Goal: Task Accomplishment & Management: Manage account settings

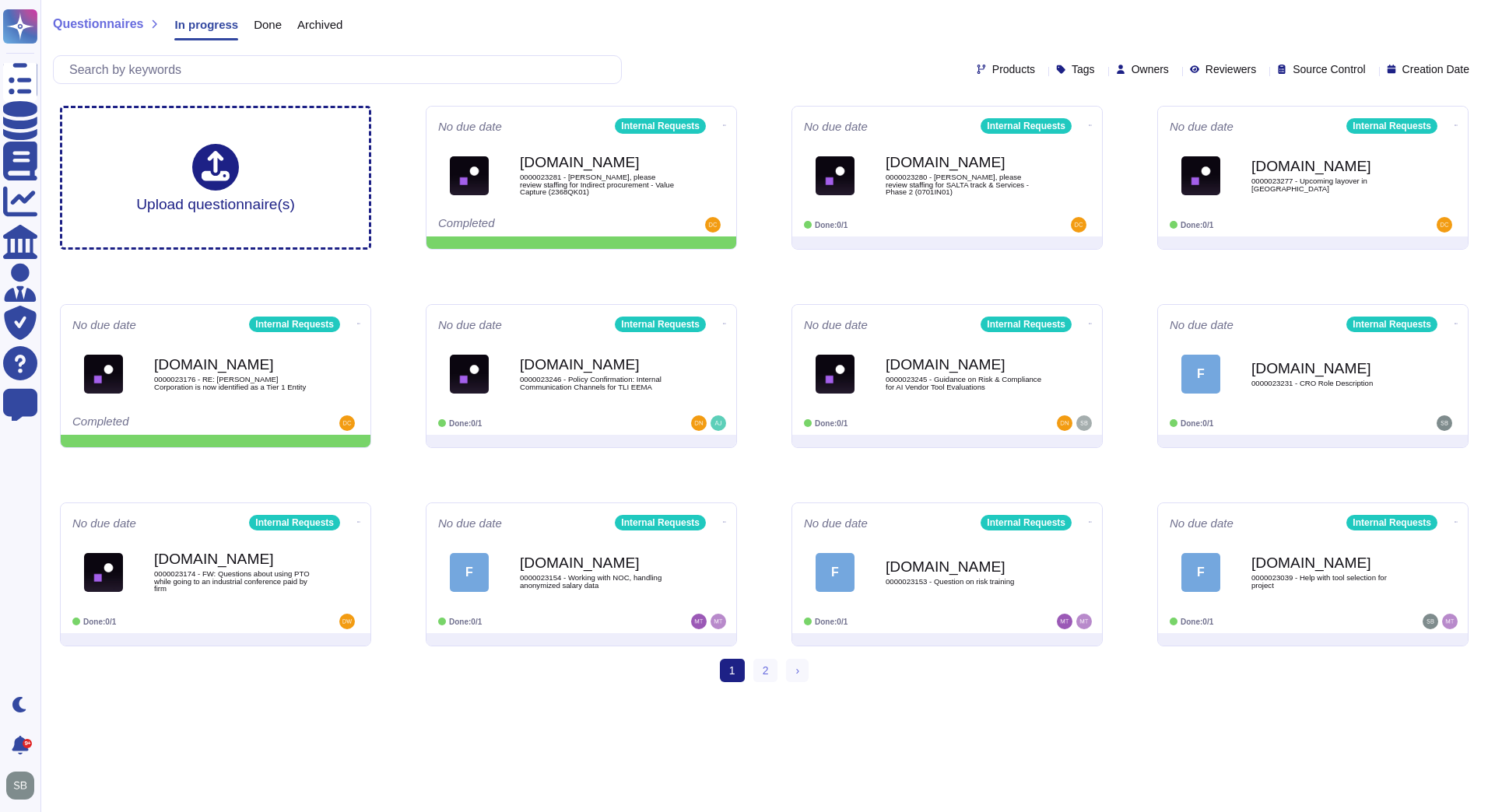
drag, startPoint x: 0, startPoint y: 0, endPoint x: 505, endPoint y: 743, distance: 898.4
click at [505, 694] on html "Questionnaires Knowledge Base Documents Analytics CAIQ / SIG Admin Trust Center…" at bounding box center [744, 347] width 1488 height 694
click at [724, 122] on icon at bounding box center [725, 124] width 3 height 4
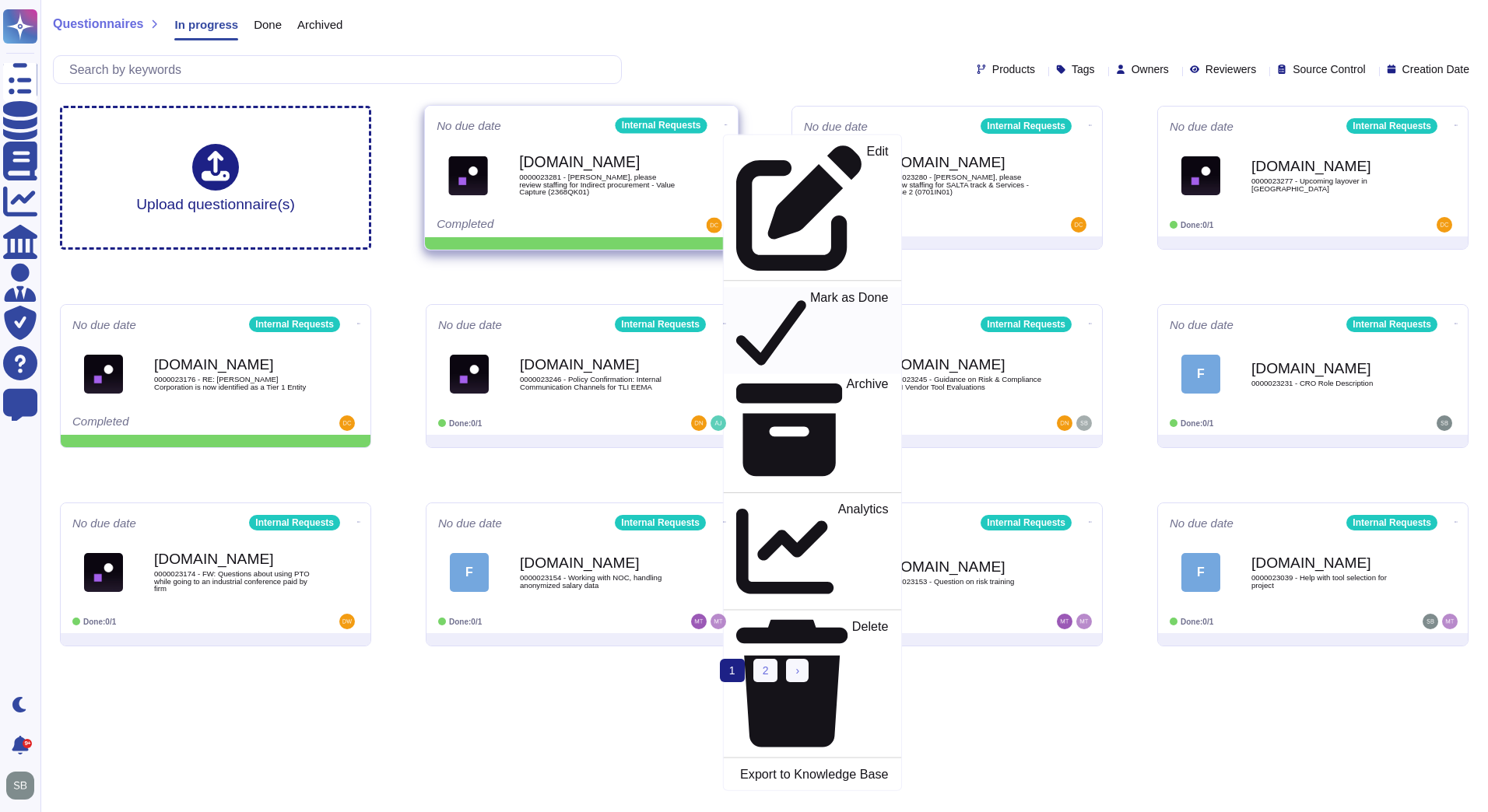
click at [811, 291] on p "Mark as Done" at bounding box center [850, 330] width 78 height 79
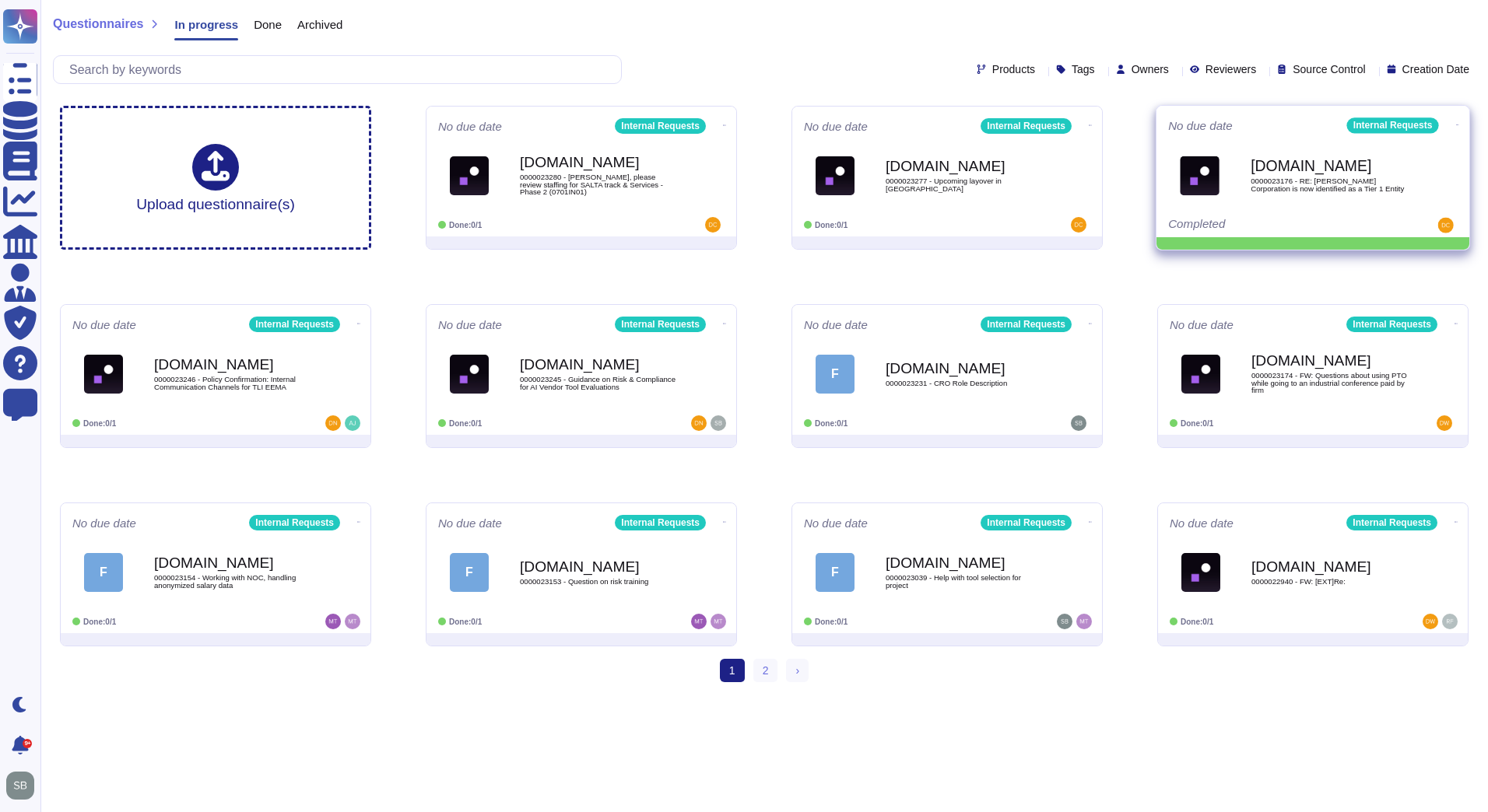
click at [1456, 122] on icon at bounding box center [1457, 124] width 3 height 4
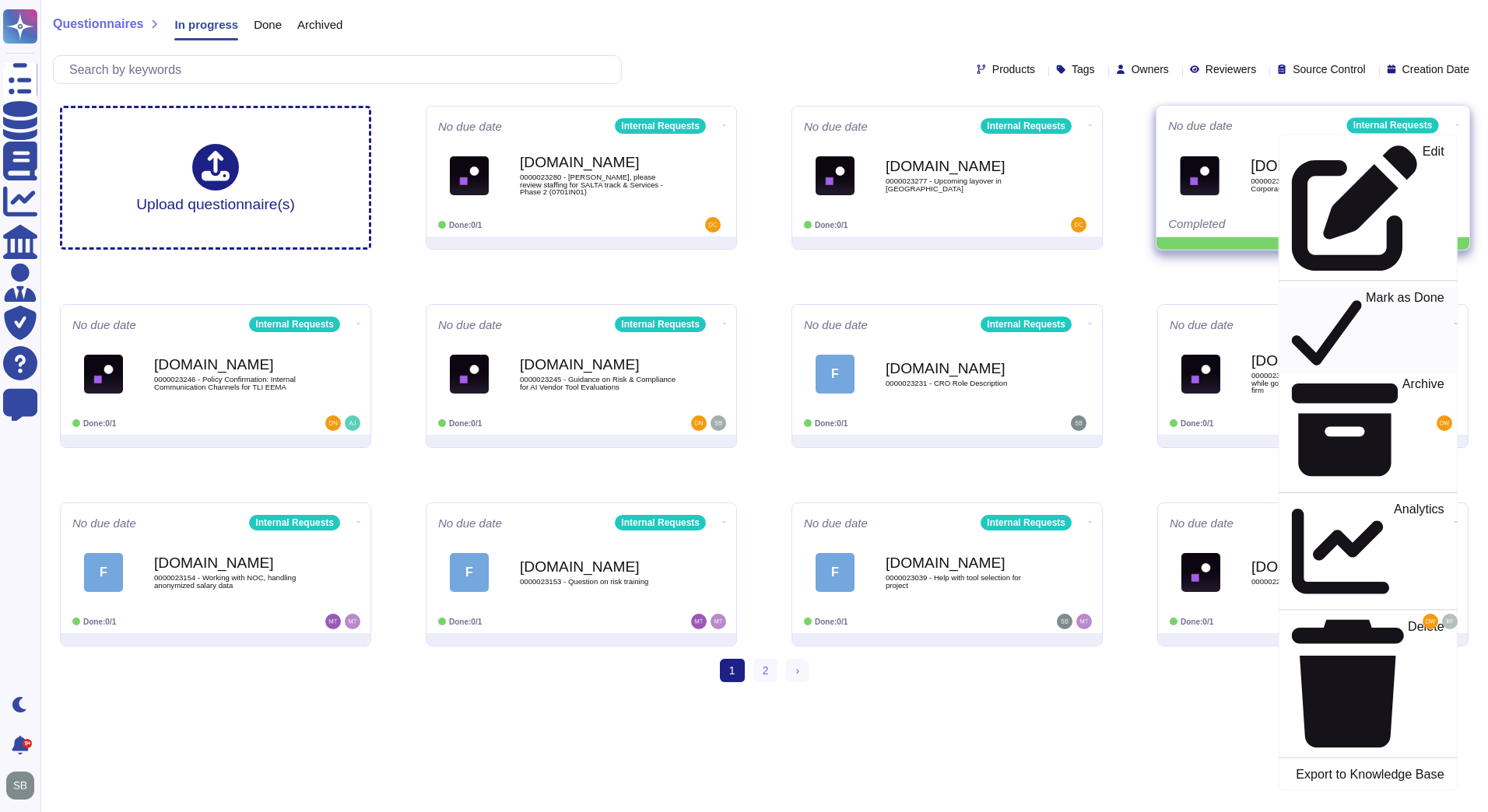
click at [1366, 291] on p "Mark as Done" at bounding box center [1405, 330] width 78 height 79
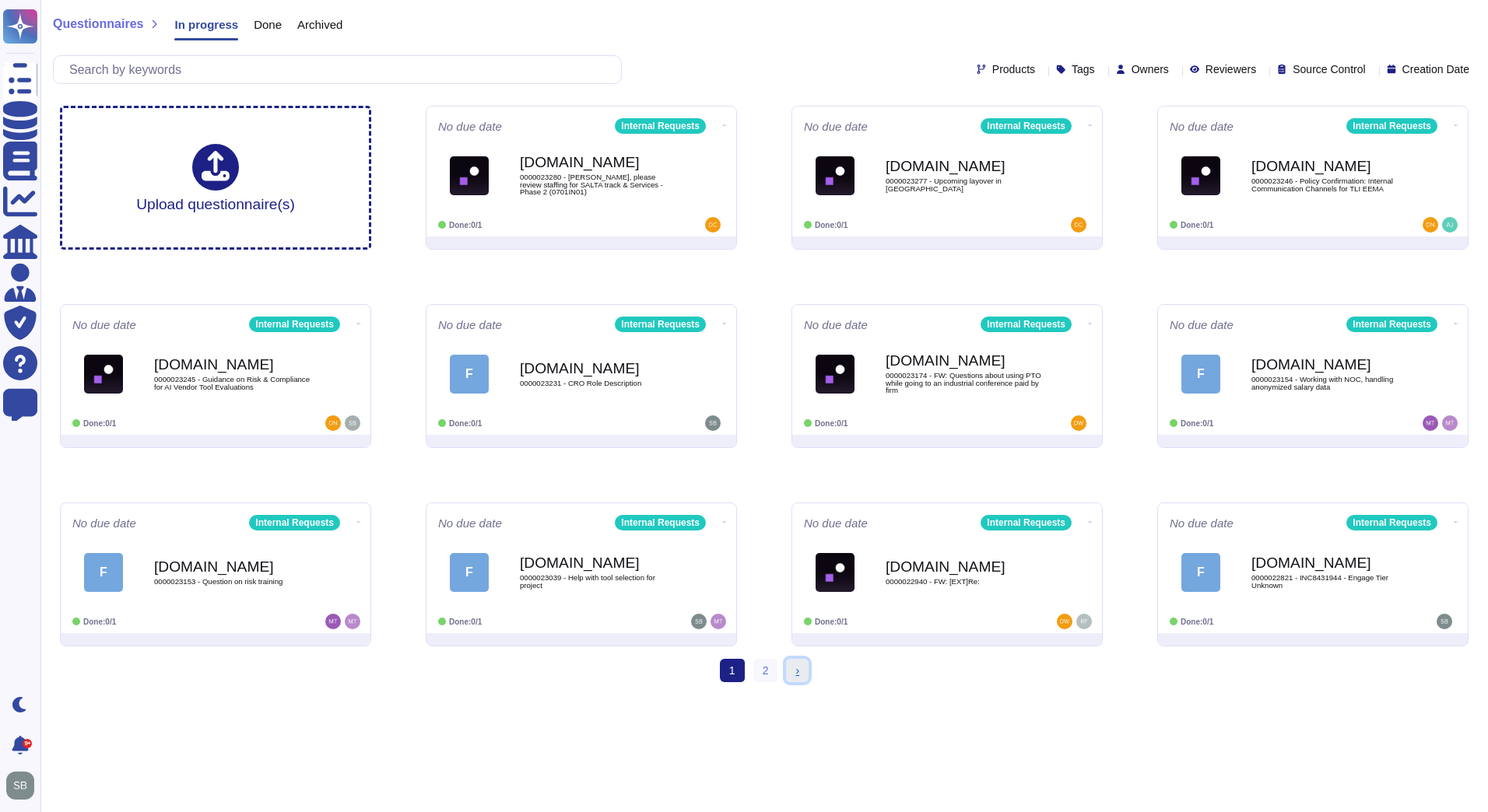
click at [797, 671] on span "›" at bounding box center [797, 670] width 4 height 12
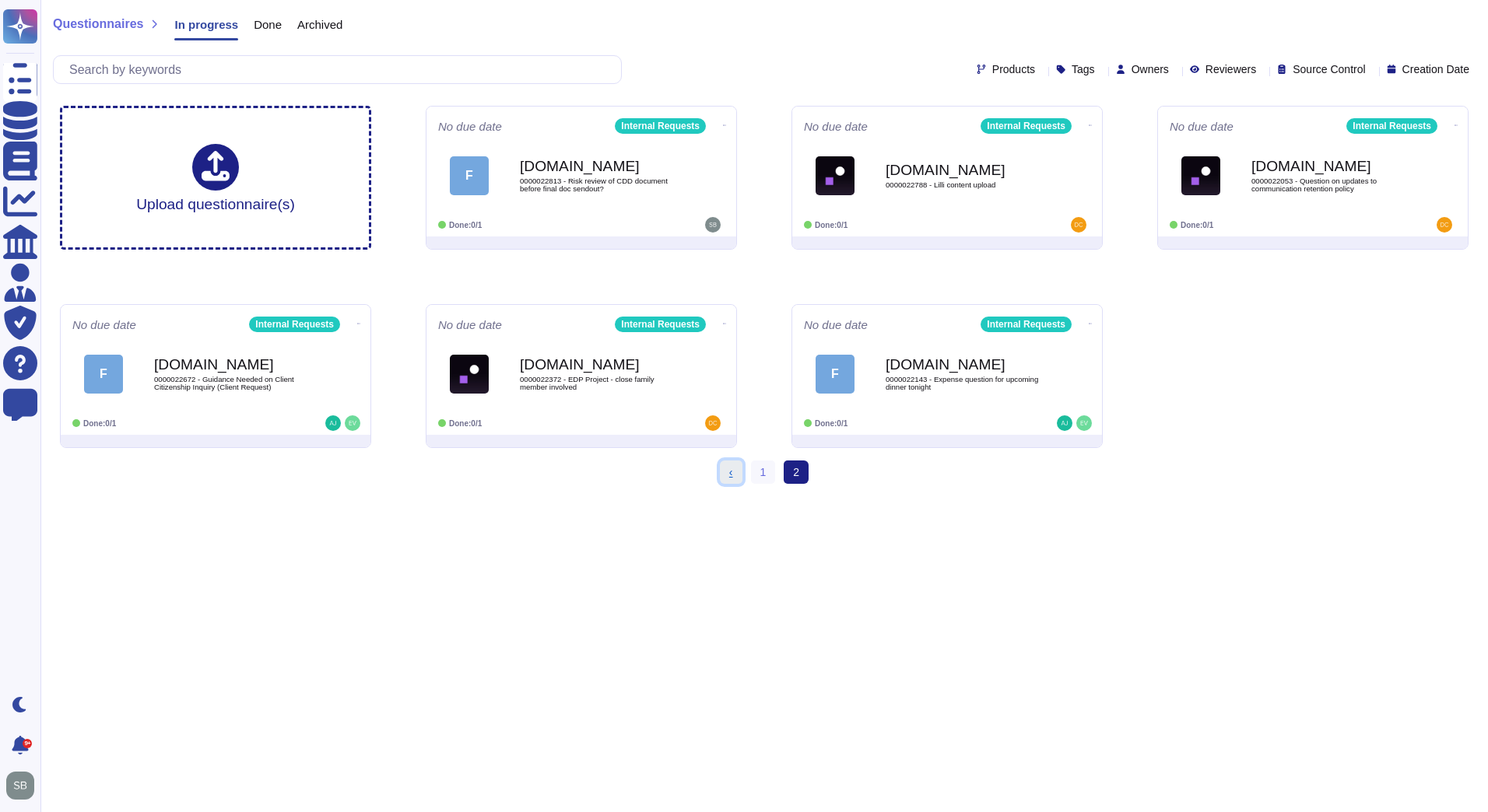
click at [735, 472] on link "‹ Previous" at bounding box center [731, 472] width 23 height 23
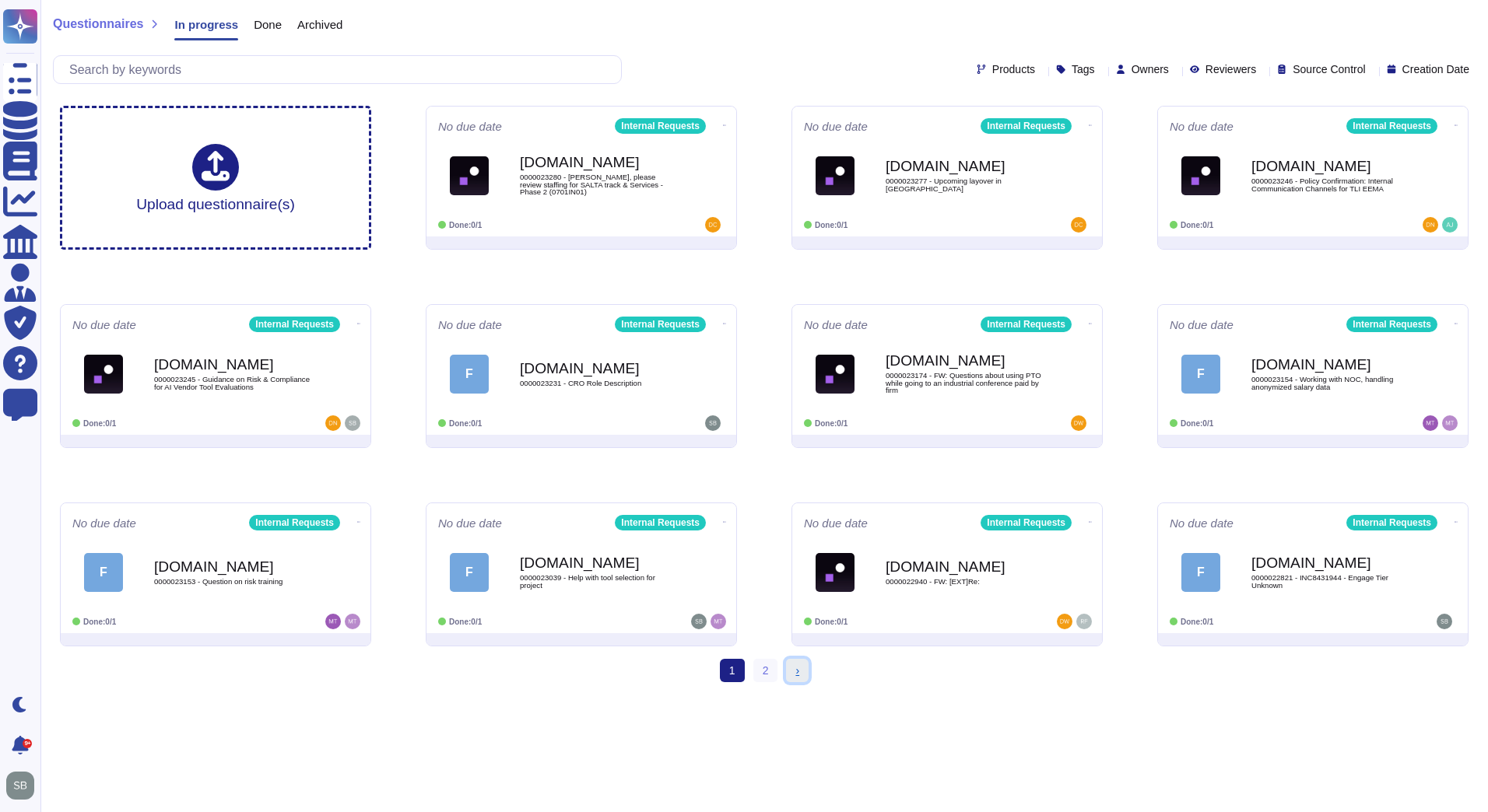
click at [801, 672] on link "› Next" at bounding box center [797, 670] width 23 height 23
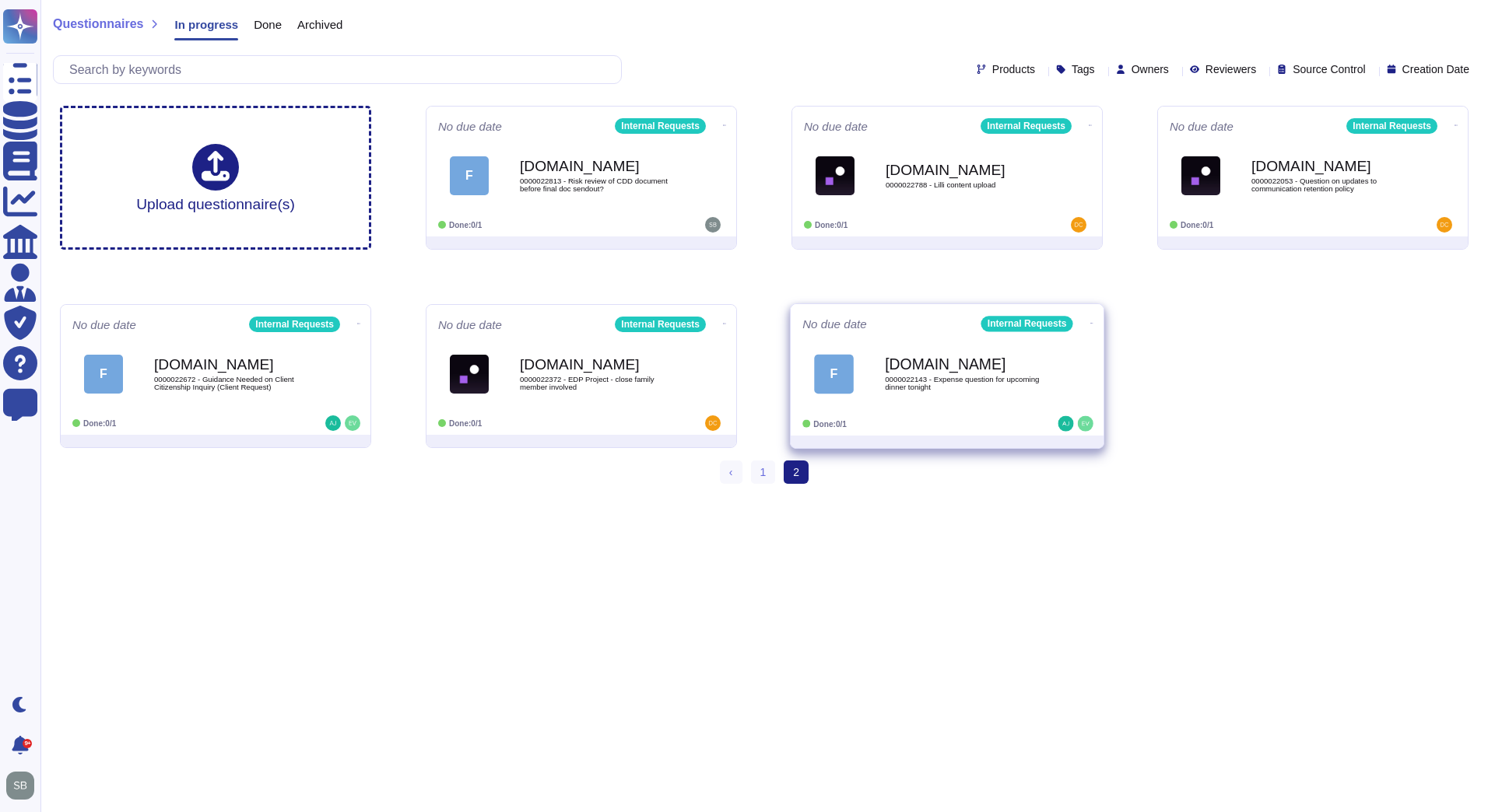
click at [884, 384] on span "F [DOMAIN_NAME] 0000022143 - Expense question for upcoming dinner tonight" at bounding box center [946, 374] width 290 height 63
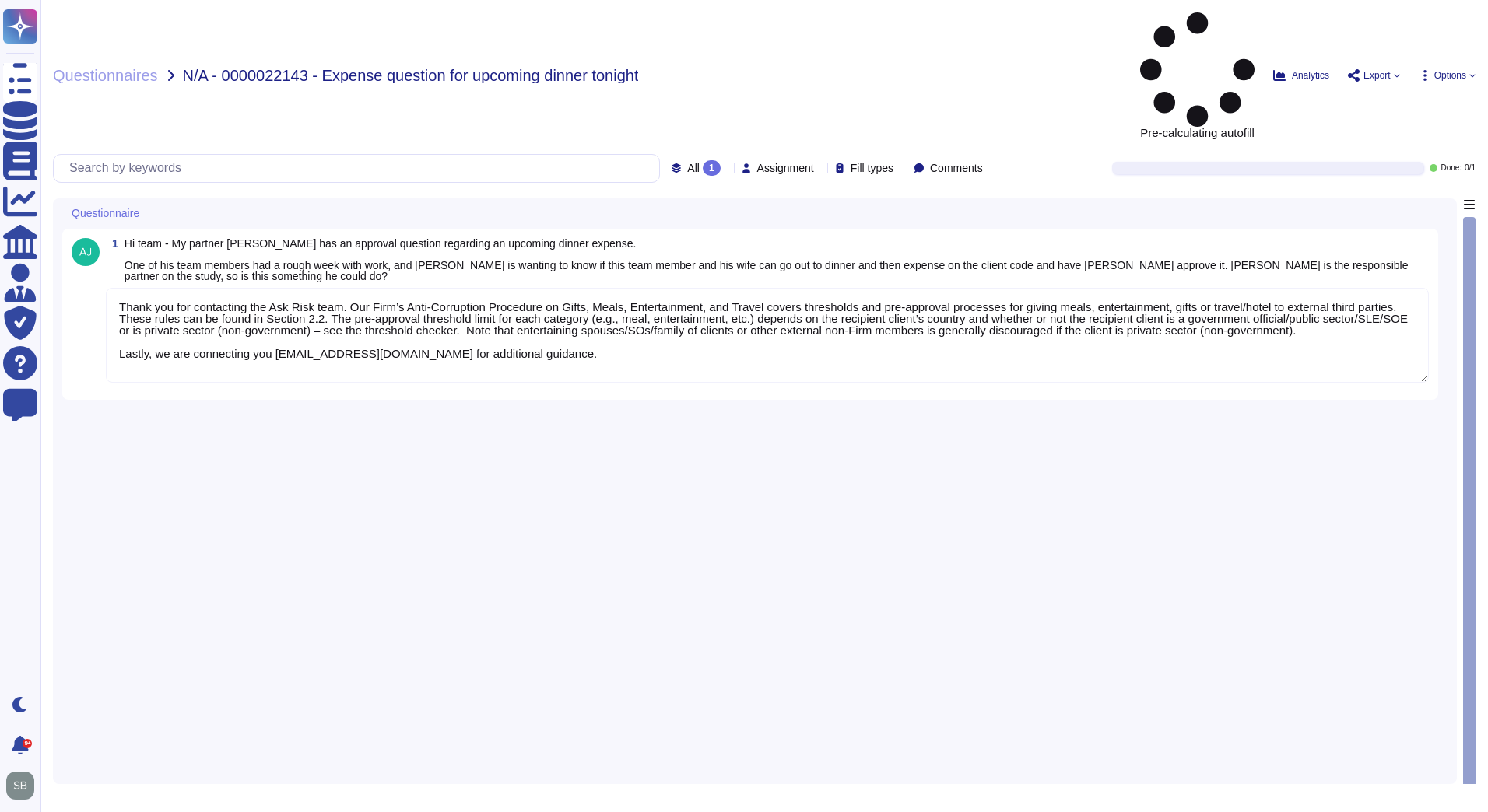
type textarea "Thank you for contacting the Ask Risk team. Our Firm’s Anti-Corruption Procedur…"
click at [176, 288] on textarea "Thank you for contacting the Ask Risk team. Our Firm’s Anti-Corruption Procedur…" at bounding box center [767, 335] width 1323 height 95
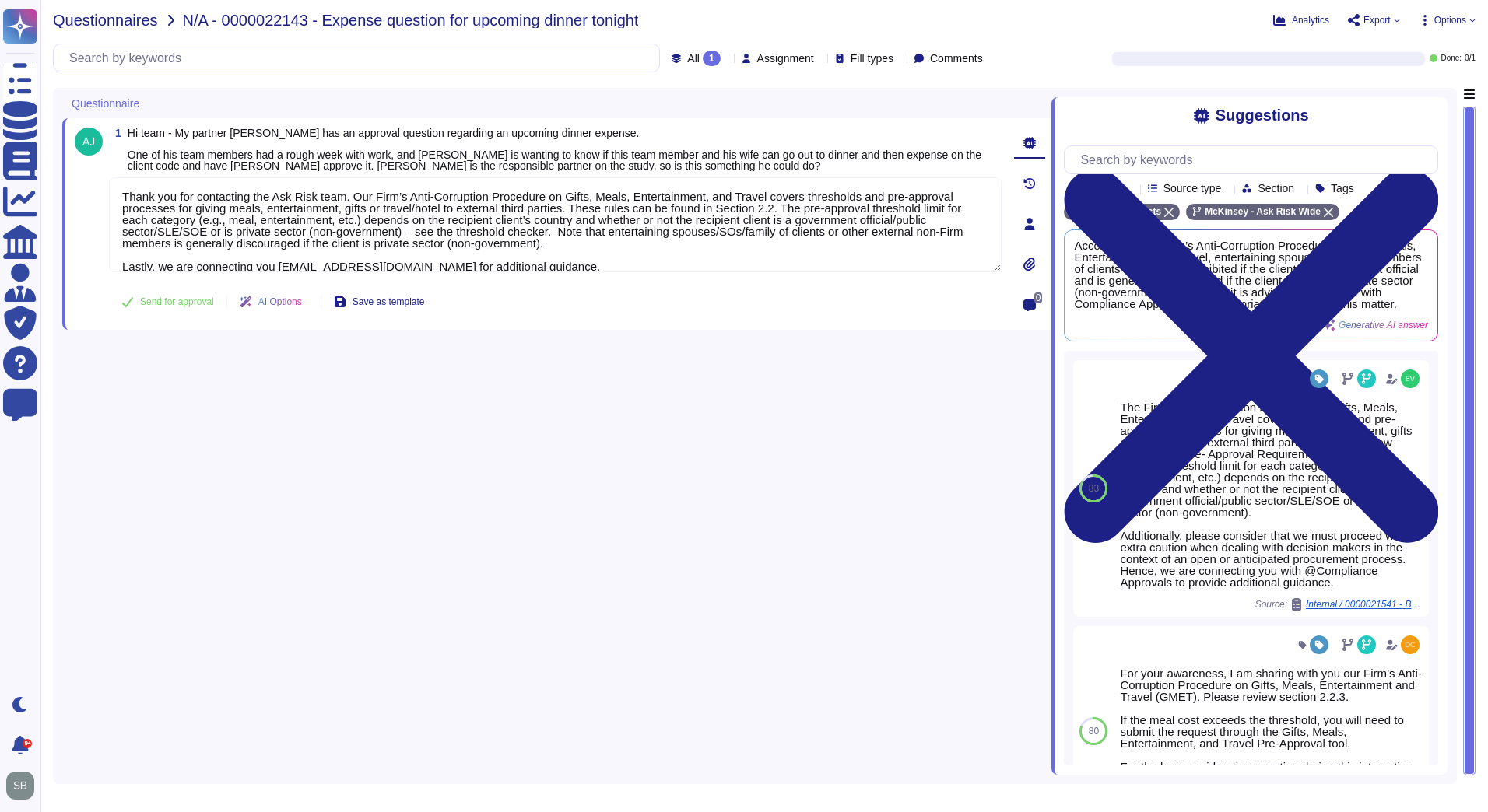
click at [118, 26] on span "Questionnaires" at bounding box center [105, 20] width 105 height 15
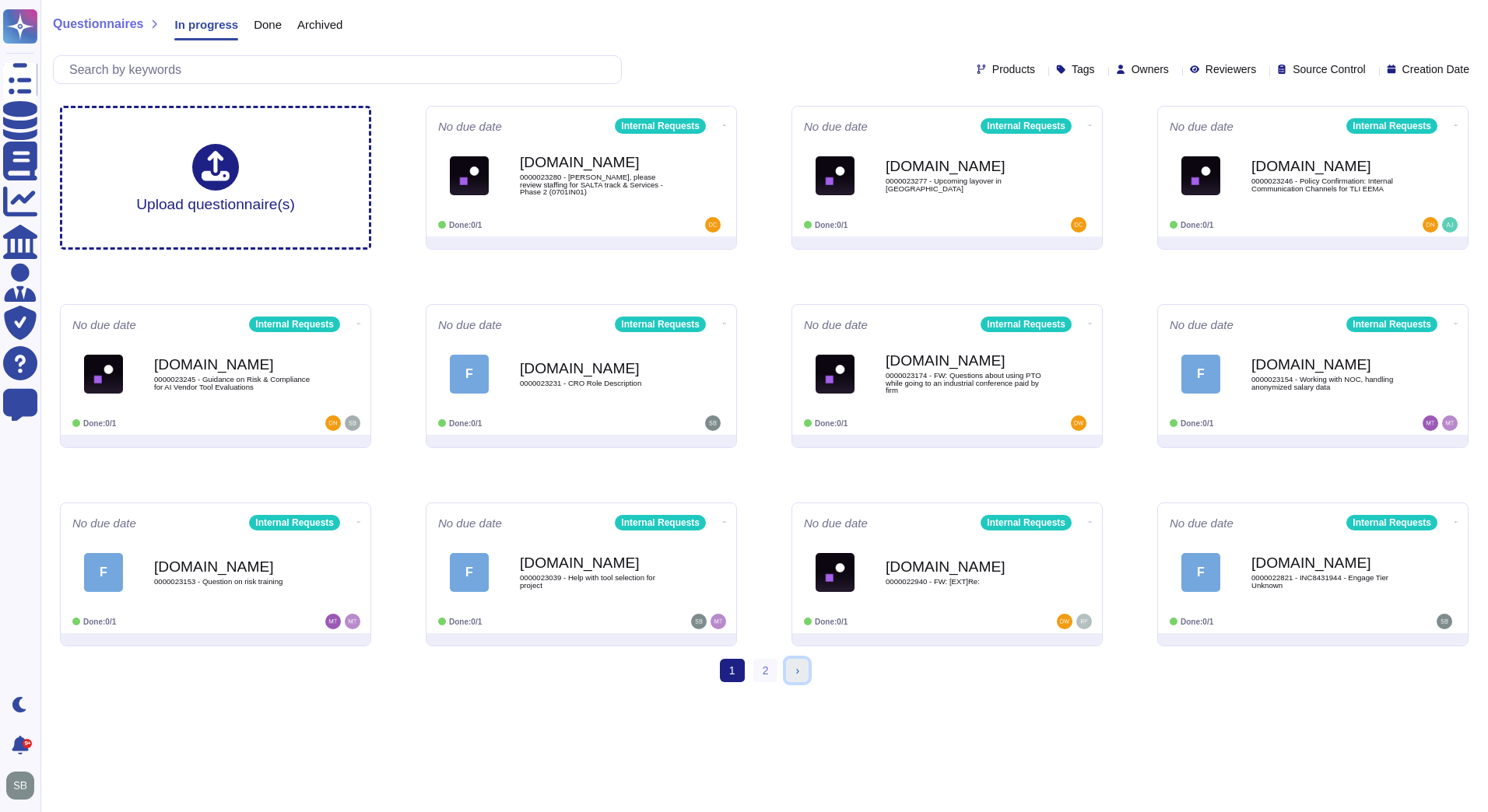
click at [793, 672] on link "› Next" at bounding box center [797, 670] width 23 height 23
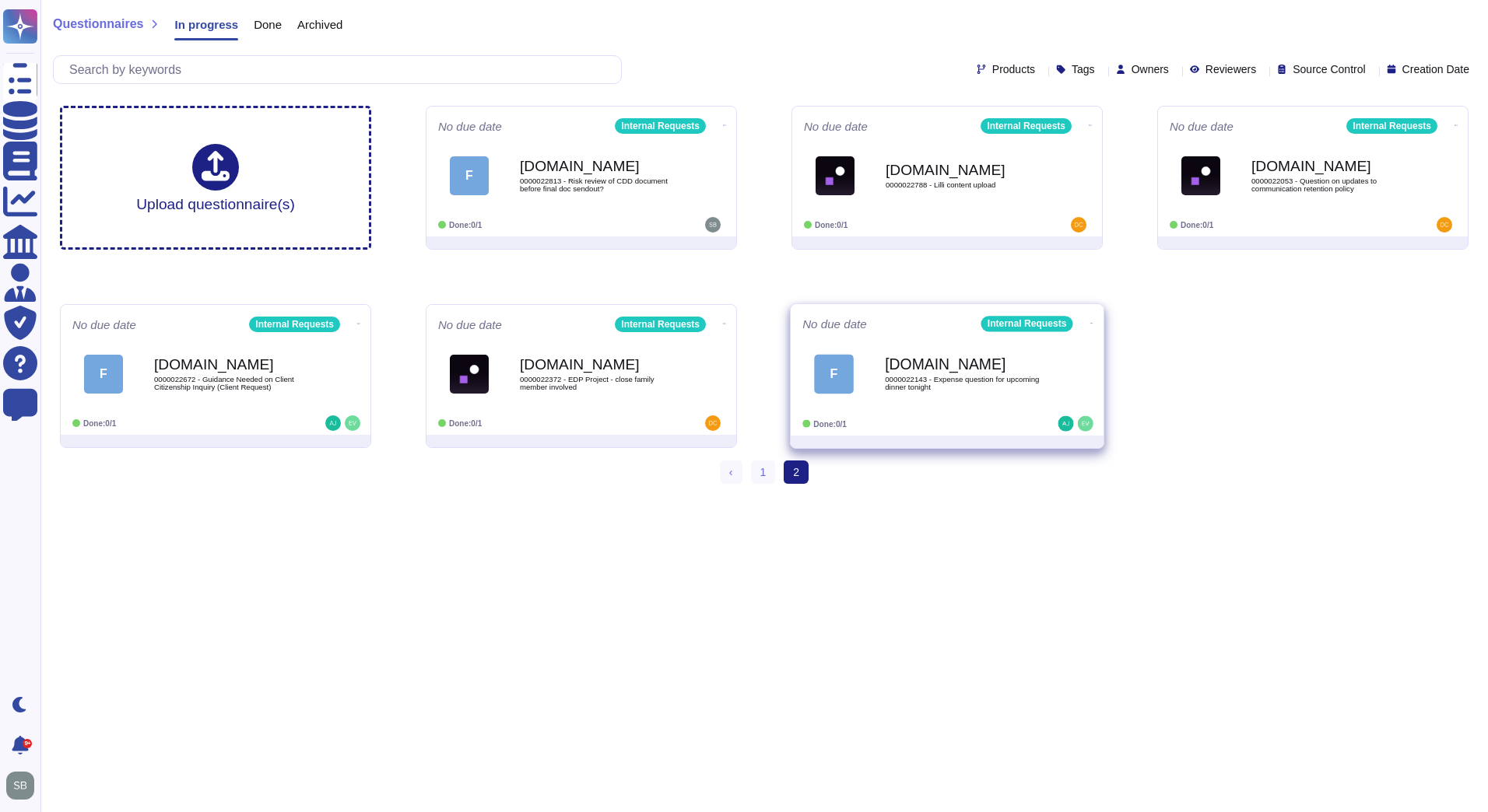
click at [1090, 321] on icon at bounding box center [1091, 323] width 3 height 4
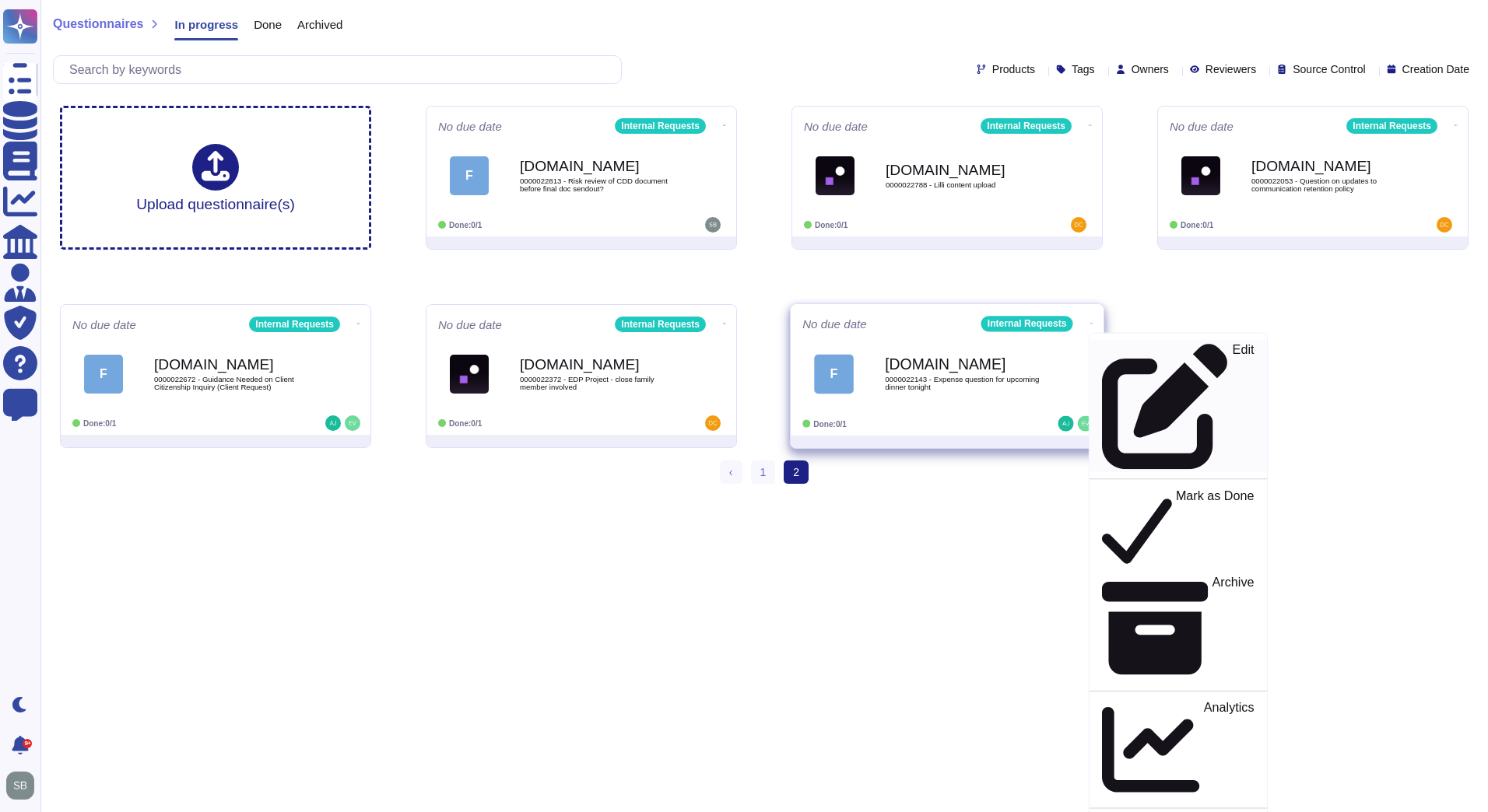
click at [1133, 351] on div "Edit" at bounding box center [1178, 406] width 152 height 127
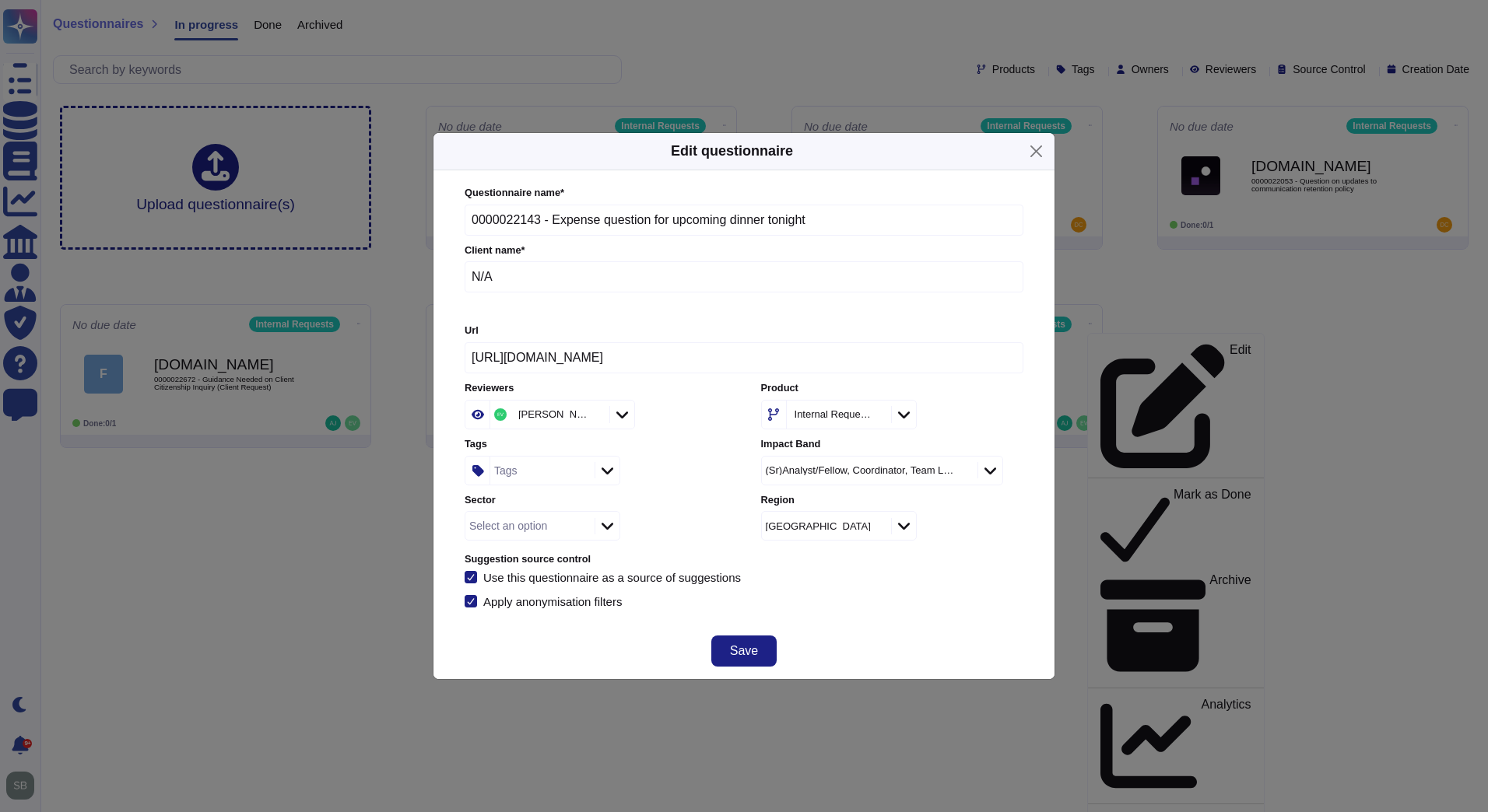
click at [594, 415] on icon at bounding box center [594, 415] width 0 height 0
click at [752, 652] on span "Save" at bounding box center [744, 650] width 28 height 12
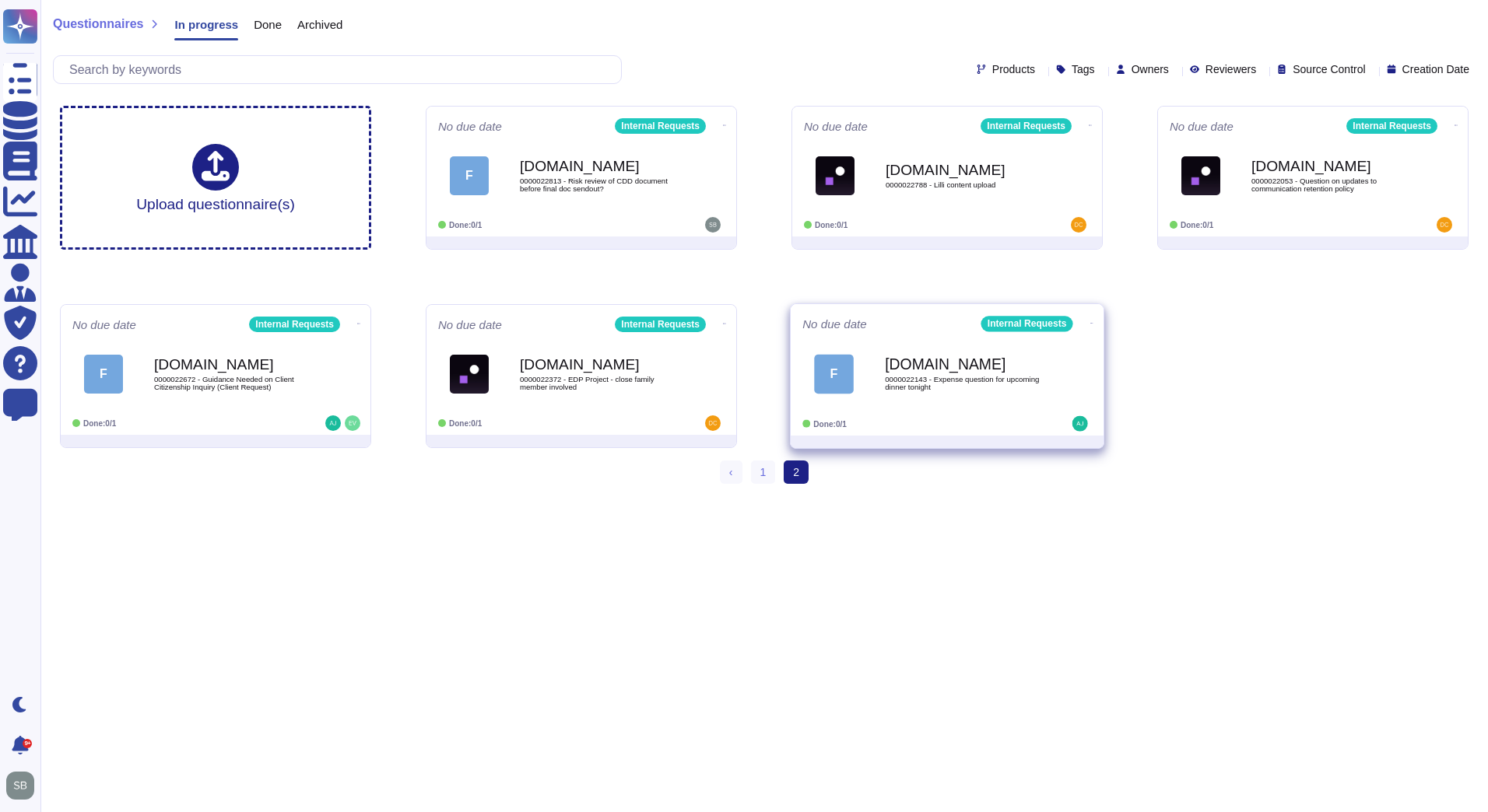
click at [975, 395] on div "[DOMAIN_NAME] 0000022143 - Expense question for upcoming dinner tonight" at bounding box center [964, 374] width 157 height 63
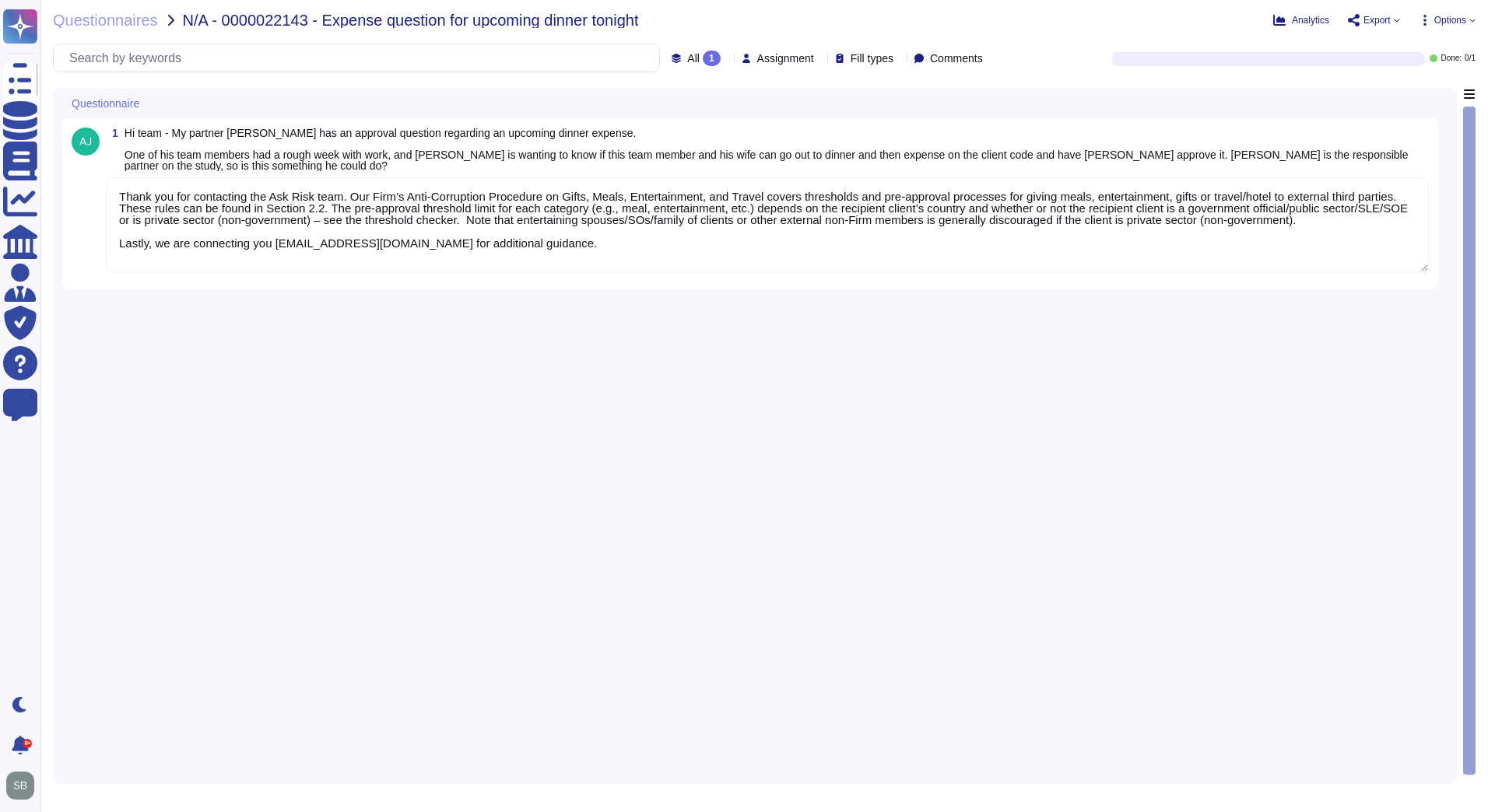
click at [711, 260] on textarea "Thank you for contacting the Ask Risk team. Our Firm’s Anti-Corruption Procedur…" at bounding box center [767, 224] width 1323 height 95
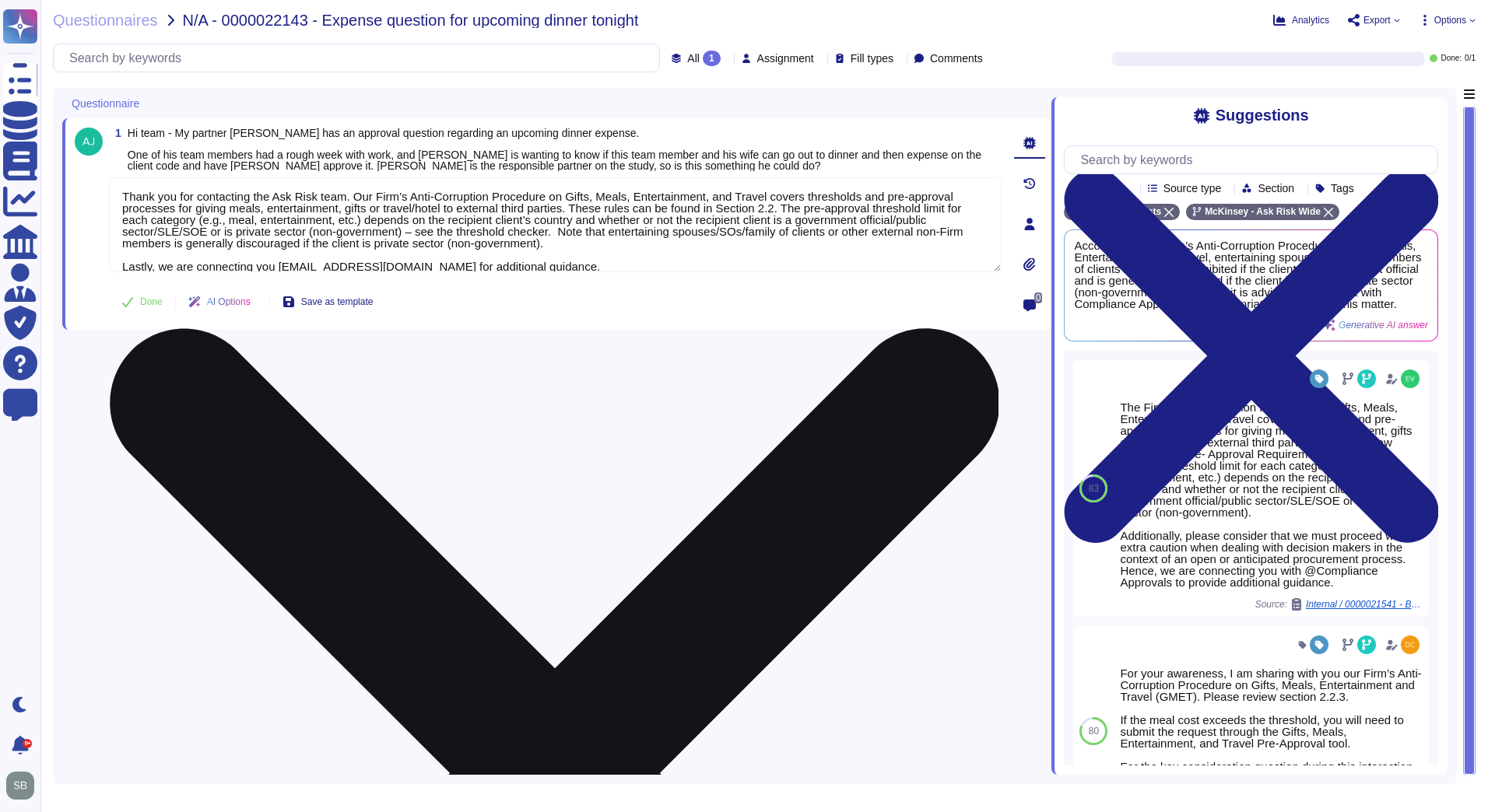
paste textarea "Our Firm’s Anti-Corruption Procedure on Gifts, Meals, Entertainment, and Travel…"
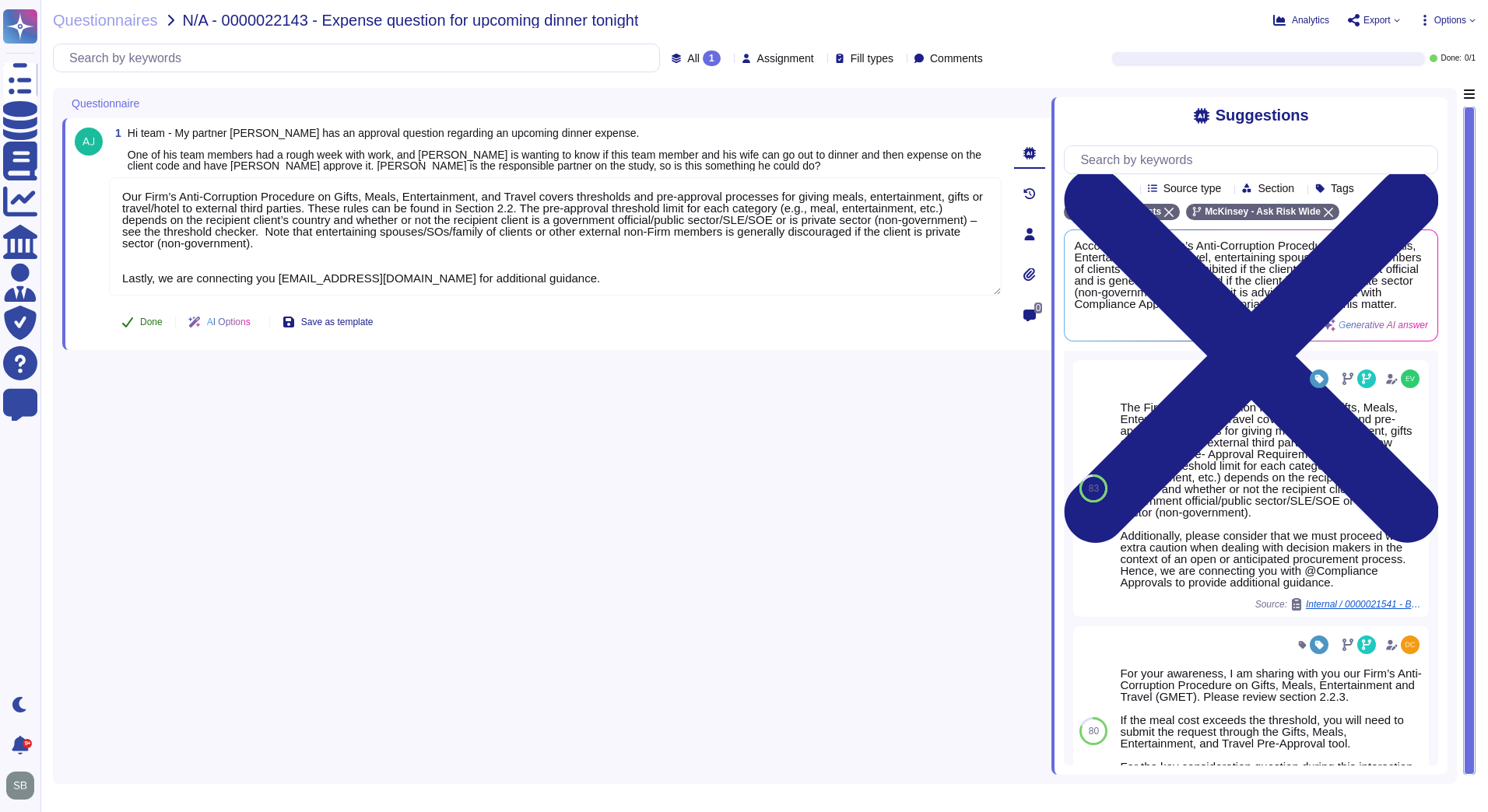
click at [137, 314] on button "Done" at bounding box center [142, 321] width 66 height 32
type textarea "Our Firm’s Anti-Corruption Procedure on Gifts, Meals, Entertainment, and Travel…"
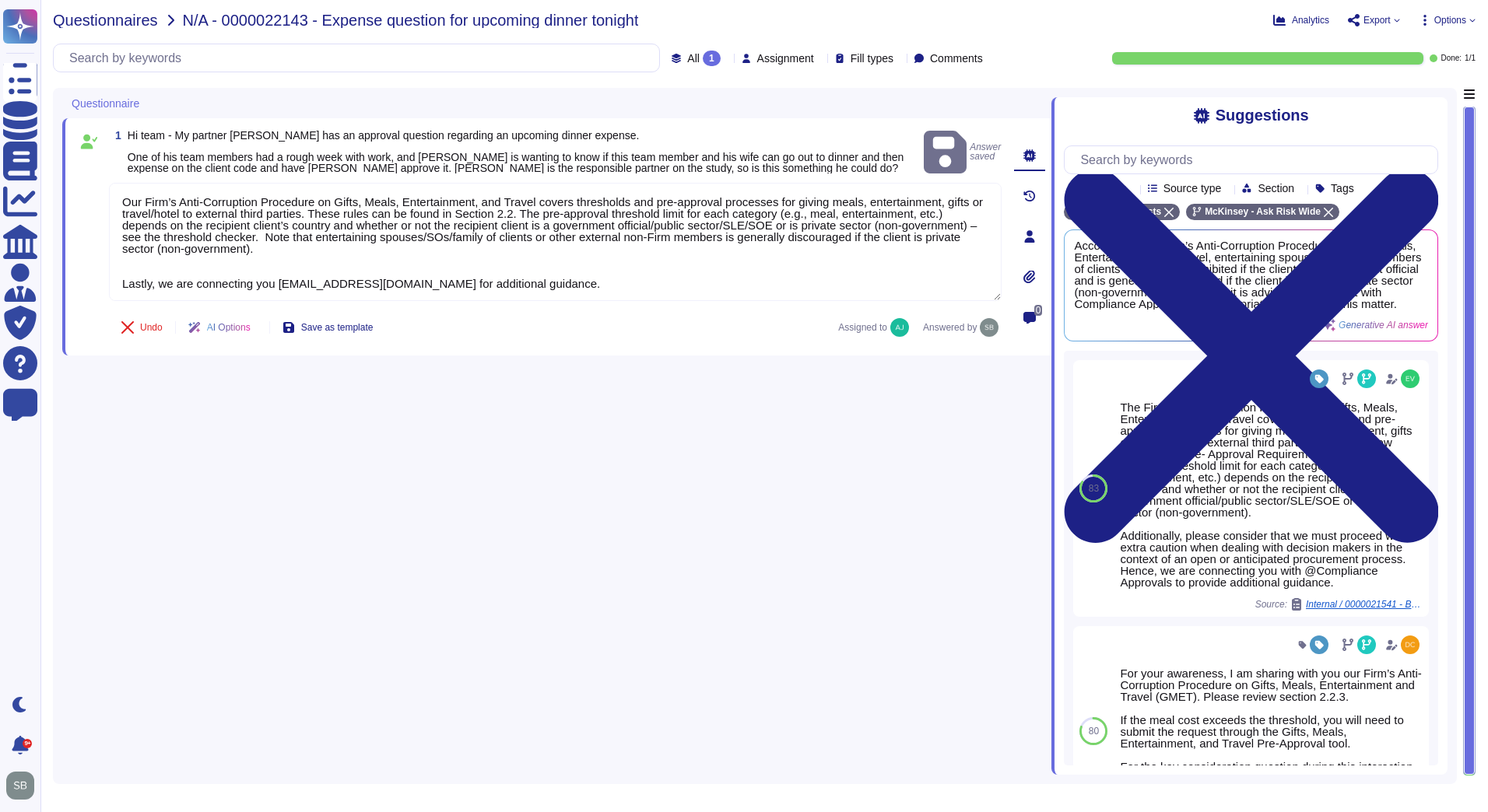
click at [119, 16] on span "Questionnaires" at bounding box center [105, 20] width 105 height 15
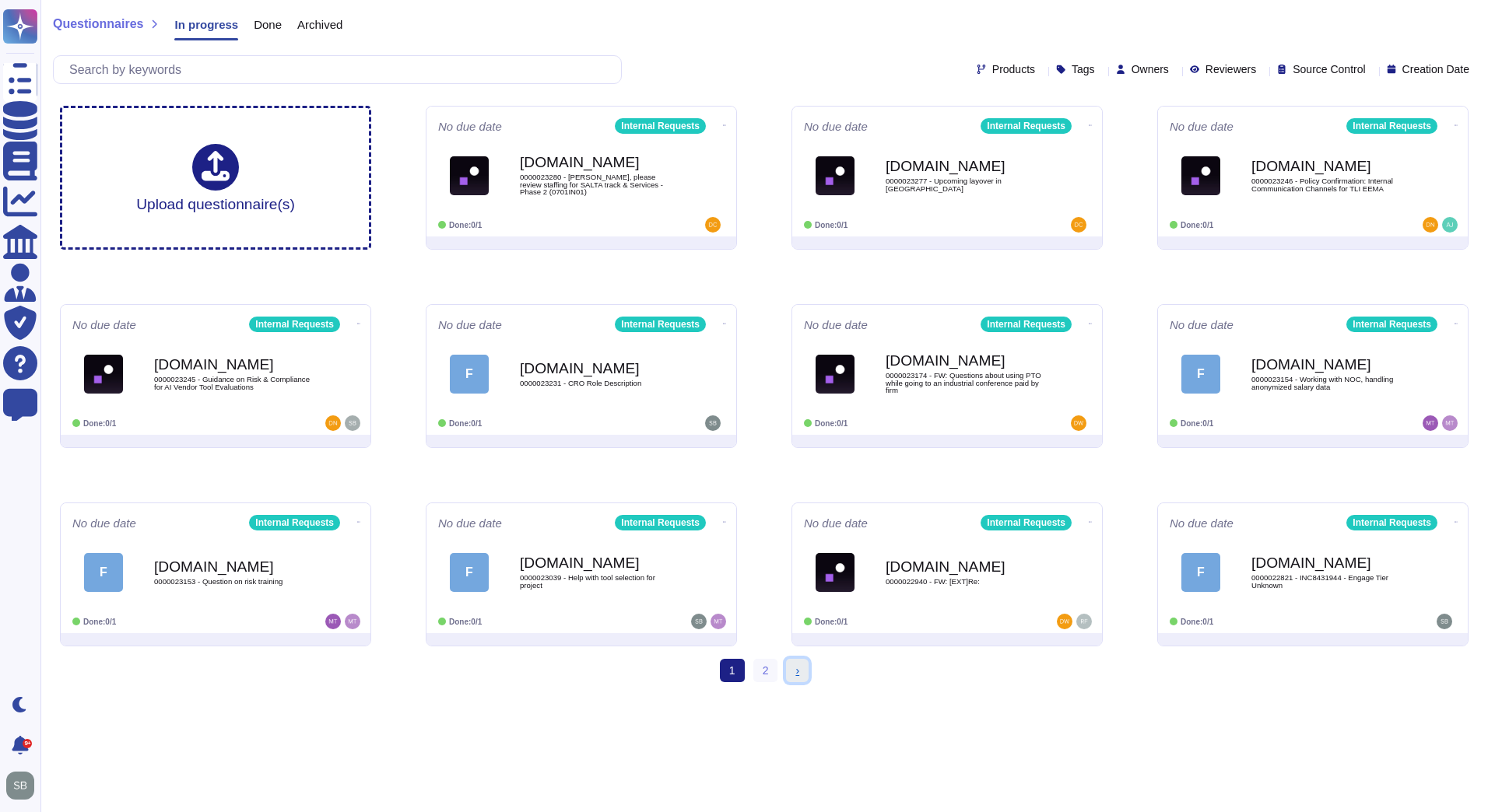
click at [796, 669] on span "›" at bounding box center [797, 670] width 4 height 12
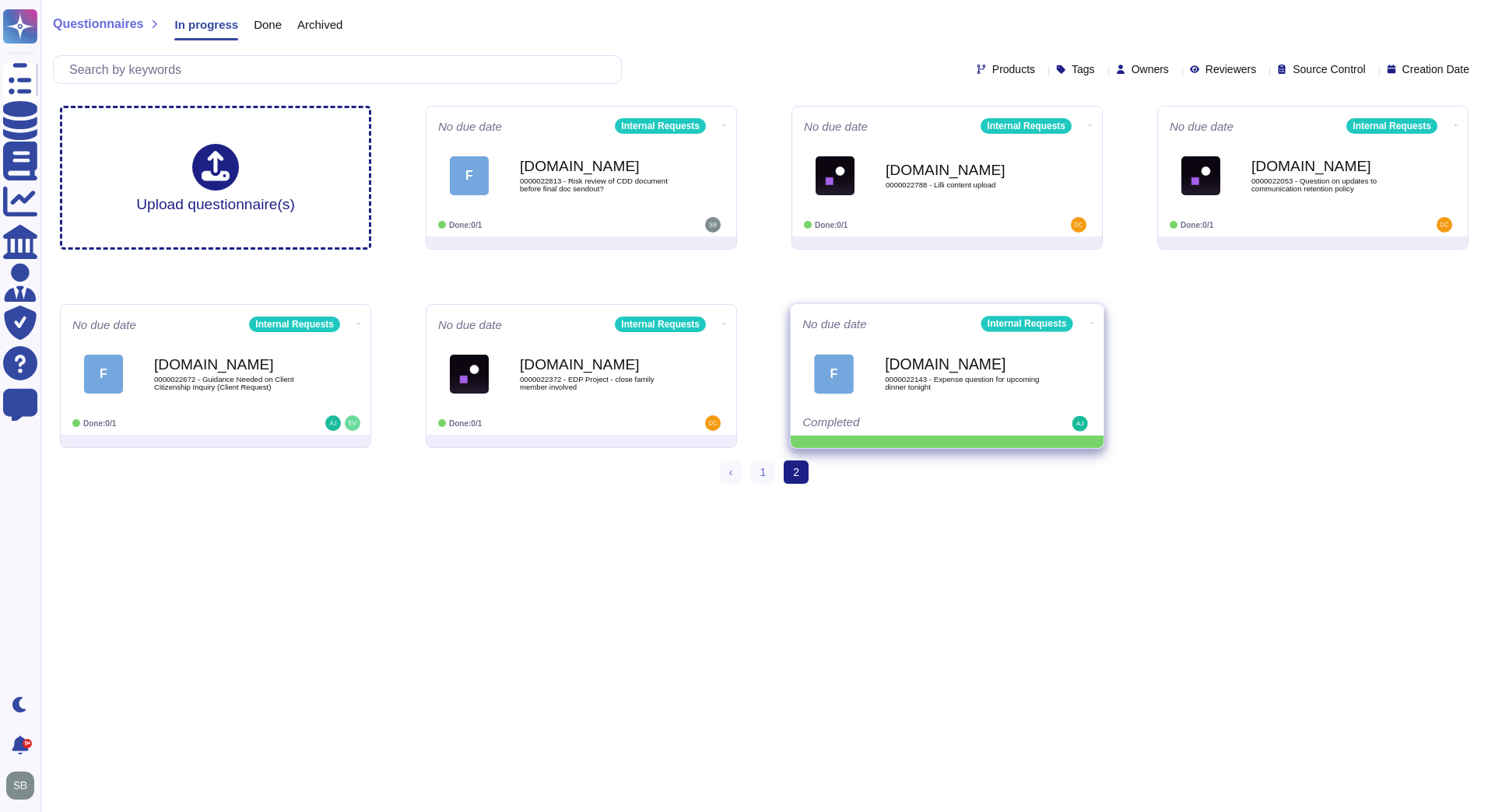
click at [1090, 323] on icon at bounding box center [1091, 323] width 3 height 4
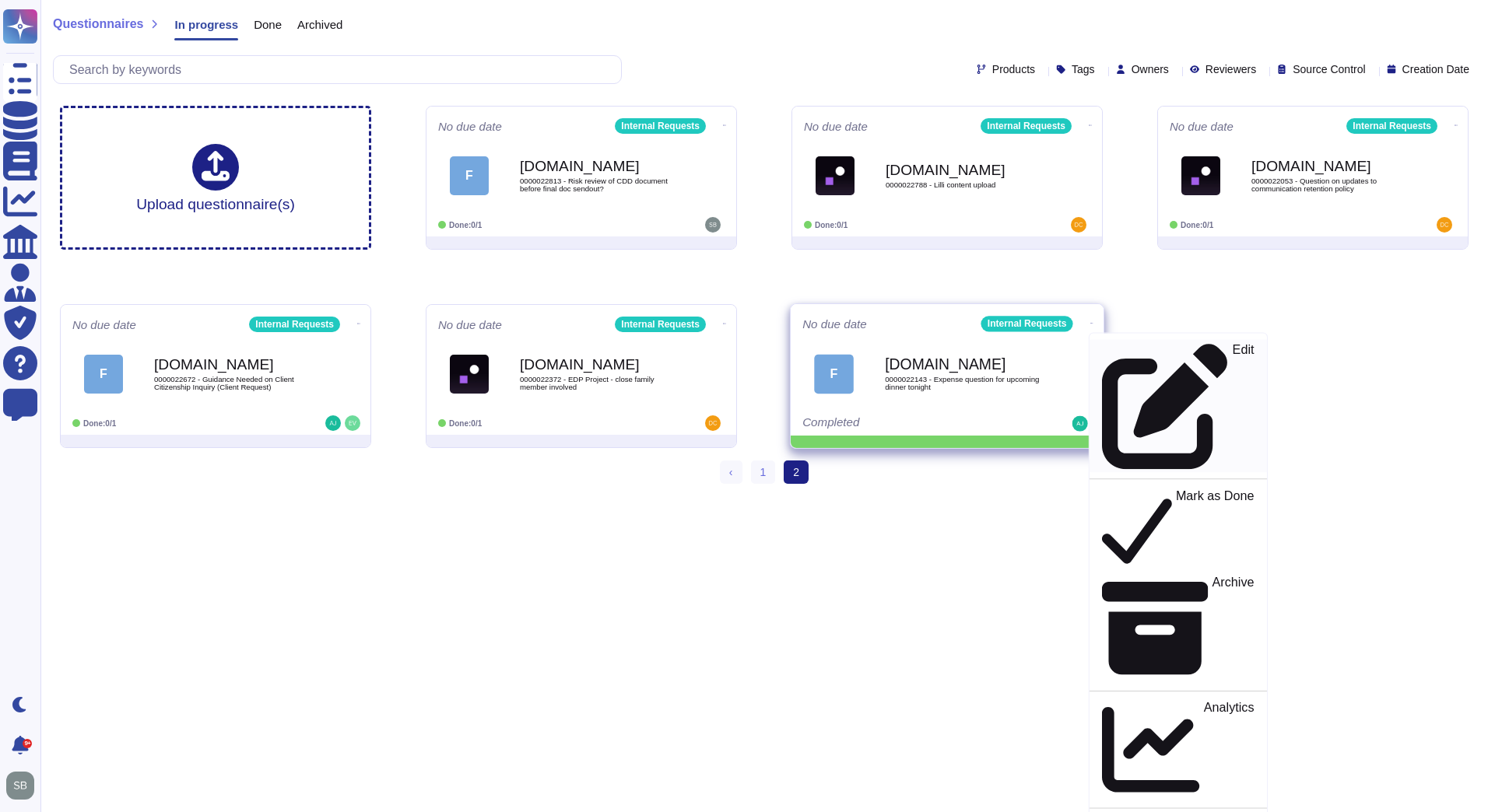
click at [1233, 343] on p "Edit" at bounding box center [1243, 406] width 22 height 126
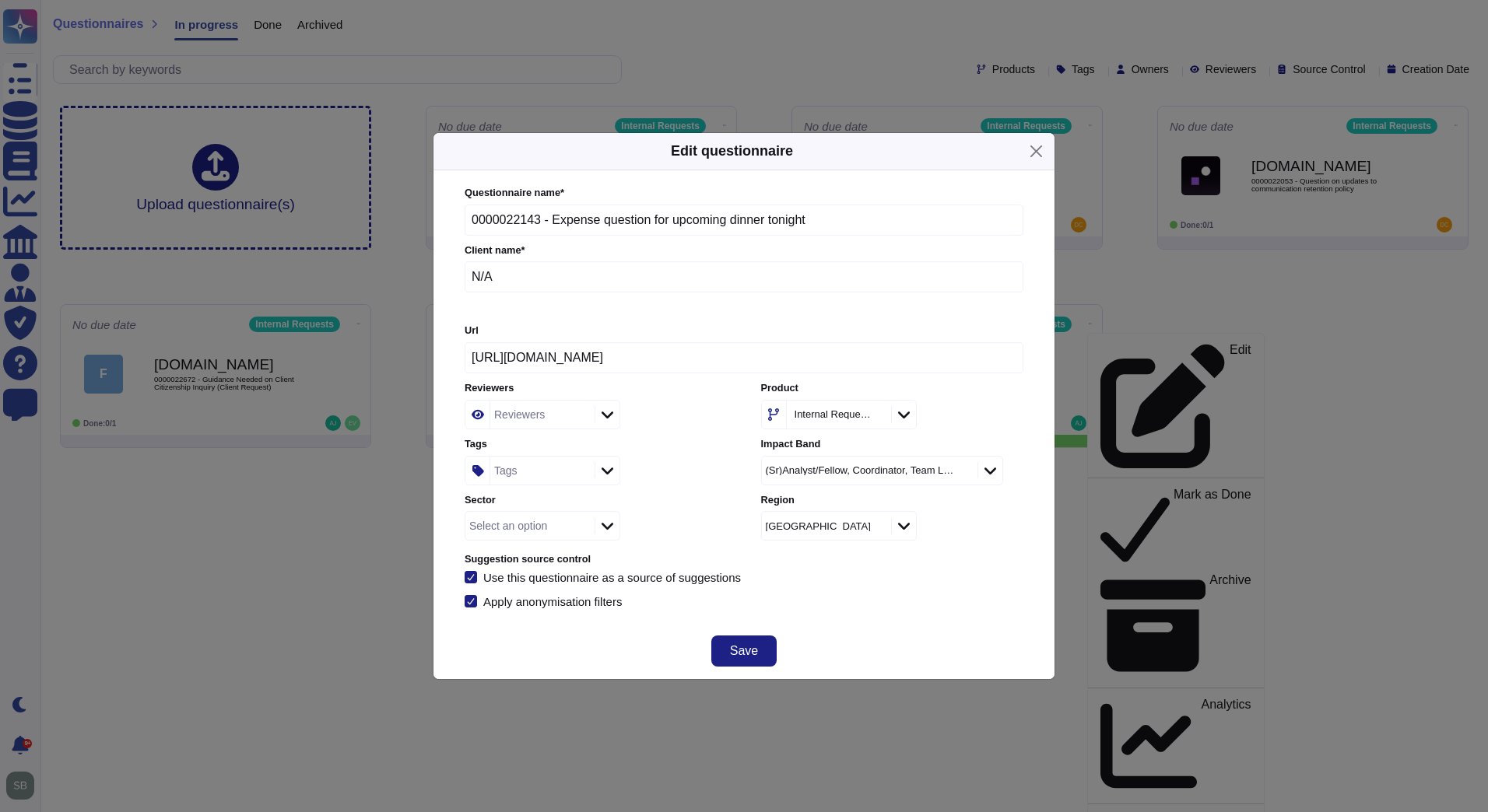
click at [525, 475] on div "Tags" at bounding box center [540, 470] width 100 height 28
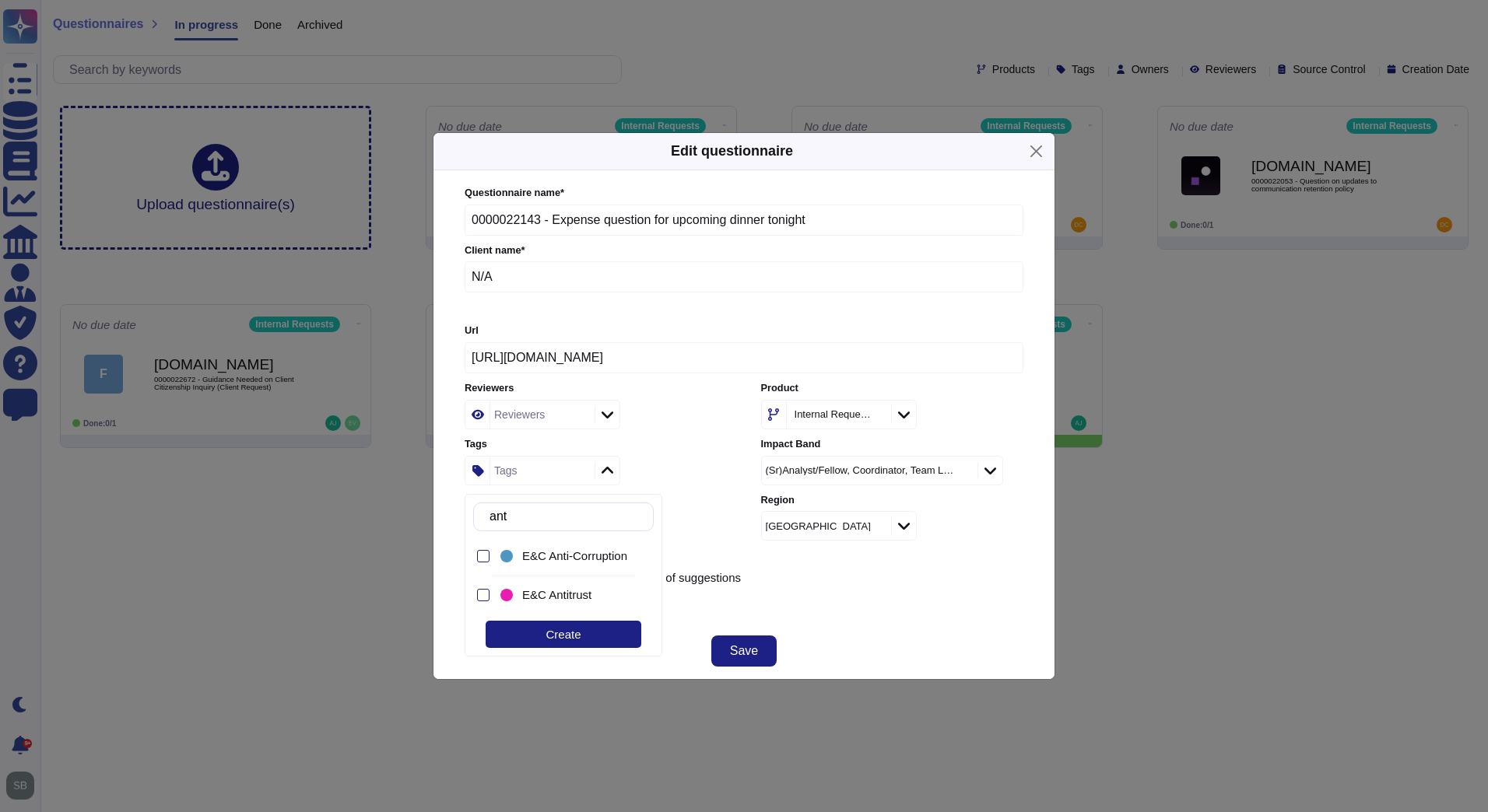
type input "anti"
click at [485, 557] on div at bounding box center [483, 556] width 12 height 12
click at [865, 599] on div "Apply anonymisation filters" at bounding box center [744, 601] width 559 height 12
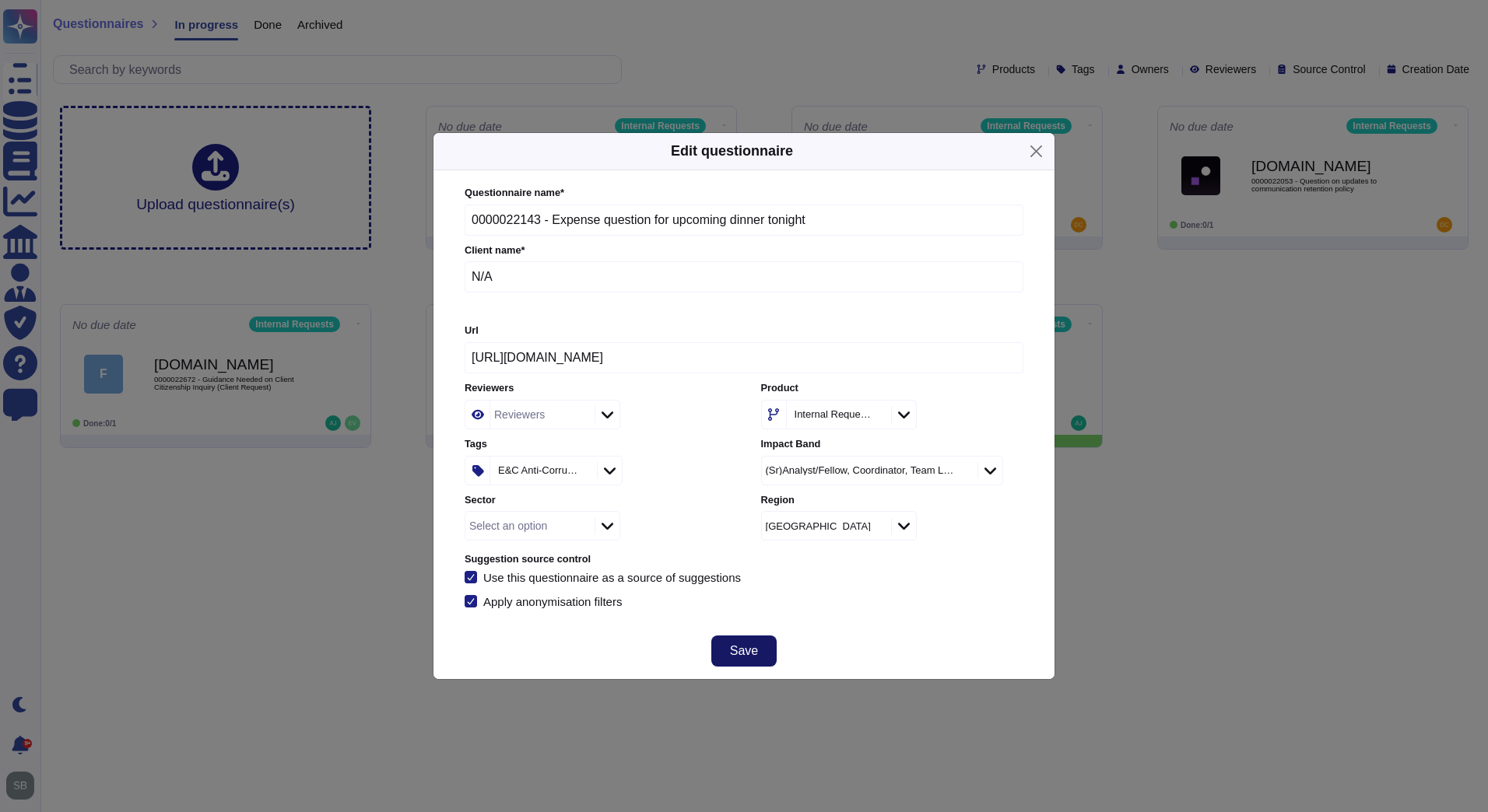
click at [769, 653] on button "Save" at bounding box center [744, 650] width 65 height 32
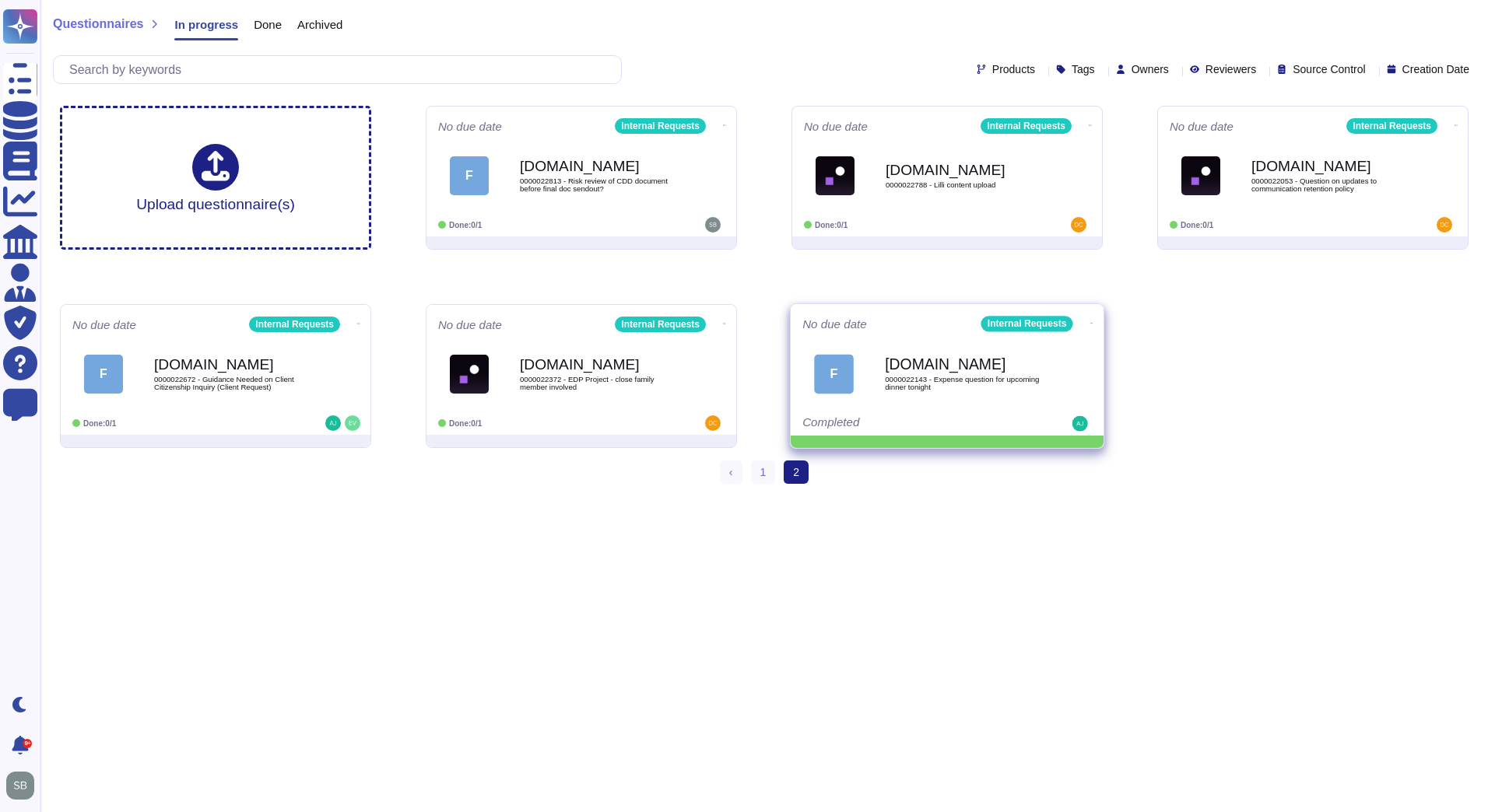
click at [1090, 321] on icon at bounding box center [1091, 323] width 3 height 4
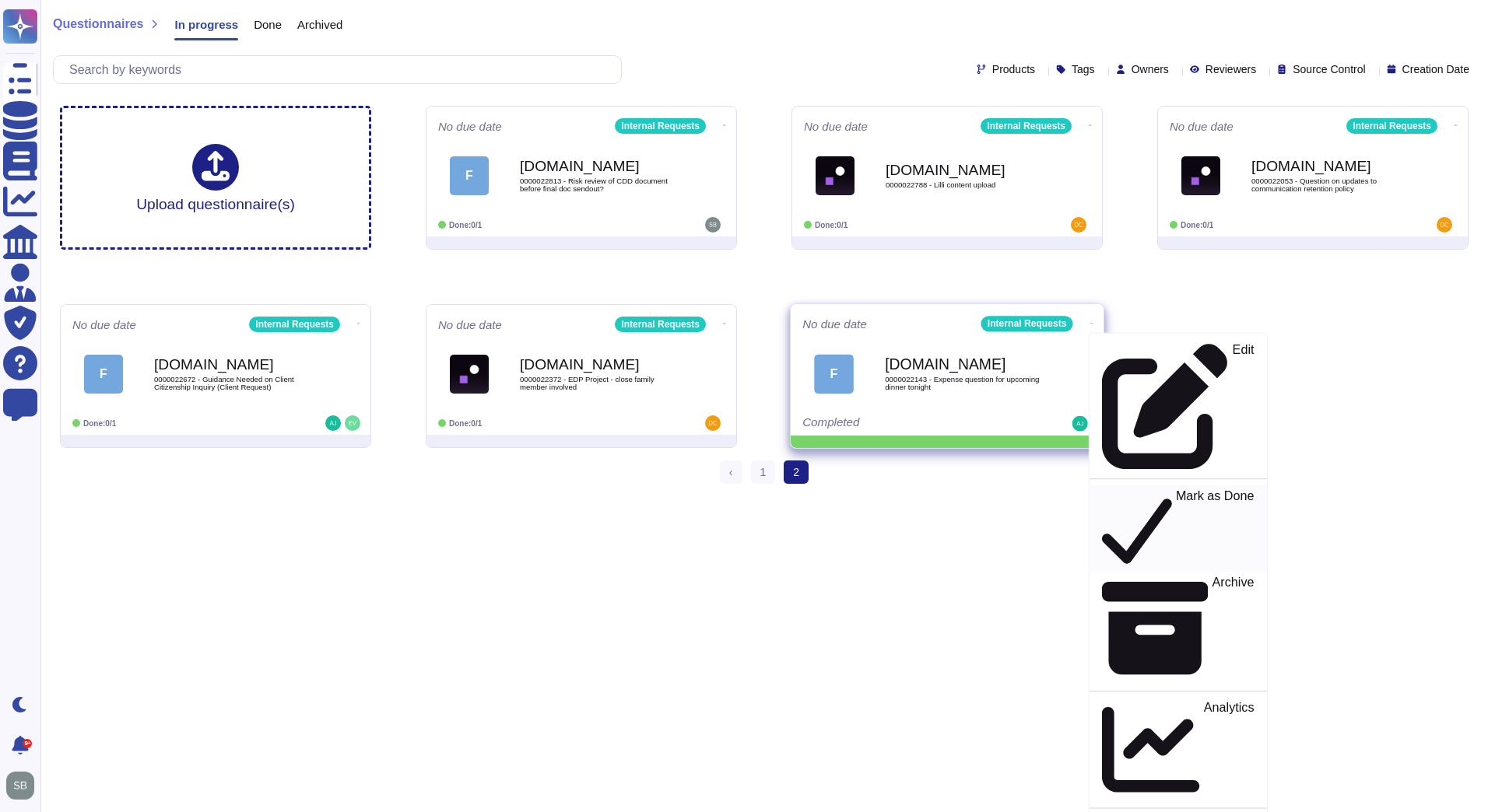
click at [1176, 490] on p "Mark as Done" at bounding box center [1215, 529] width 78 height 79
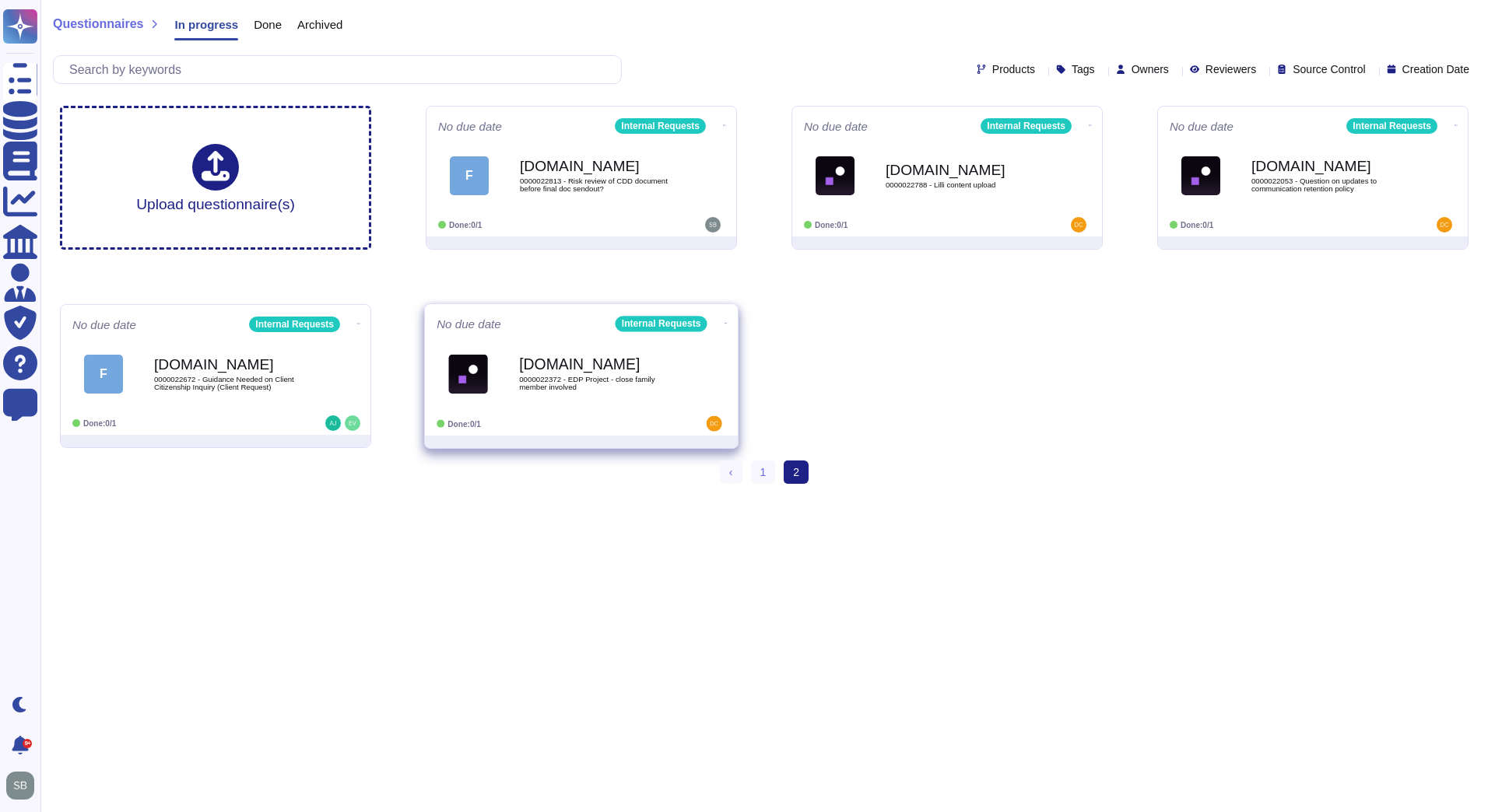
click at [632, 410] on div "[DOMAIN_NAME] 0000022372 - EDP Project - close family member involved" at bounding box center [581, 374] width 290 height 78
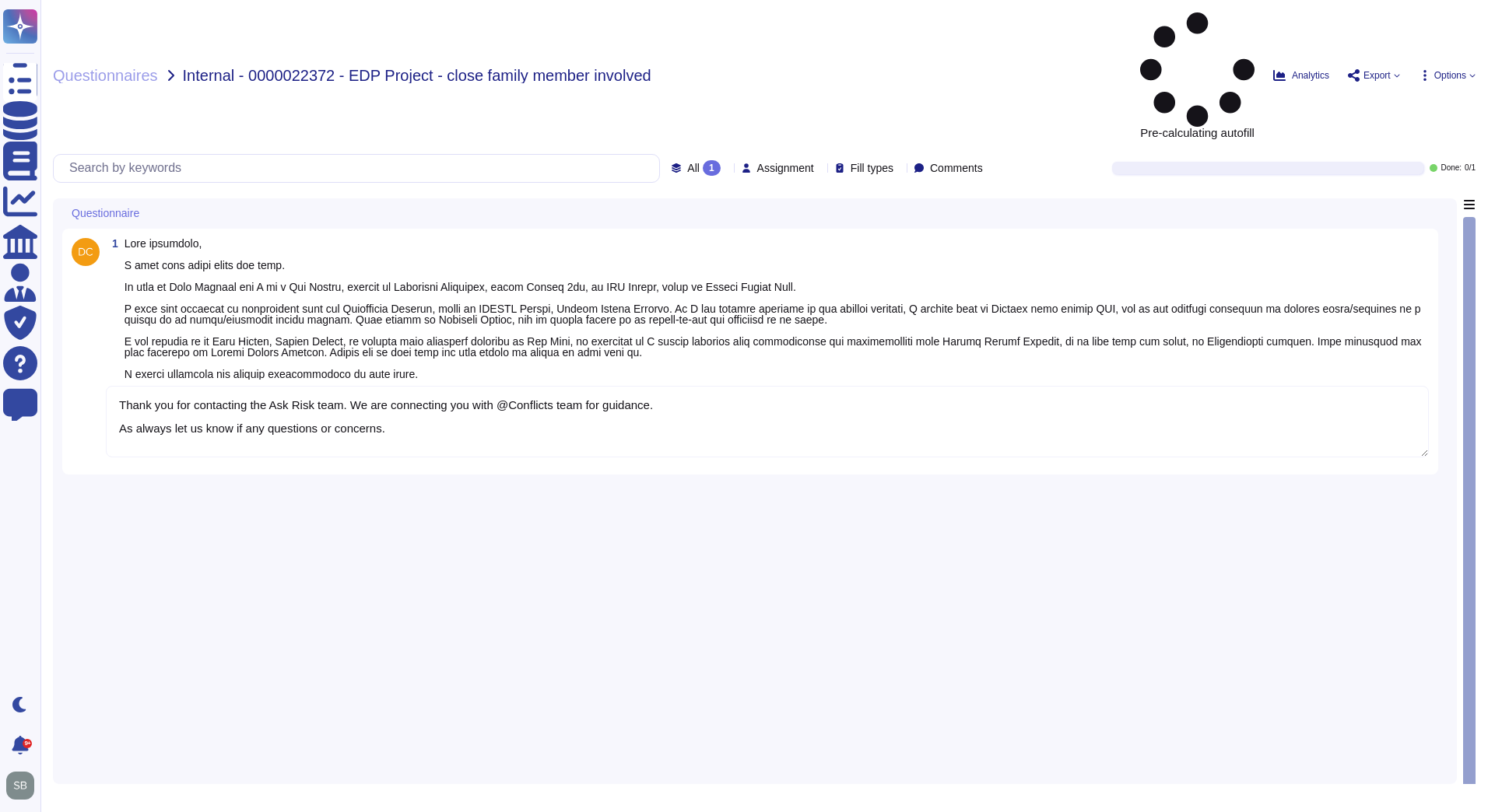
click at [411, 385] on textarea "Thank you for contacting the Ask Risk team. We are connecting you with @Conflic…" at bounding box center [767, 421] width 1323 height 72
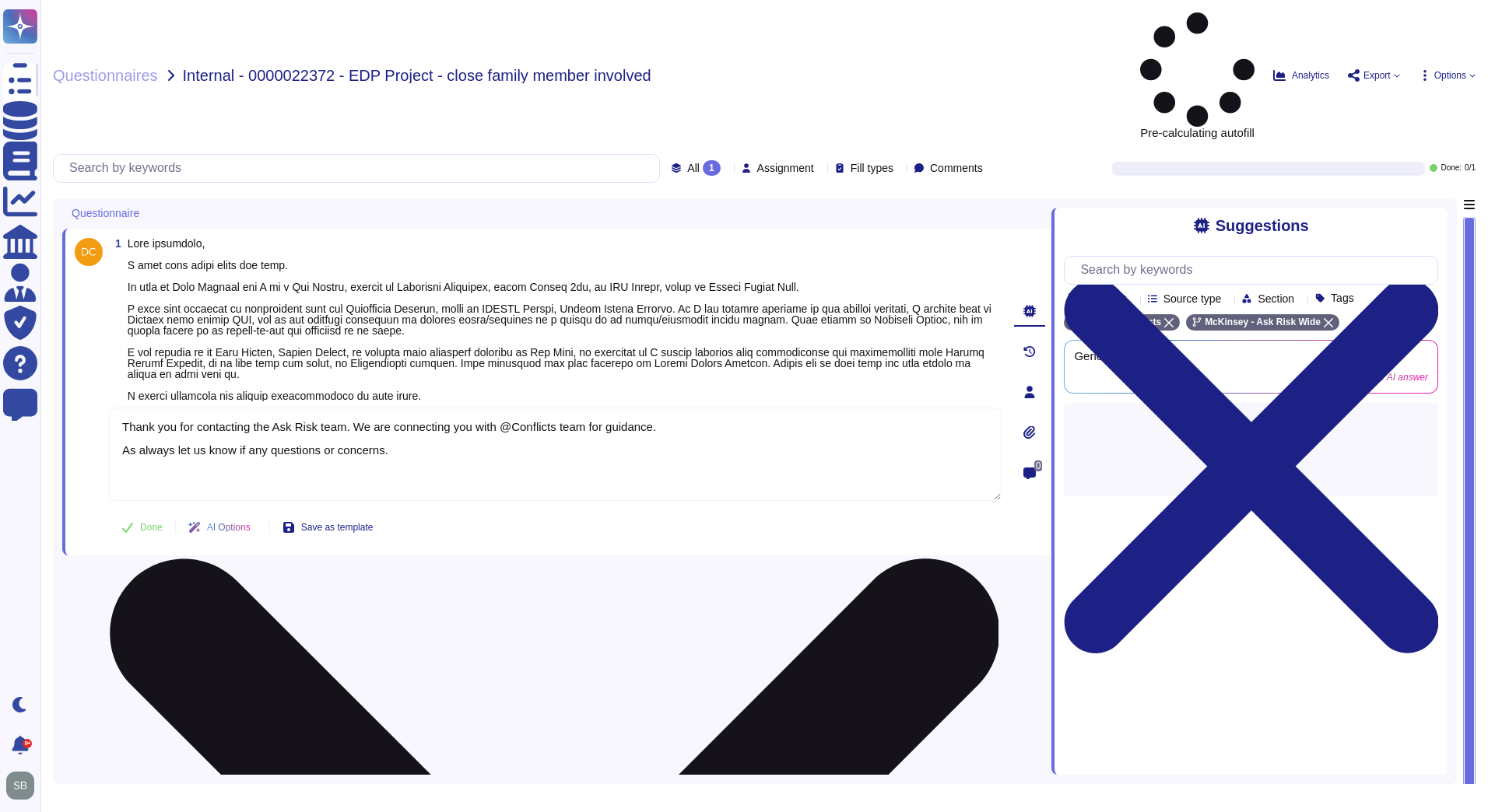
paste textarea "For your awareness, we are sharing with you the Firm’s Client Conflict and Conf…"
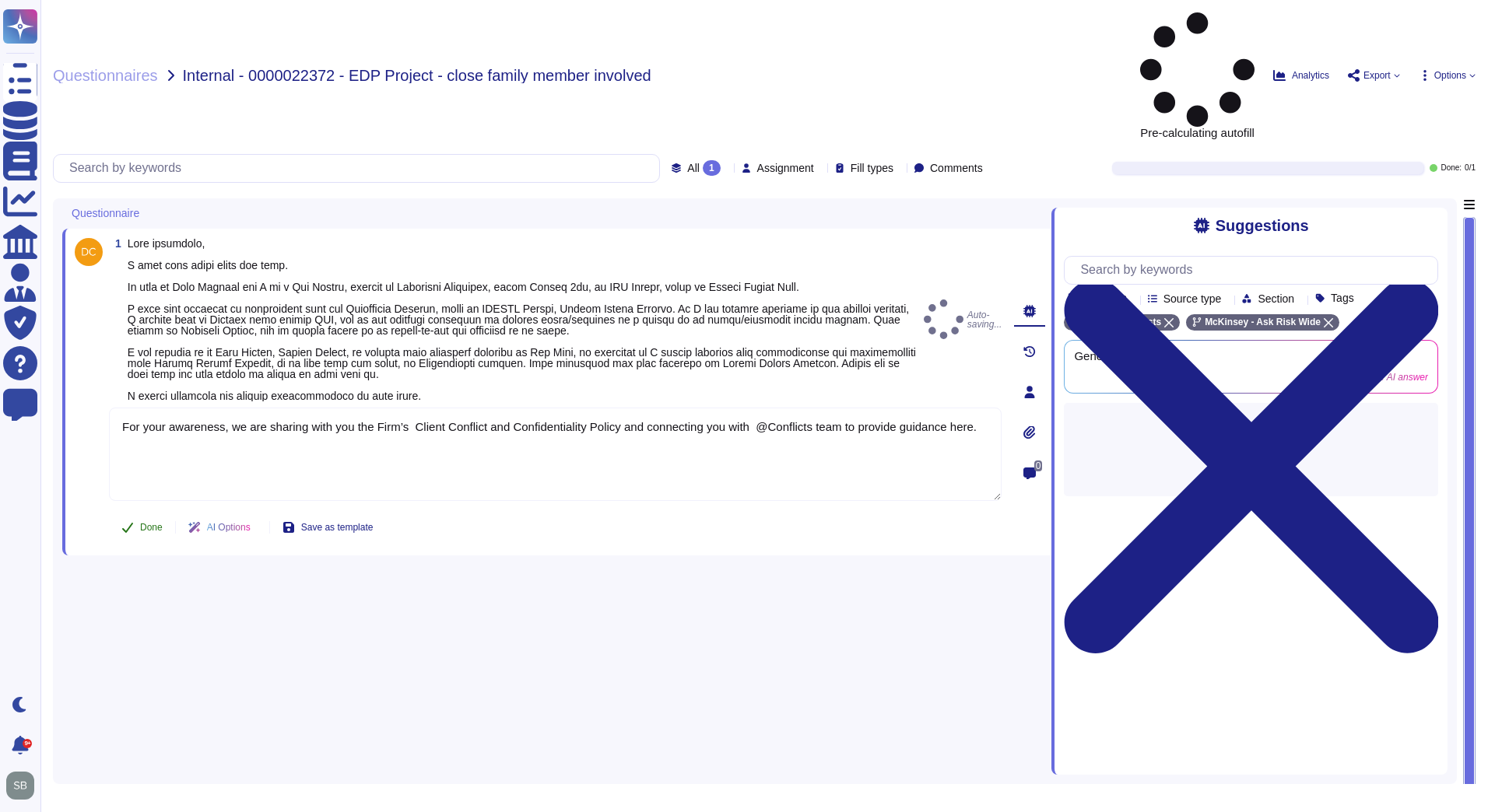
click at [135, 512] on button "Done" at bounding box center [142, 527] width 66 height 32
type textarea "For your awareness, we are sharing with you the Firm’s Client Conflict and Conf…"
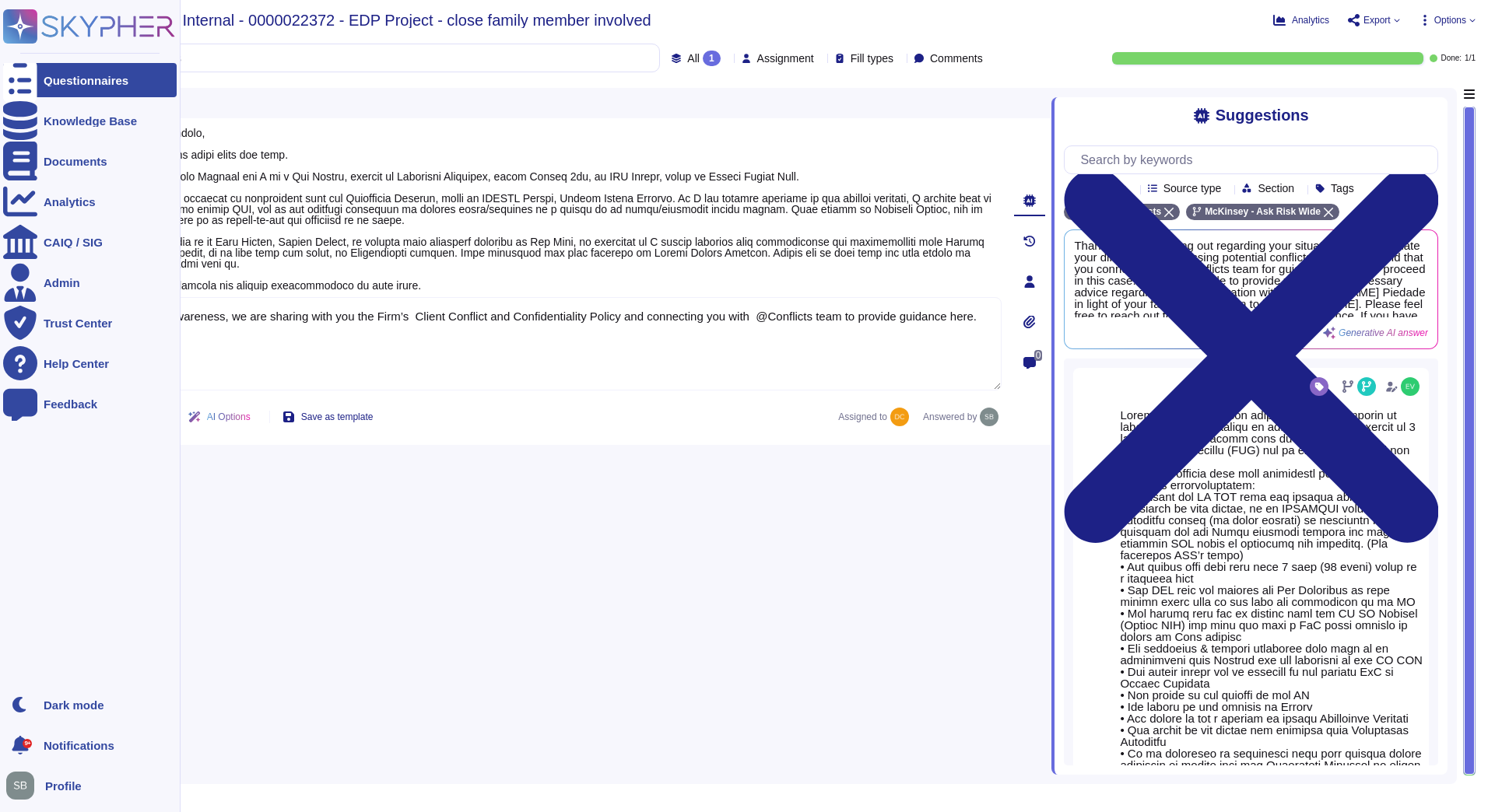
click at [67, 81] on div "Questionnaires" at bounding box center [86, 80] width 85 height 11
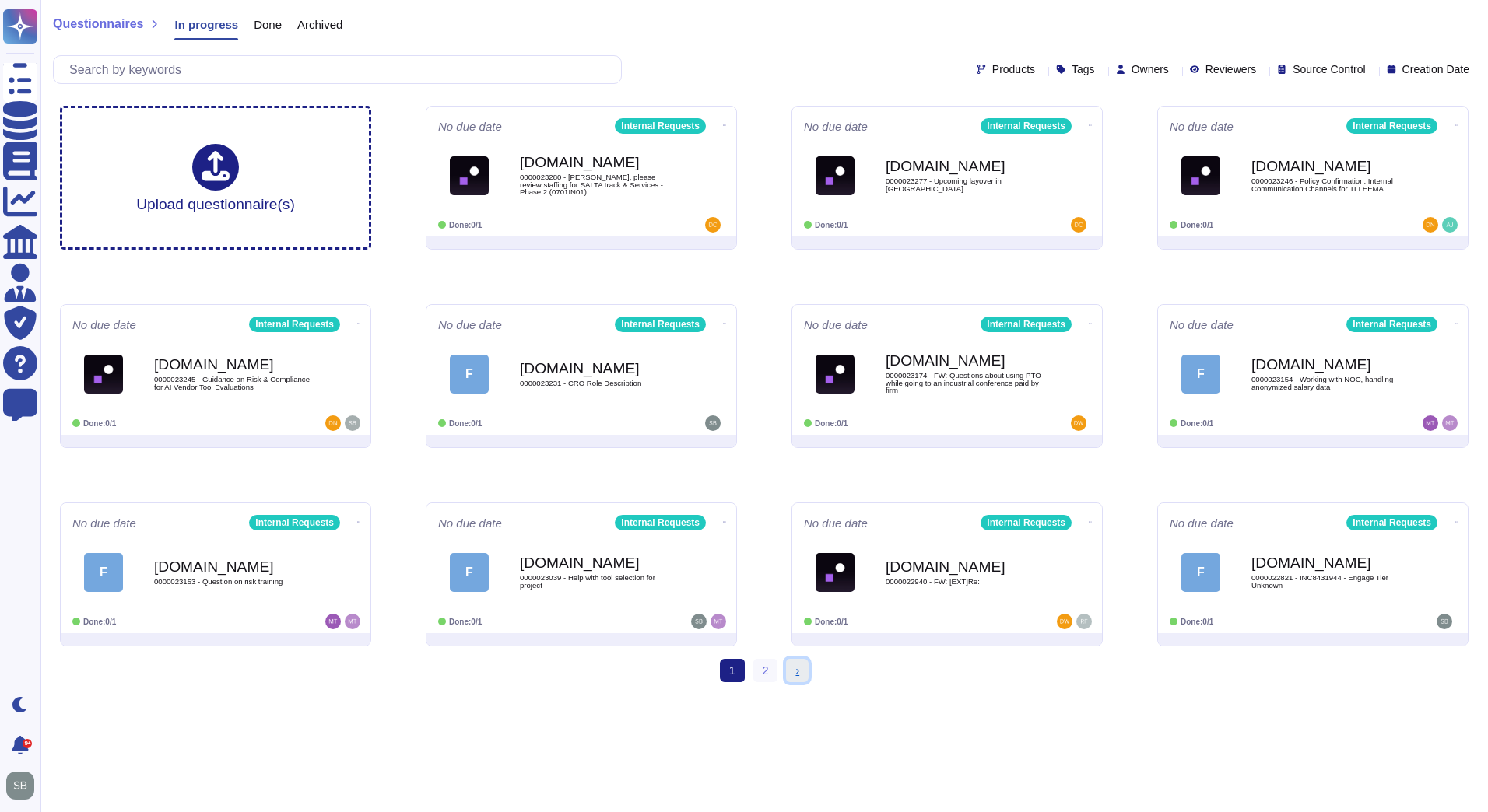
click at [797, 678] on link "› Next" at bounding box center [797, 670] width 23 height 23
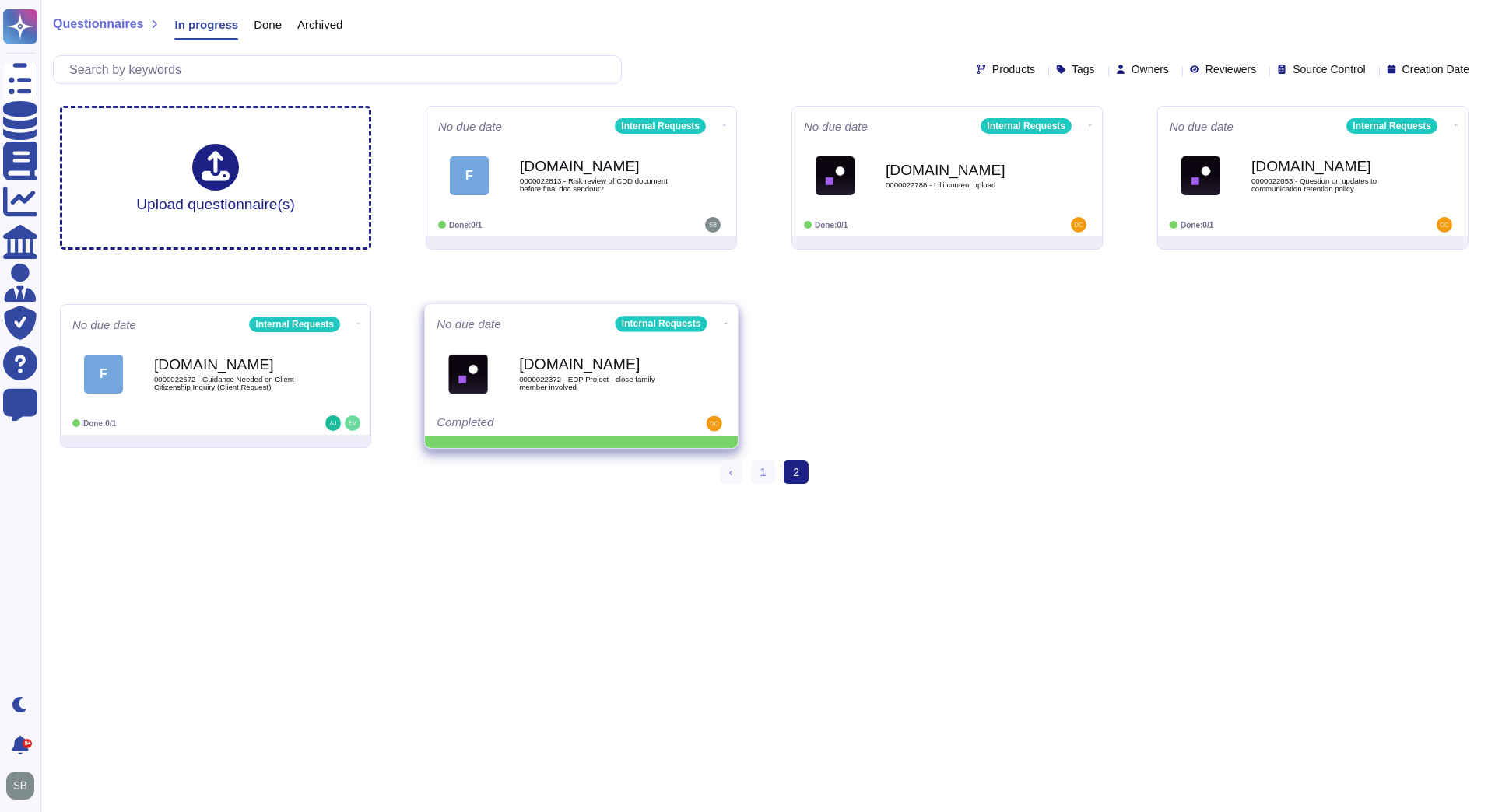
click at [724, 321] on icon at bounding box center [725, 323] width 3 height 4
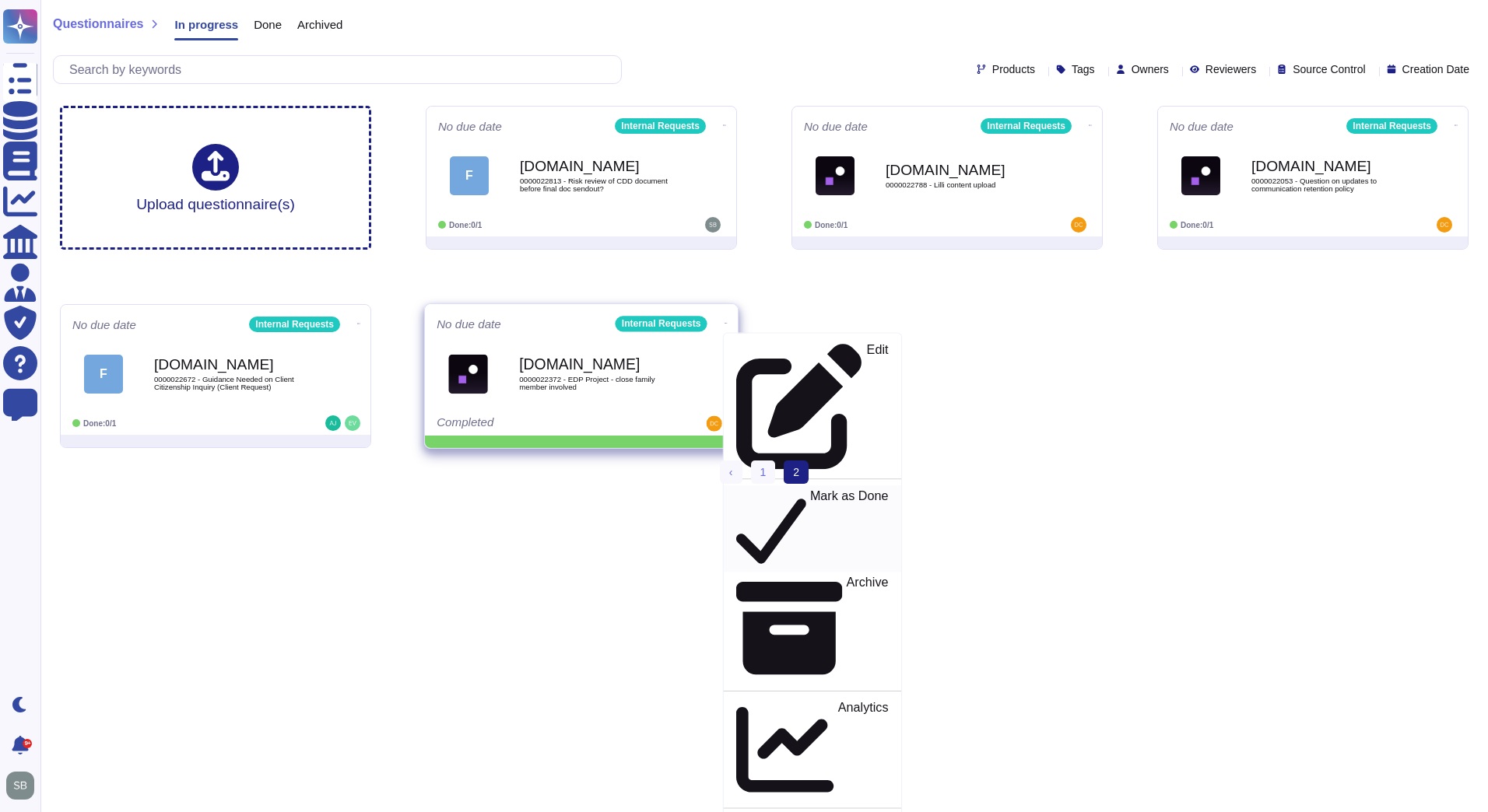
click at [811, 490] on p "Mark as Done" at bounding box center [850, 529] width 78 height 79
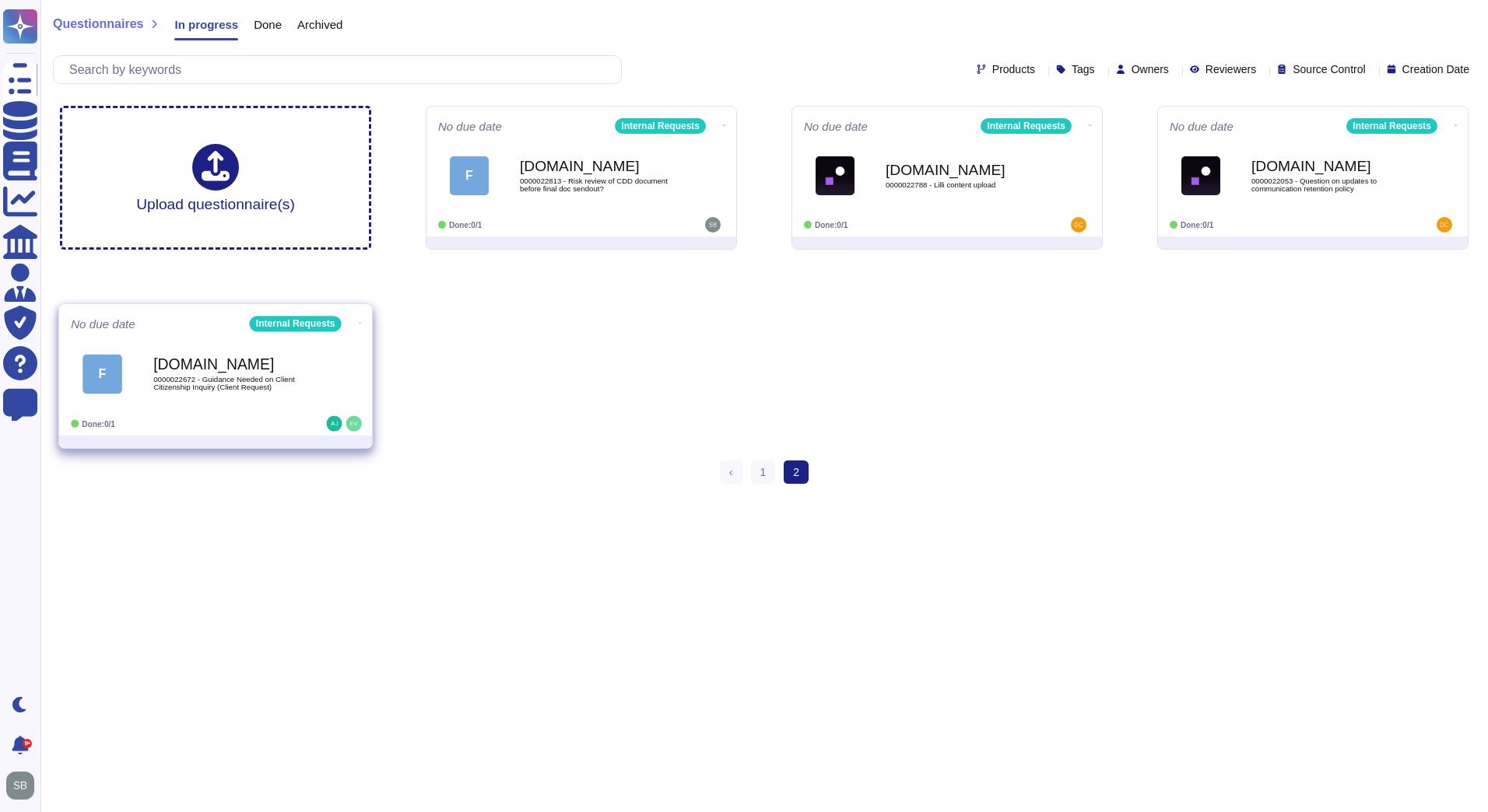
click at [245, 385] on span "0000022672 - Guidance Needed on Client Citizenship Inquiry (Client Request)" at bounding box center [232, 383] width 157 height 14
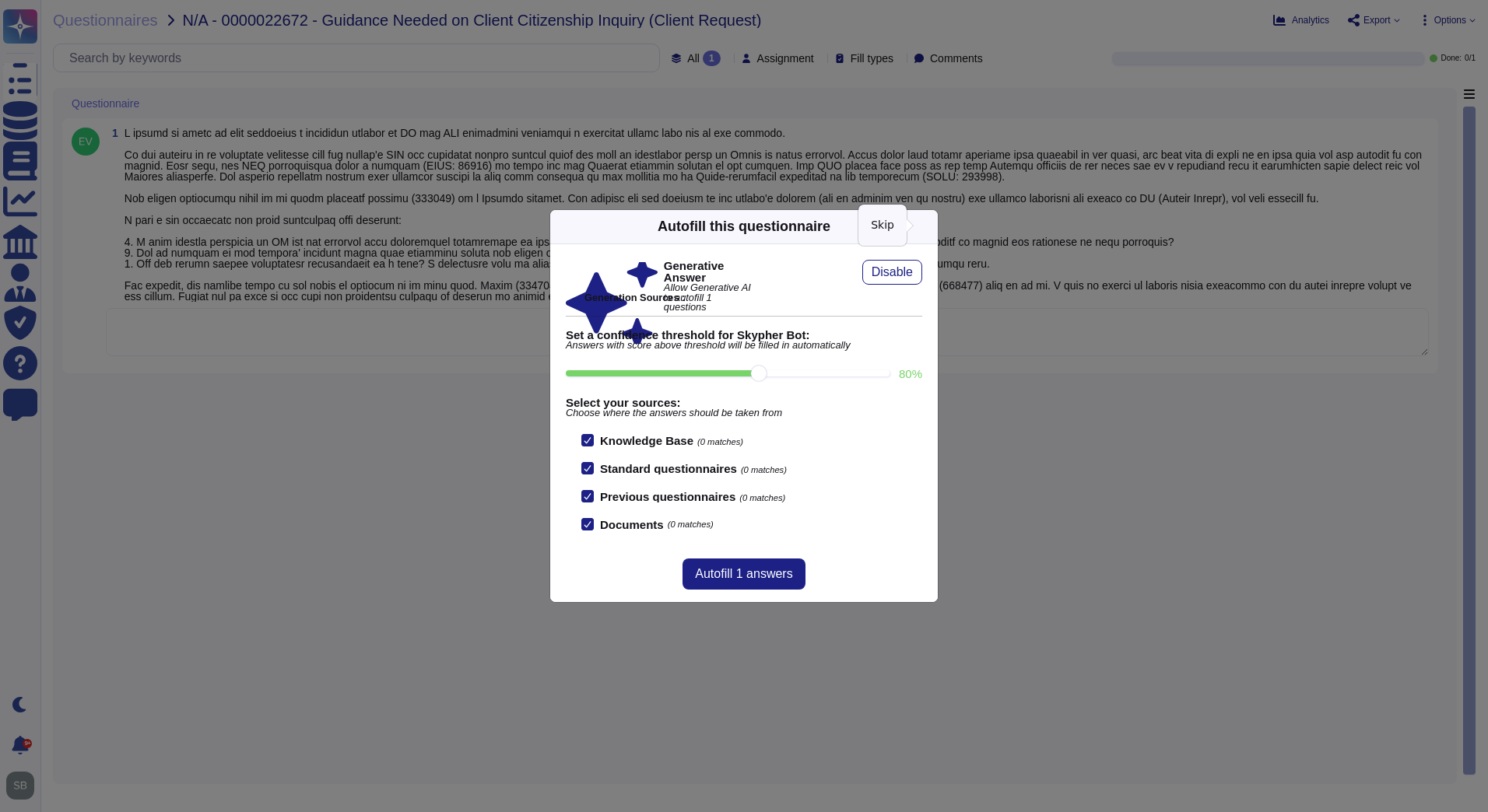
click at [928, 227] on icon at bounding box center [928, 227] width 0 height 0
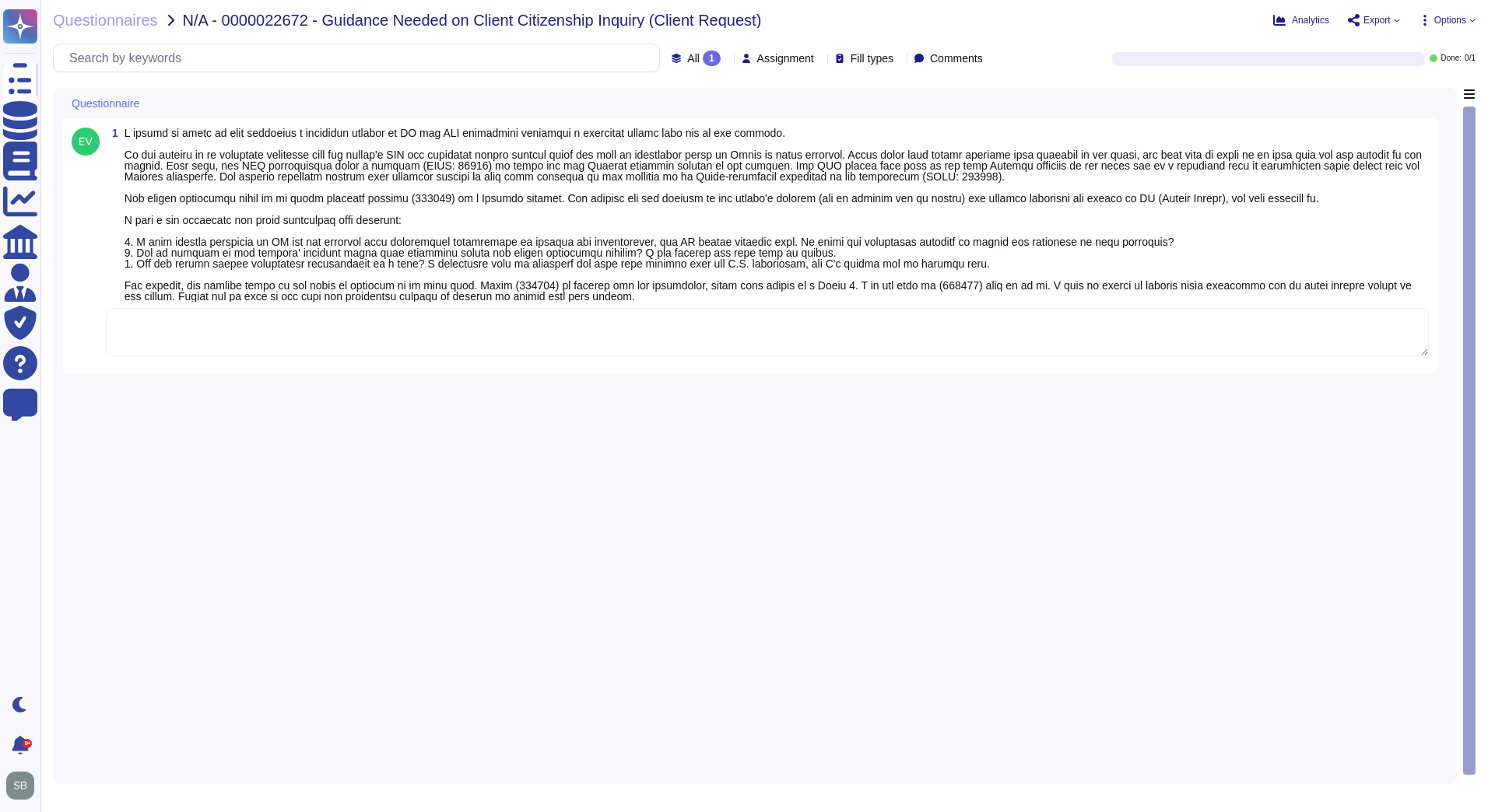
click at [387, 340] on textarea at bounding box center [767, 332] width 1323 height 48
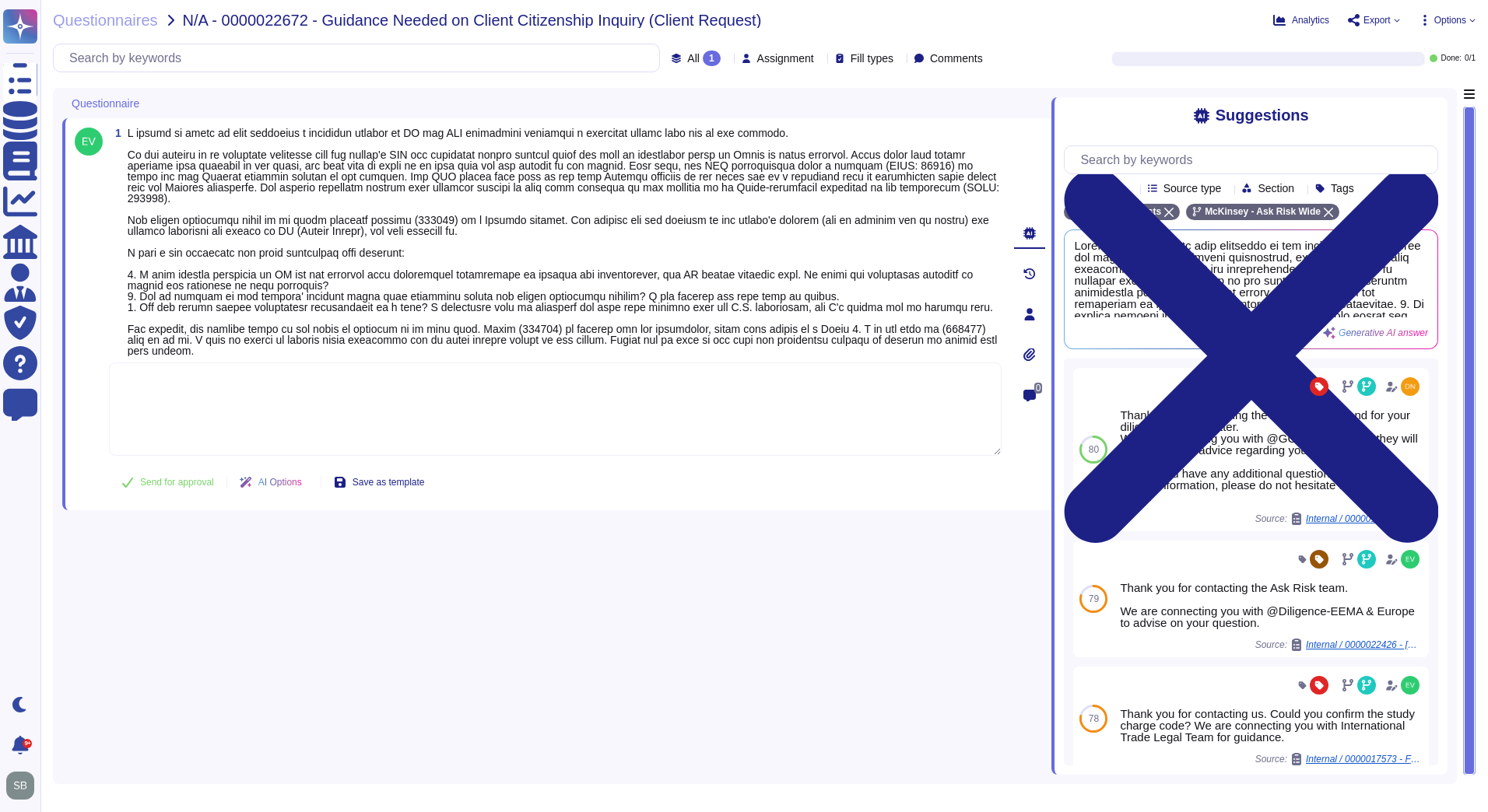
paste textarea "If she hasn’t already, [PERSON_NAME], from legal, will be reaching out to you s…"
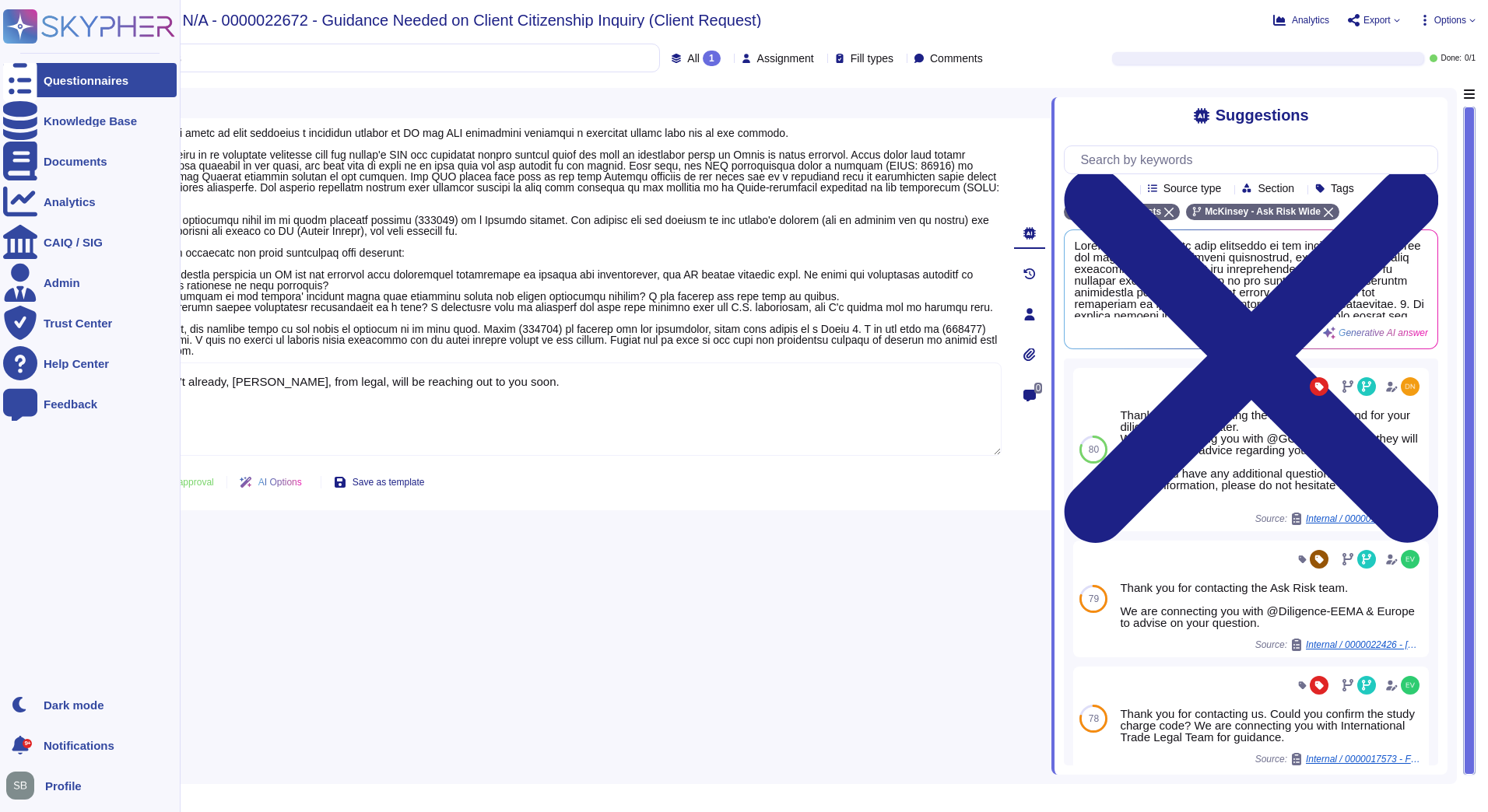
type textarea "If she hasn’t already, [PERSON_NAME], from legal, will be reaching out to you s…"
click at [28, 77] on icon at bounding box center [20, 80] width 34 height 46
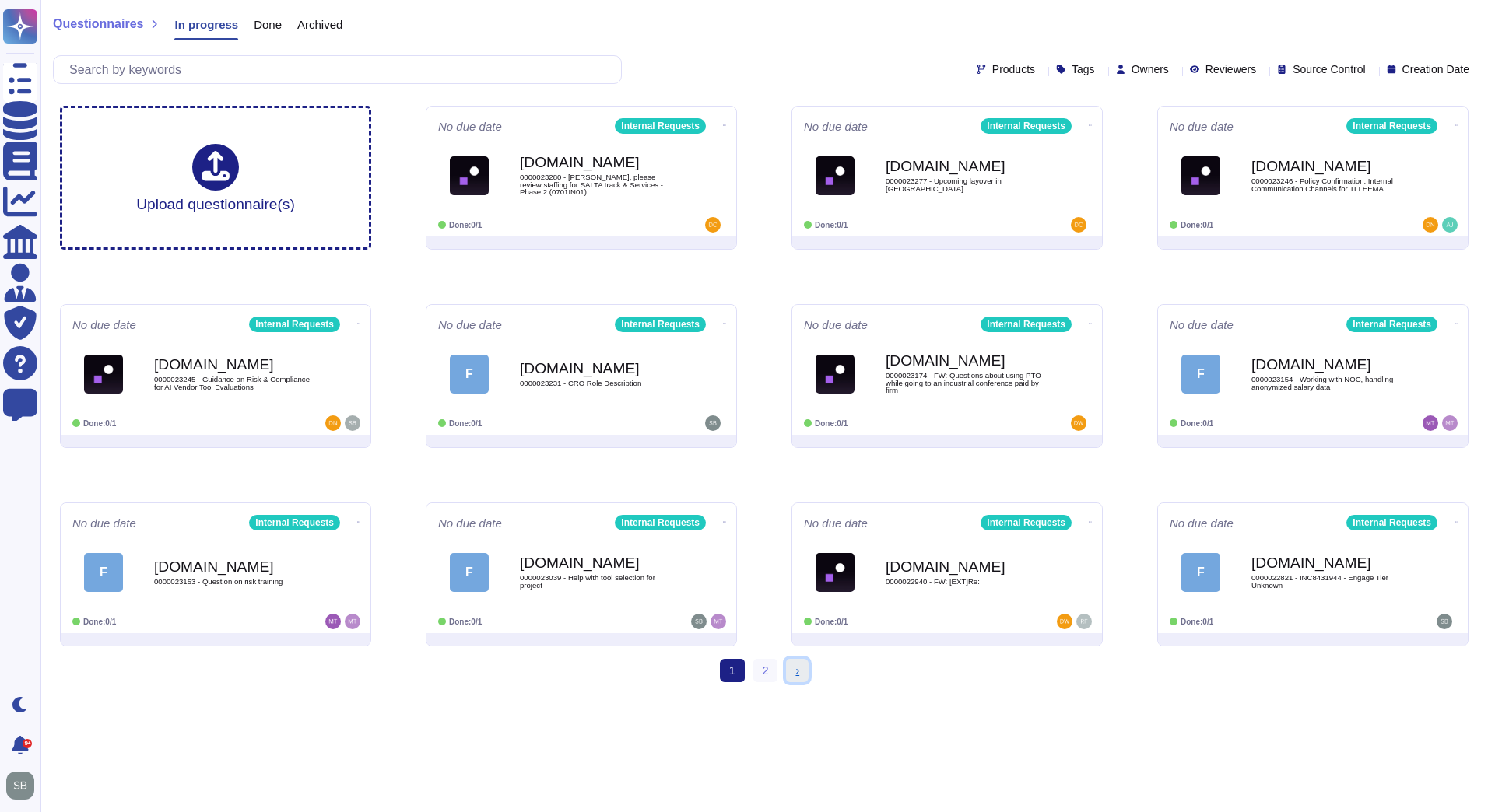
click at [798, 674] on span "›" at bounding box center [797, 670] width 4 height 12
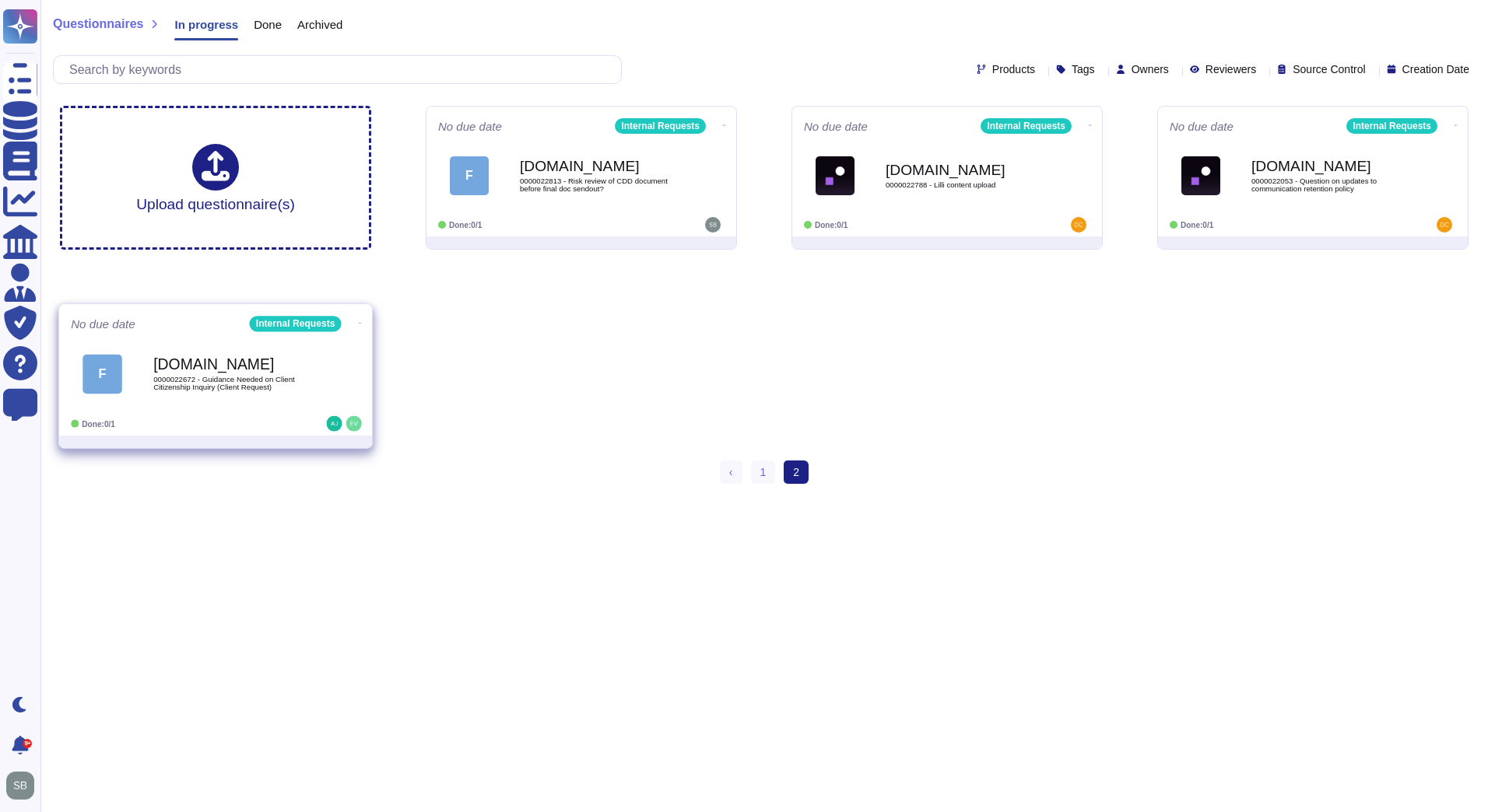
click at [359, 321] on icon at bounding box center [360, 323] width 3 height 4
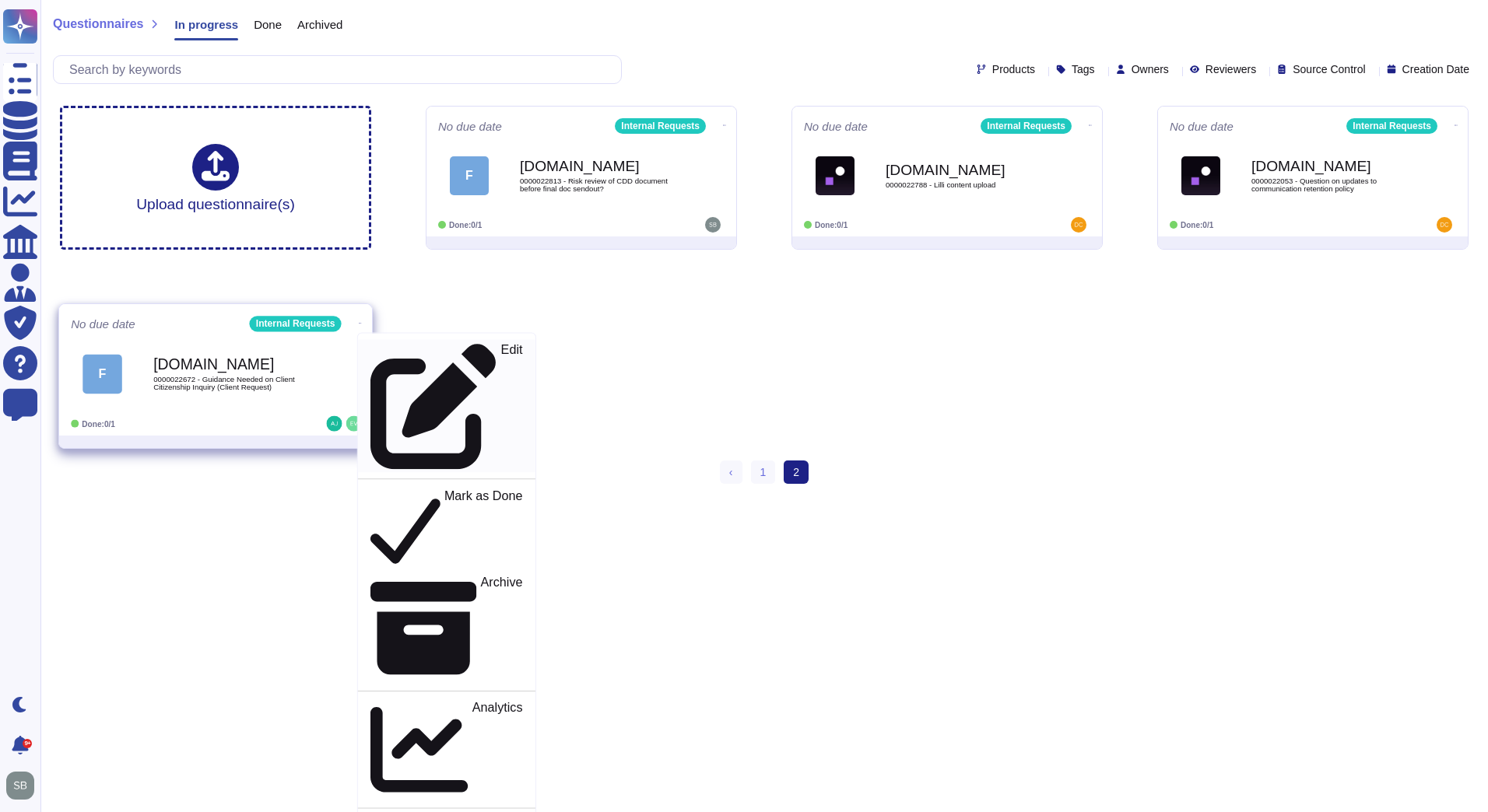
click at [501, 348] on p "Edit" at bounding box center [512, 406] width 22 height 126
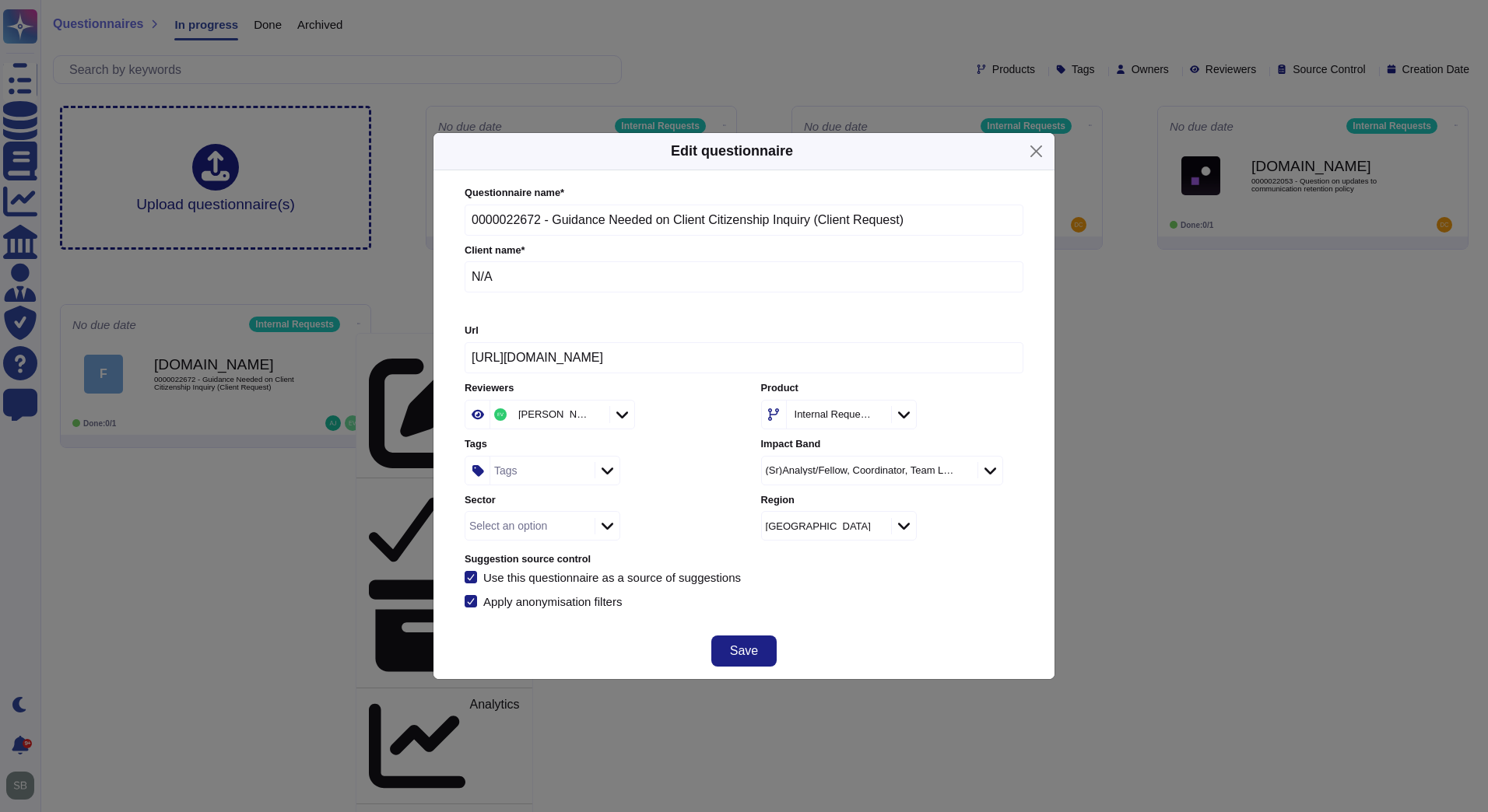
click at [584, 410] on div "[PERSON_NAME]" at bounding box center [547, 414] width 115 height 28
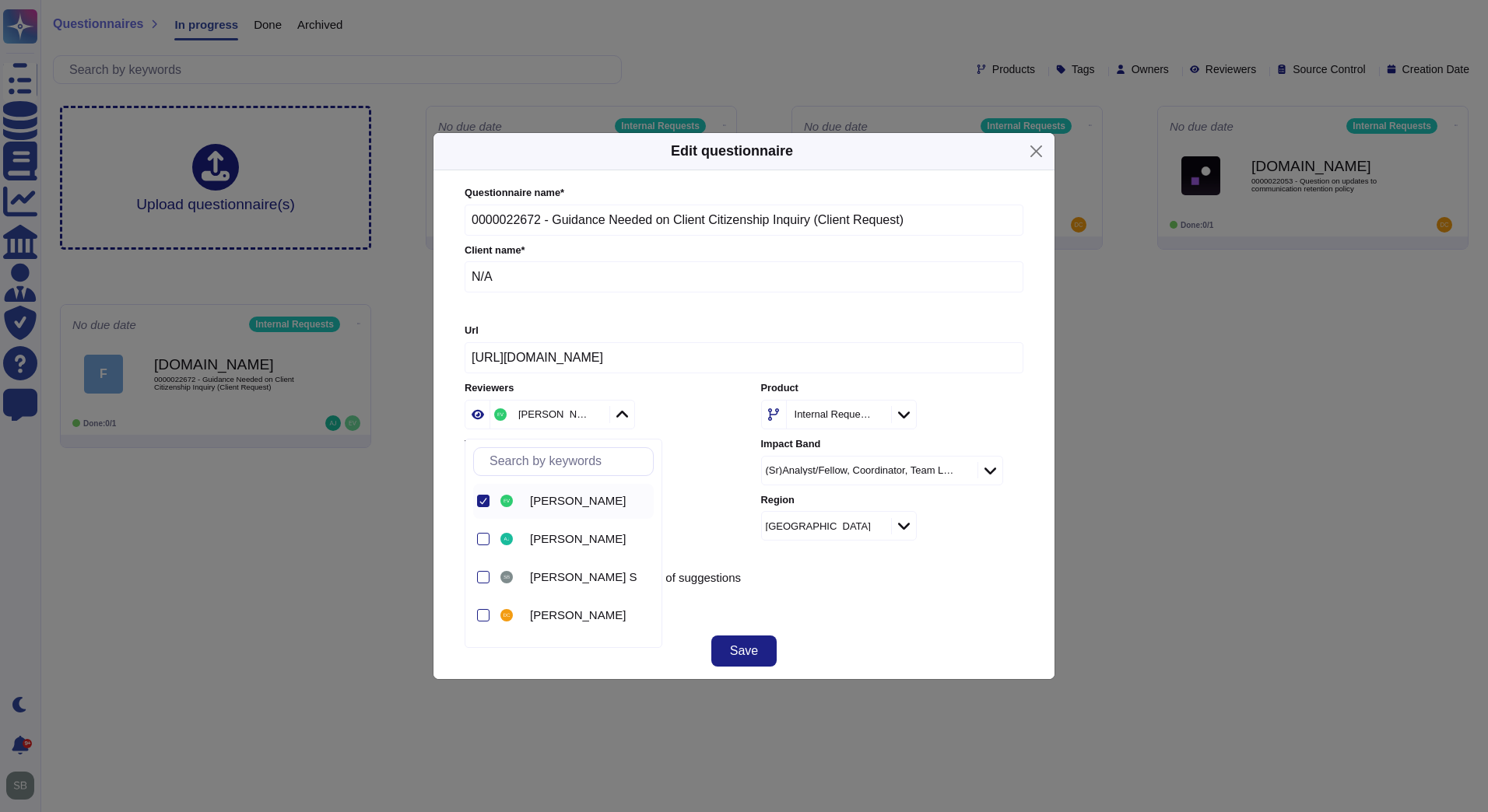
click at [594, 465] on icon at bounding box center [744, 614] width 299 height 298
click at [758, 653] on button "Save" at bounding box center [744, 650] width 65 height 32
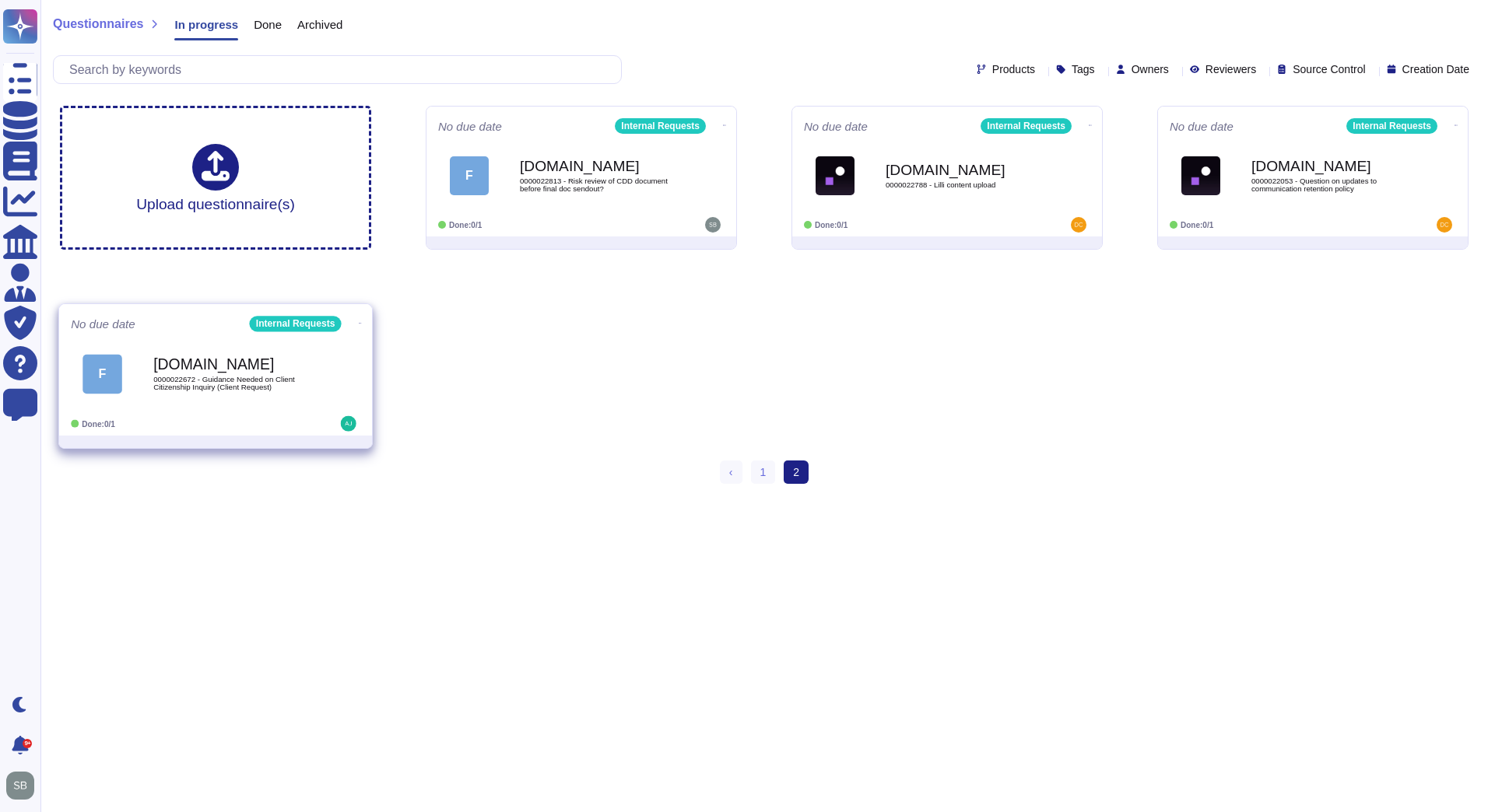
click at [294, 373] on div "[DOMAIN_NAME] 0000022672 - Guidance Needed on Client Citizenship Inquiry (Clien…" at bounding box center [232, 374] width 157 height 63
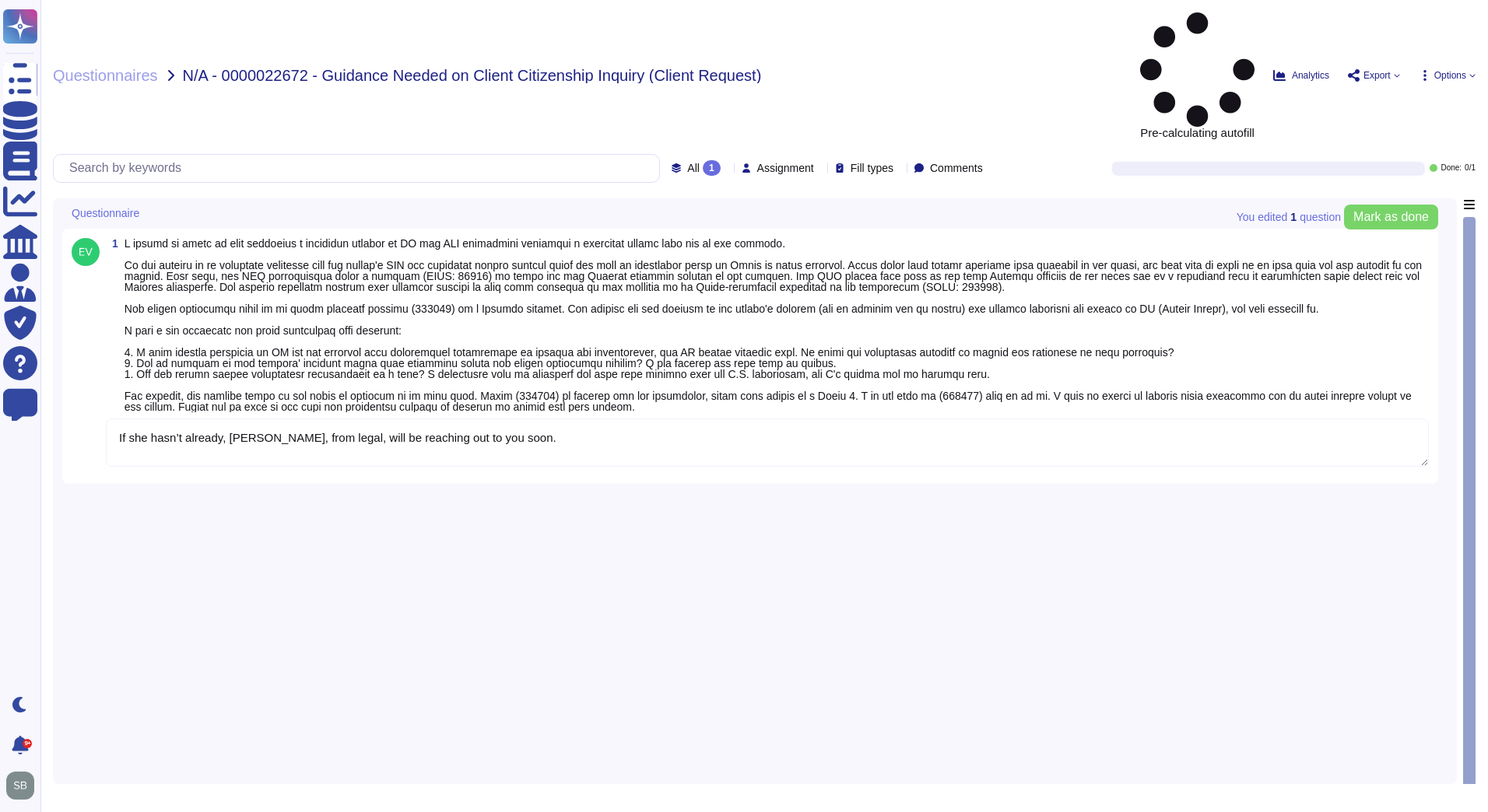
type textarea "If she hasn’t already, [PERSON_NAME], from legal, will be reaching out to you s…"
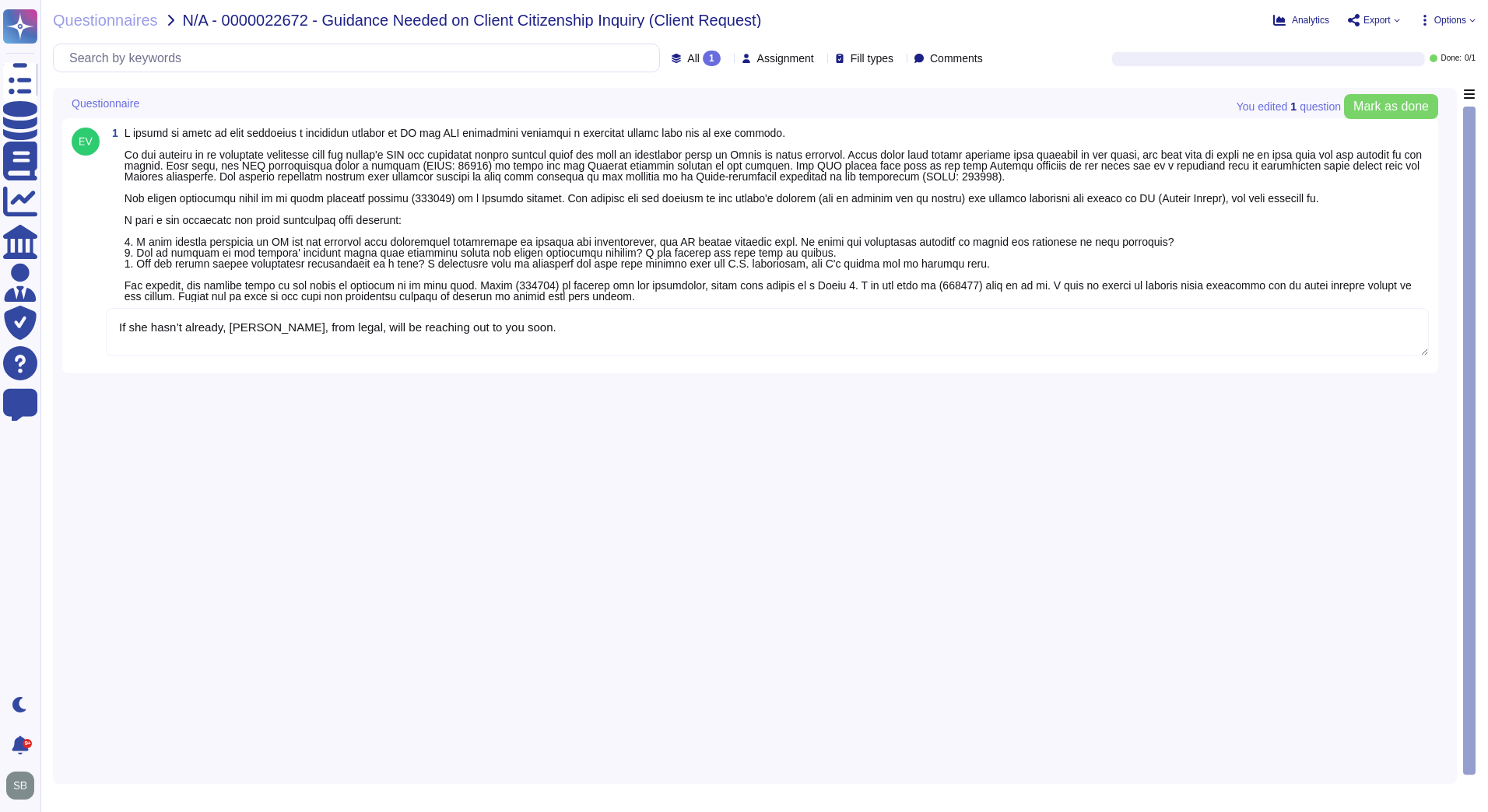
click at [252, 347] on textarea "If she hasn’t already, [PERSON_NAME], from legal, will be reaching out to you s…" at bounding box center [767, 332] width 1323 height 48
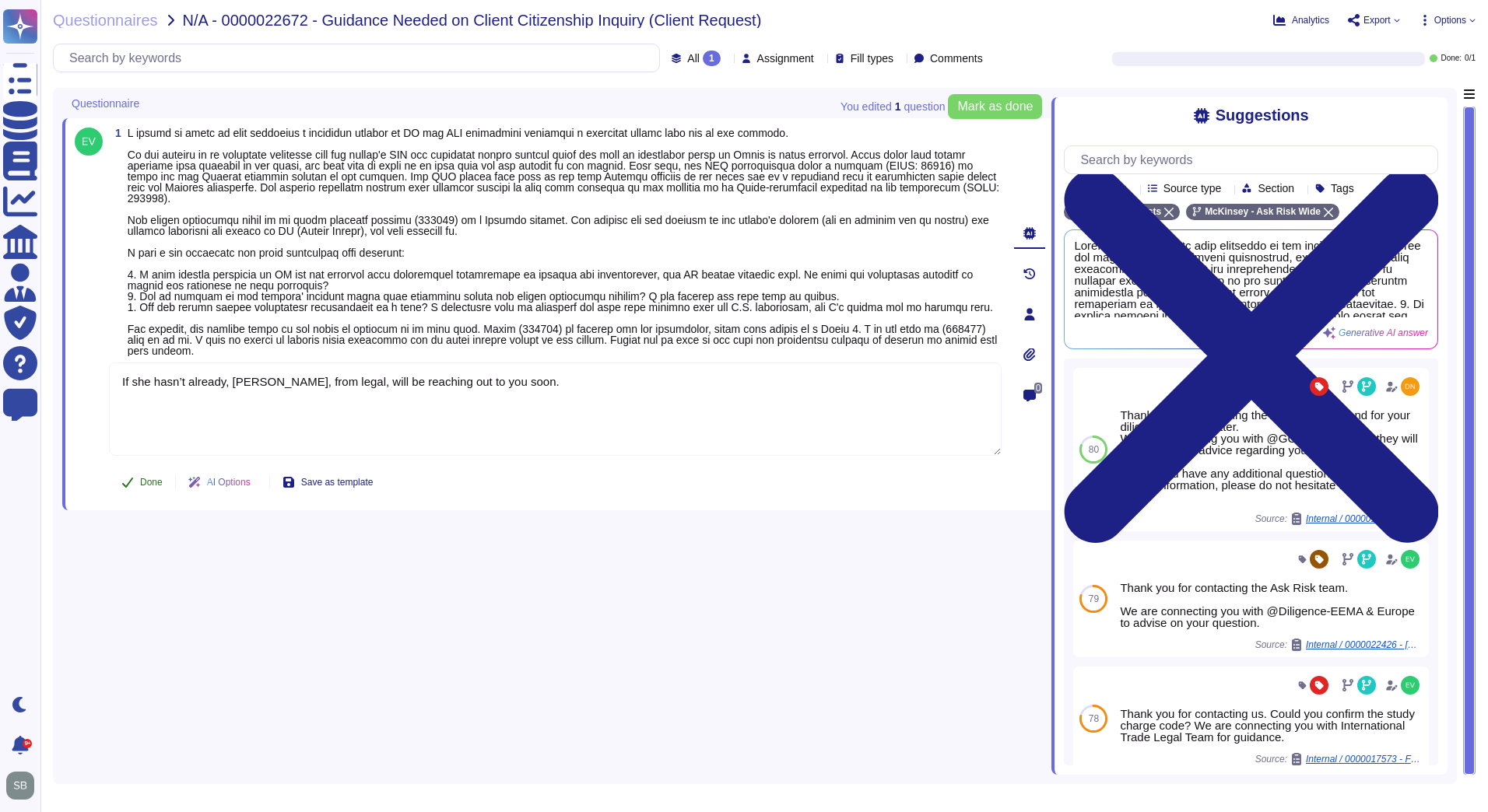
click at [151, 481] on span "Done" at bounding box center [151, 482] width 23 height 10
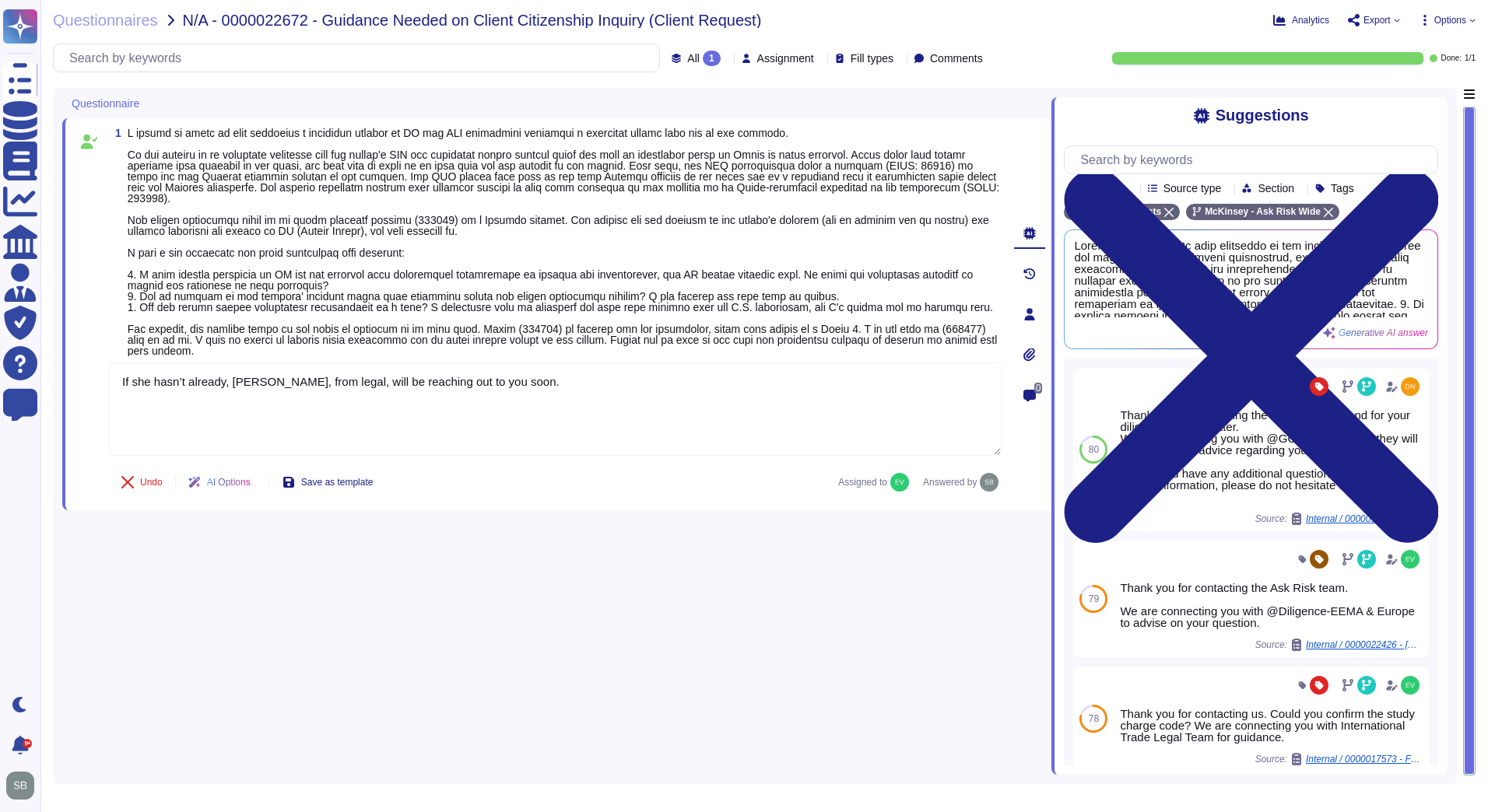
click at [522, 538] on div "1 If she hasn’t already, [PERSON_NAME], from legal, will be reaching out to you…" at bounding box center [557, 431] width 989 height 687
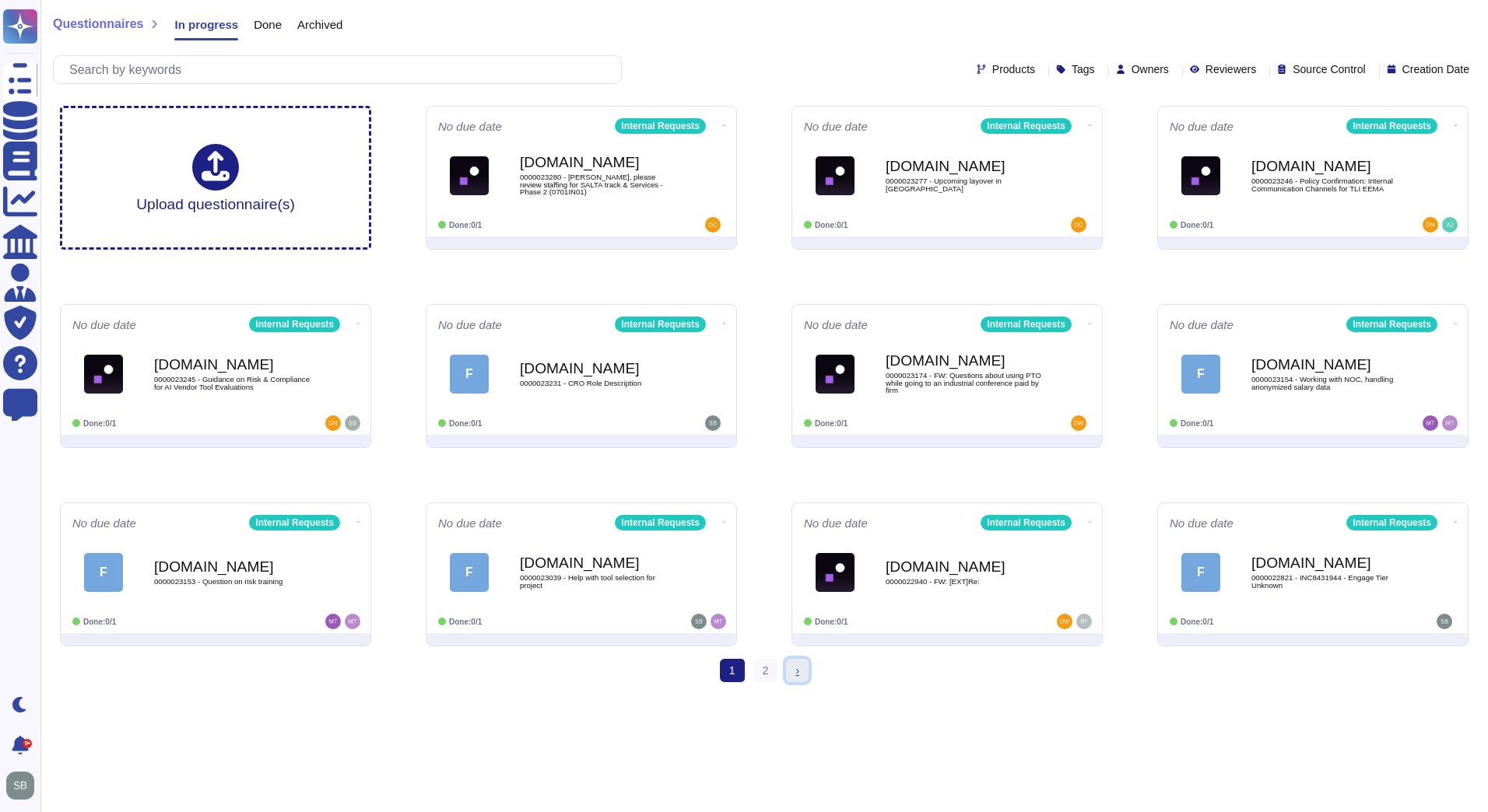
click at [796, 667] on span "›" at bounding box center [797, 670] width 4 height 12
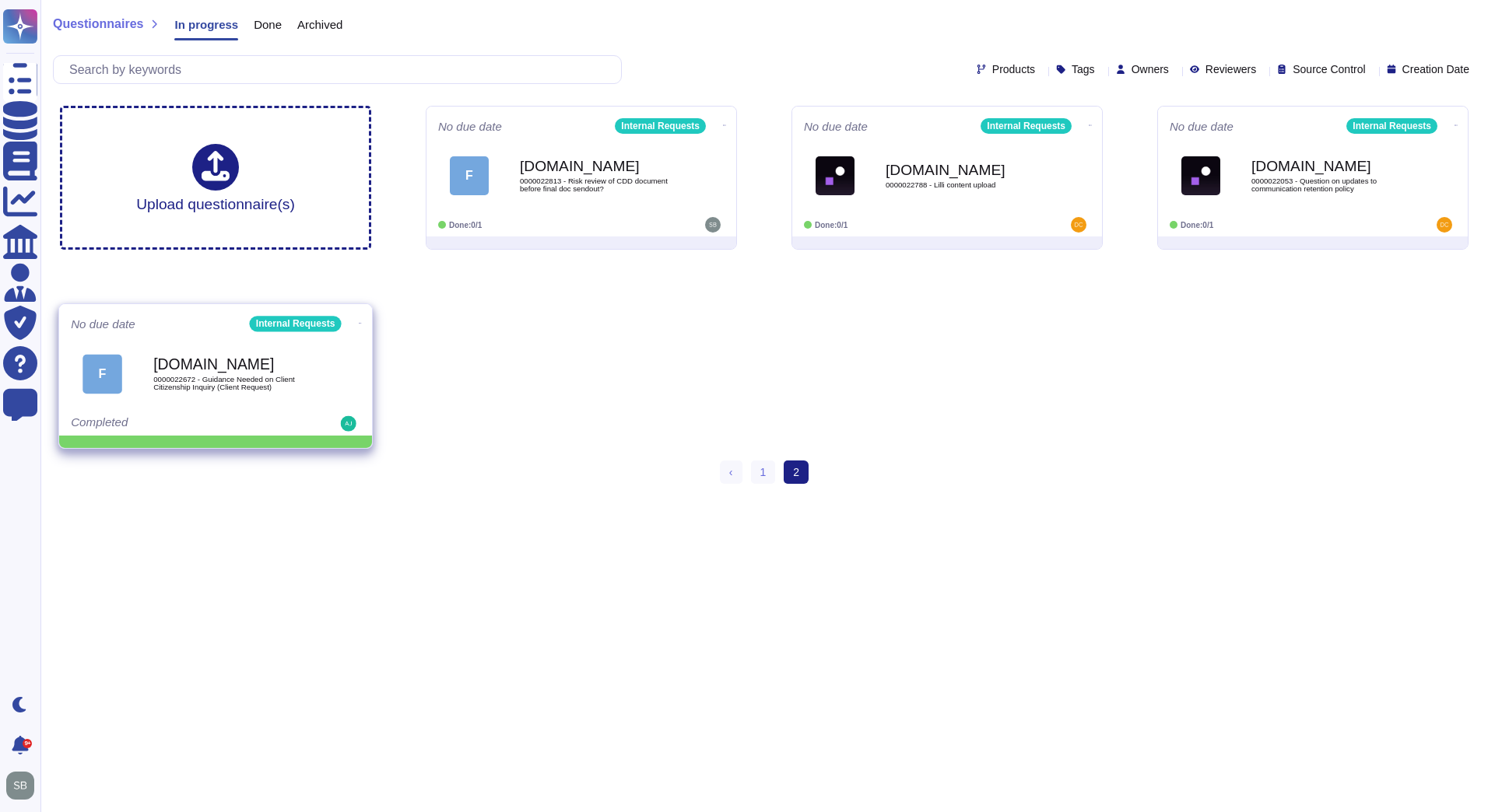
click at [359, 321] on icon at bounding box center [360, 323] width 3 height 4
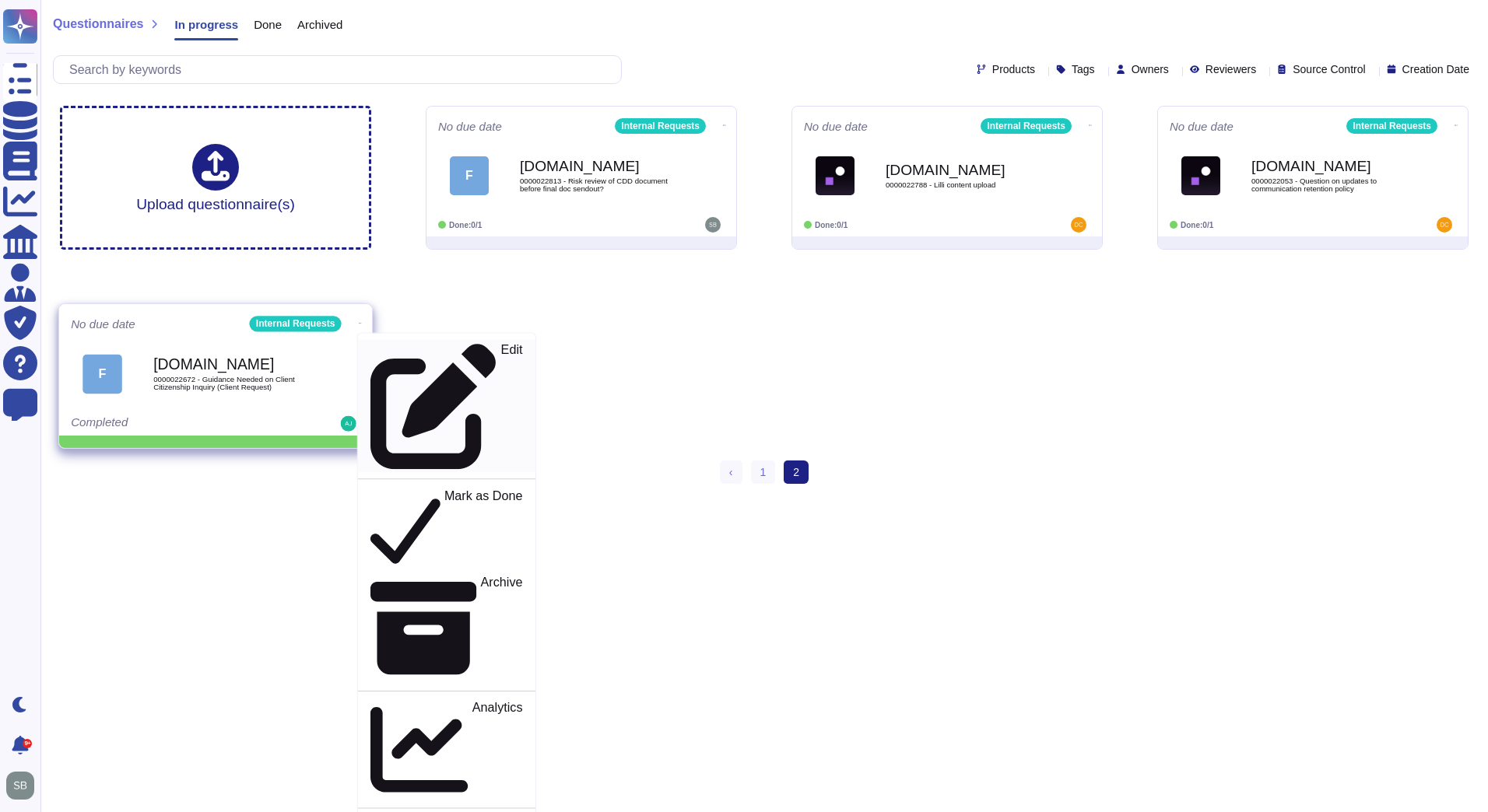
click at [402, 353] on div "Edit" at bounding box center [446, 406] width 152 height 127
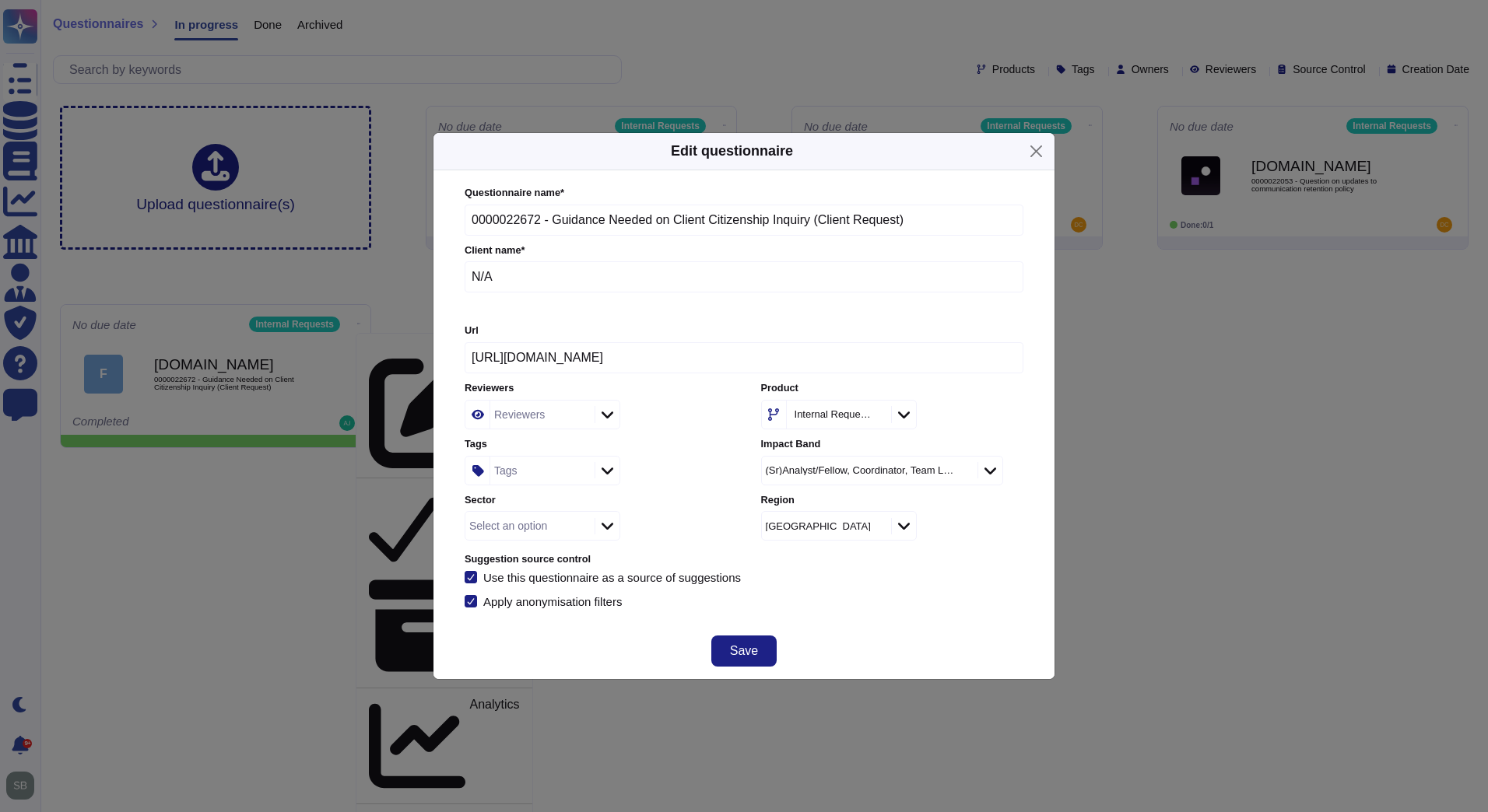
click at [522, 475] on div "Tags" at bounding box center [540, 470] width 100 height 28
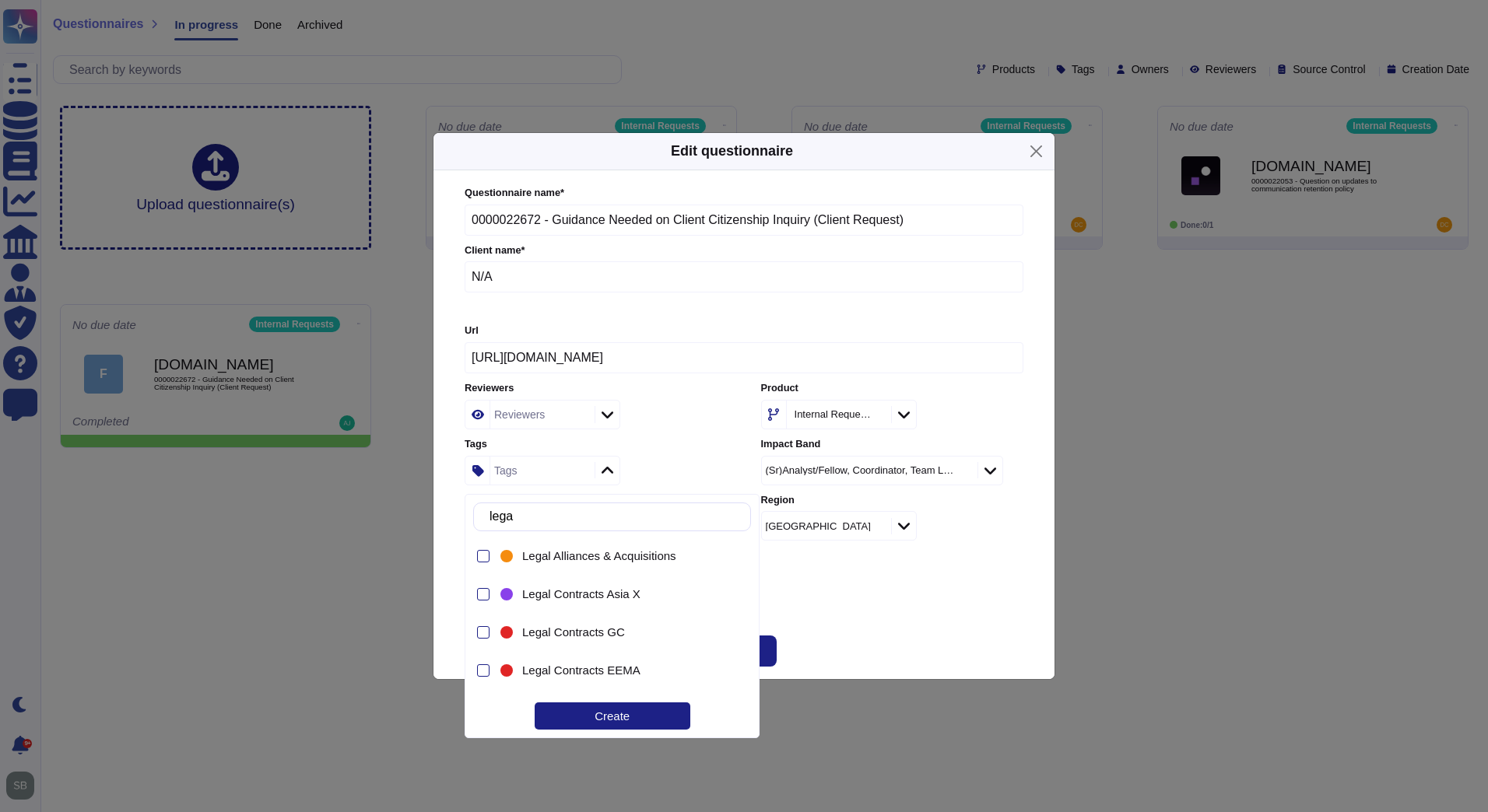
type input "legal"
click at [558, 546] on span "Legal Employment" at bounding box center [570, 548] width 97 height 14
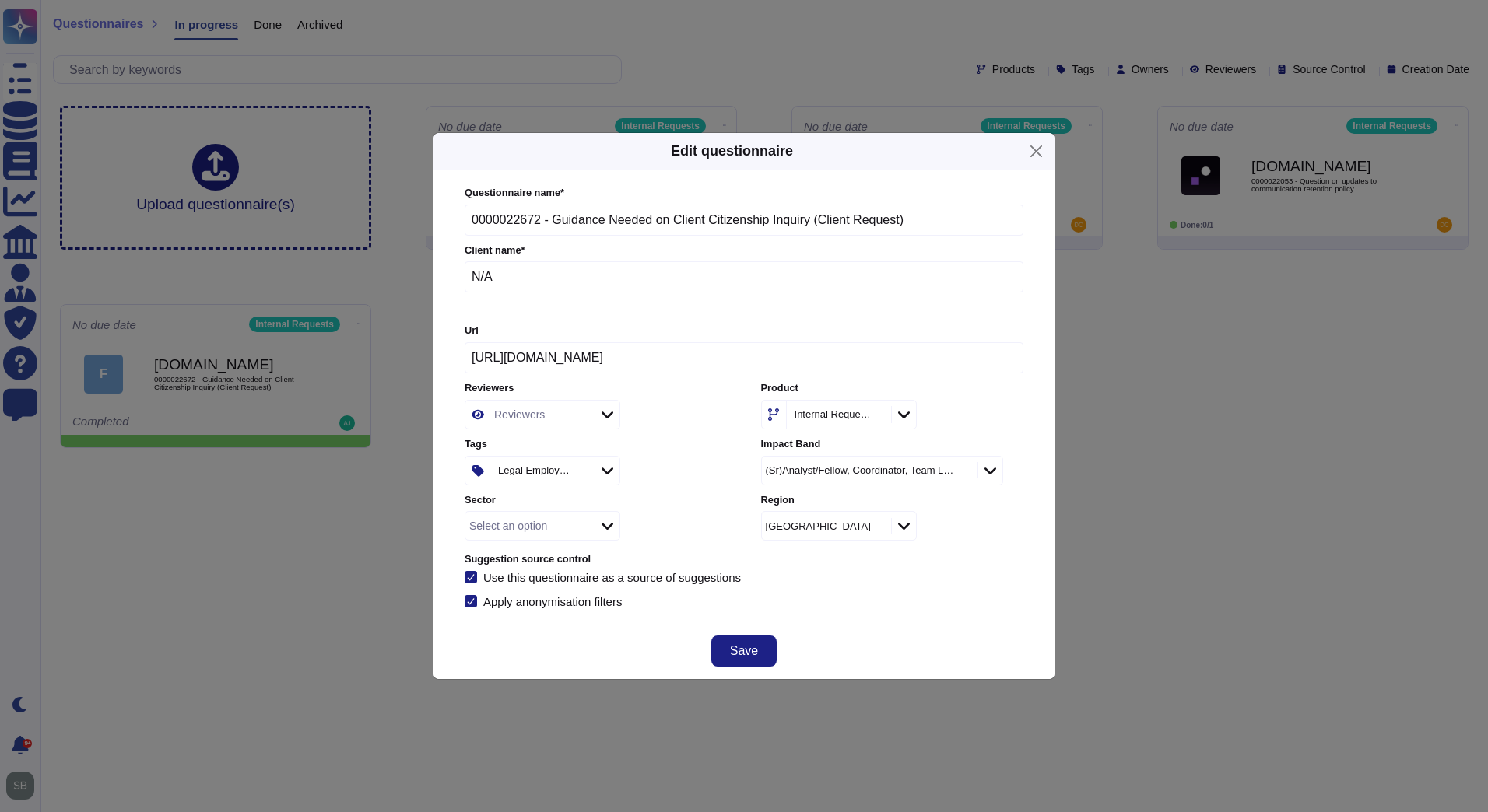
click at [890, 584] on div "Questionnaire name * 0000022672 - Guidance Needed on Client Citizenship Inquiry…" at bounding box center [744, 397] width 559 height 423
click at [759, 656] on button "Save" at bounding box center [744, 650] width 65 height 32
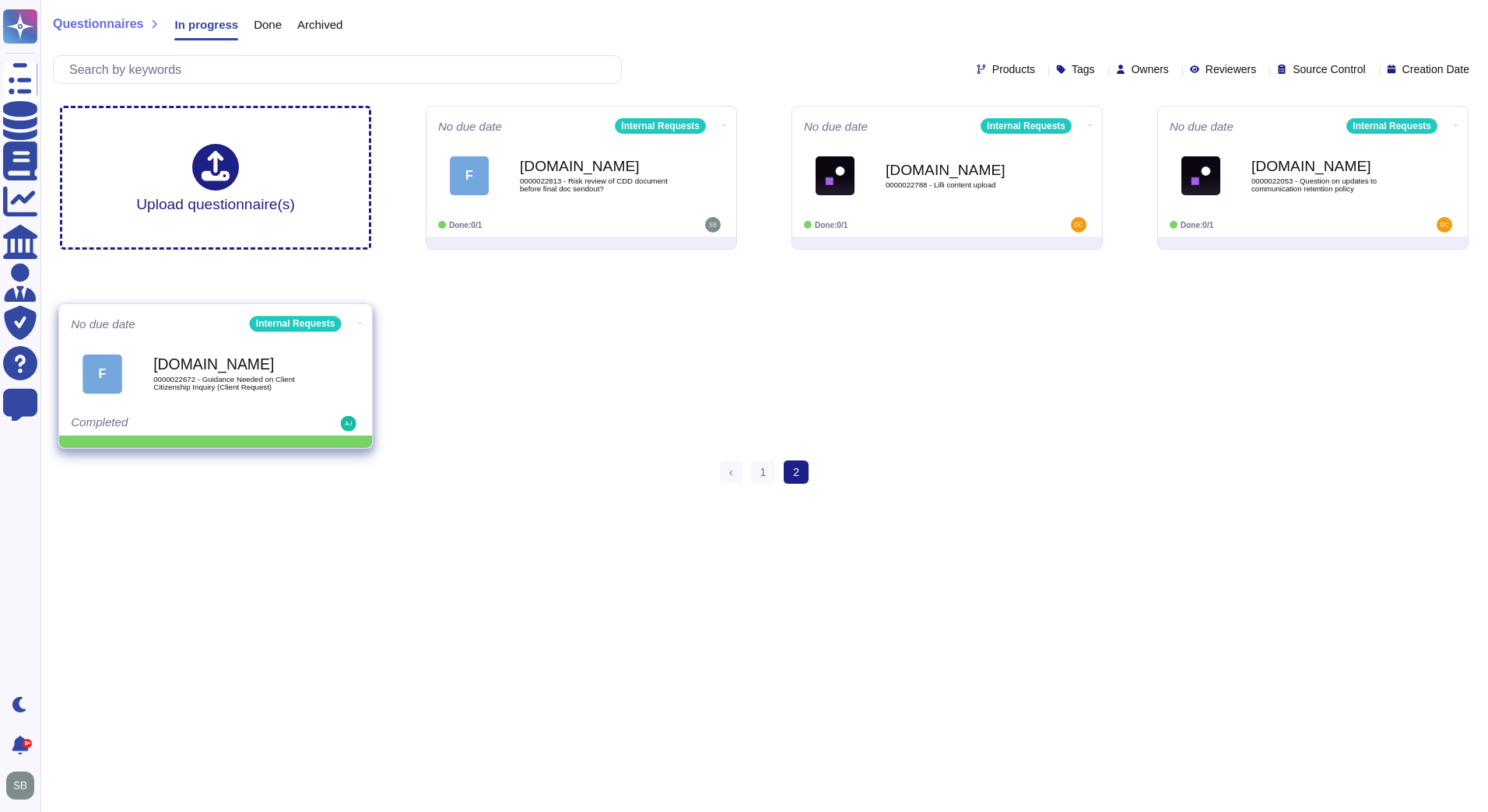
click at [359, 321] on icon at bounding box center [360, 323] width 3 height 4
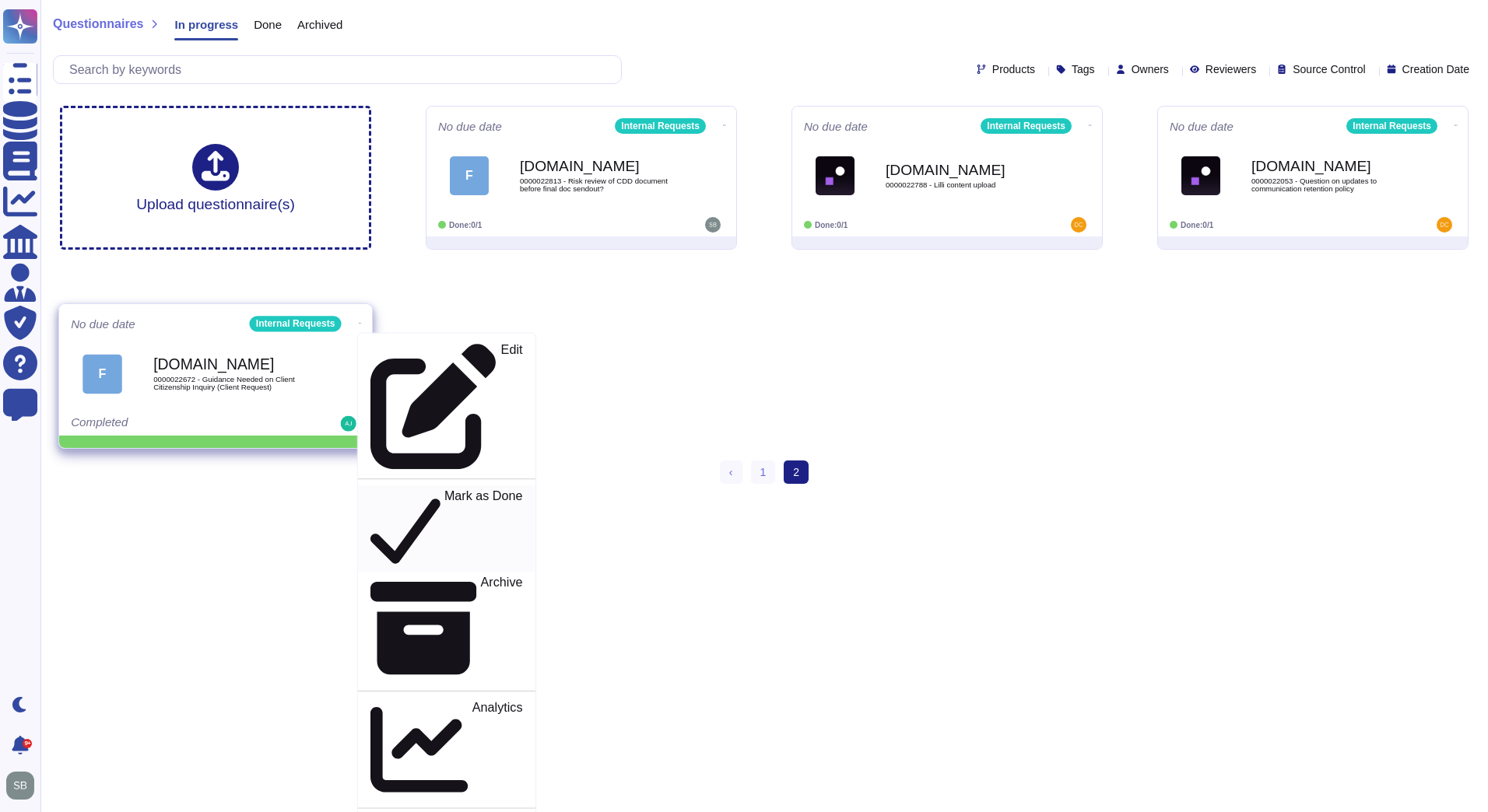
click at [444, 490] on p "Mark as Done" at bounding box center [483, 529] width 78 height 79
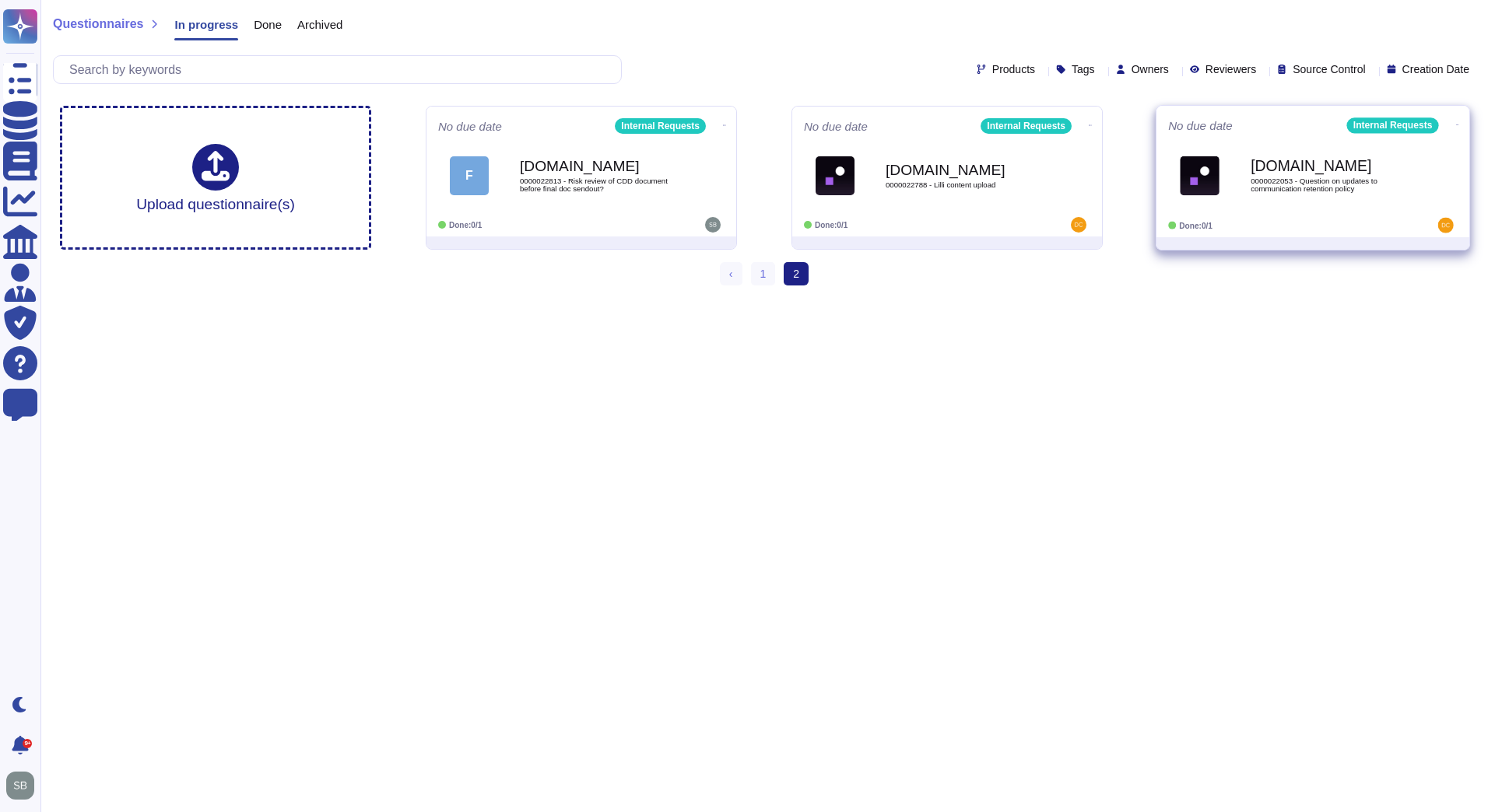
click at [1336, 198] on div "[DOMAIN_NAME] 0000022053 - Question on updates to communication retention policy" at bounding box center [1329, 175] width 157 height 63
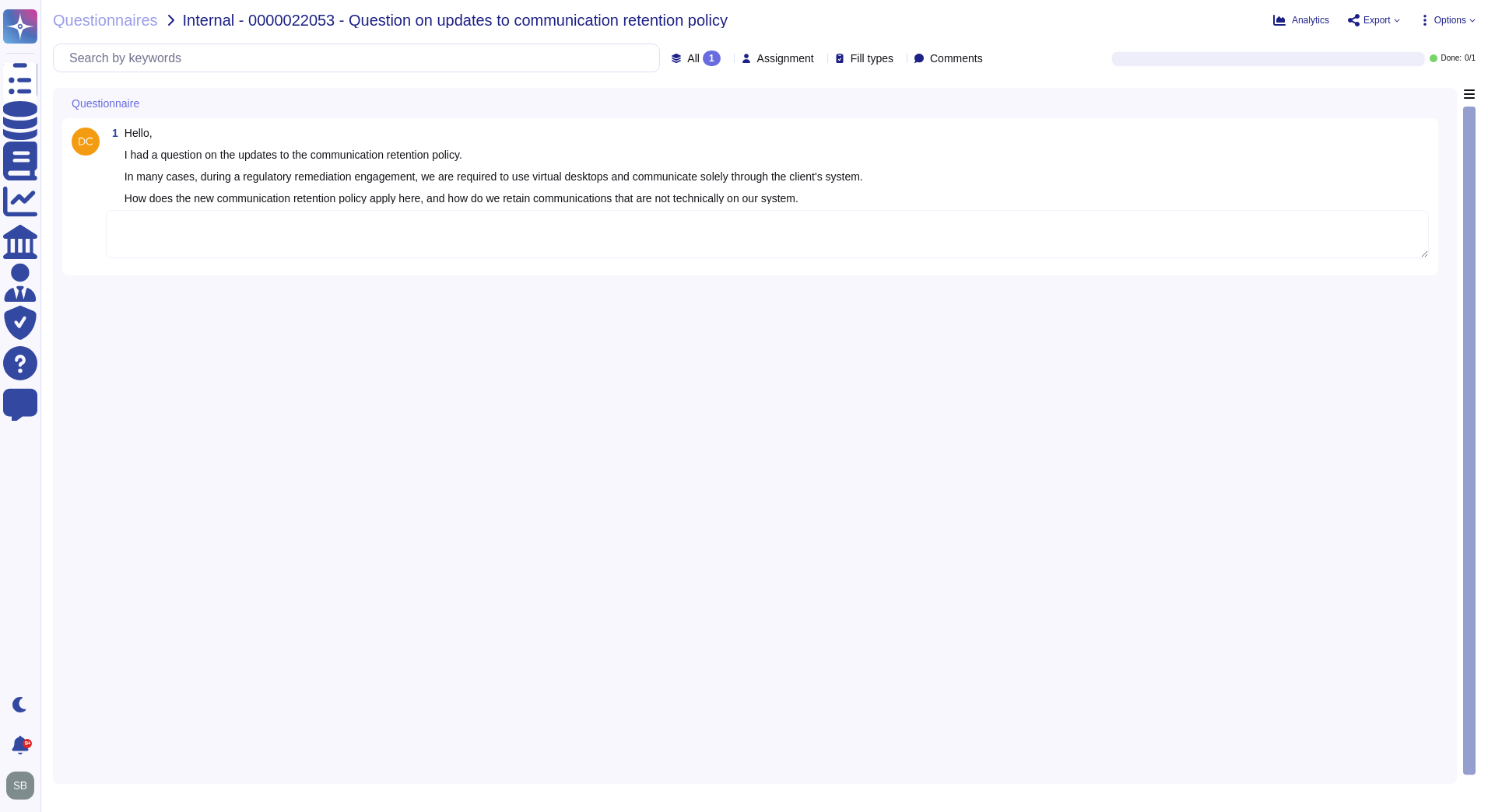
click at [351, 232] on textarea at bounding box center [767, 234] width 1323 height 48
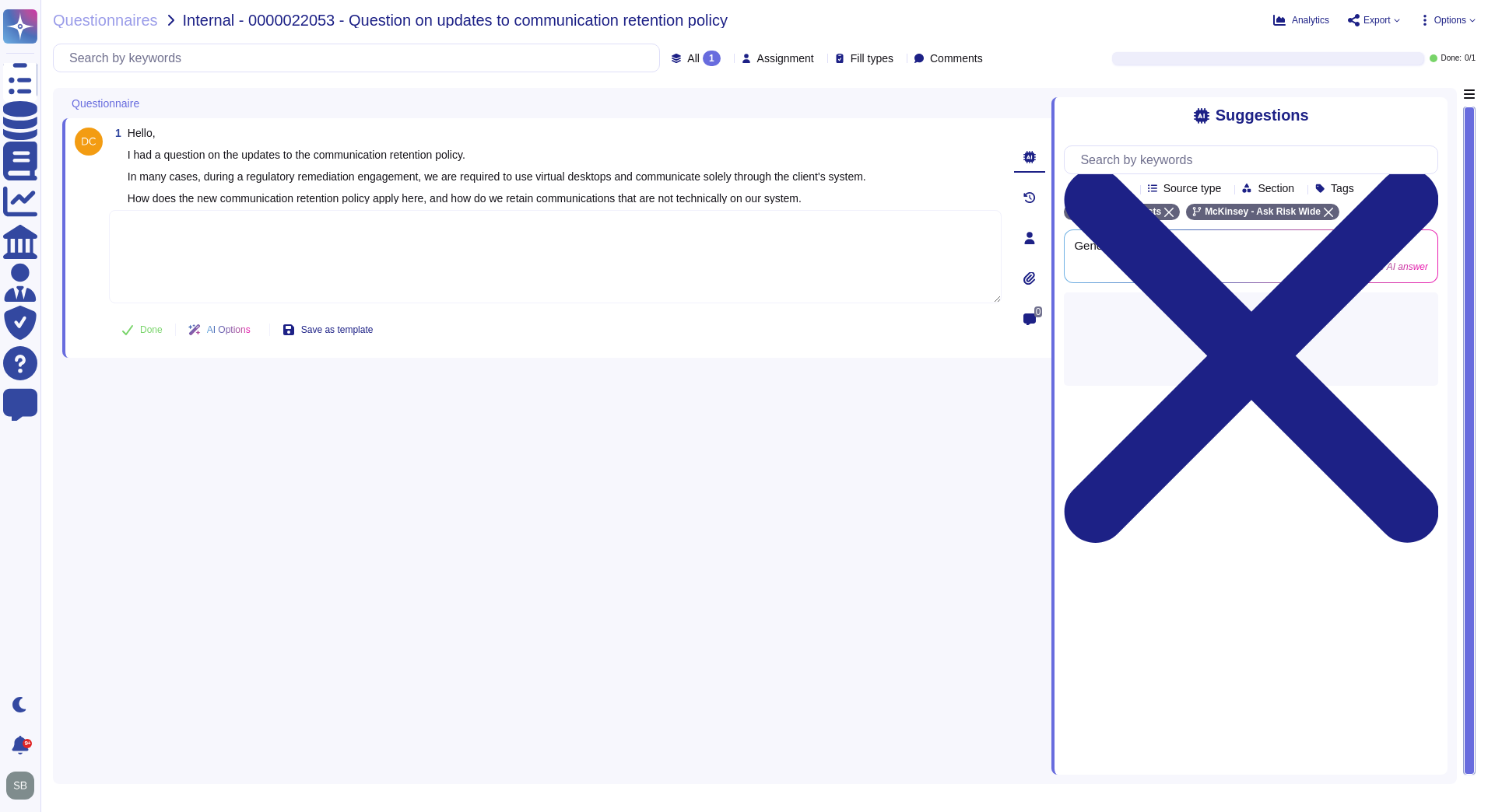
paste textarea "In cases where you are using a client email address, you will need to forward t…"
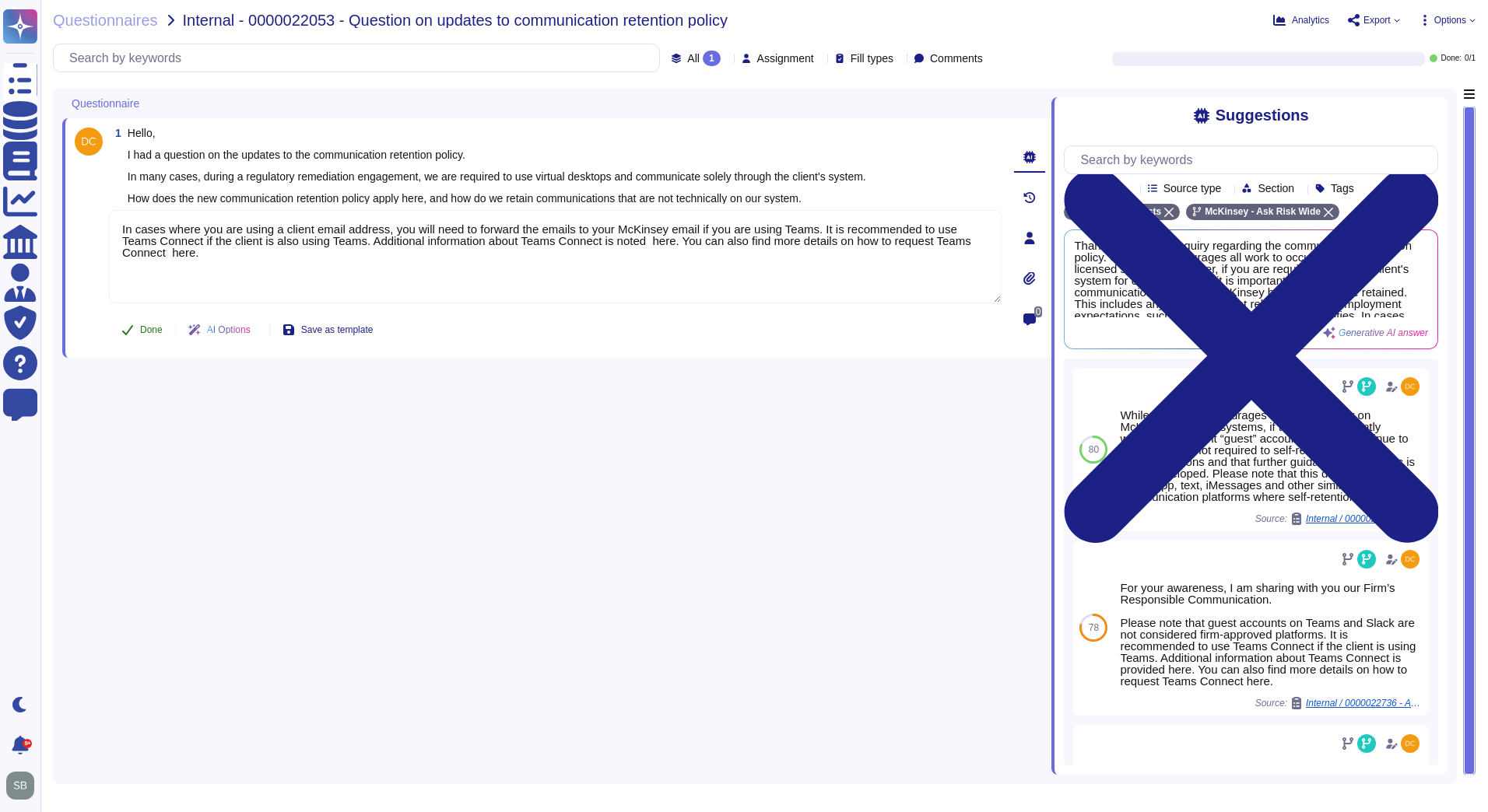
type textarea "In cases where you are using a client email address, you will need to forward t…"
click at [144, 330] on span "Done" at bounding box center [151, 330] width 23 height 10
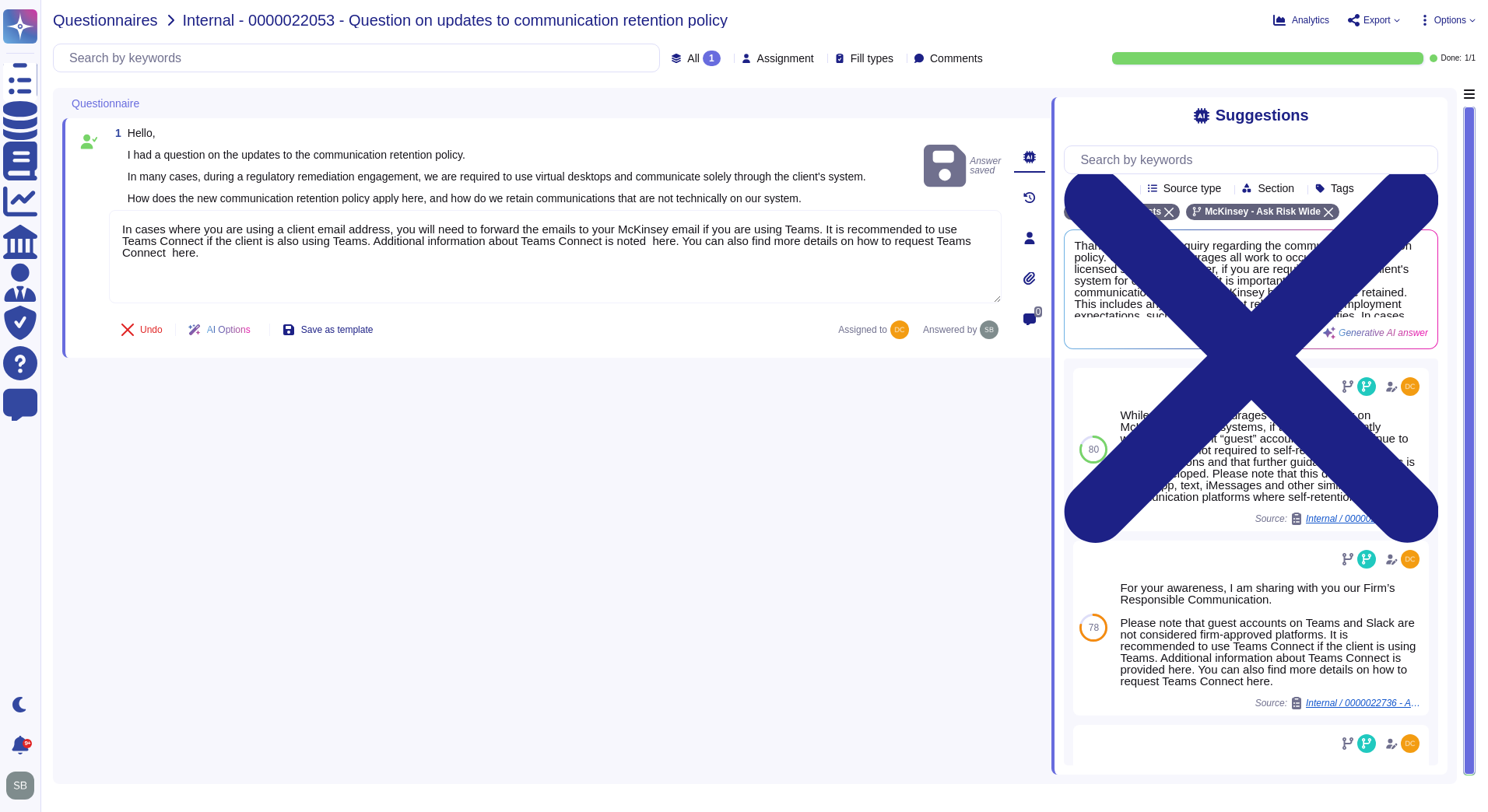
click at [105, 25] on span "Questionnaires" at bounding box center [105, 20] width 105 height 15
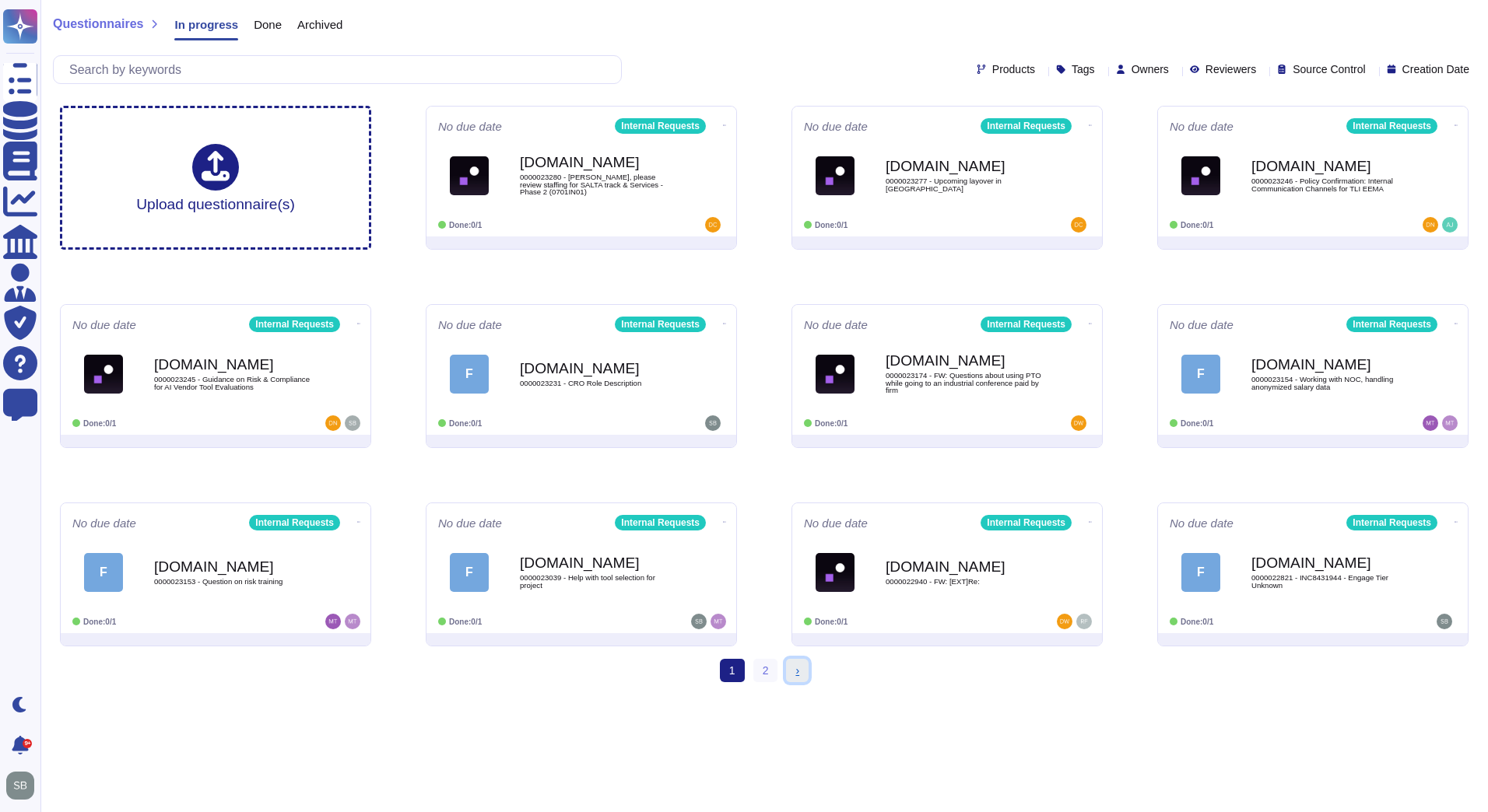
click at [798, 672] on span "›" at bounding box center [797, 670] width 4 height 12
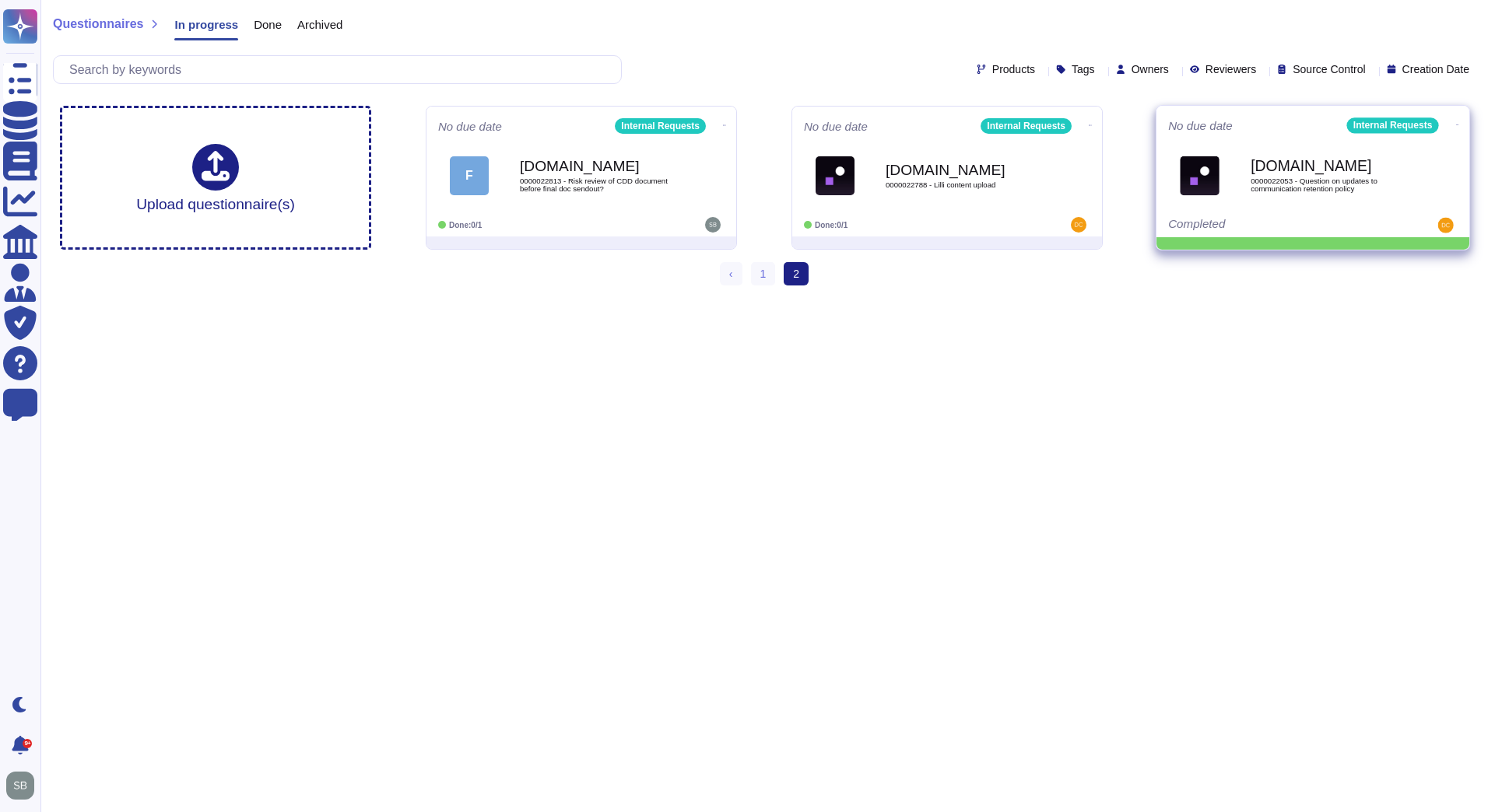
click at [1455, 117] on span at bounding box center [1457, 122] width 7 height 16
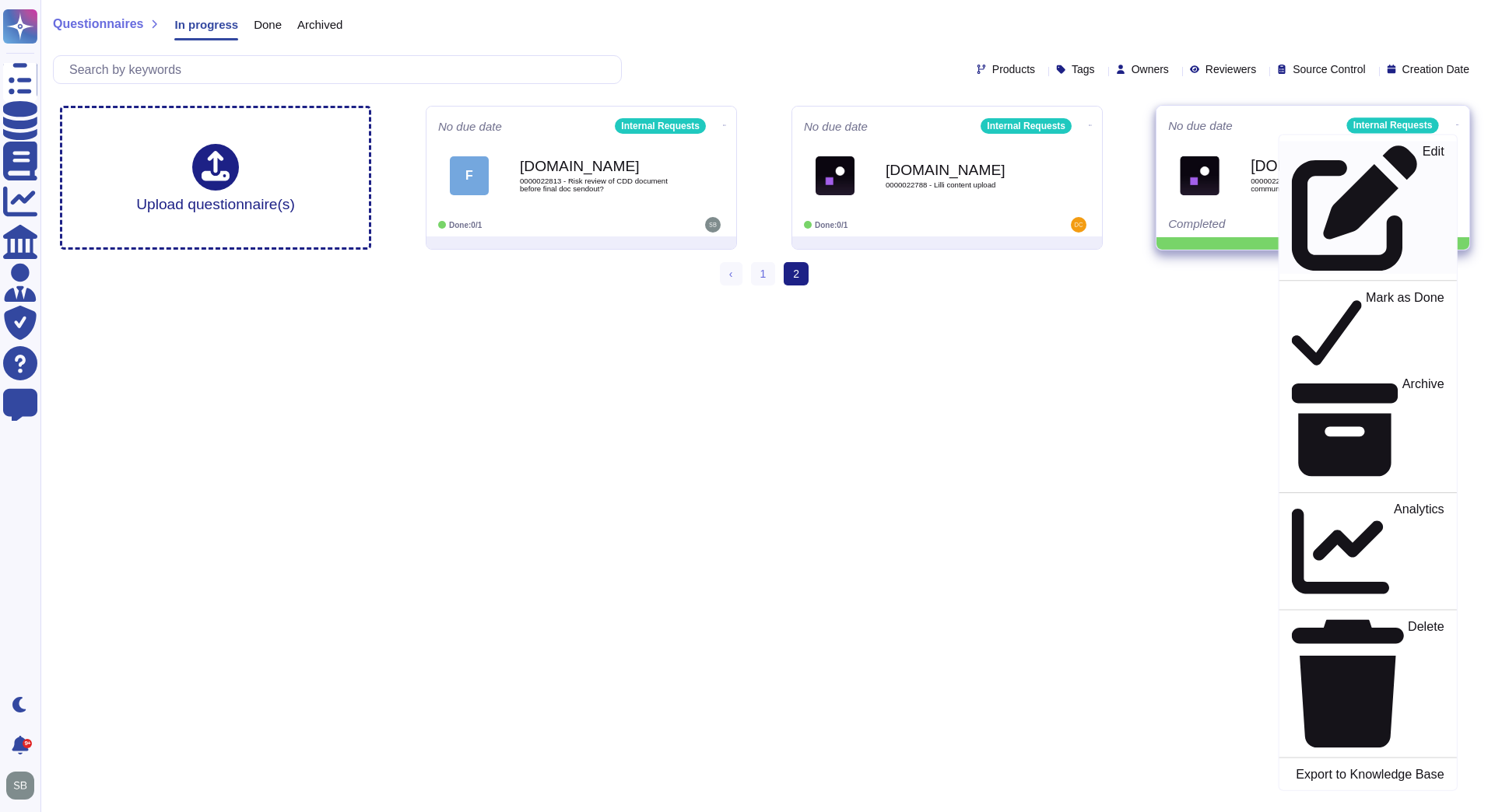
click at [1326, 160] on link "Edit" at bounding box center [1367, 208] width 177 height 133
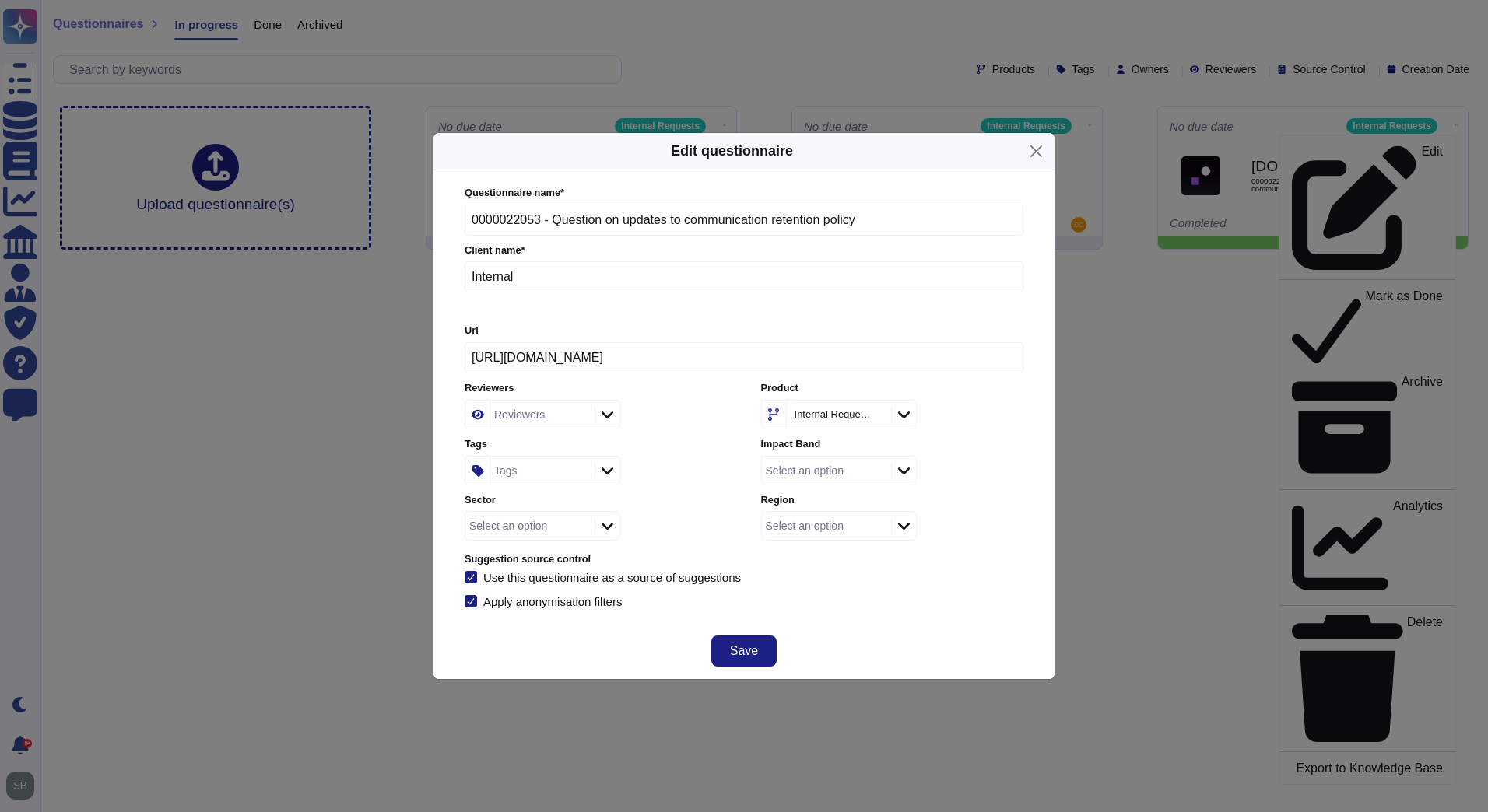
click at [516, 472] on div "Tags" at bounding box center [540, 470] width 100 height 28
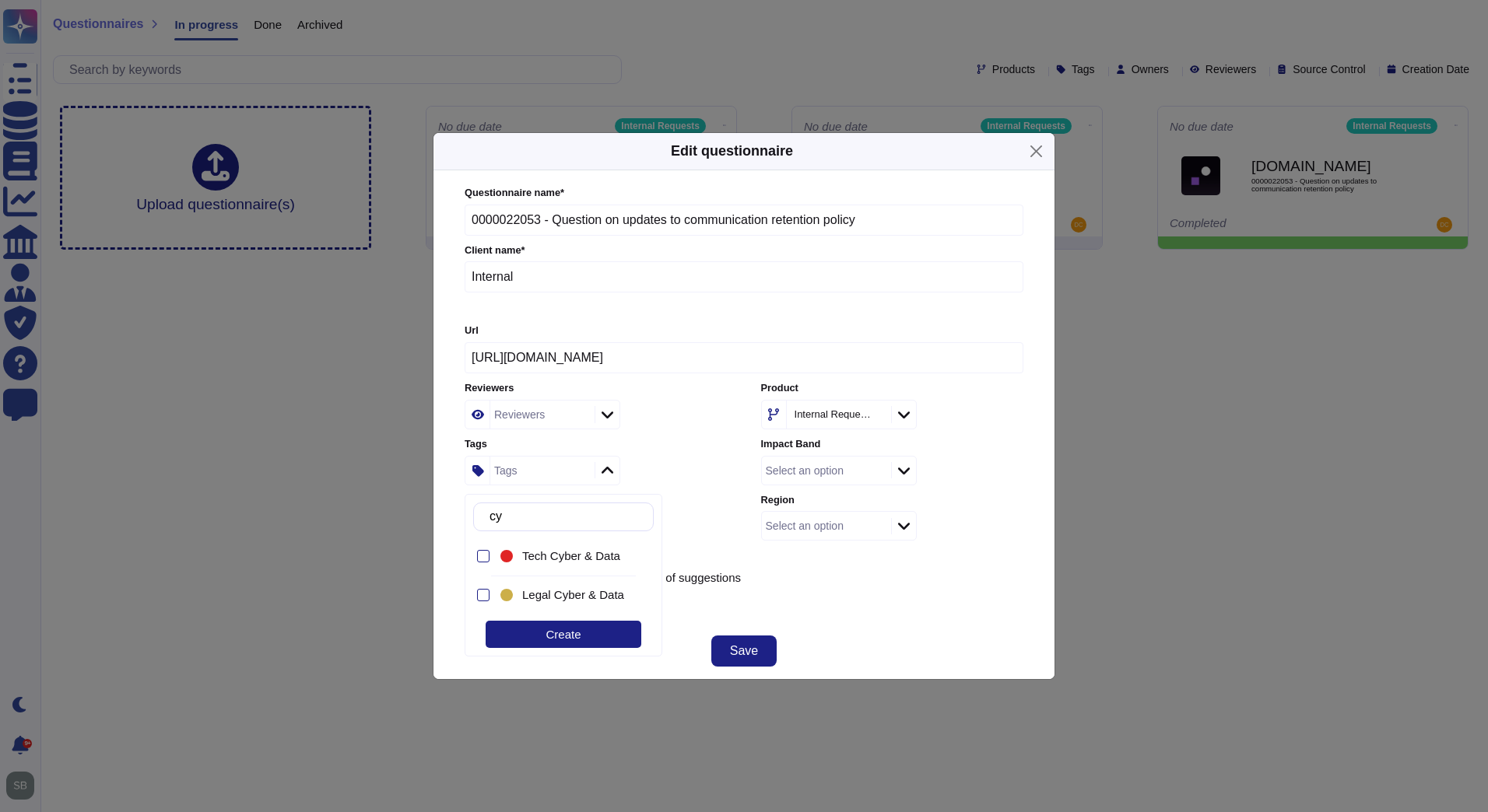
type input "cybe"
click at [559, 549] on span "Tech Cyber & Data" at bounding box center [571, 556] width 98 height 14
click at [882, 591] on div "Questionnaire name * 0000022053 - Question on updates to communication retentio…" at bounding box center [744, 397] width 559 height 423
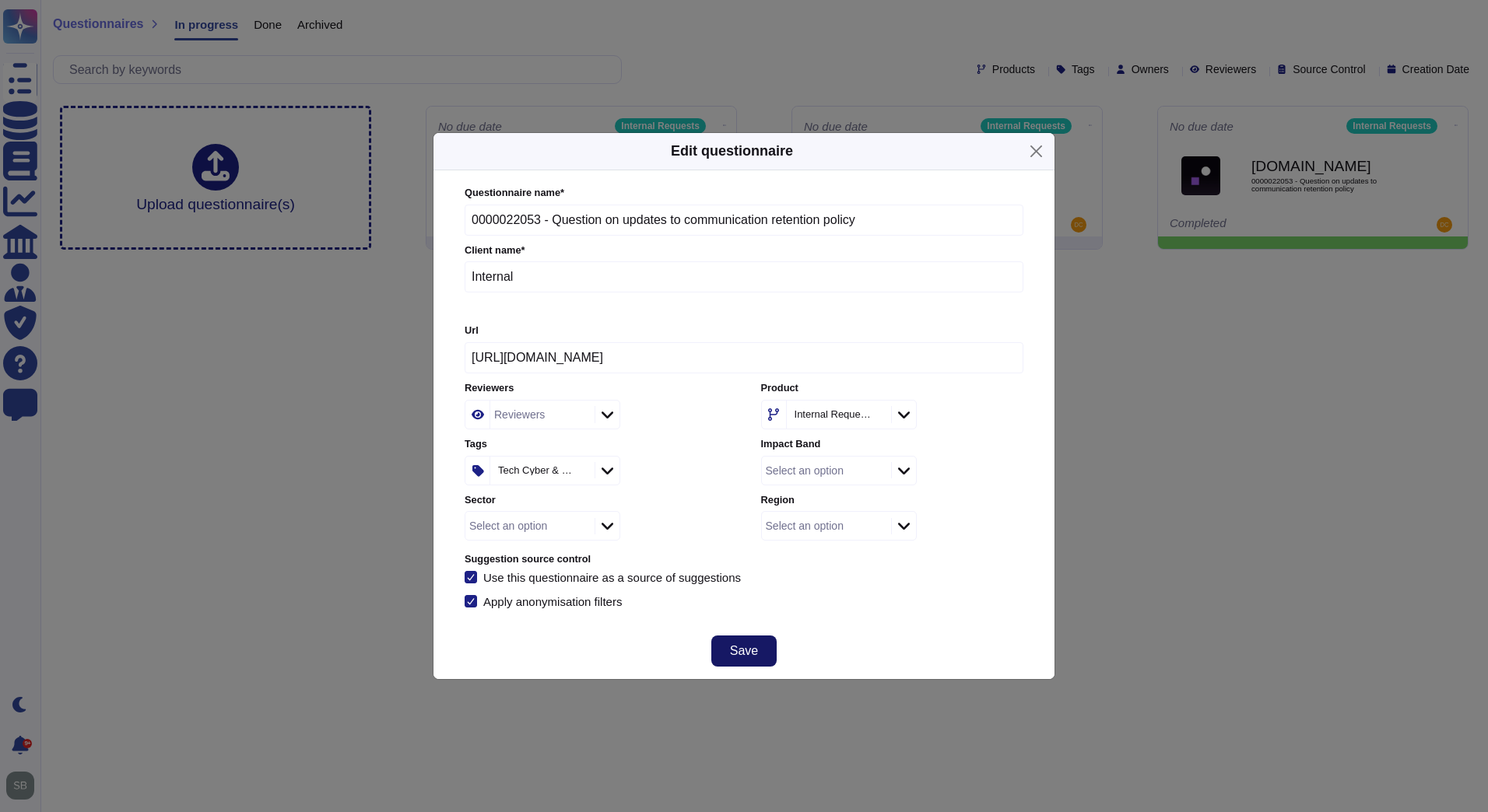
click at [743, 656] on span "Save" at bounding box center [744, 650] width 28 height 12
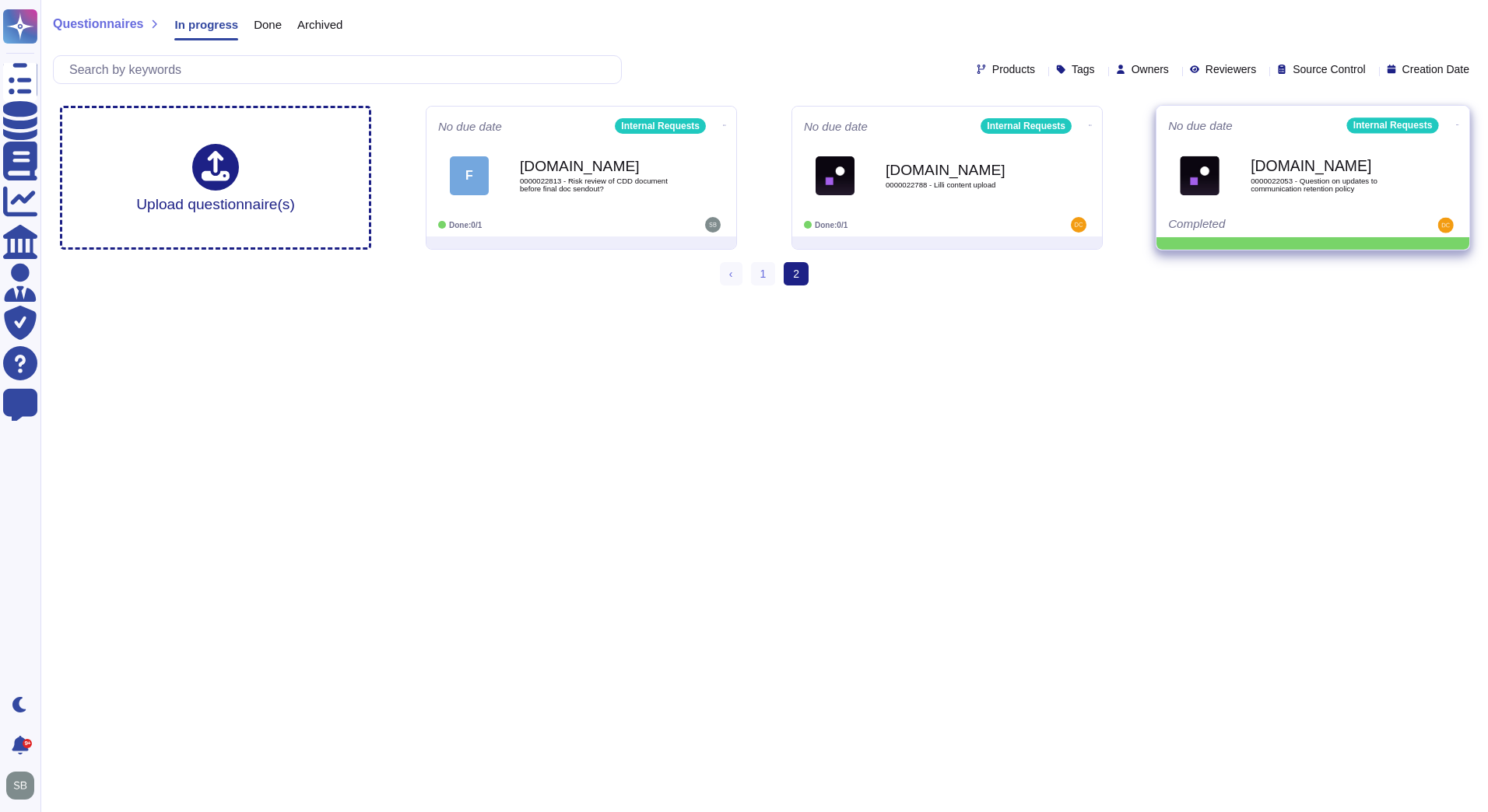
click at [1456, 122] on icon at bounding box center [1457, 124] width 3 height 4
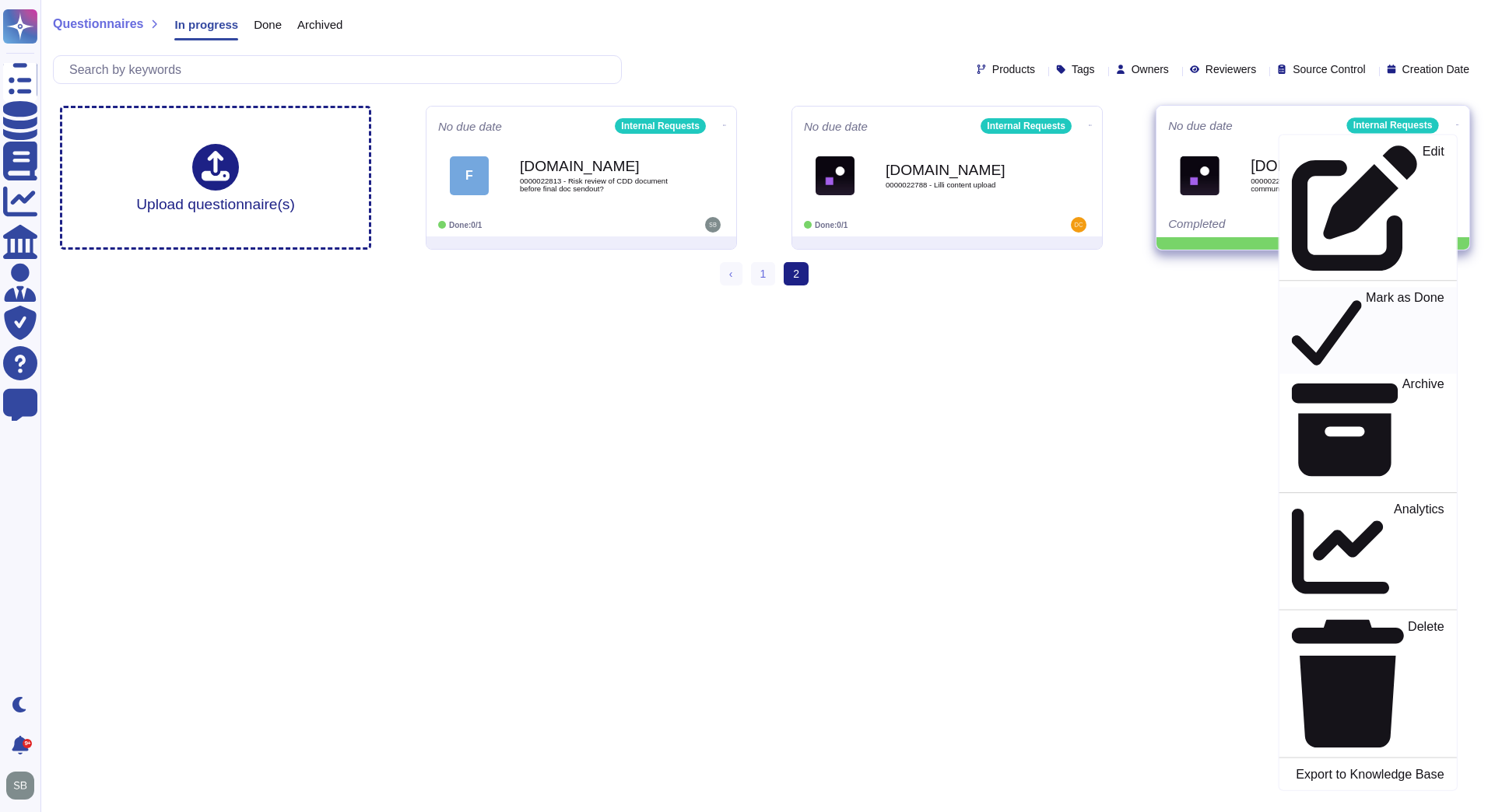
click at [1298, 290] on div "Mark as Done" at bounding box center [1367, 330] width 152 height 80
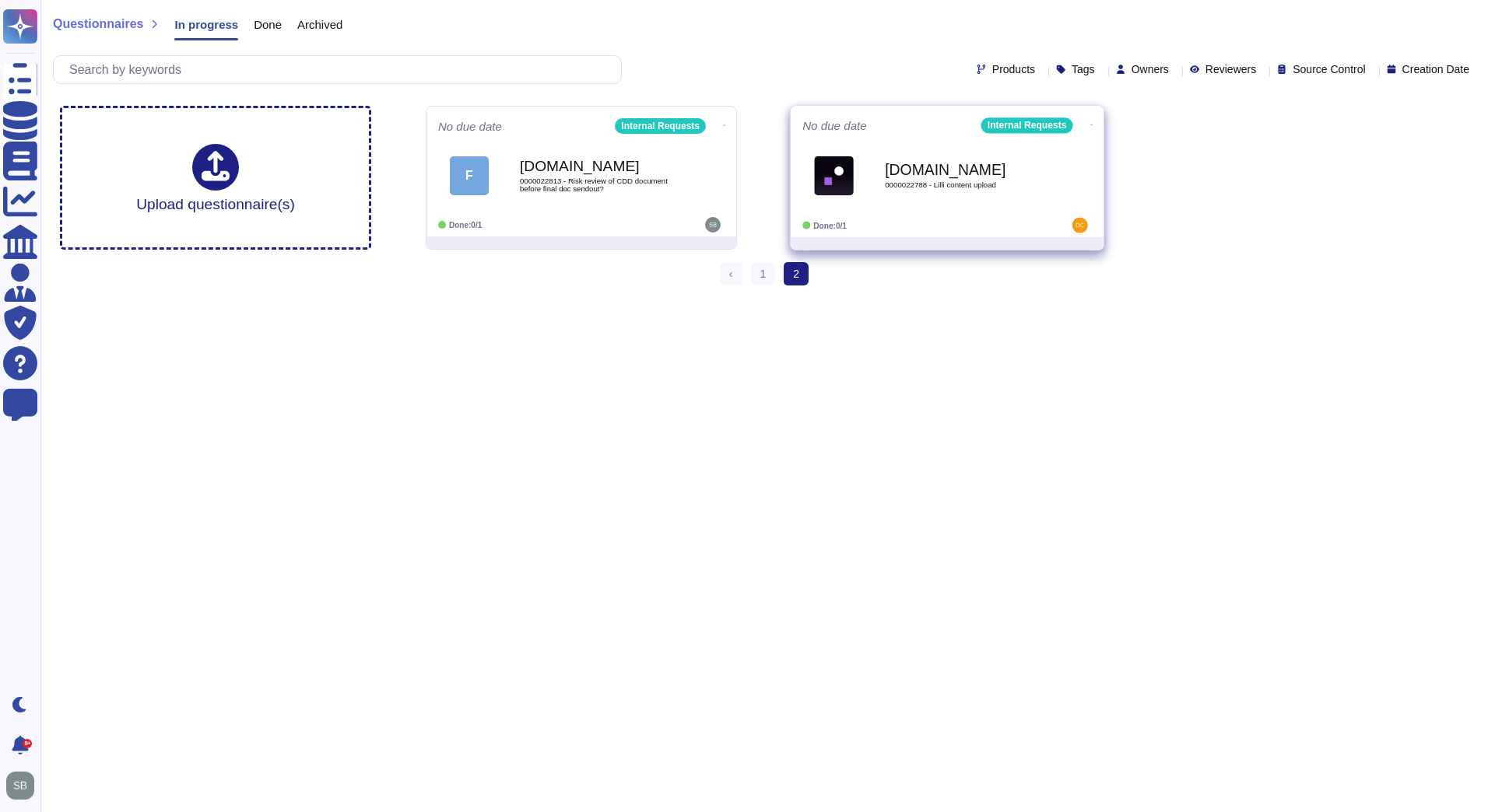
click at [958, 204] on div "[DOMAIN_NAME] 0000022788 - Lilli content upload" at bounding box center [964, 175] width 157 height 63
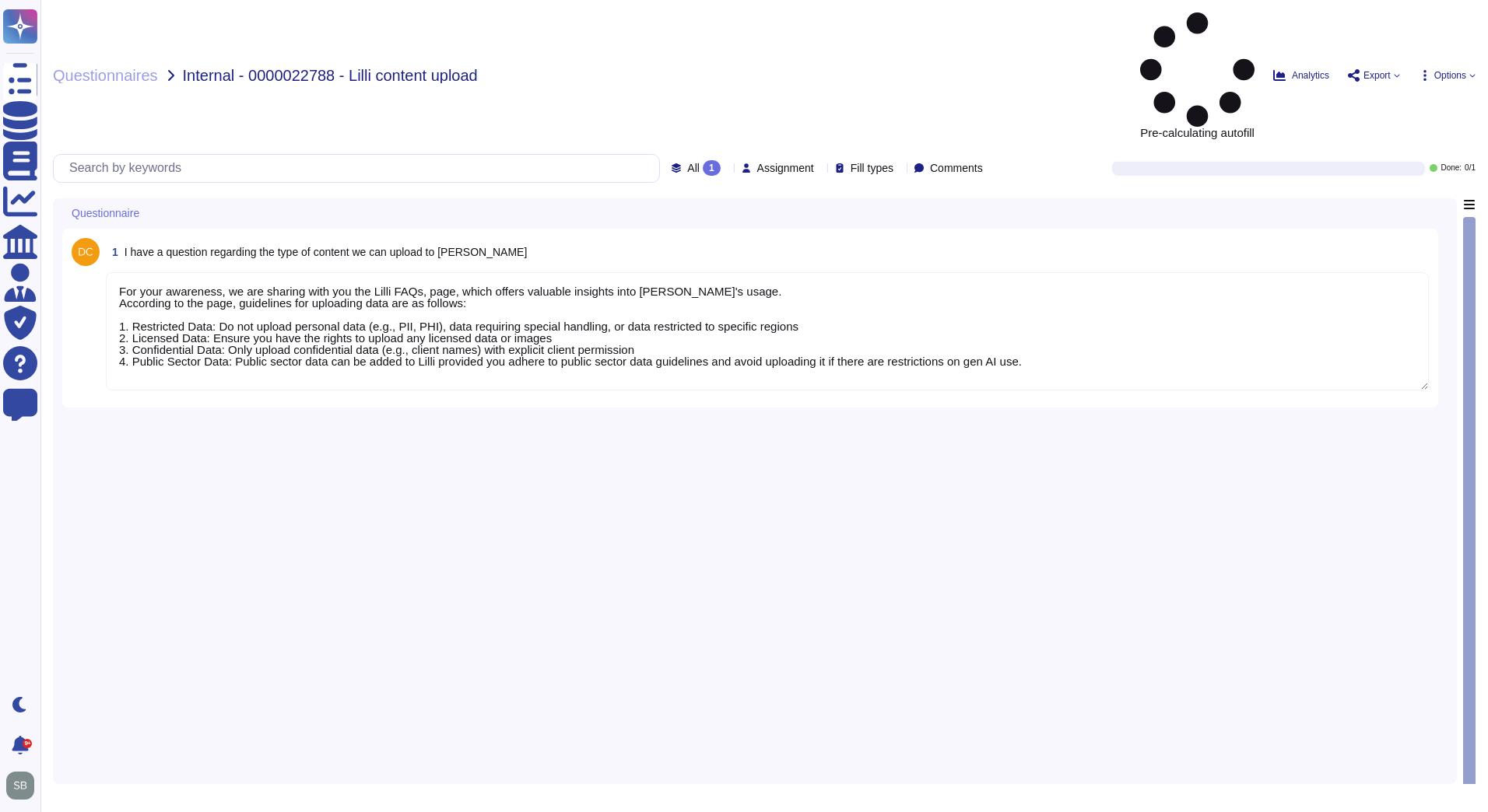
click at [670, 273] on textarea "For your awareness, we are sharing with you the Lilli FAQs, page, which offers …" at bounding box center [767, 332] width 1323 height 119
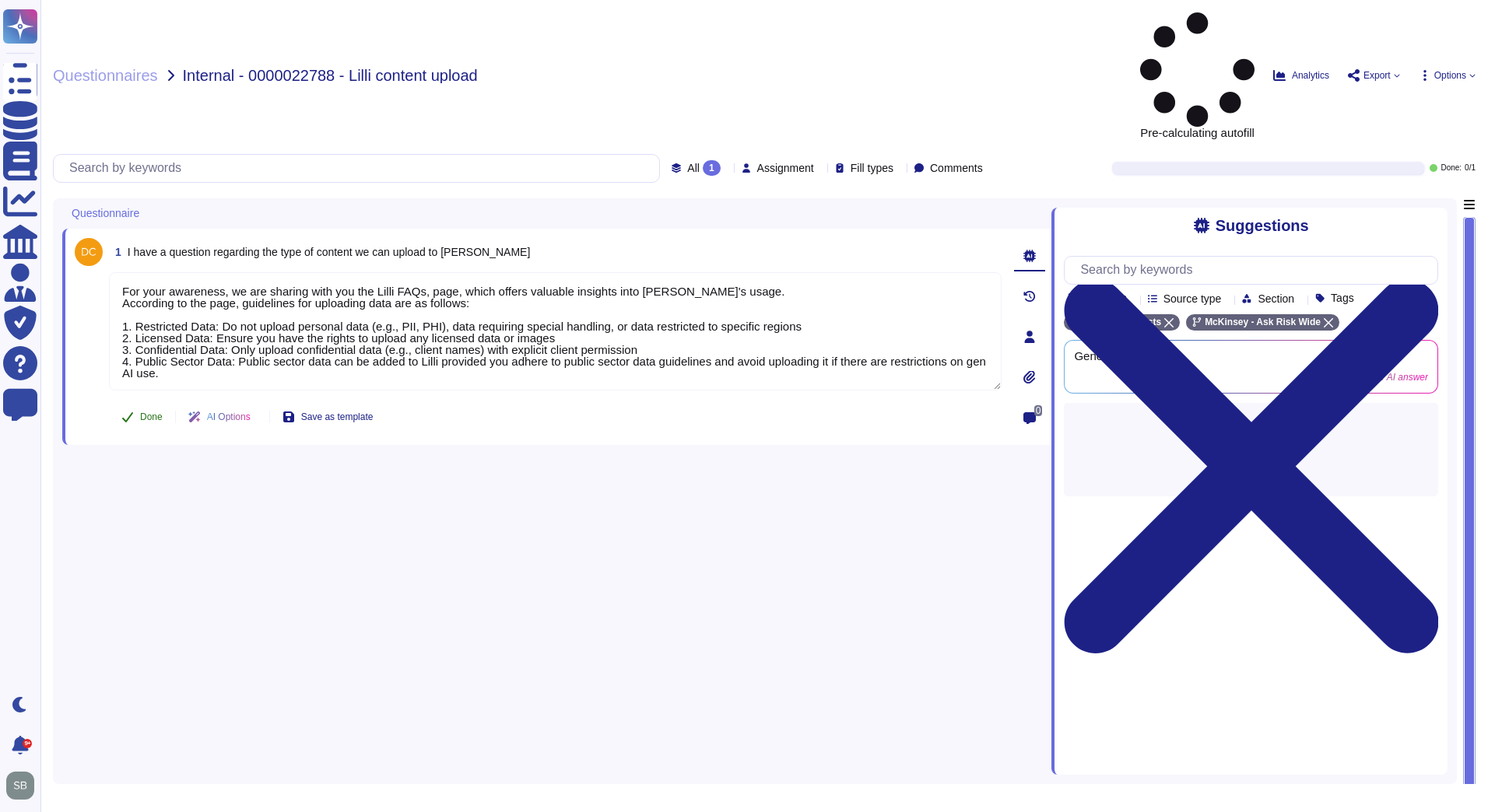
click at [130, 410] on icon at bounding box center [127, 416] width 12 height 12
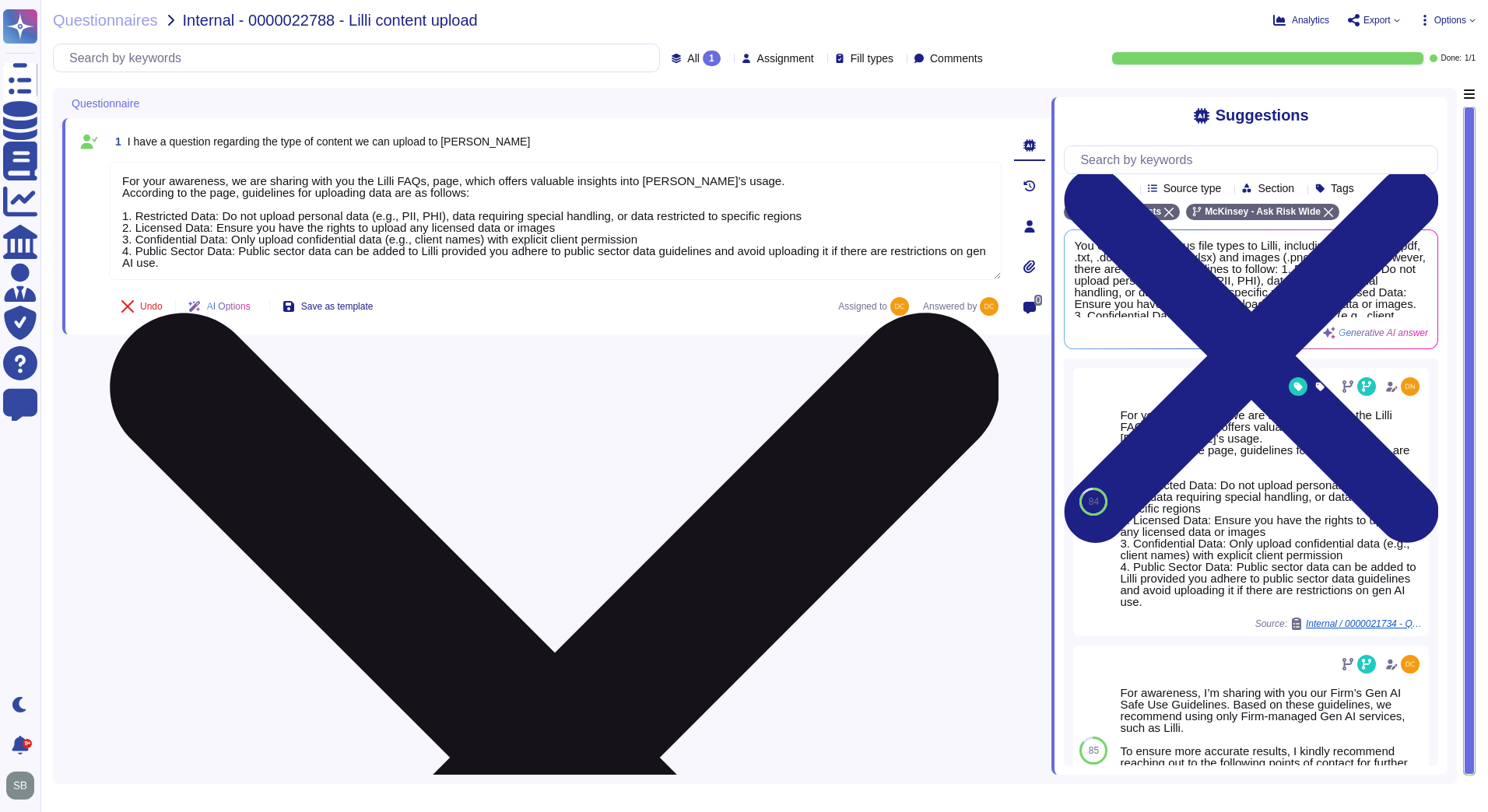
click at [251, 276] on textarea "For your awareness, we are sharing with you the Lilli FAQs, page, which offers …" at bounding box center [555, 221] width 893 height 119
paste textarea "It is our team’s understanding that all client references should be approved by…"
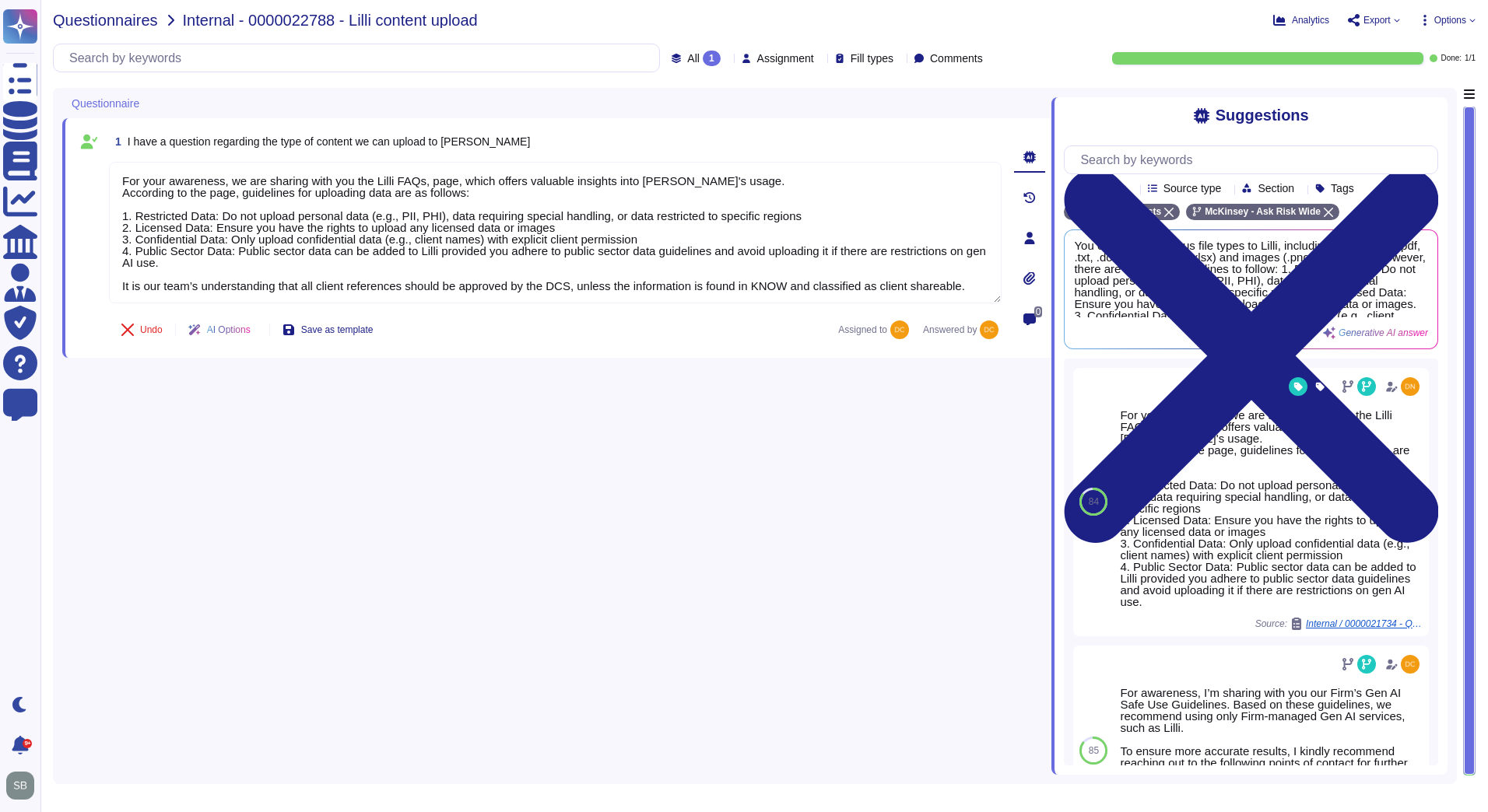
click at [101, 23] on span "Questionnaires" at bounding box center [105, 20] width 105 height 15
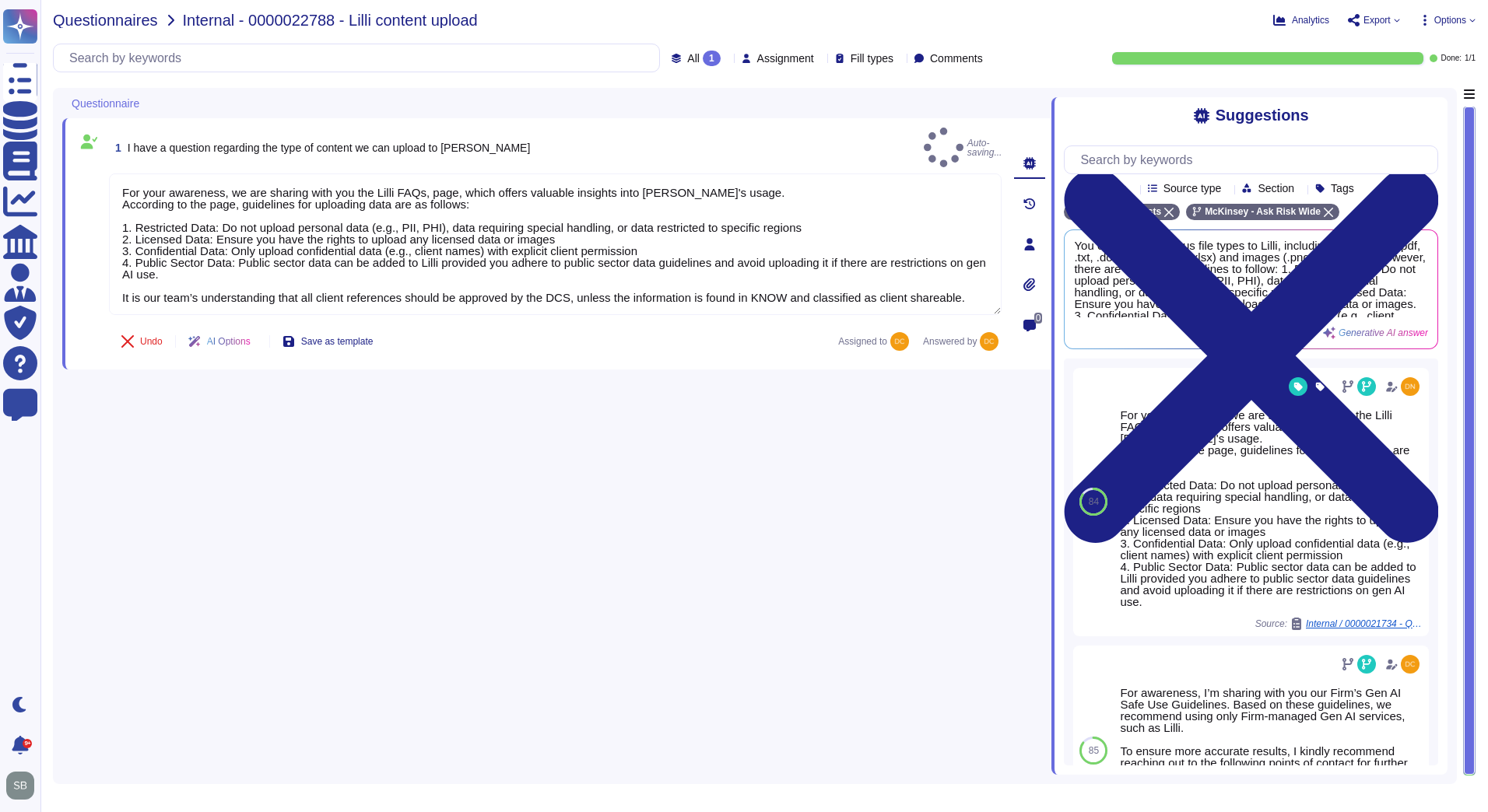
type textarea "For your awareness, we are sharing with you the Lilli FAQs, page, which offers …"
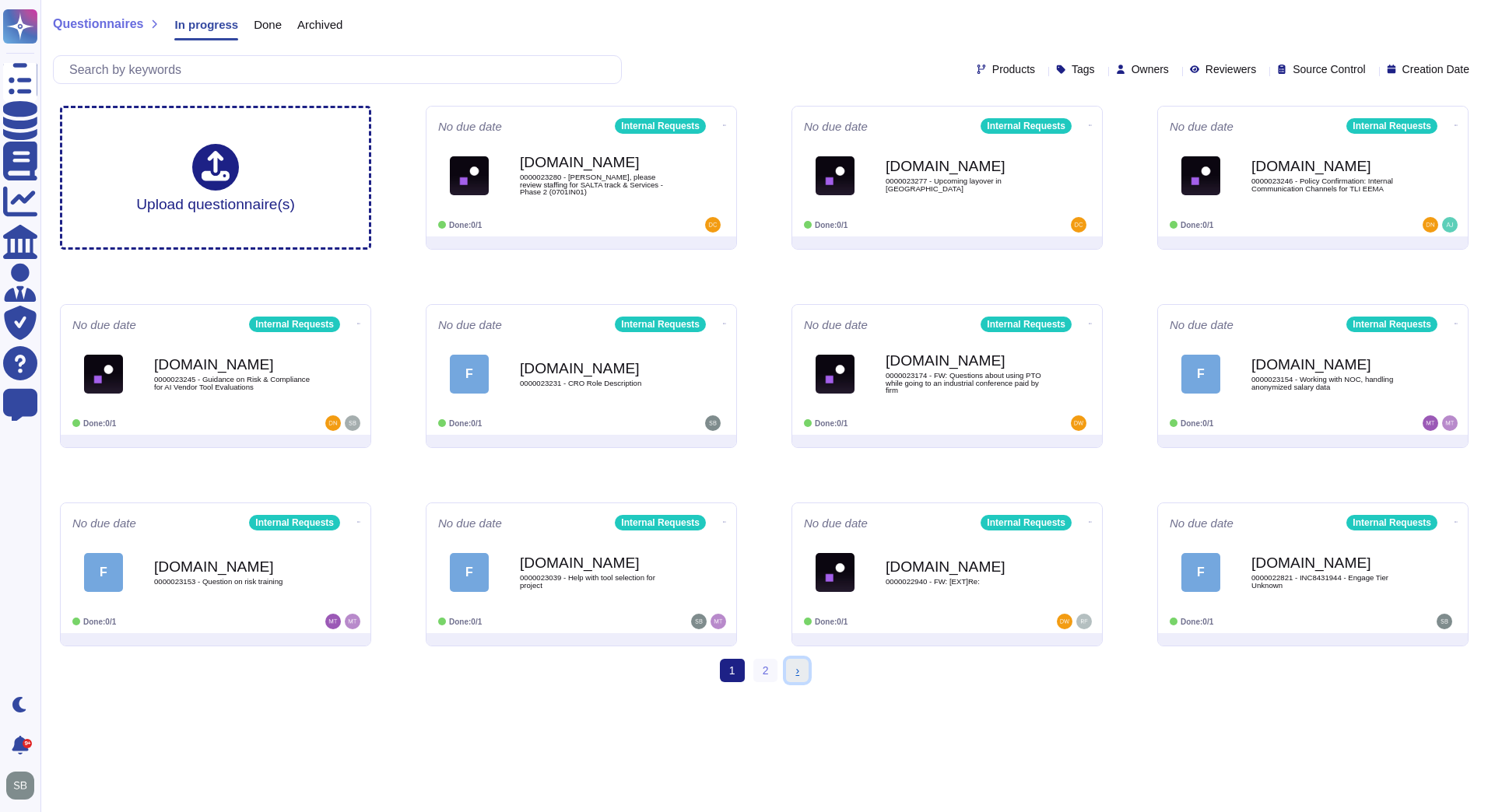
click at [799, 668] on link "› Next" at bounding box center [797, 670] width 23 height 23
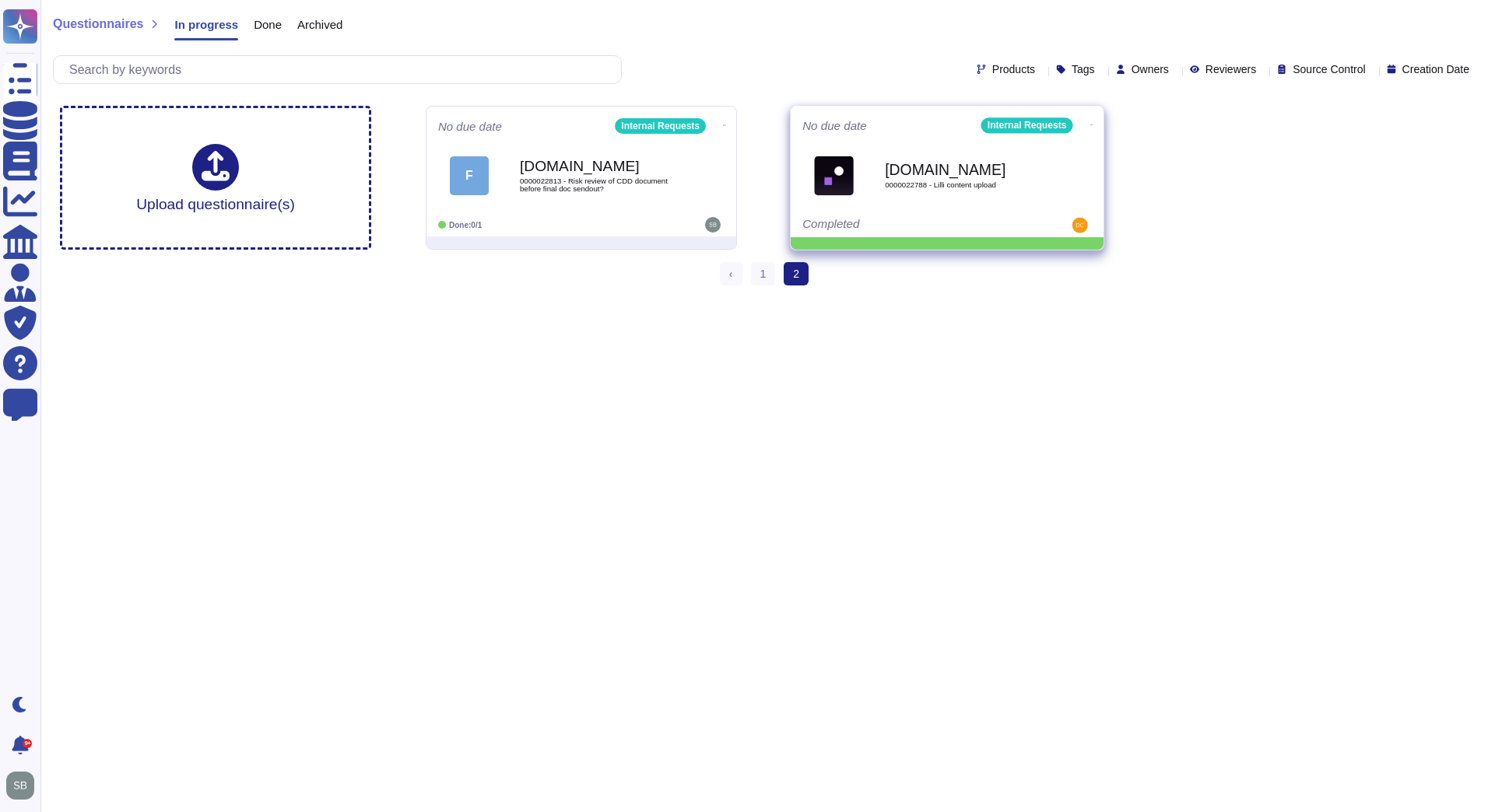
click at [1090, 124] on icon at bounding box center [1091, 124] width 3 height 4
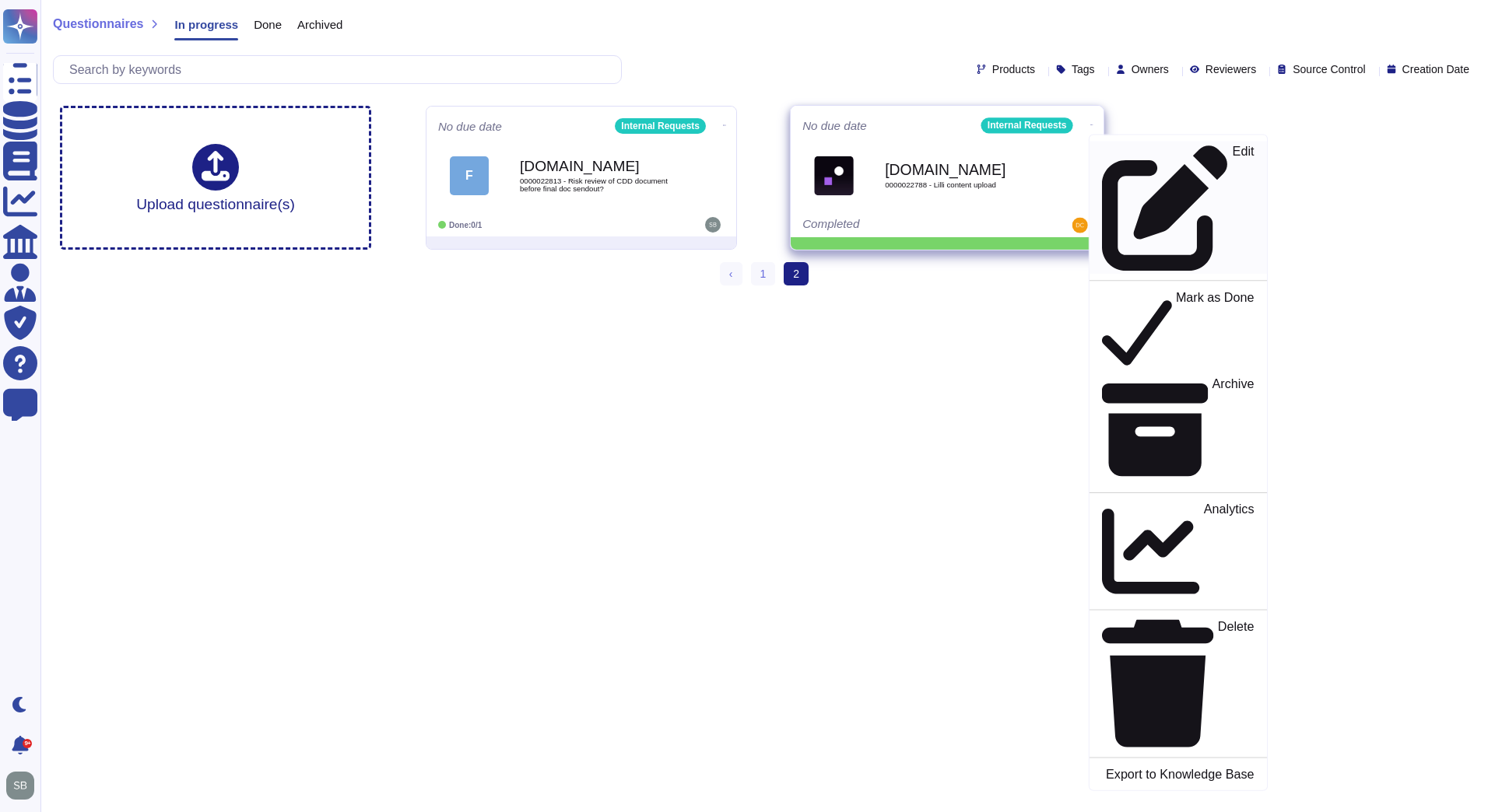
click at [1233, 149] on p "Edit" at bounding box center [1243, 208] width 22 height 126
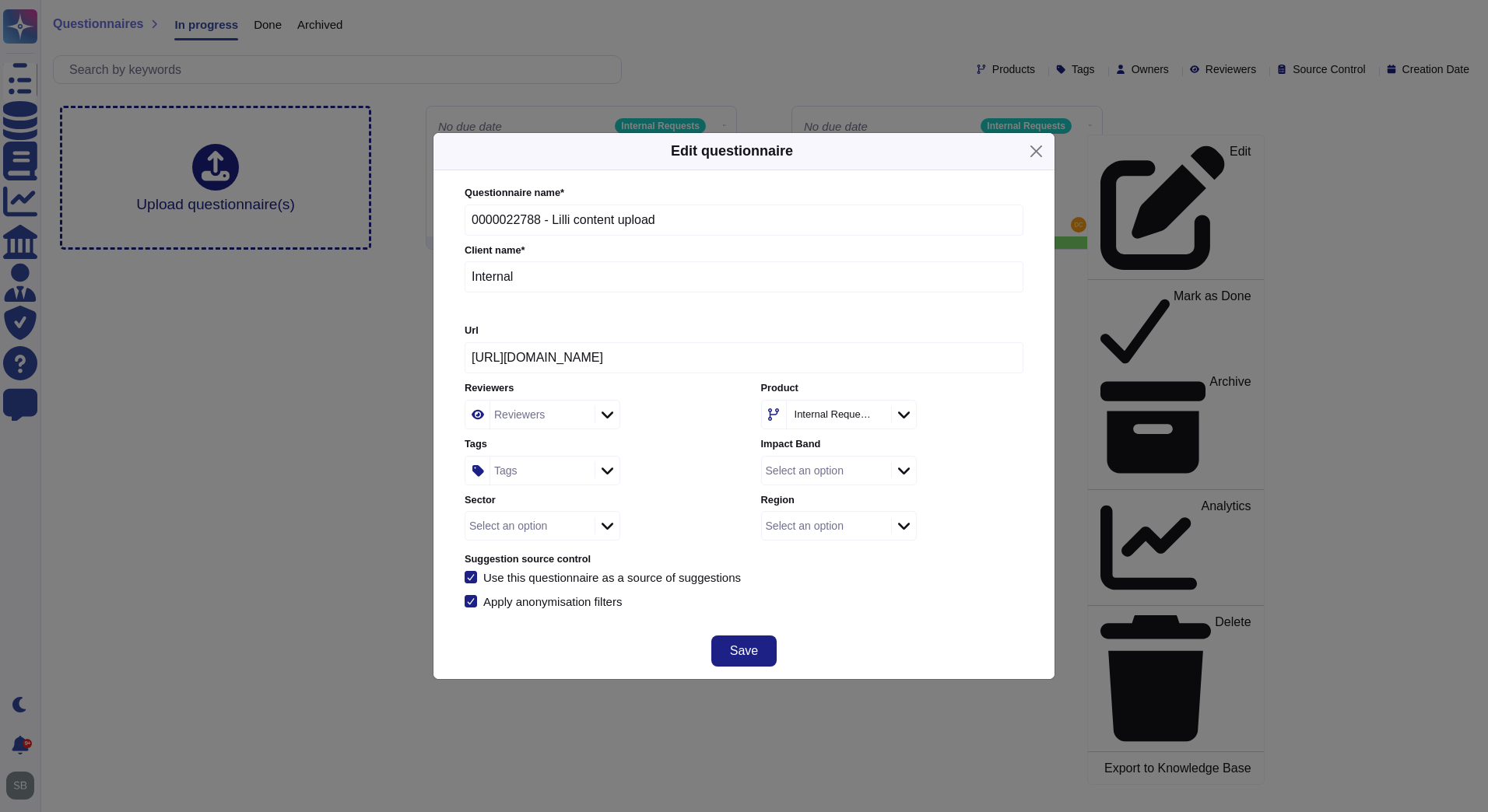
click at [521, 477] on div "Tags" at bounding box center [540, 470] width 100 height 28
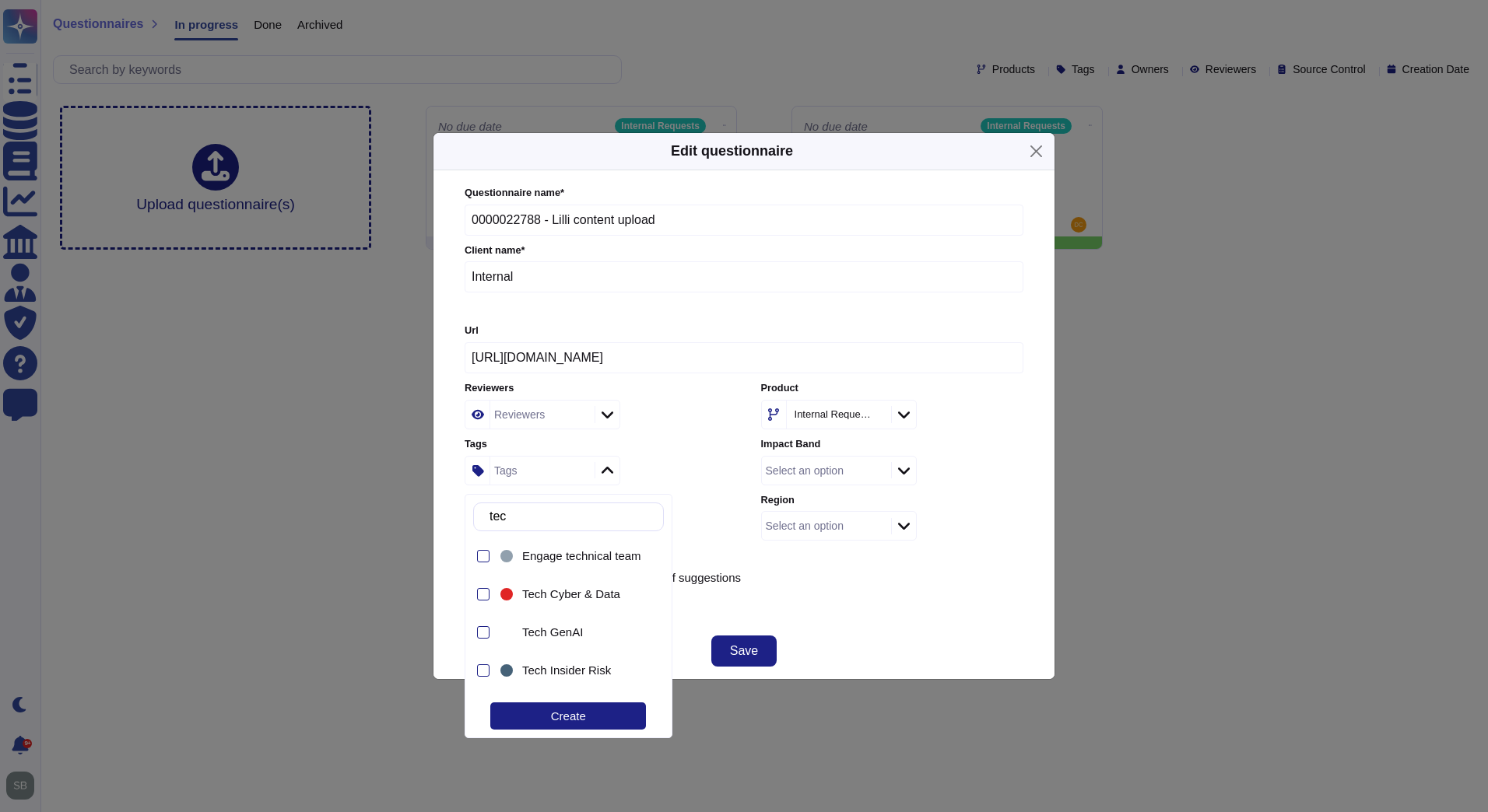
type input "tech"
click at [481, 629] on div at bounding box center [483, 632] width 12 height 12
click at [871, 593] on div "Questionnaire name * 0000022788 - Lilli content upload Client name * Internal U…" at bounding box center [744, 397] width 559 height 423
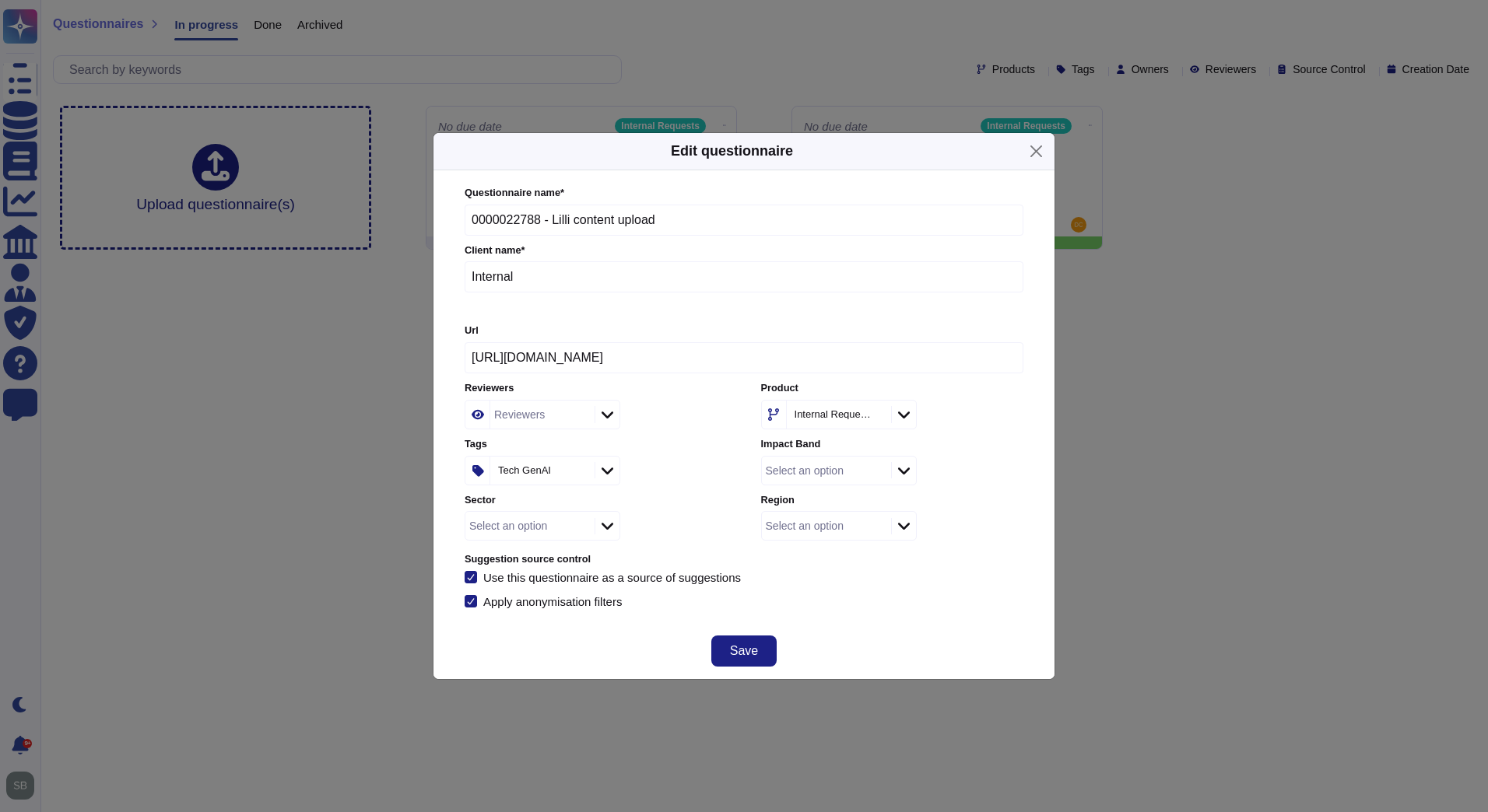
click at [738, 631] on div "Save" at bounding box center [744, 650] width 621 height 56
click at [877, 475] on div "Select an option" at bounding box center [824, 470] width 125 height 28
type input "exp"
click at [825, 551] on span "(Engagement) Manager, Expert" at bounding box center [857, 556] width 163 height 14
click at [853, 526] on div "Select an option" at bounding box center [824, 525] width 125 height 28
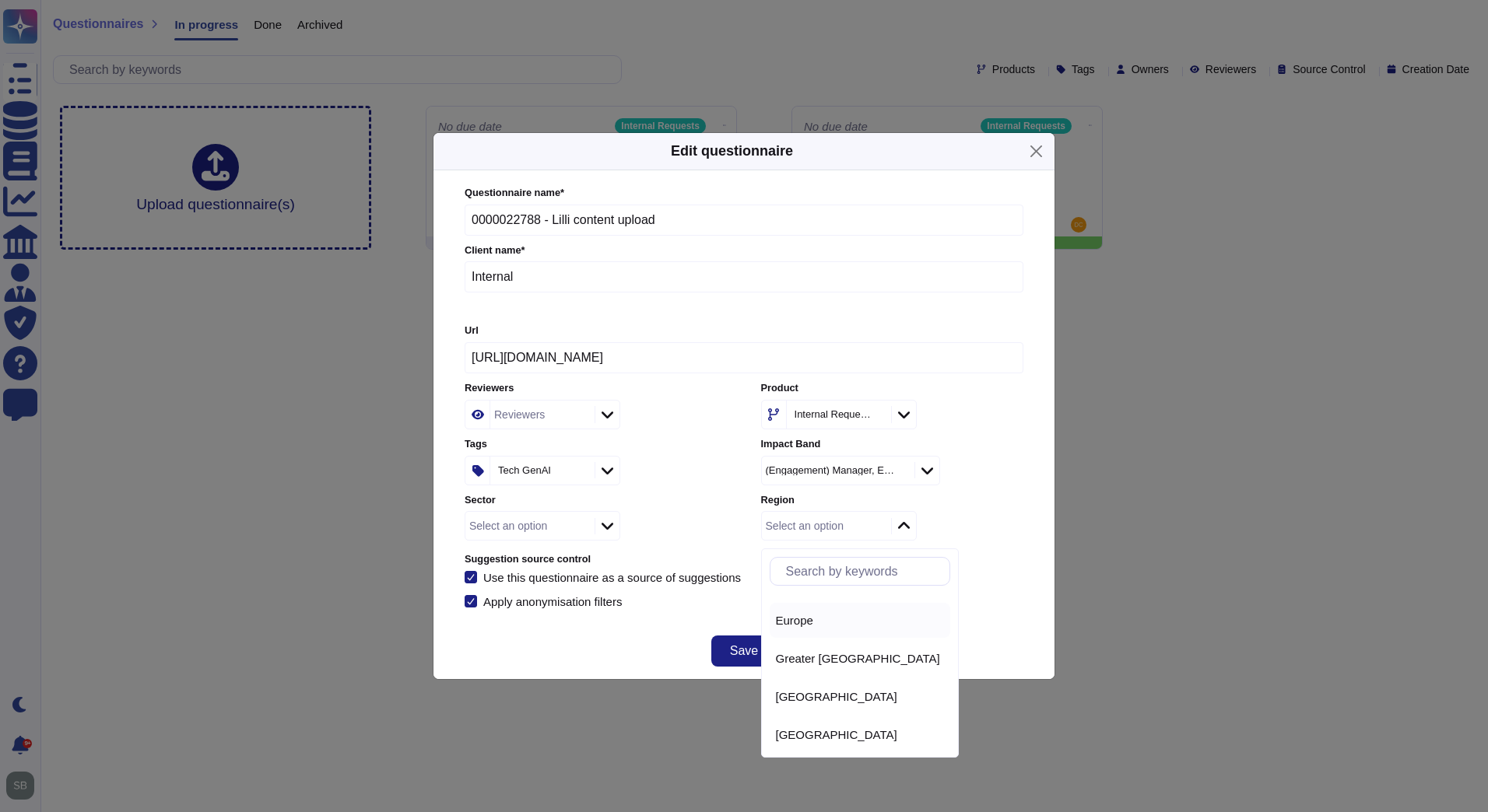
scroll to position [70, 0]
click at [807, 693] on span "[GEOGRAPHIC_DATA]" at bounding box center [836, 693] width 122 height 14
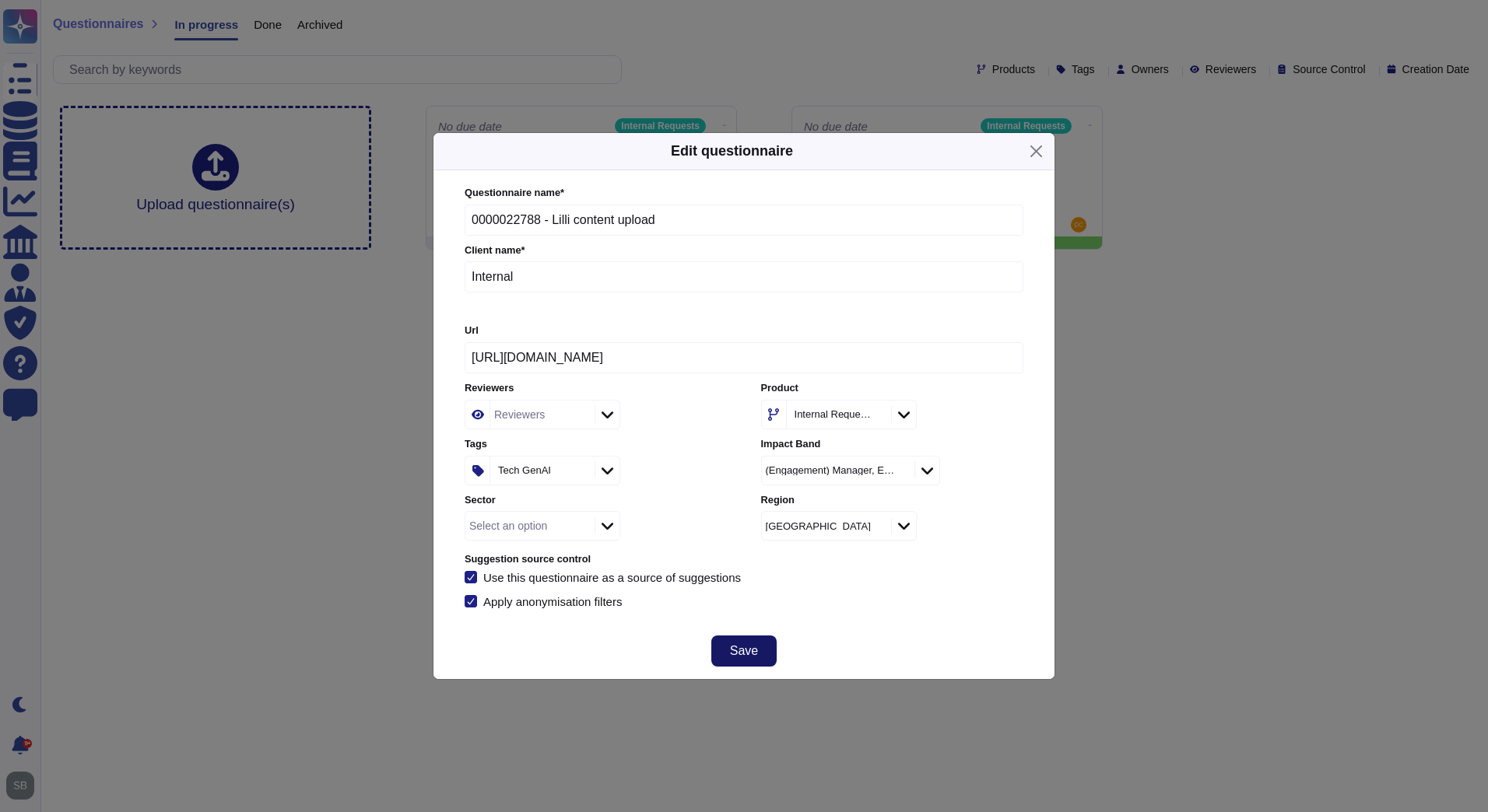
click at [740, 640] on button "Save" at bounding box center [744, 650] width 65 height 32
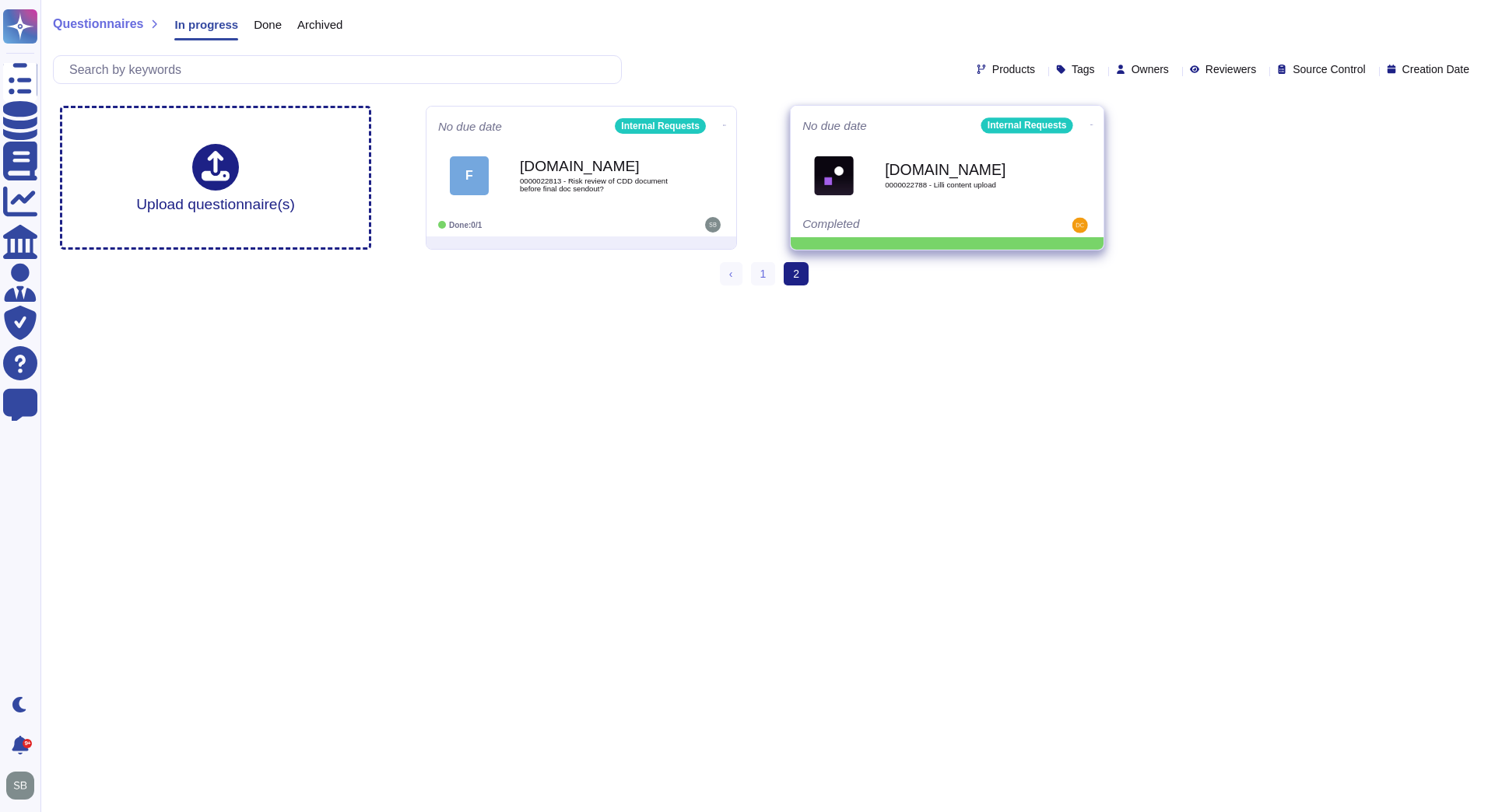
click at [1090, 122] on icon at bounding box center [1091, 124] width 3 height 4
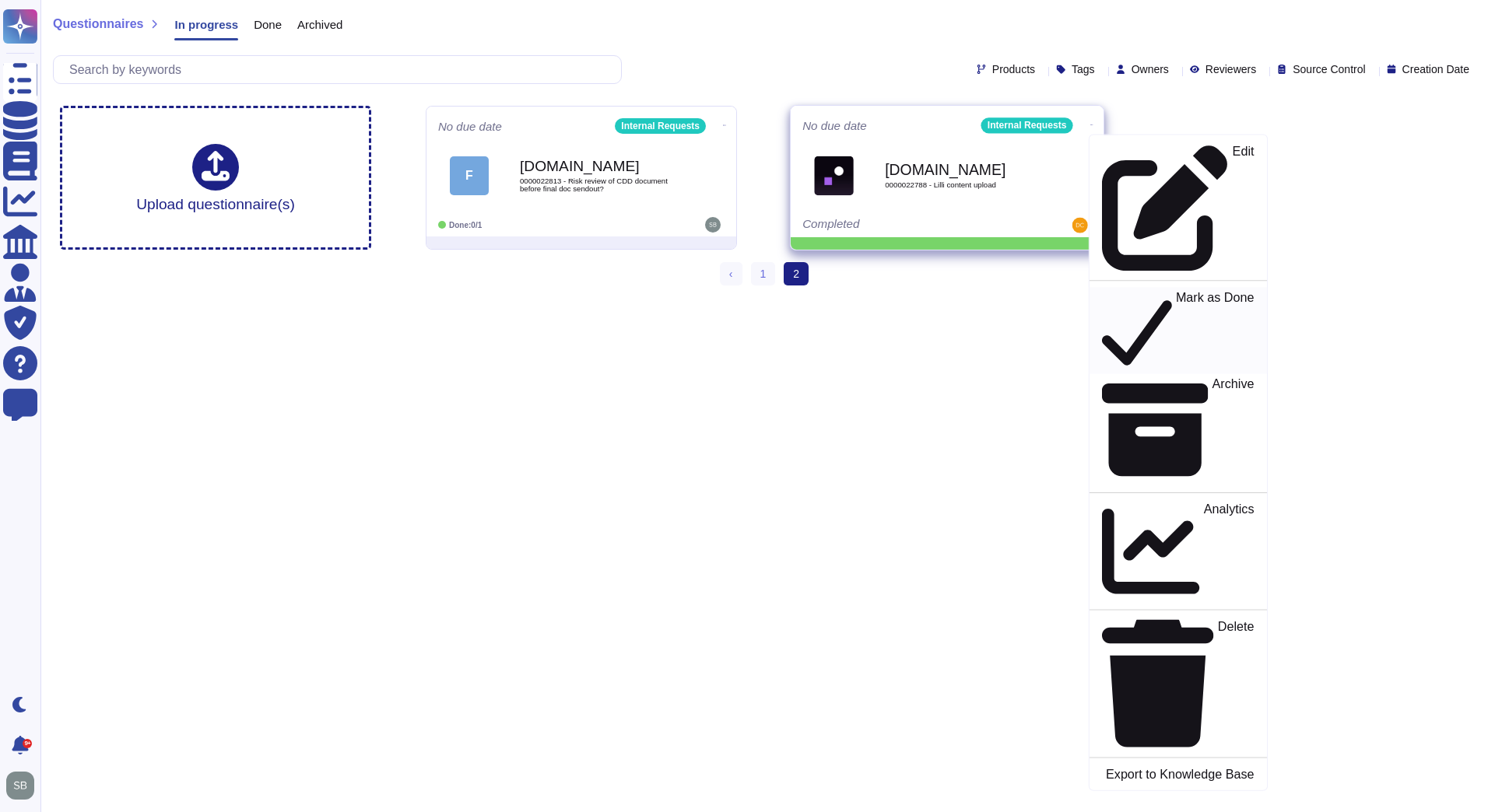
click at [1176, 291] on p "Mark as Done" at bounding box center [1215, 330] width 78 height 79
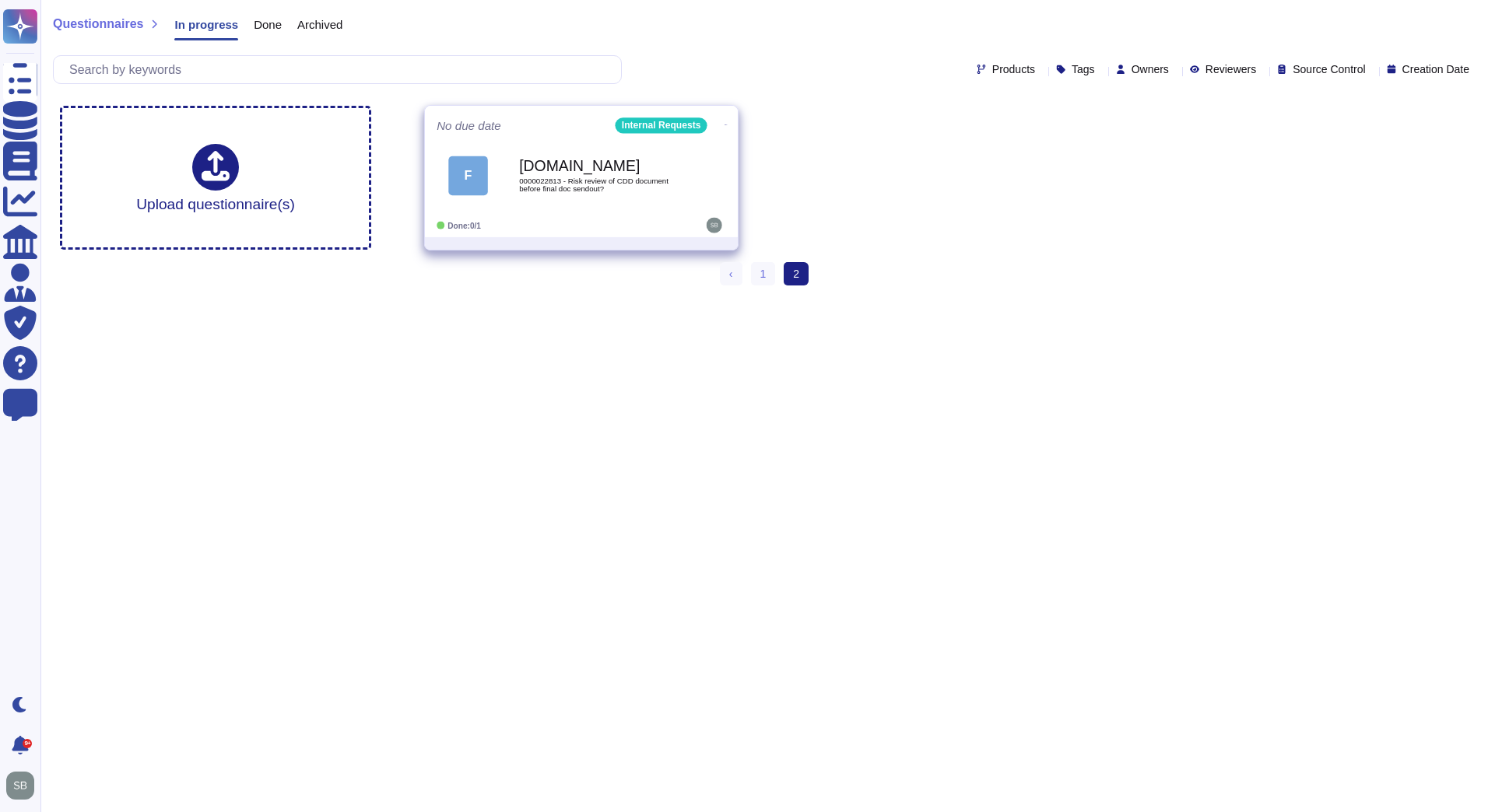
click at [586, 204] on div "[DOMAIN_NAME] 0000022813 - Risk review of CDD document before final doc sendout?" at bounding box center [597, 175] width 157 height 63
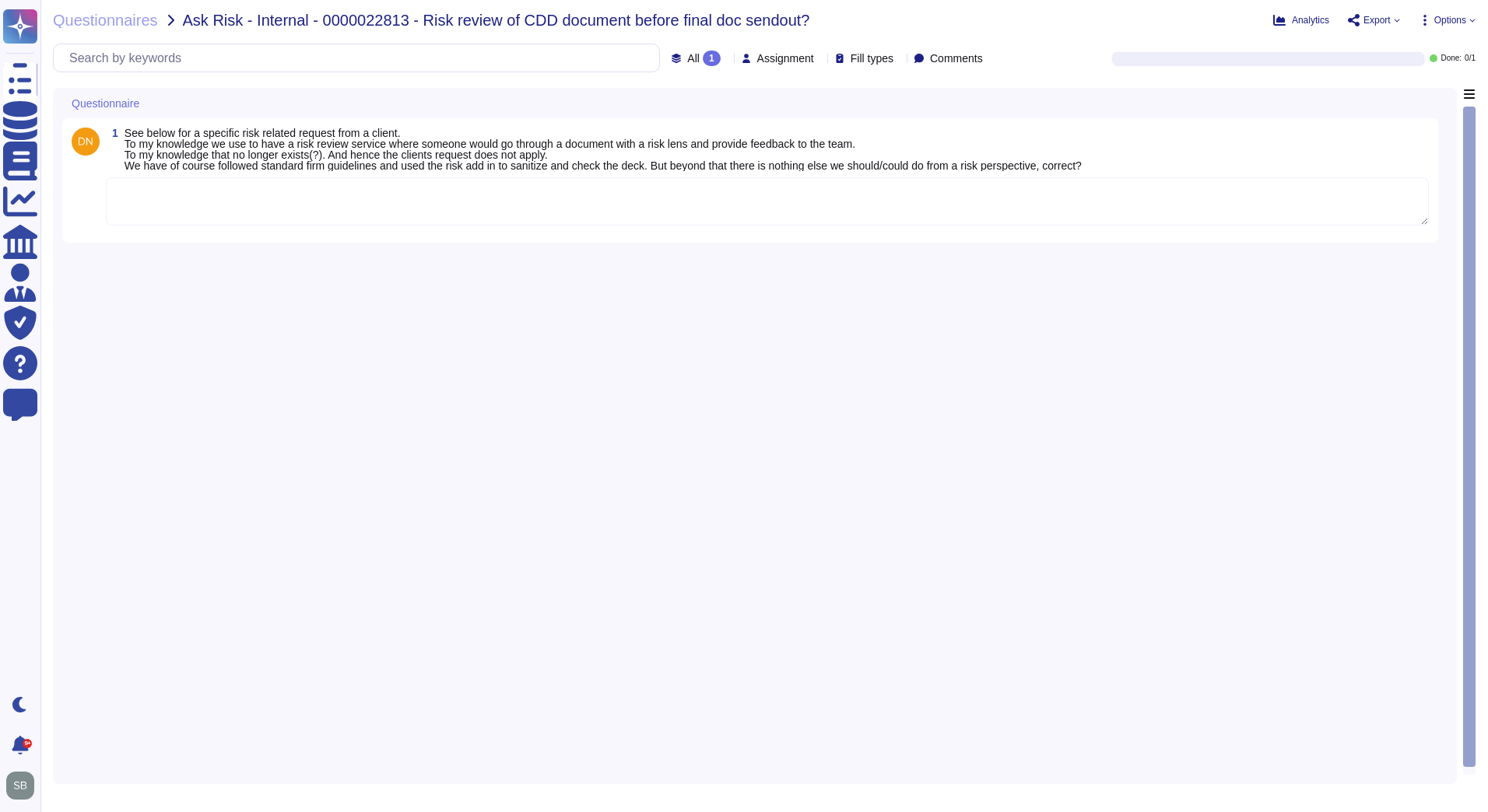
drag, startPoint x: 439, startPoint y: 204, endPoint x: 433, endPoint y: 209, distance: 7.8
click at [439, 203] on textarea at bounding box center [767, 201] width 1323 height 48
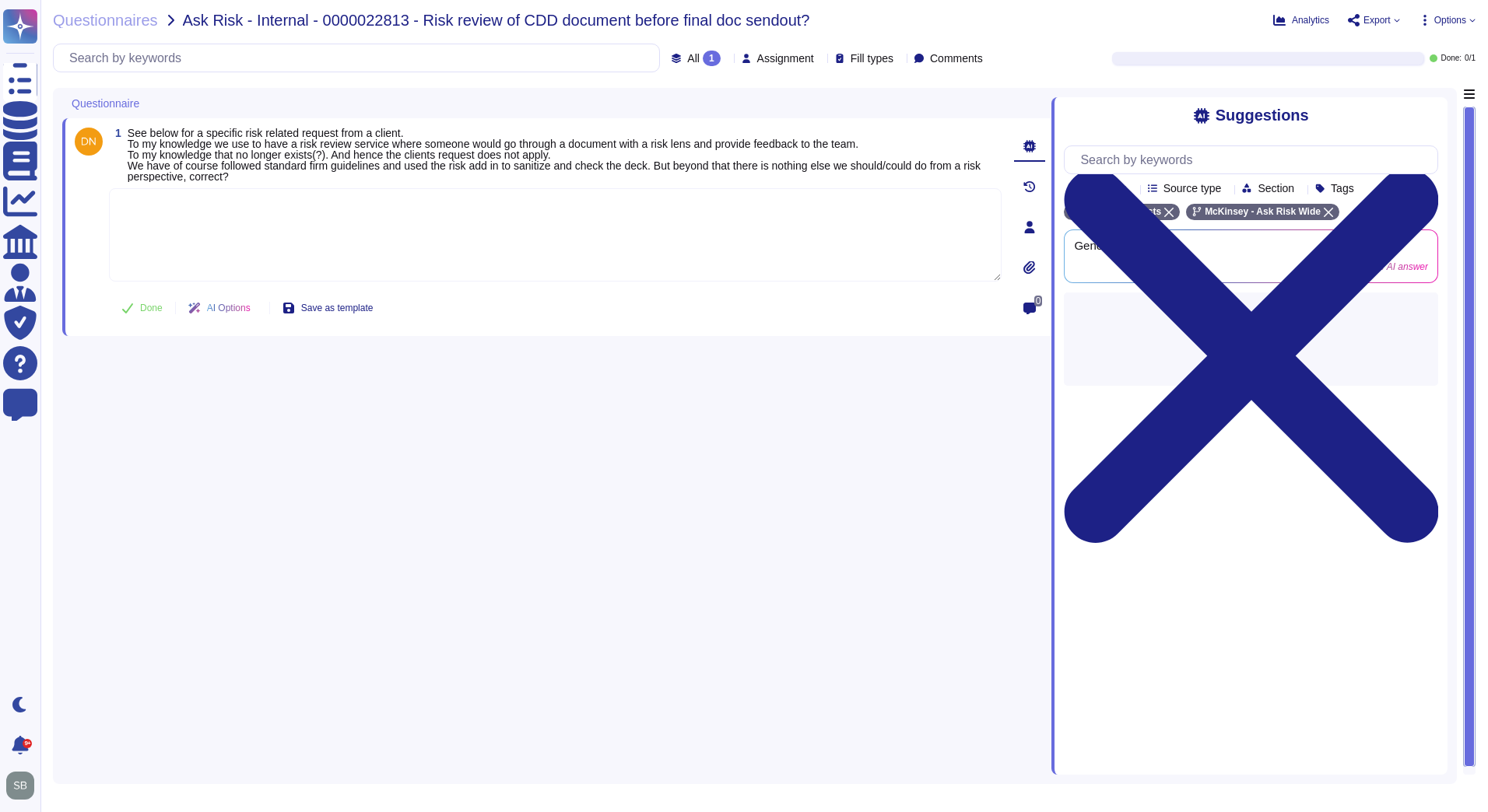
paste textarea "Please allow me to connect you with Client Service Risk Europe team (@Risk Team…"
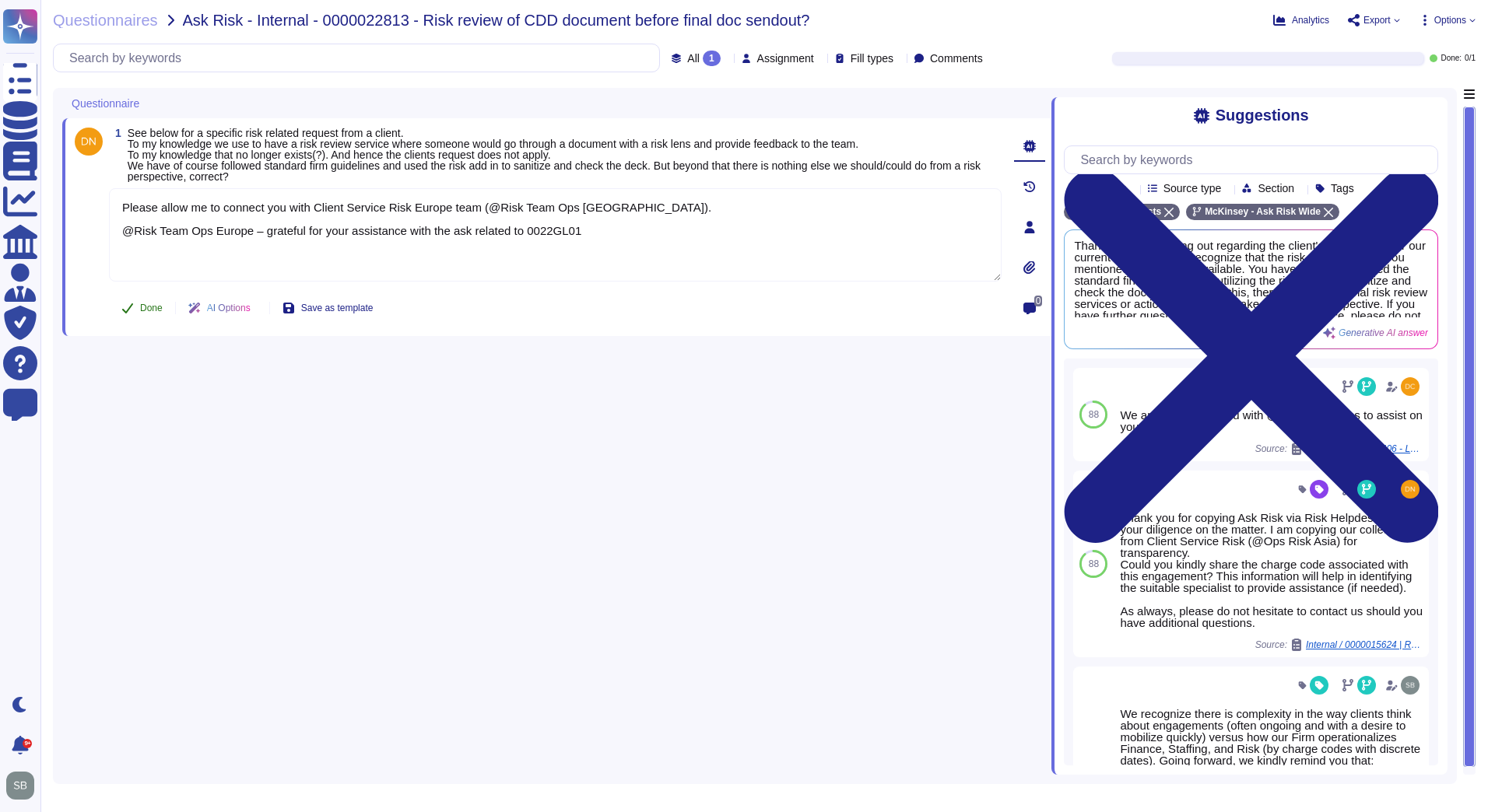
type textarea "Please allow me to connect you with Client Service Risk Europe team (@Risk Team…"
click at [139, 308] on button "Done" at bounding box center [142, 308] width 66 height 32
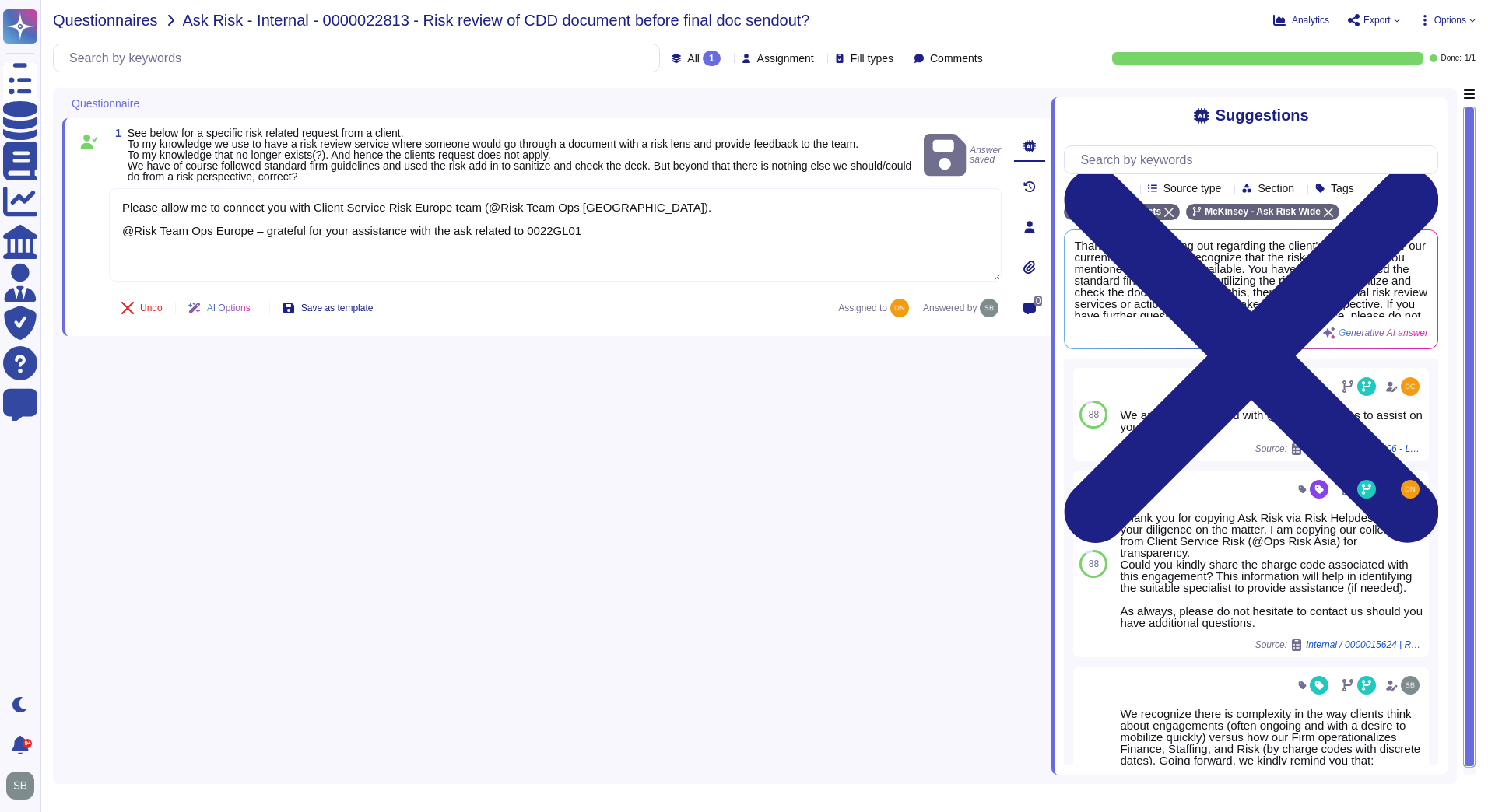
click at [90, 19] on span "Questionnaires" at bounding box center [105, 20] width 105 height 15
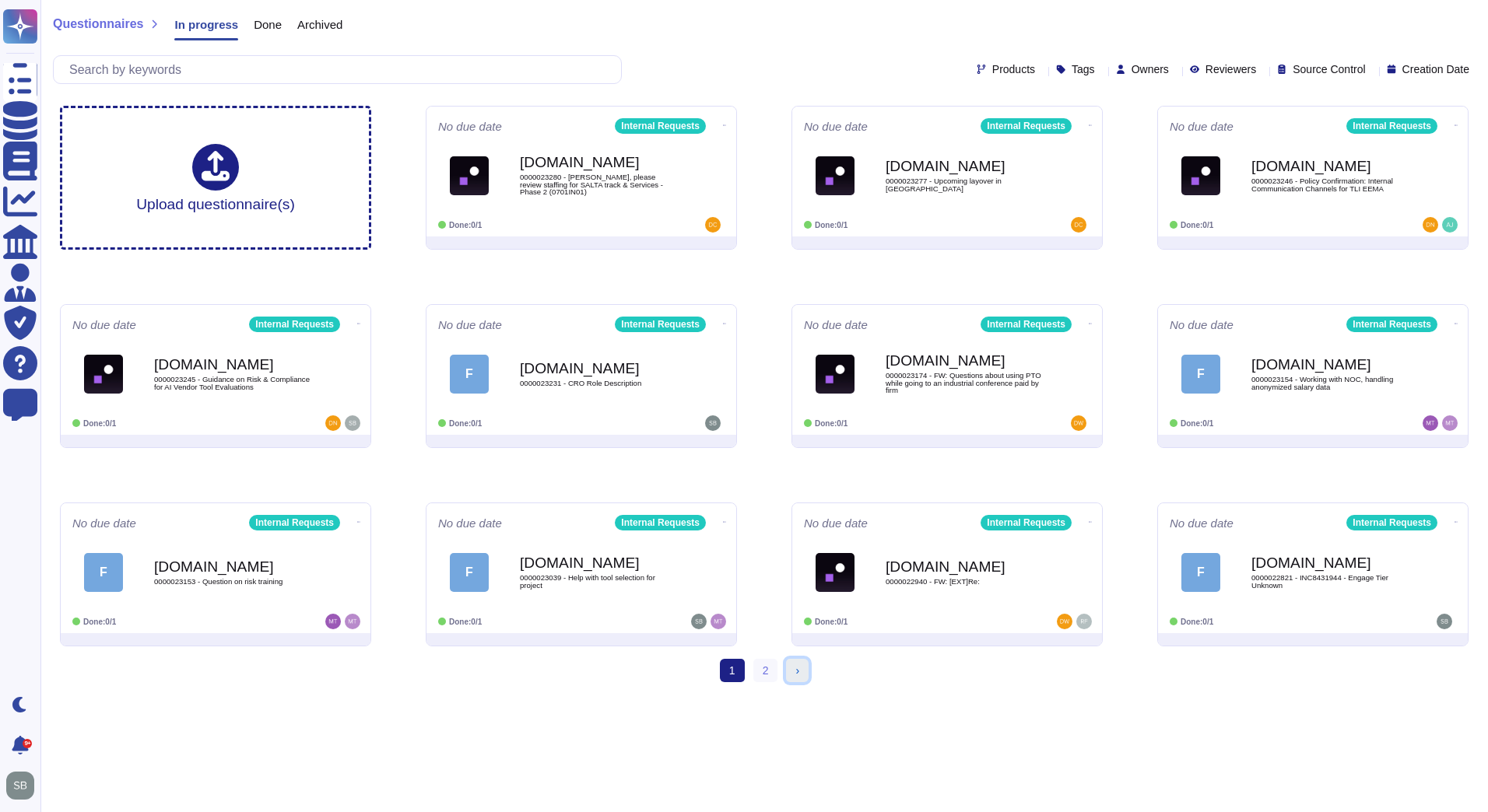
click at [799, 677] on link "› Next" at bounding box center [797, 670] width 23 height 23
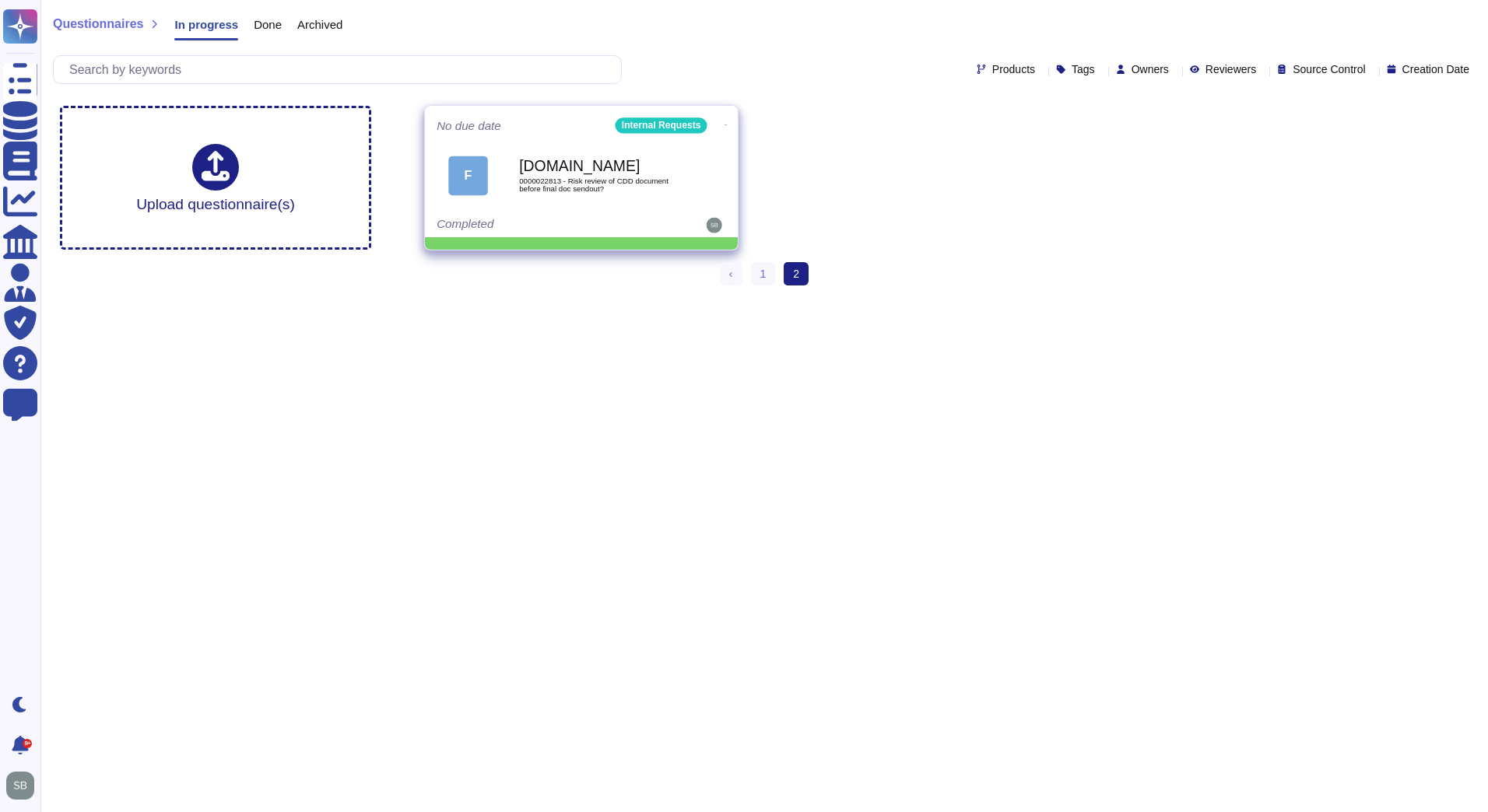
click at [724, 122] on icon at bounding box center [725, 124] width 3 height 4
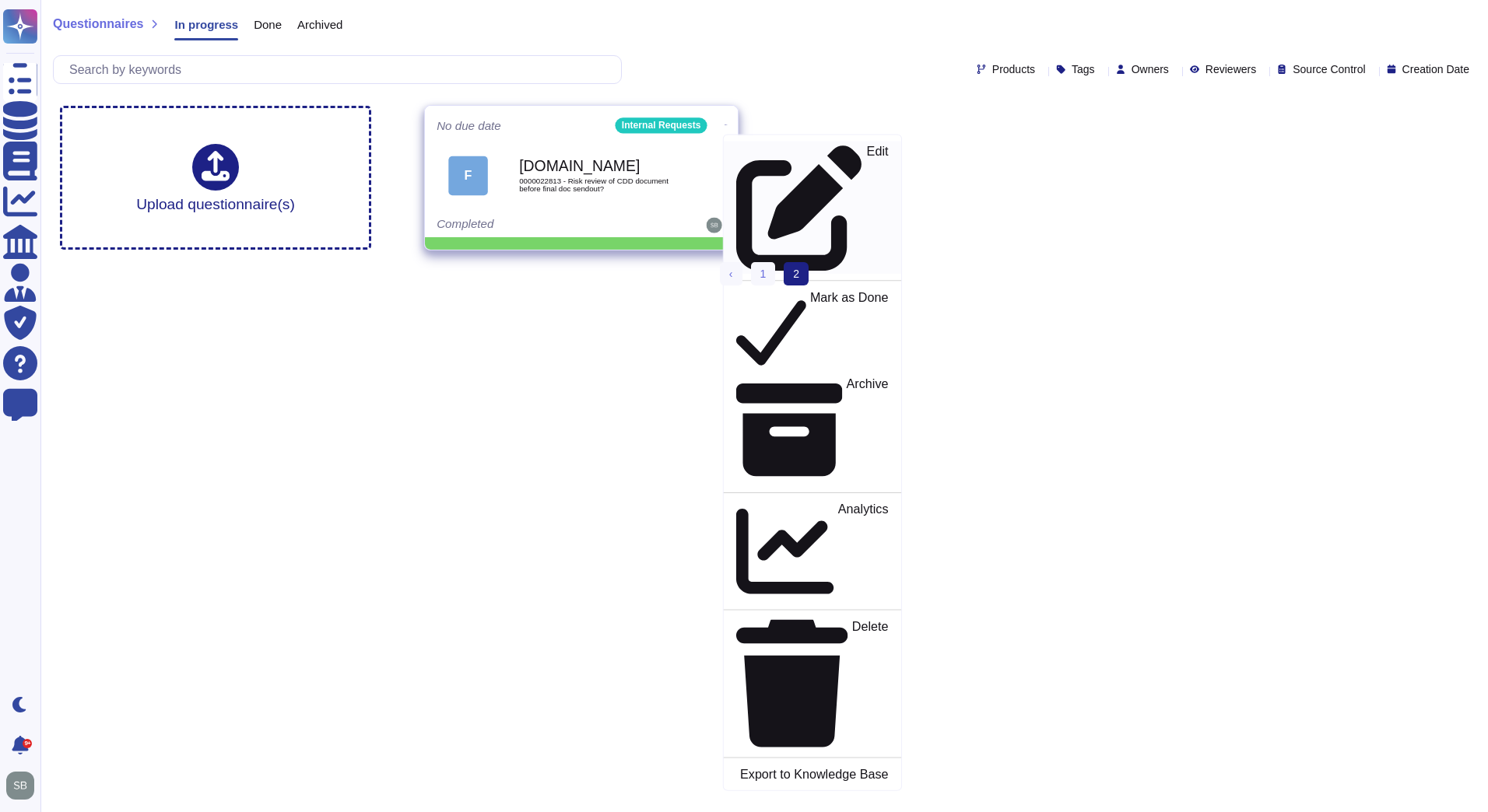
click at [867, 152] on p "Edit" at bounding box center [877, 208] width 22 height 126
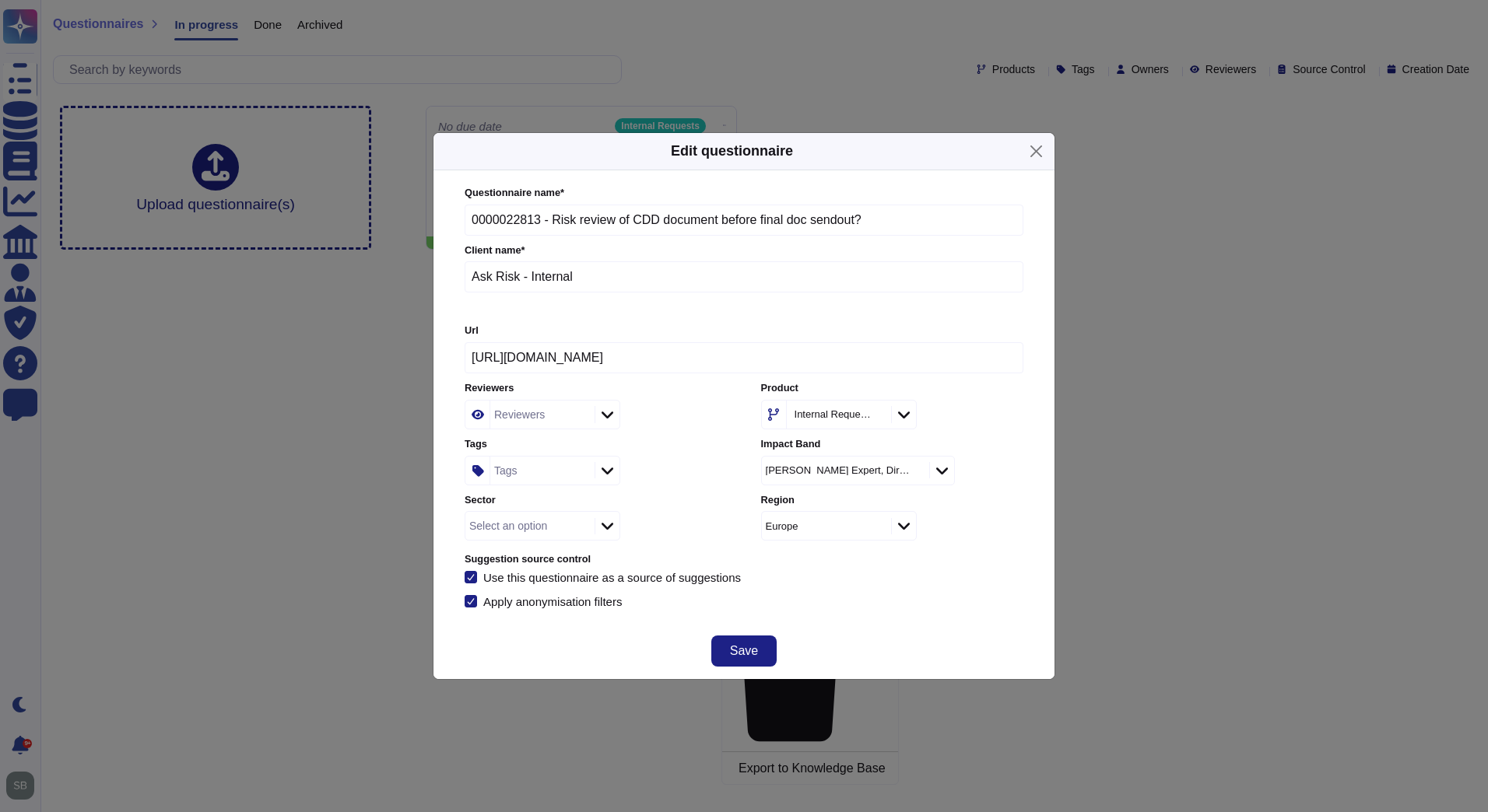
click at [509, 472] on div "Tags" at bounding box center [505, 470] width 23 height 11
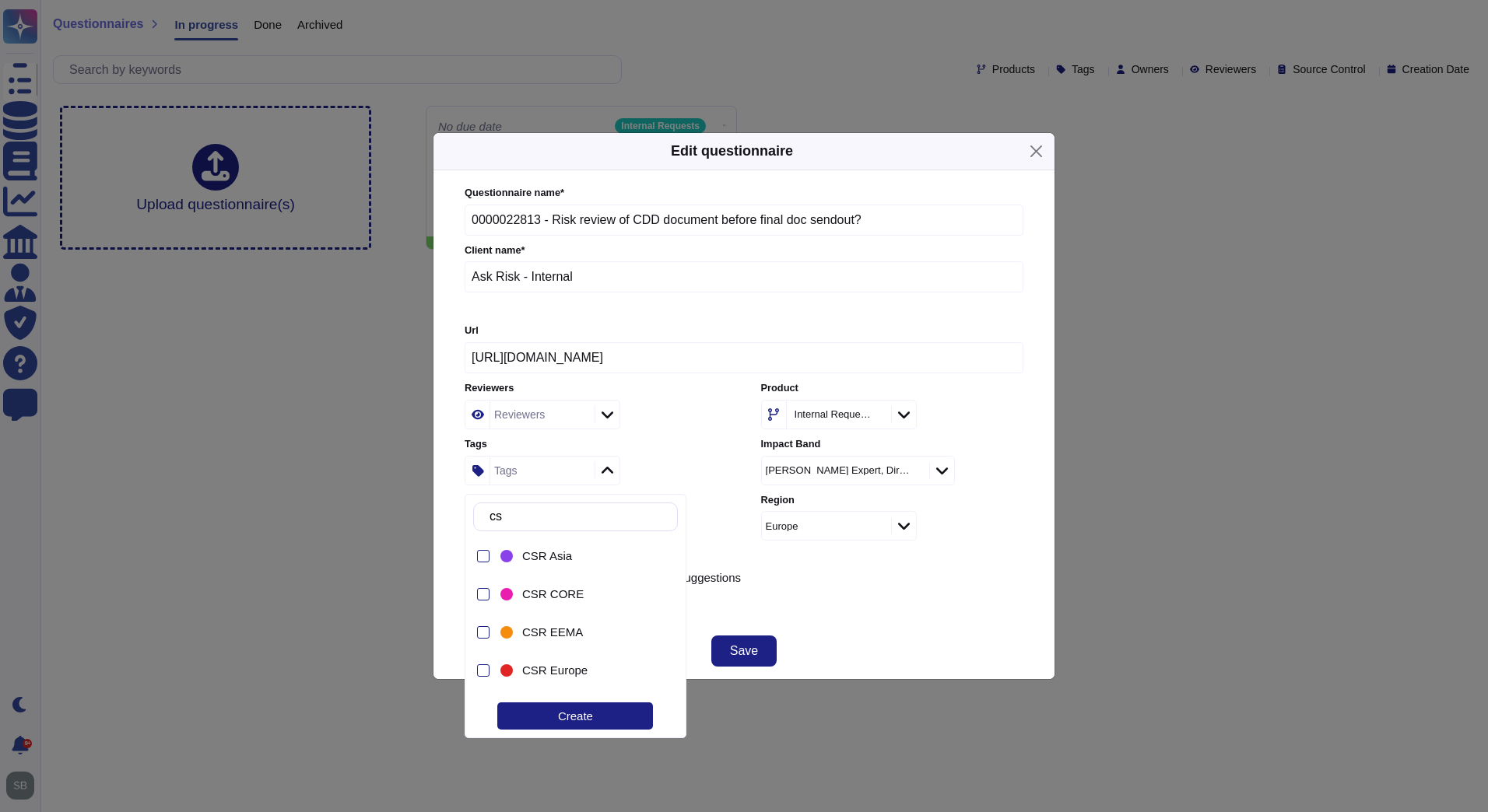
type input "csr"
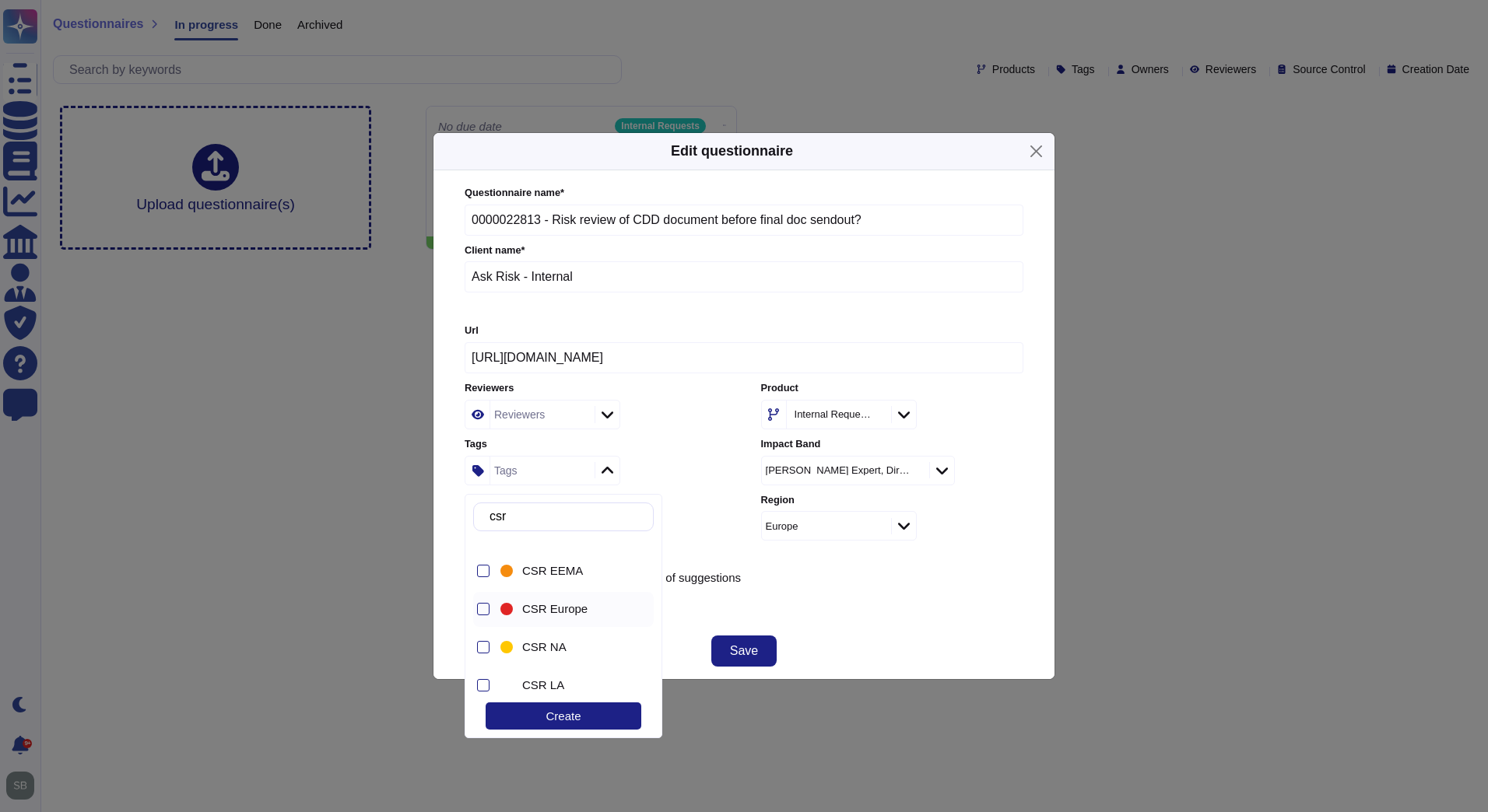
scroll to position [77, 0]
click at [568, 594] on span "CSR Europe" at bounding box center [555, 592] width 65 height 14
click at [833, 605] on div "Apply anonymisation filters" at bounding box center [744, 601] width 559 height 12
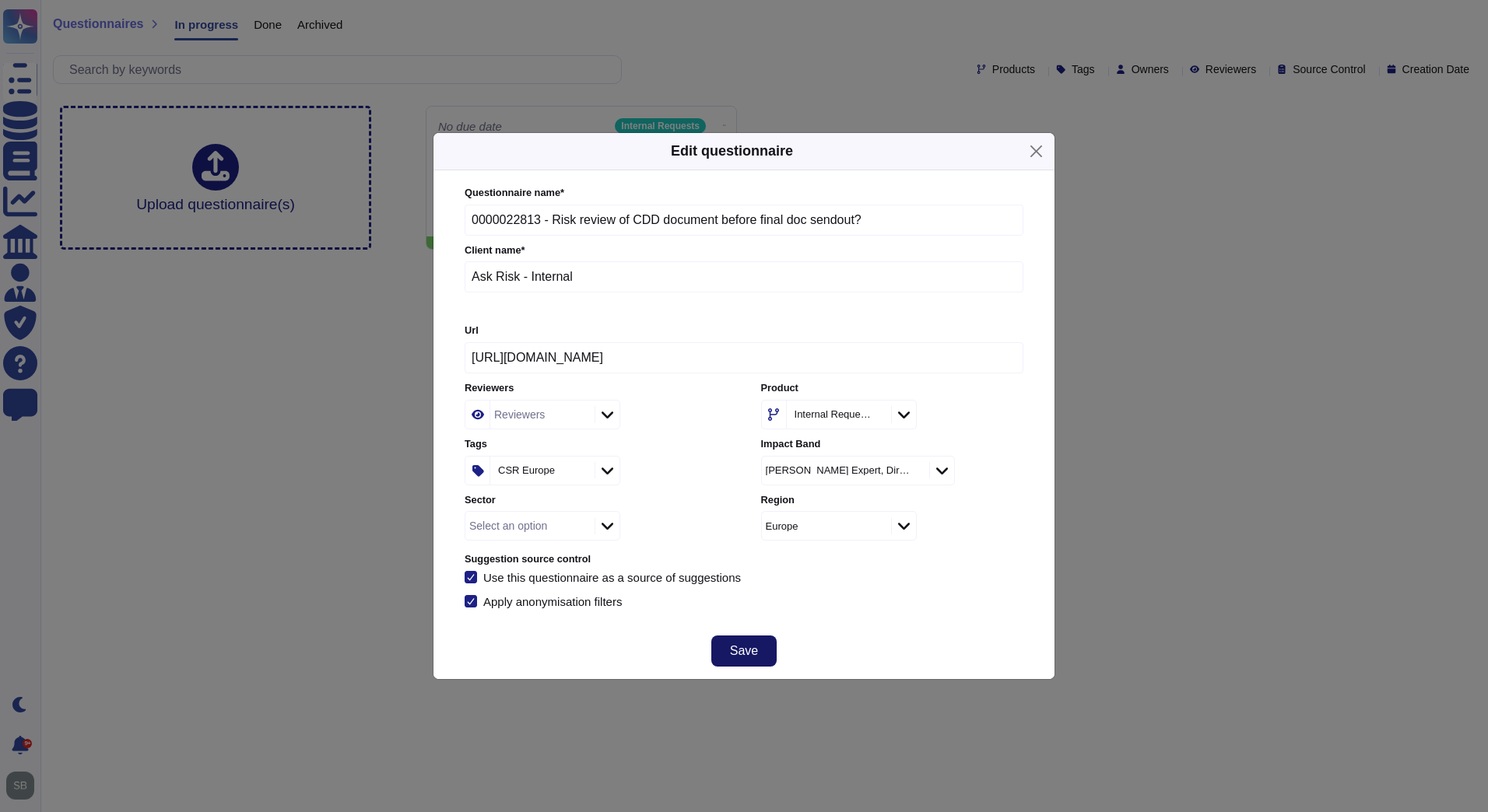
click at [767, 644] on button "Save" at bounding box center [744, 650] width 65 height 32
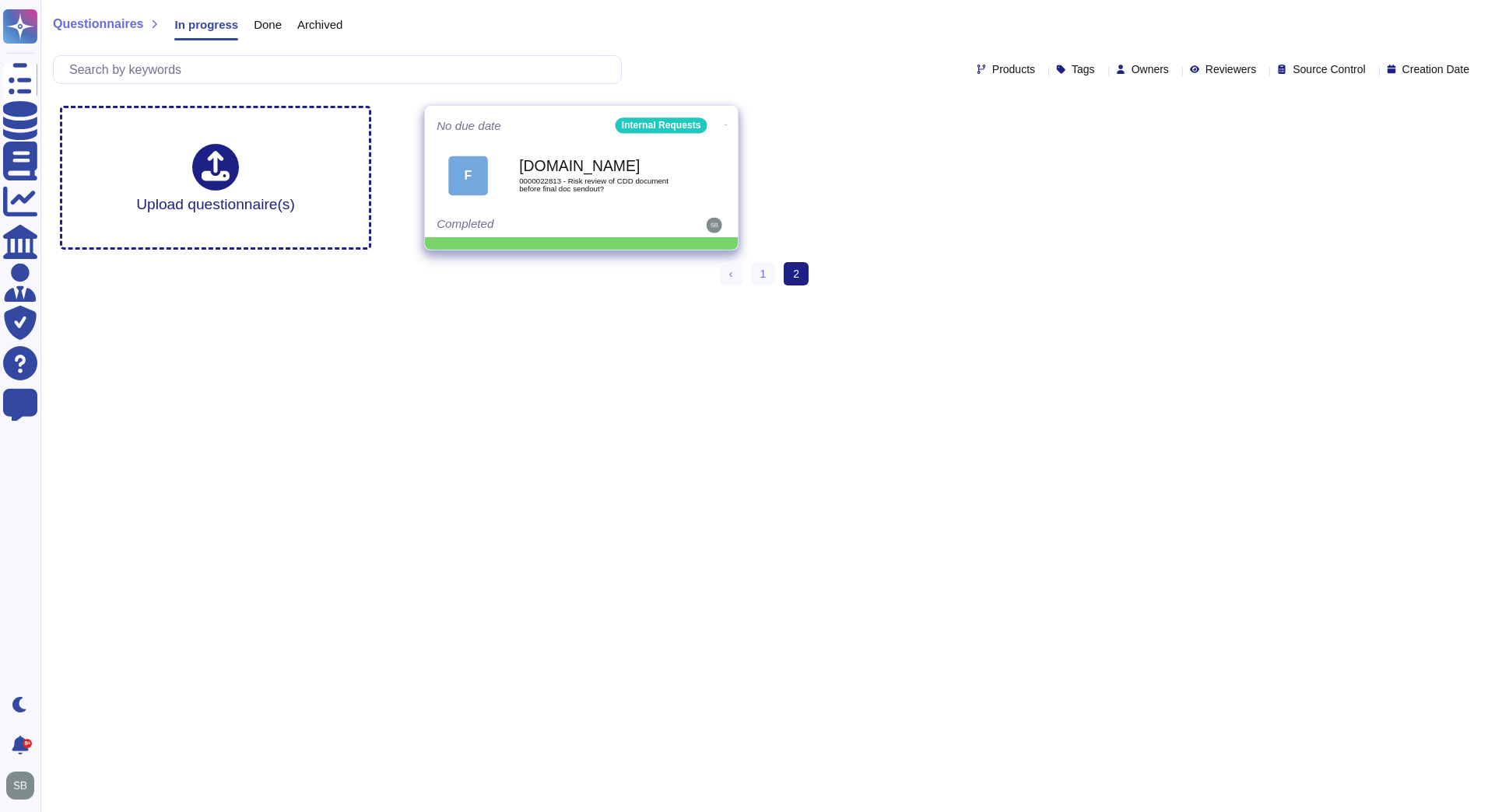
click at [724, 122] on icon at bounding box center [725, 124] width 3 height 4
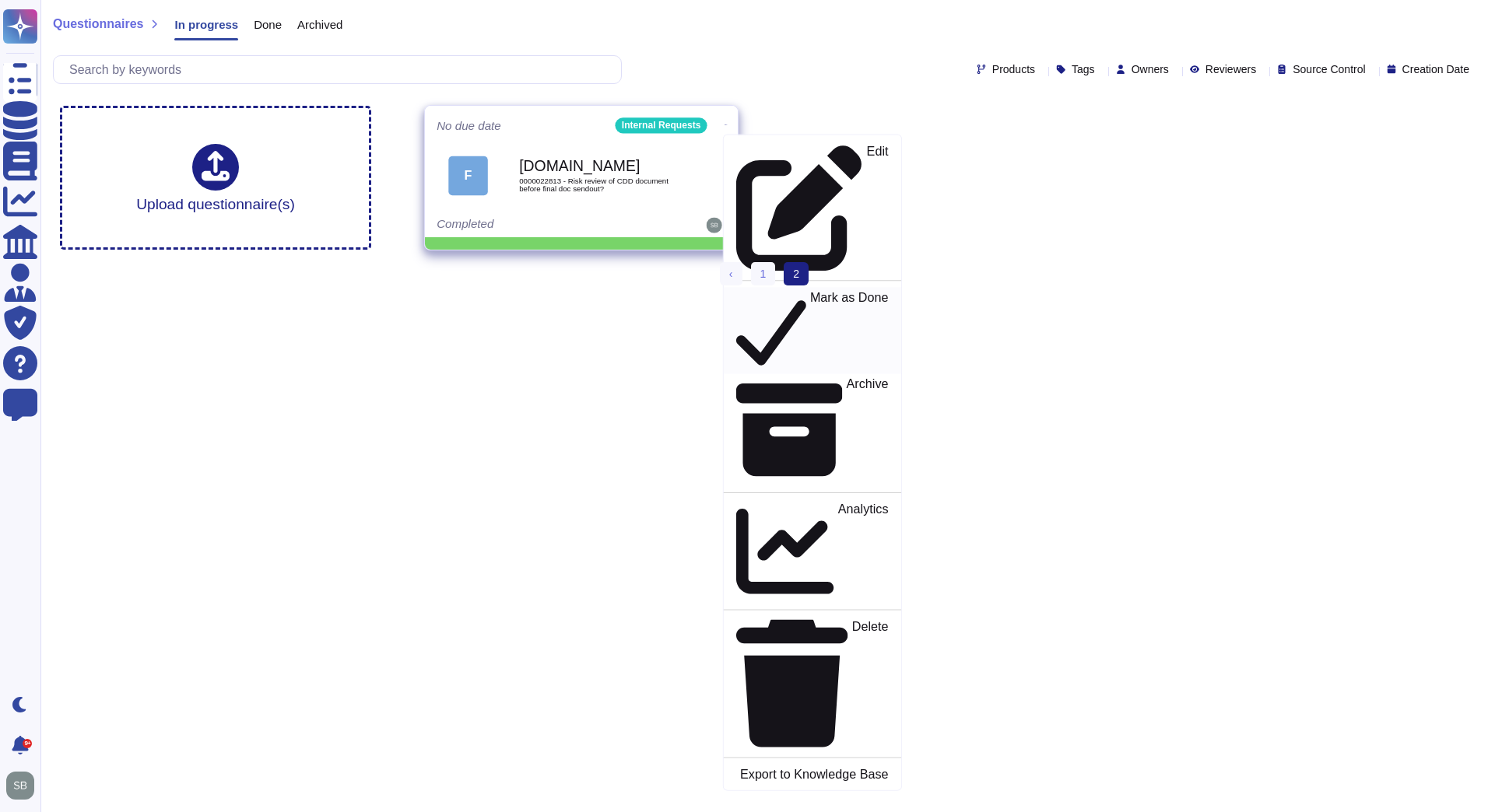
click at [811, 291] on p "Mark as Done" at bounding box center [850, 330] width 78 height 79
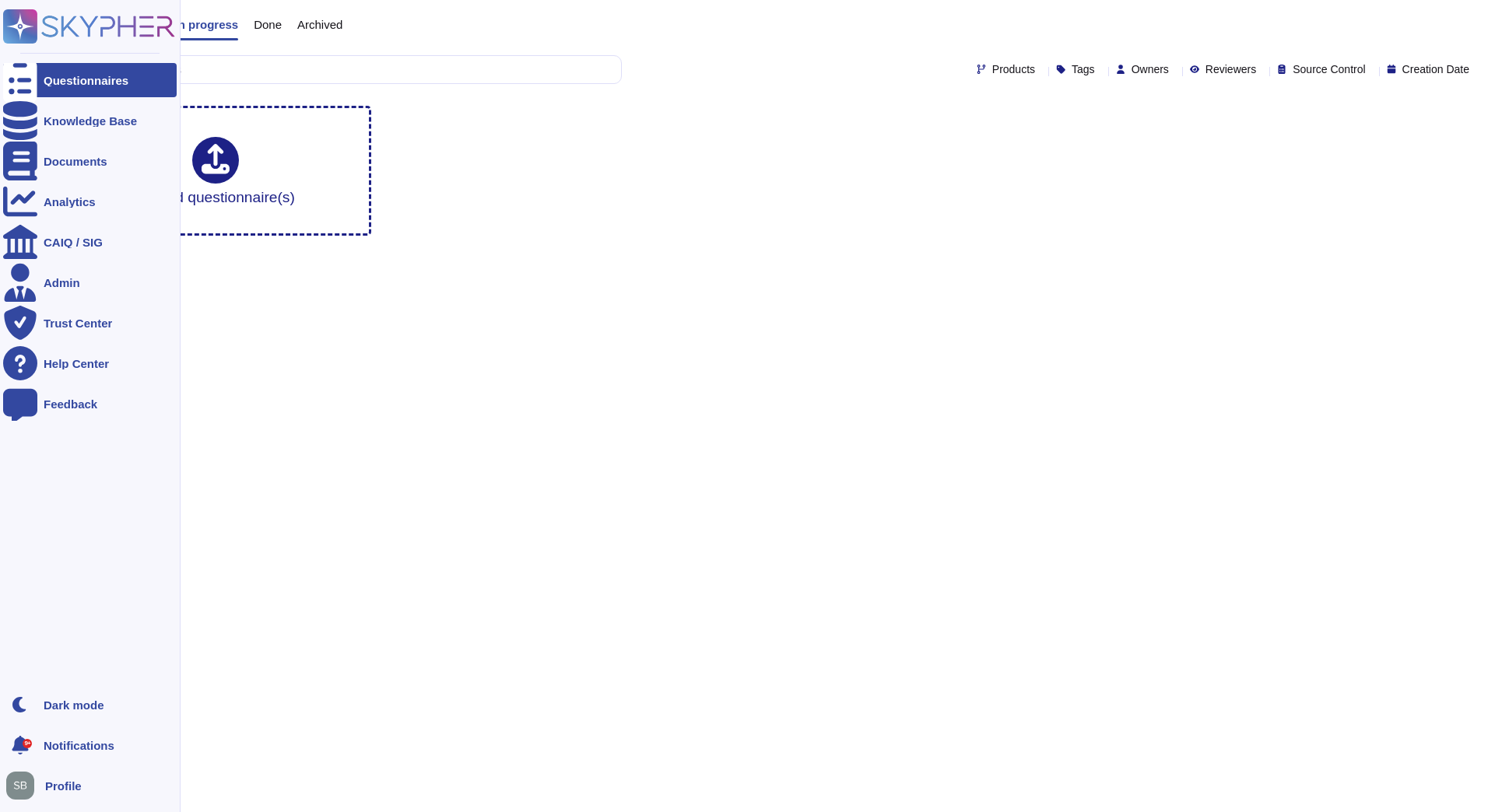
click at [33, 79] on div at bounding box center [20, 80] width 34 height 34
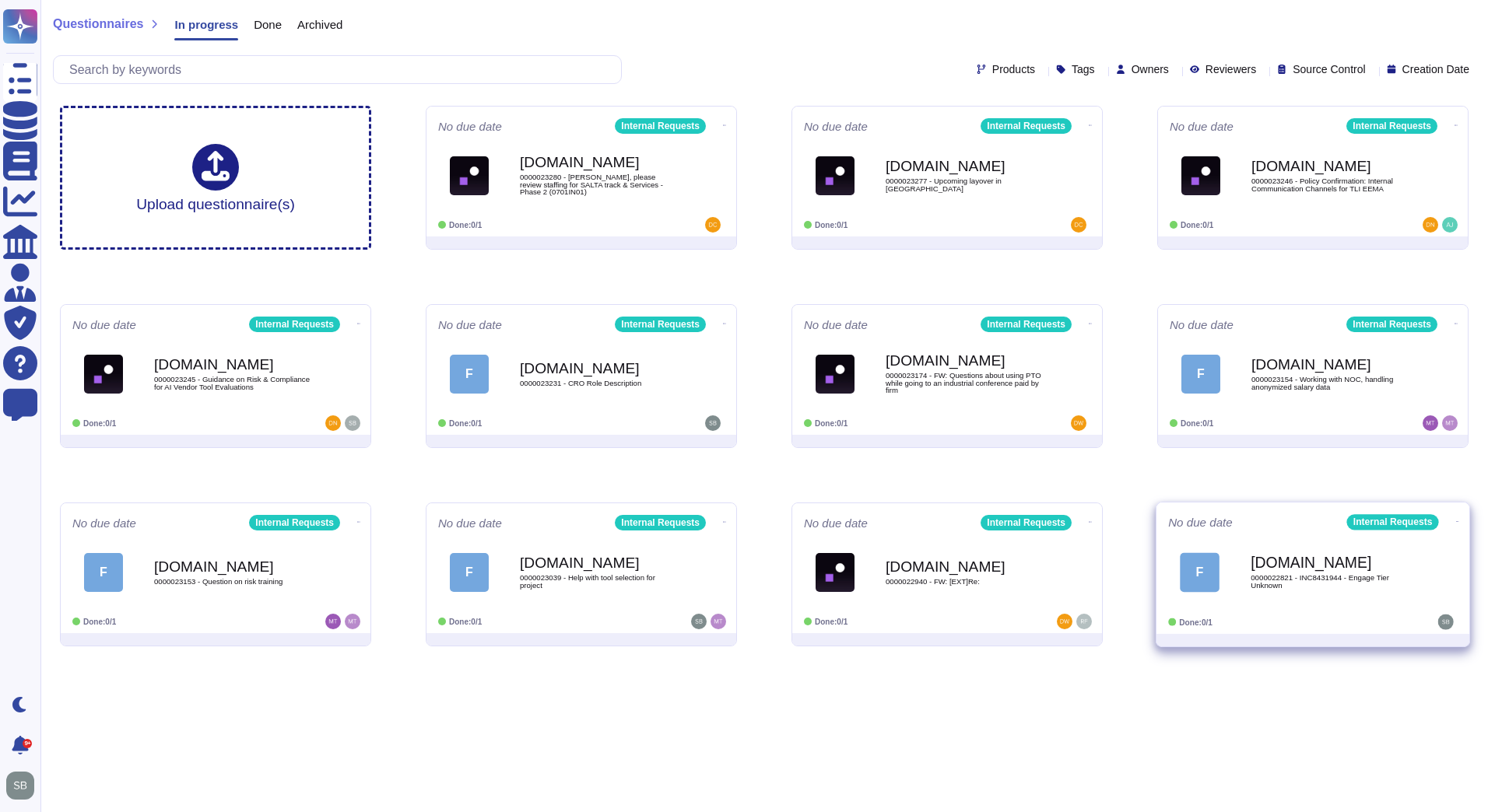
click at [1314, 609] on div "F [DOMAIN_NAME] 0000022821 - INC8431944 - Engage Tier Unknown" at bounding box center [1313, 572] width 290 height 78
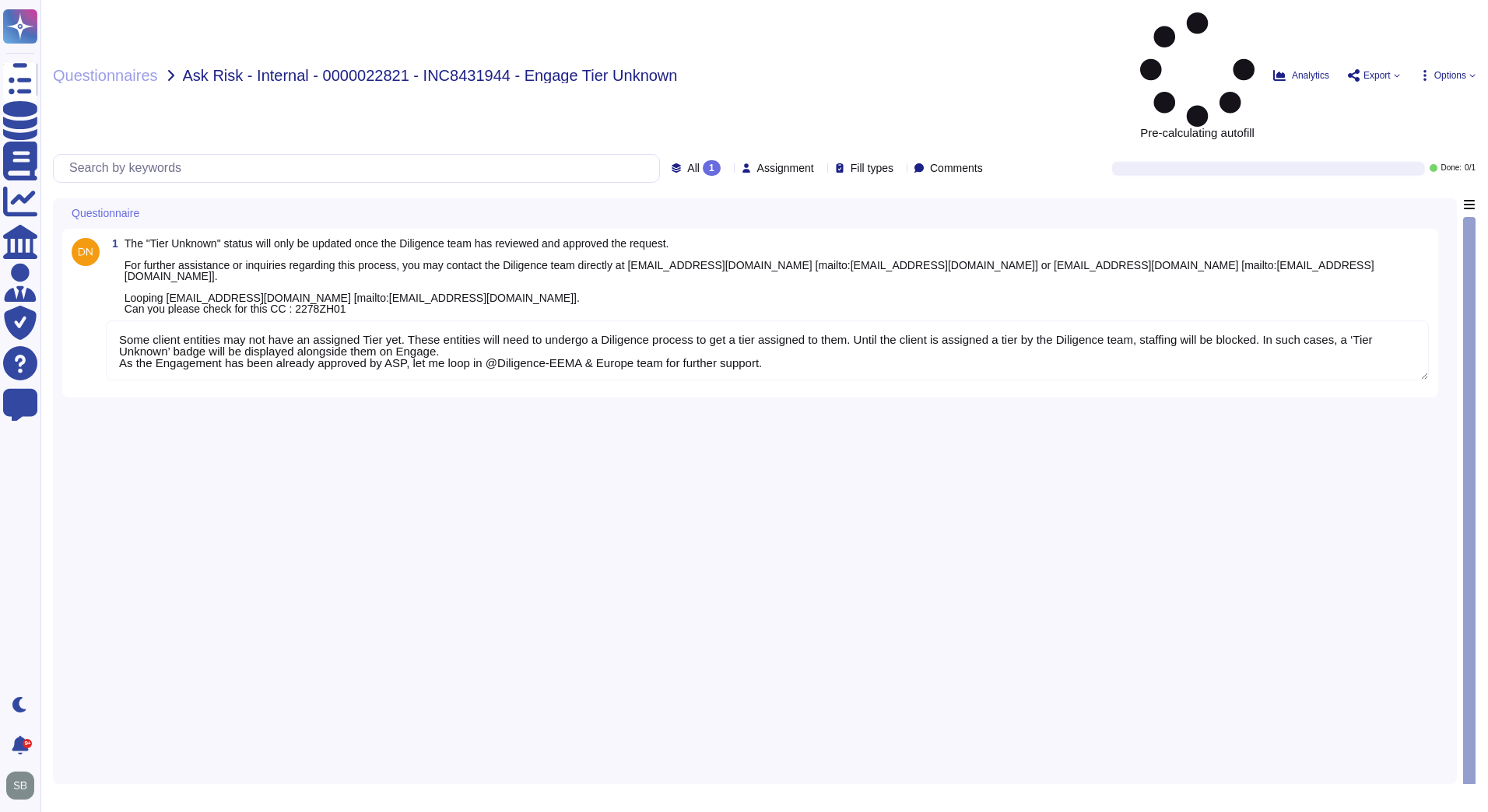
click at [281, 285] on div "1 The "Tier Unknown" status will only be updated once the Diligence team has re…" at bounding box center [755, 486] width 1386 height 577
click at [271, 294] on div "1 The "Tier Unknown" status will only be updated once the Diligence team has re…" at bounding box center [755, 486] width 1386 height 577
click at [228, 320] on textarea "Some client entities may not have an assigned Tier yet. These entities will nee…" at bounding box center [767, 350] width 1323 height 60
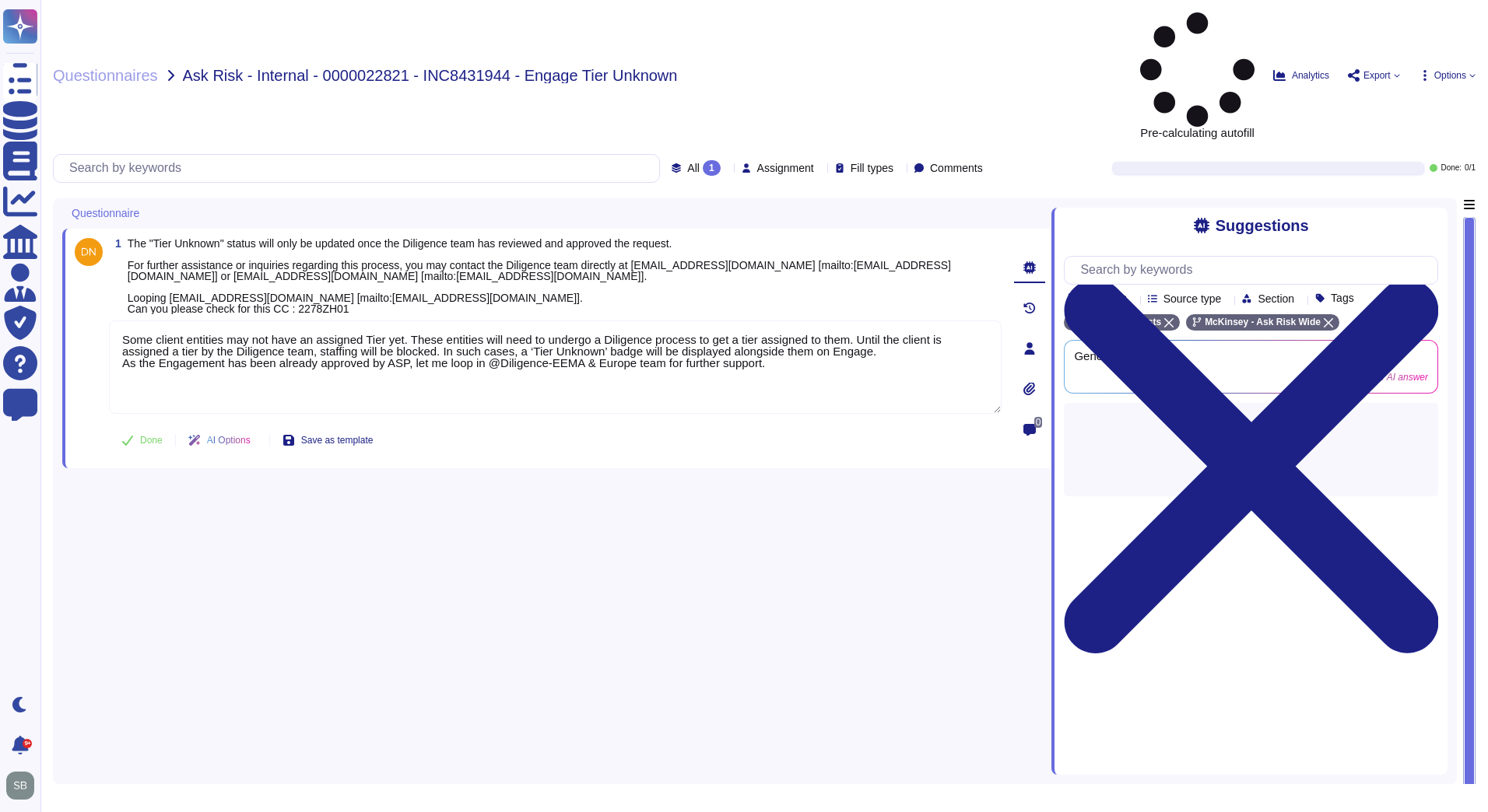
paste textarea "As the Engagement has been already approved by ASP, let me loop in"
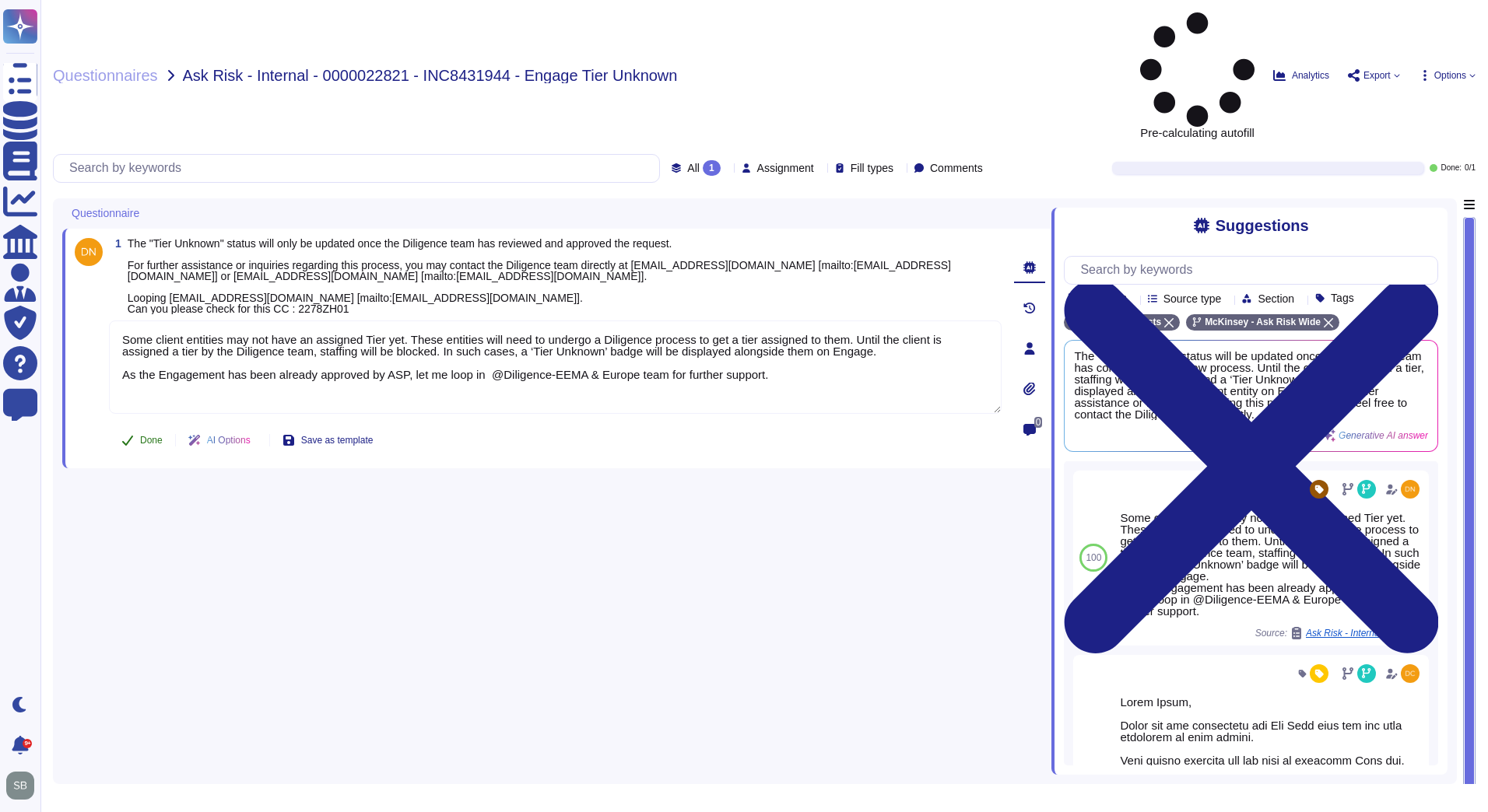
type textarea "Some client entities may not have an assigned Tier yet. These entities will nee…"
click at [130, 434] on icon at bounding box center [127, 440] width 12 height 12
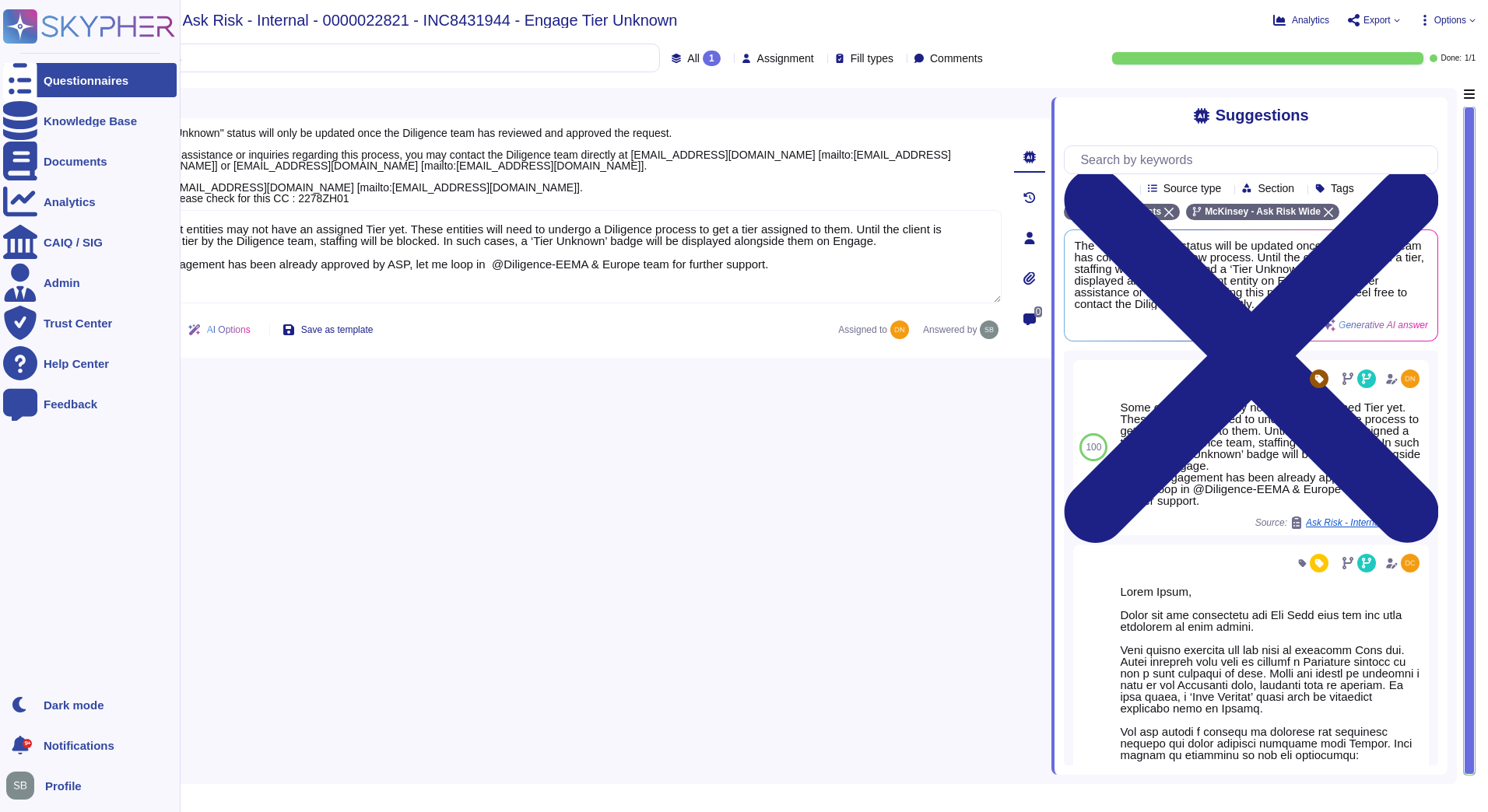
click at [75, 77] on div "Questionnaires" at bounding box center [86, 80] width 85 height 11
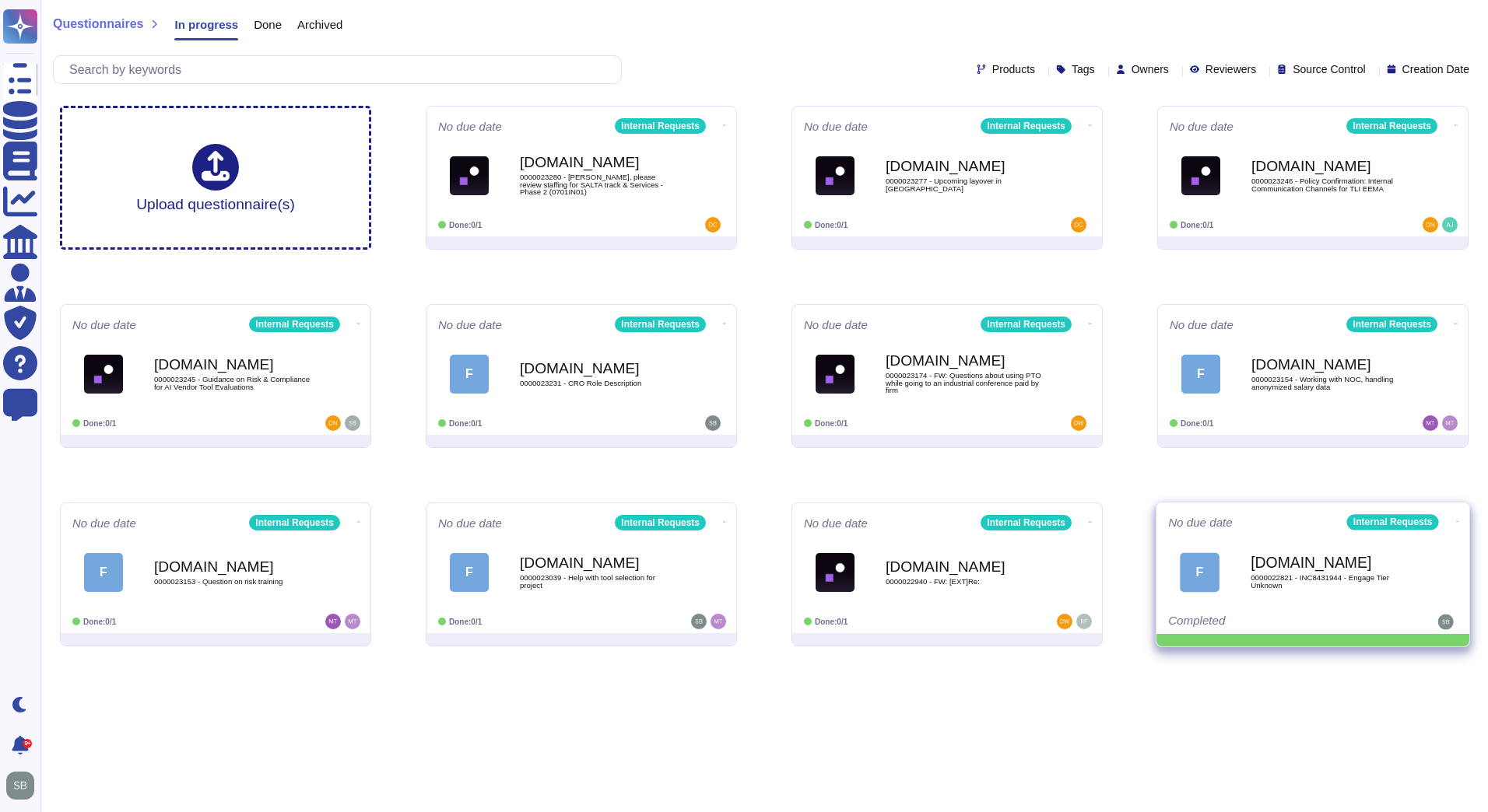
click at [1456, 519] on icon at bounding box center [1457, 521] width 3 height 4
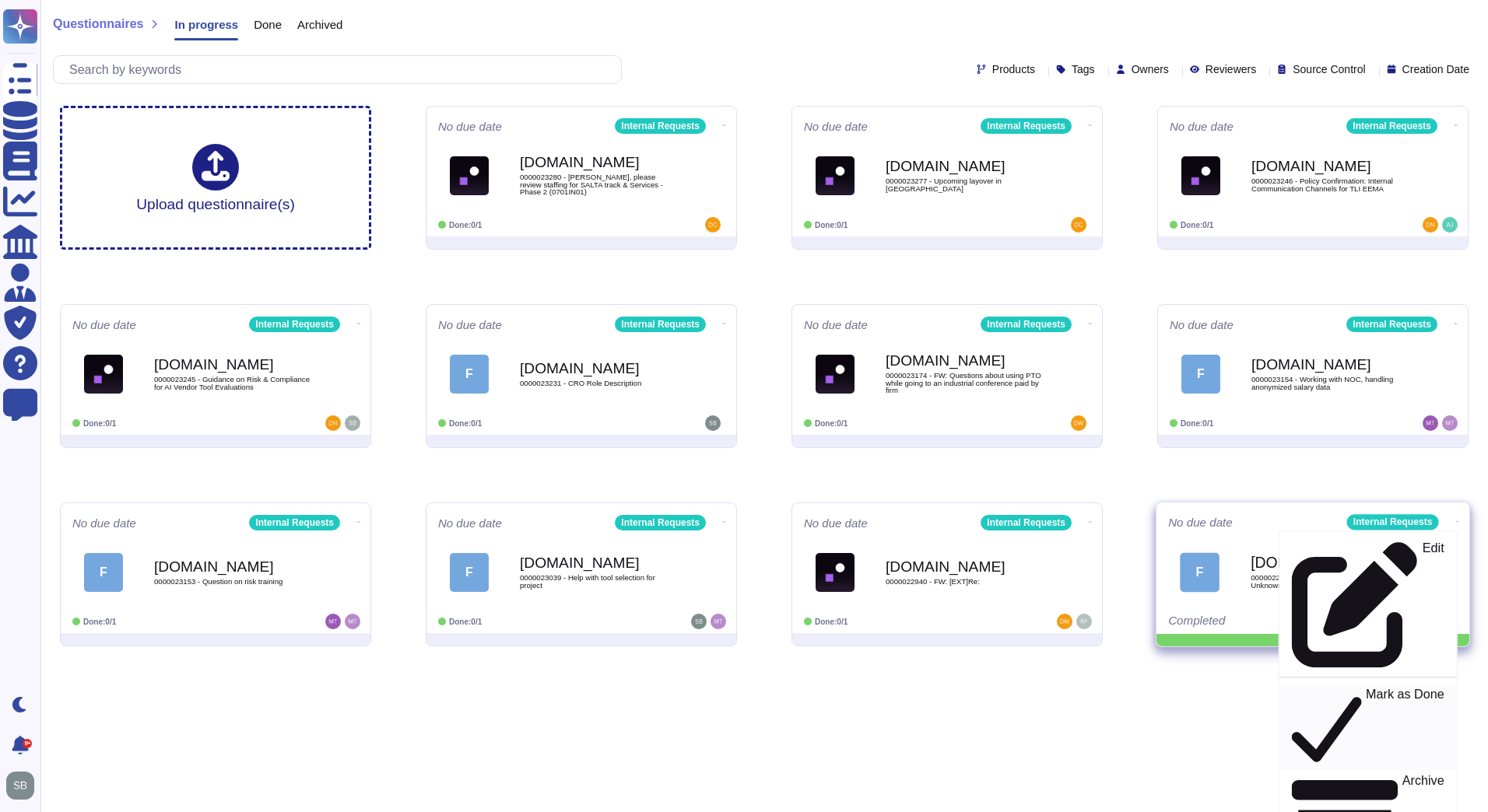
click at [1366, 688] on p "Mark as Done" at bounding box center [1405, 727] width 78 height 79
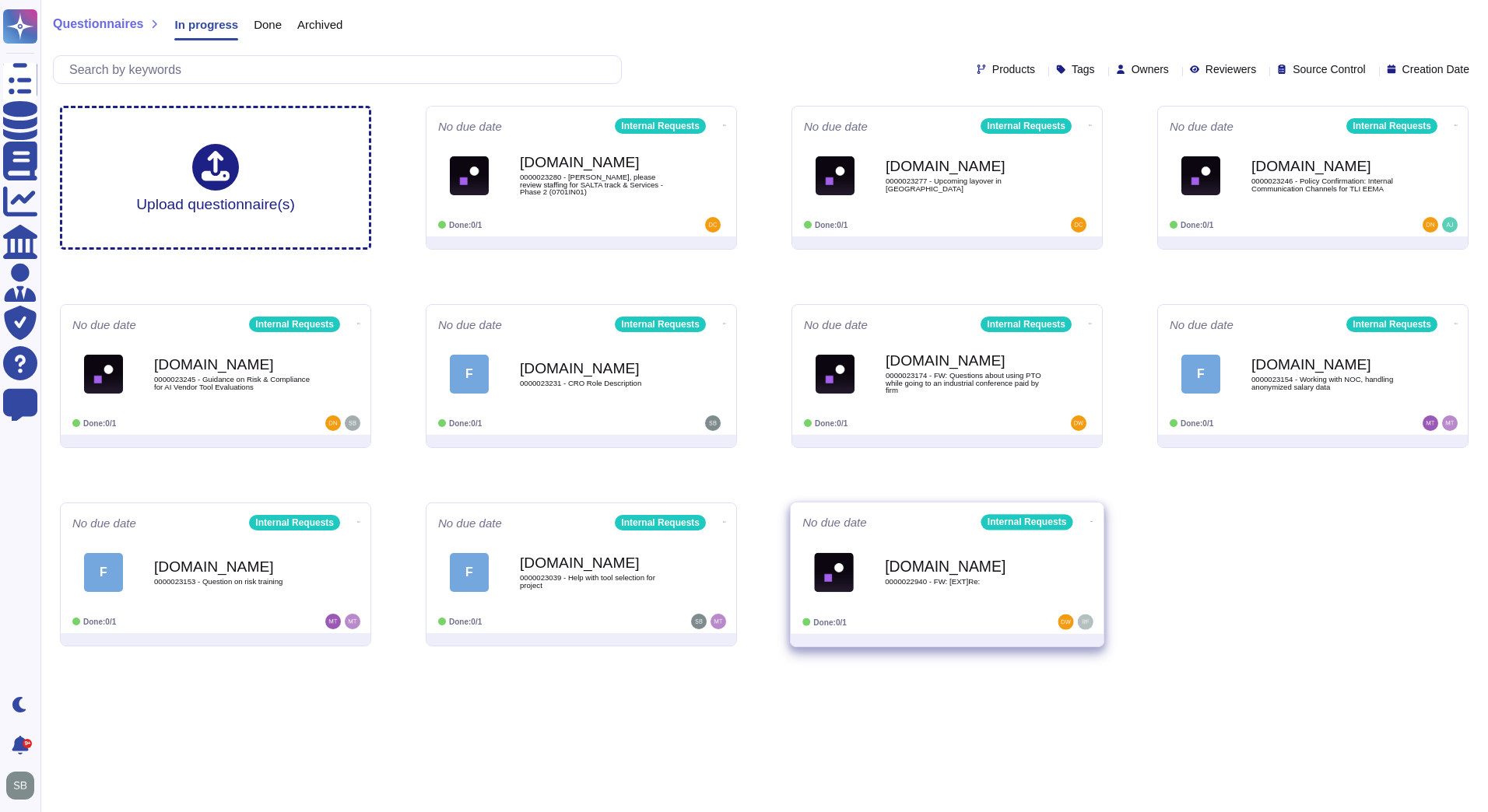
click at [1090, 519] on icon at bounding box center [1091, 521] width 3 height 4
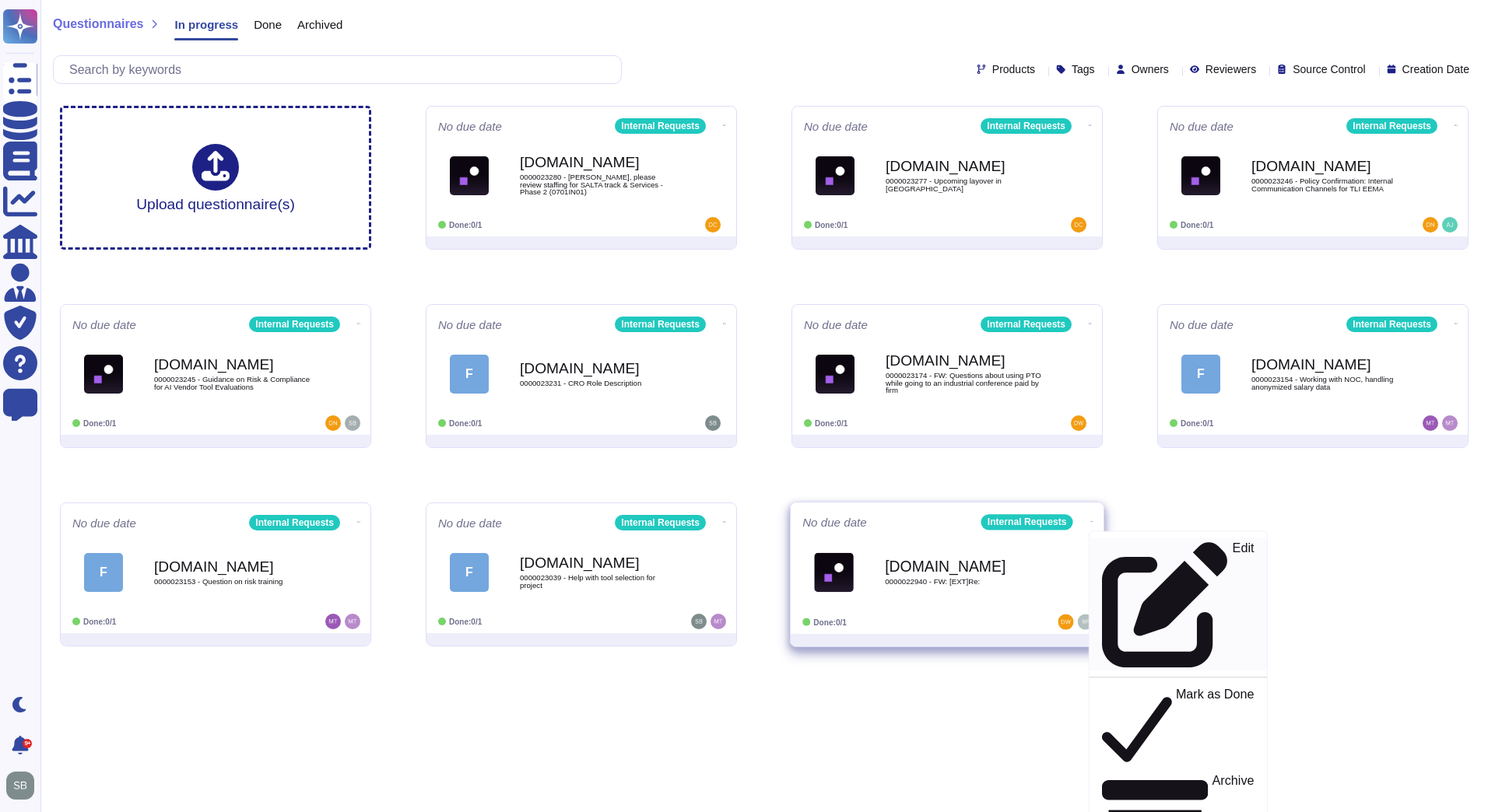
click at [1233, 544] on p "Edit" at bounding box center [1243, 605] width 22 height 126
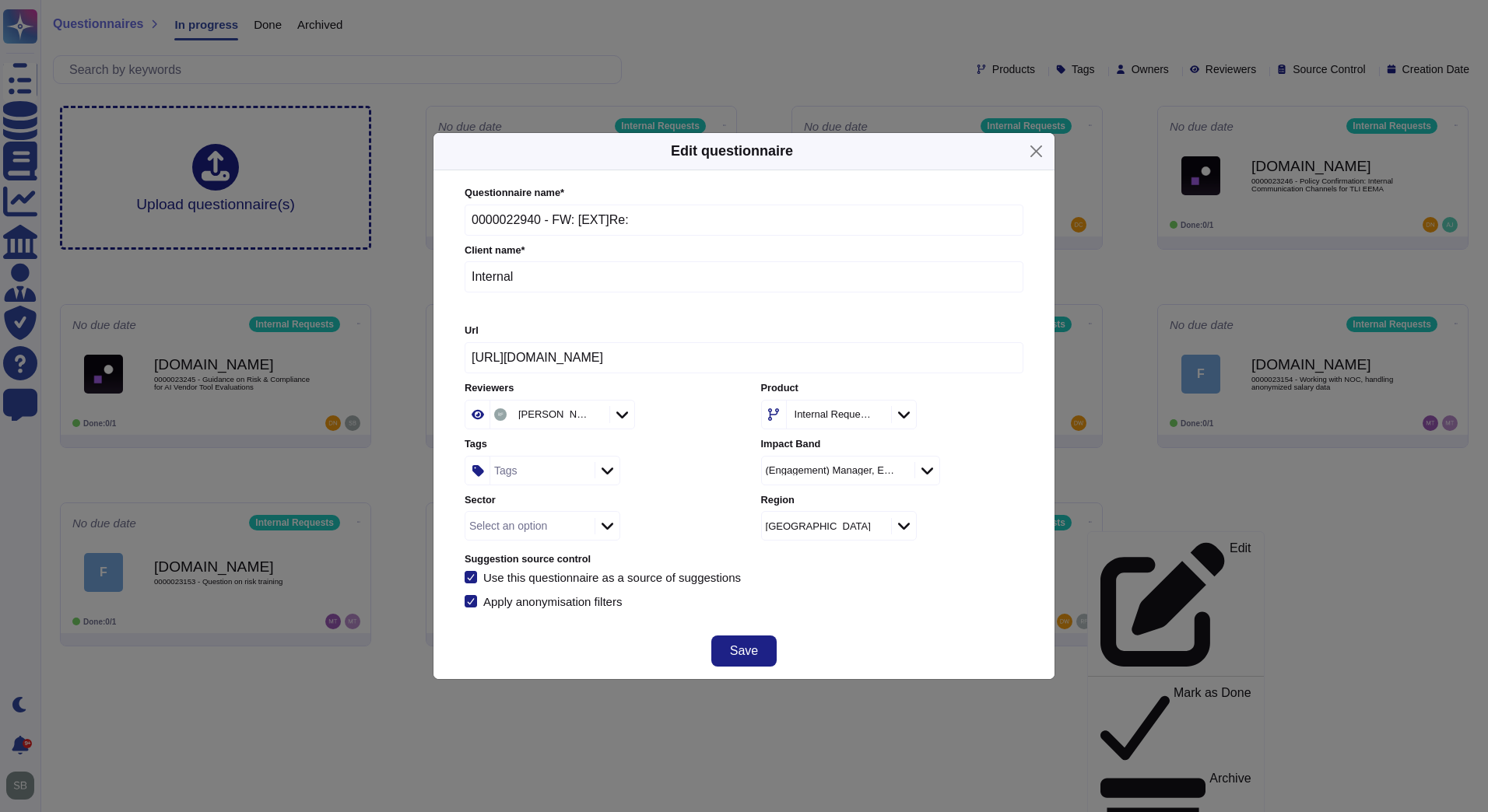
click at [594, 465] on icon at bounding box center [744, 614] width 299 height 298
click at [539, 472] on div "Tags" at bounding box center [540, 470] width 100 height 28
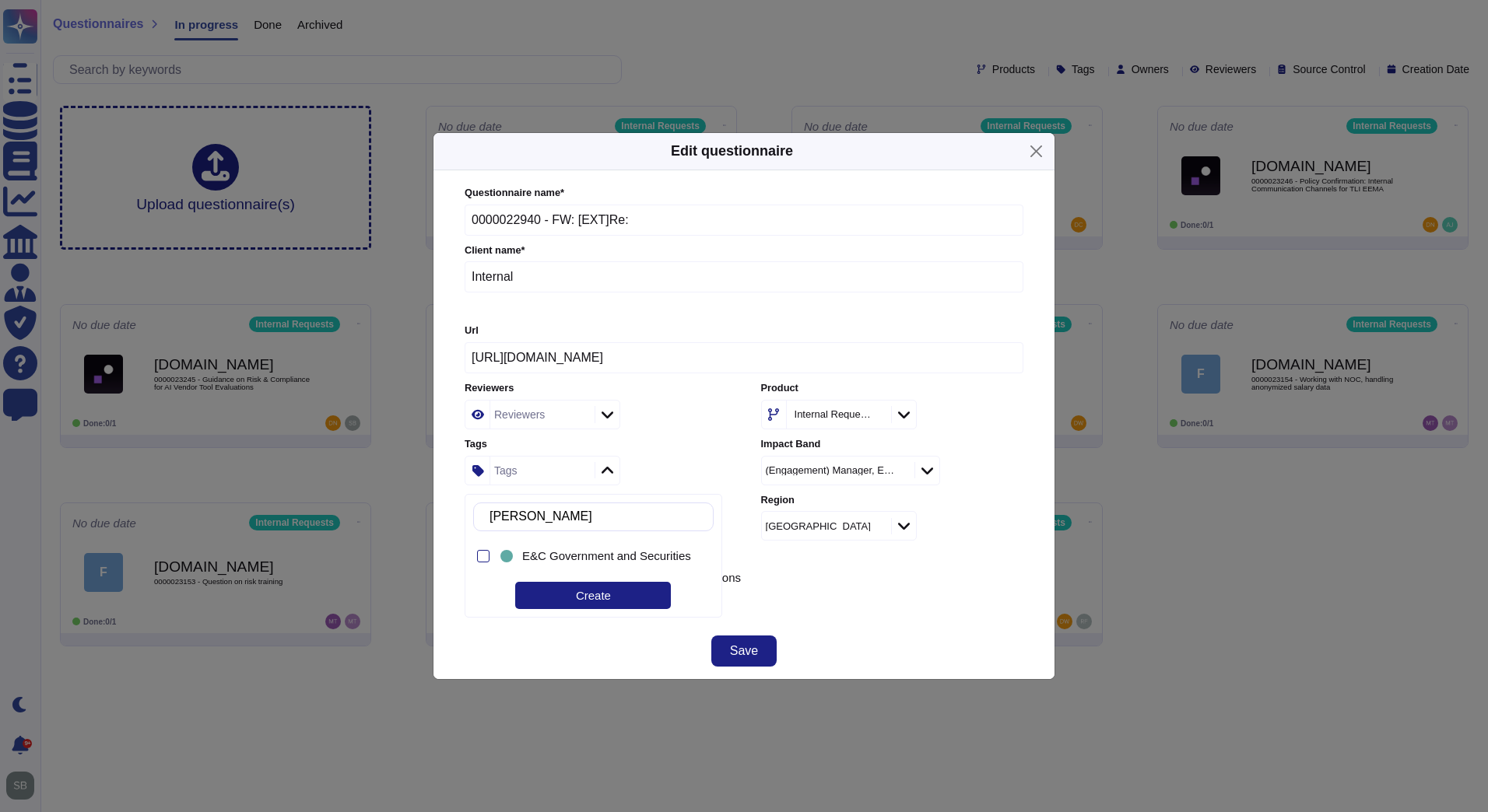
type input "[PERSON_NAME]"
click at [566, 549] on span "E&C Government and Securities" at bounding box center [607, 556] width 168 height 14
click at [881, 589] on div "Questionnaire name * 0000022940 - FW: [EXT]Re: Client name * Internal Url [URL]…" at bounding box center [744, 397] width 559 height 423
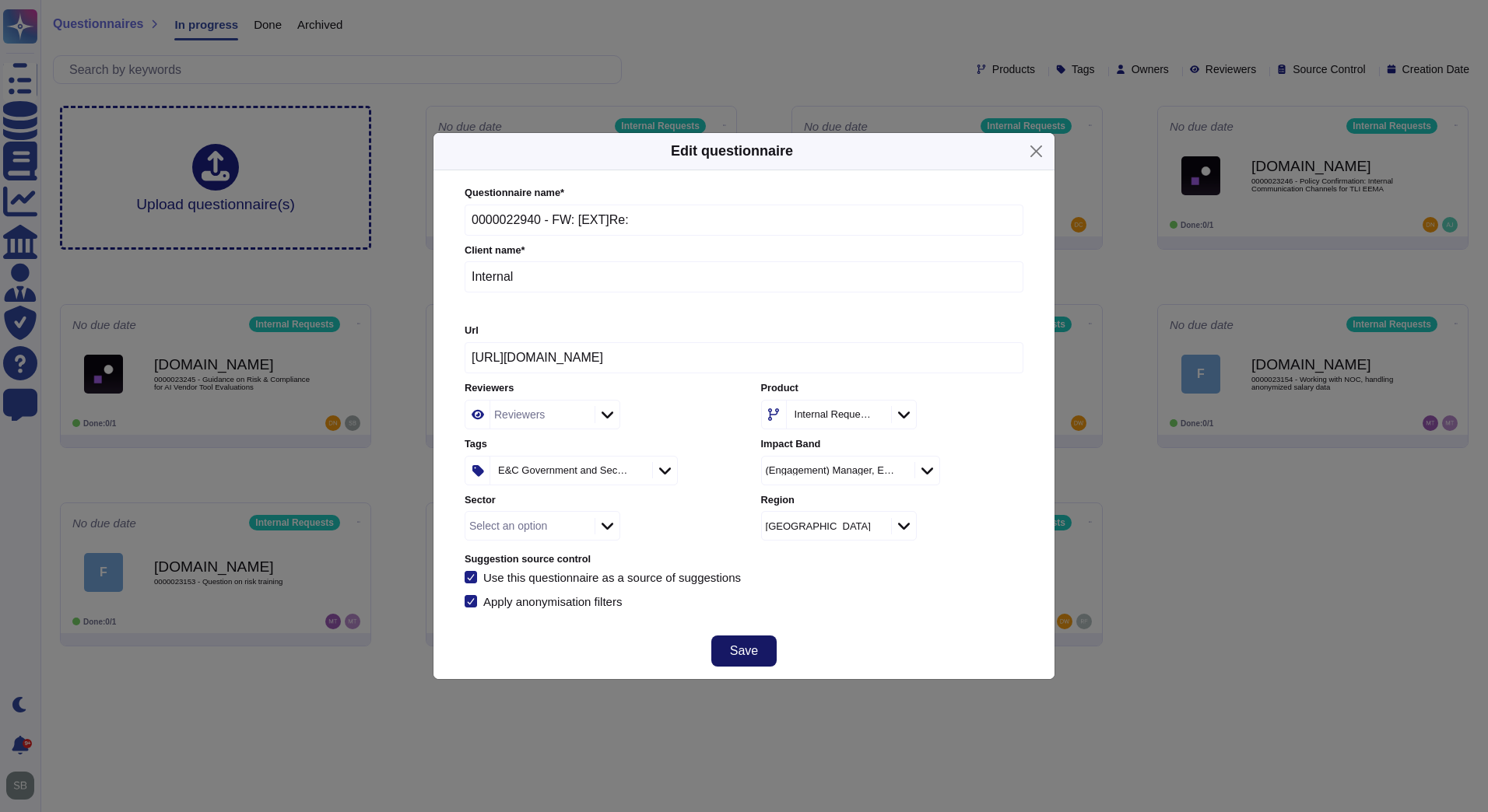
click at [755, 651] on span "Save" at bounding box center [744, 650] width 28 height 12
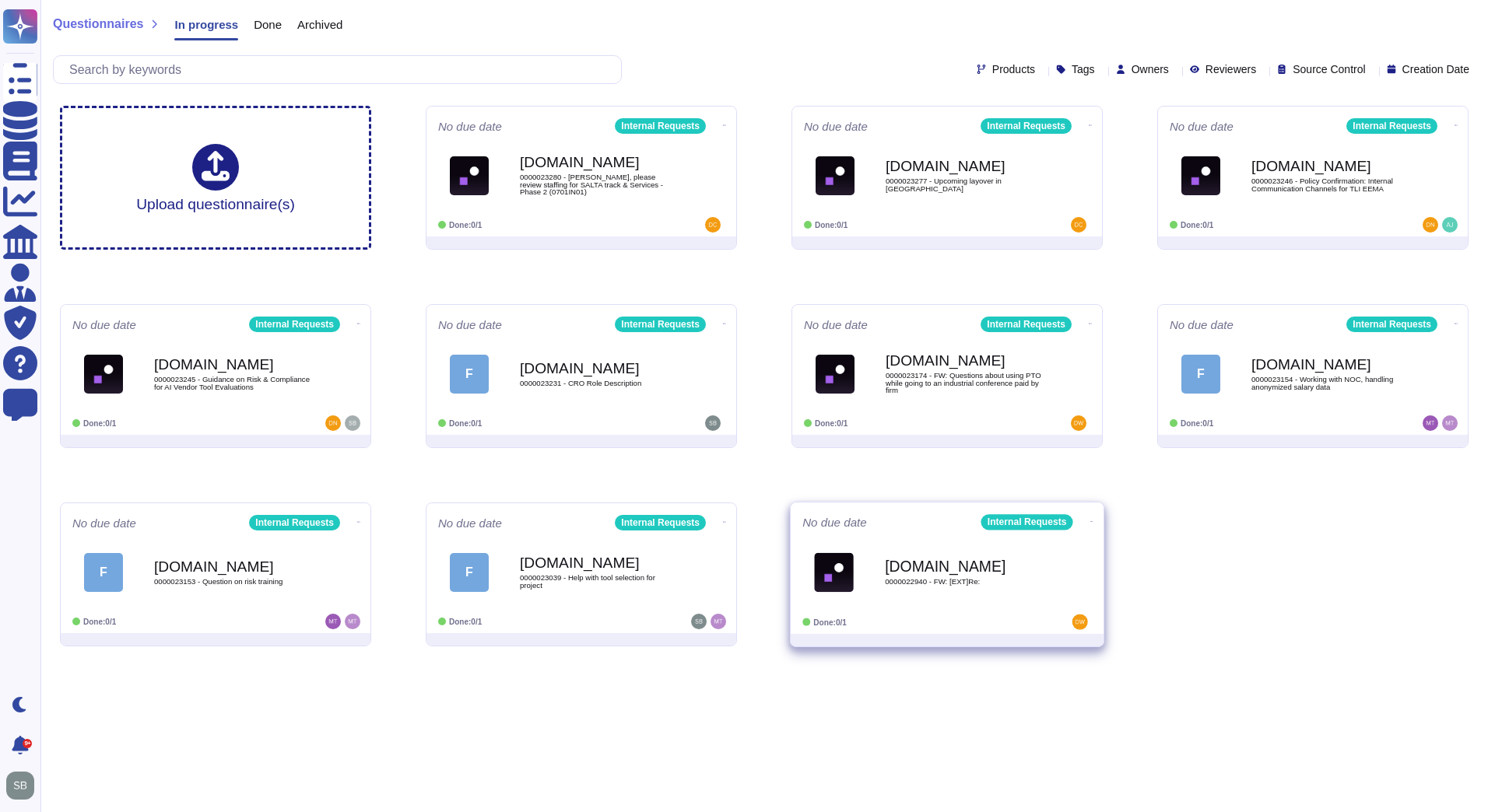
click at [1009, 572] on b "[DOMAIN_NAME]" at bounding box center [964, 565] width 157 height 14
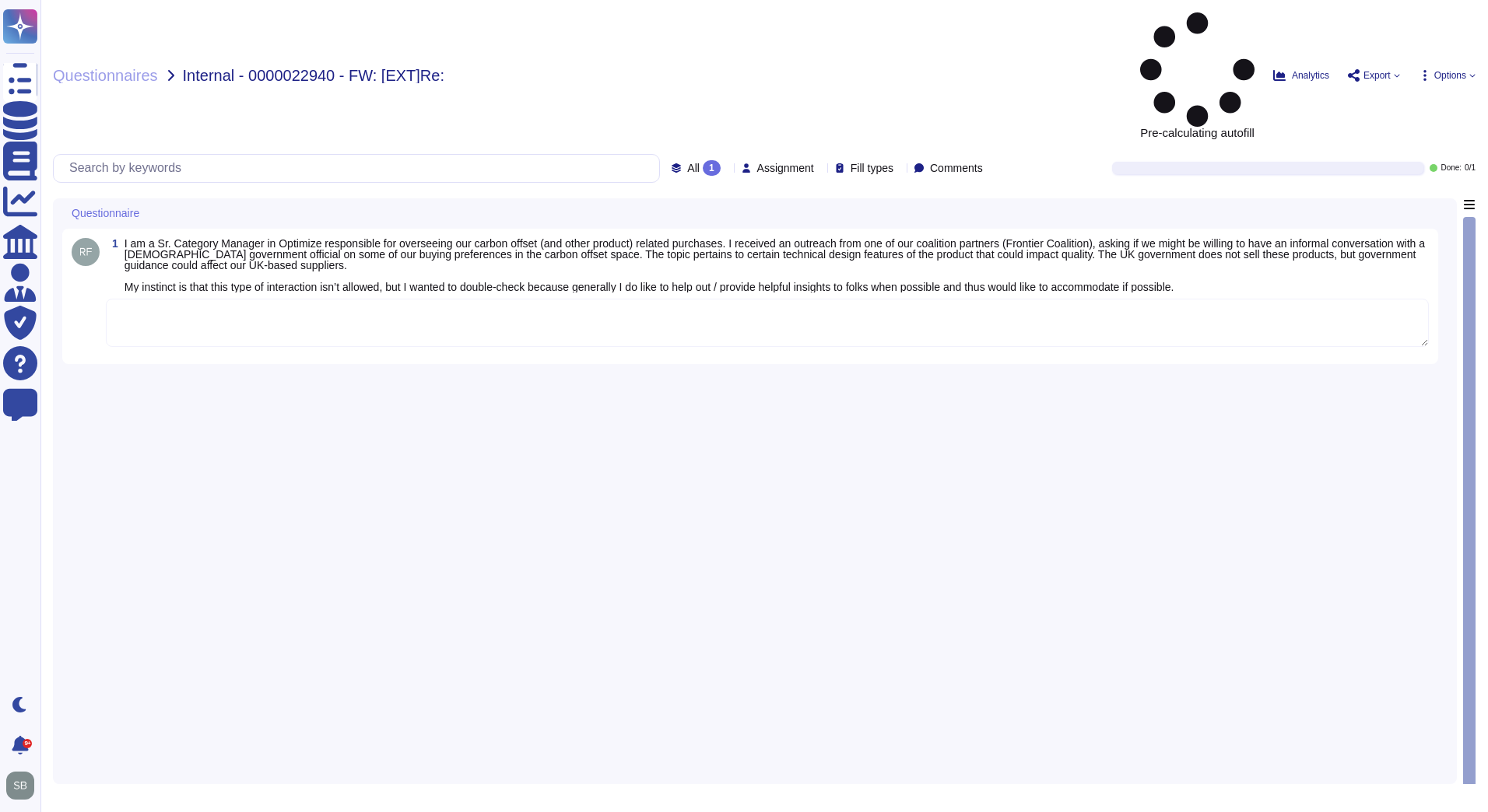
click at [421, 298] on textarea at bounding box center [767, 322] width 1323 height 48
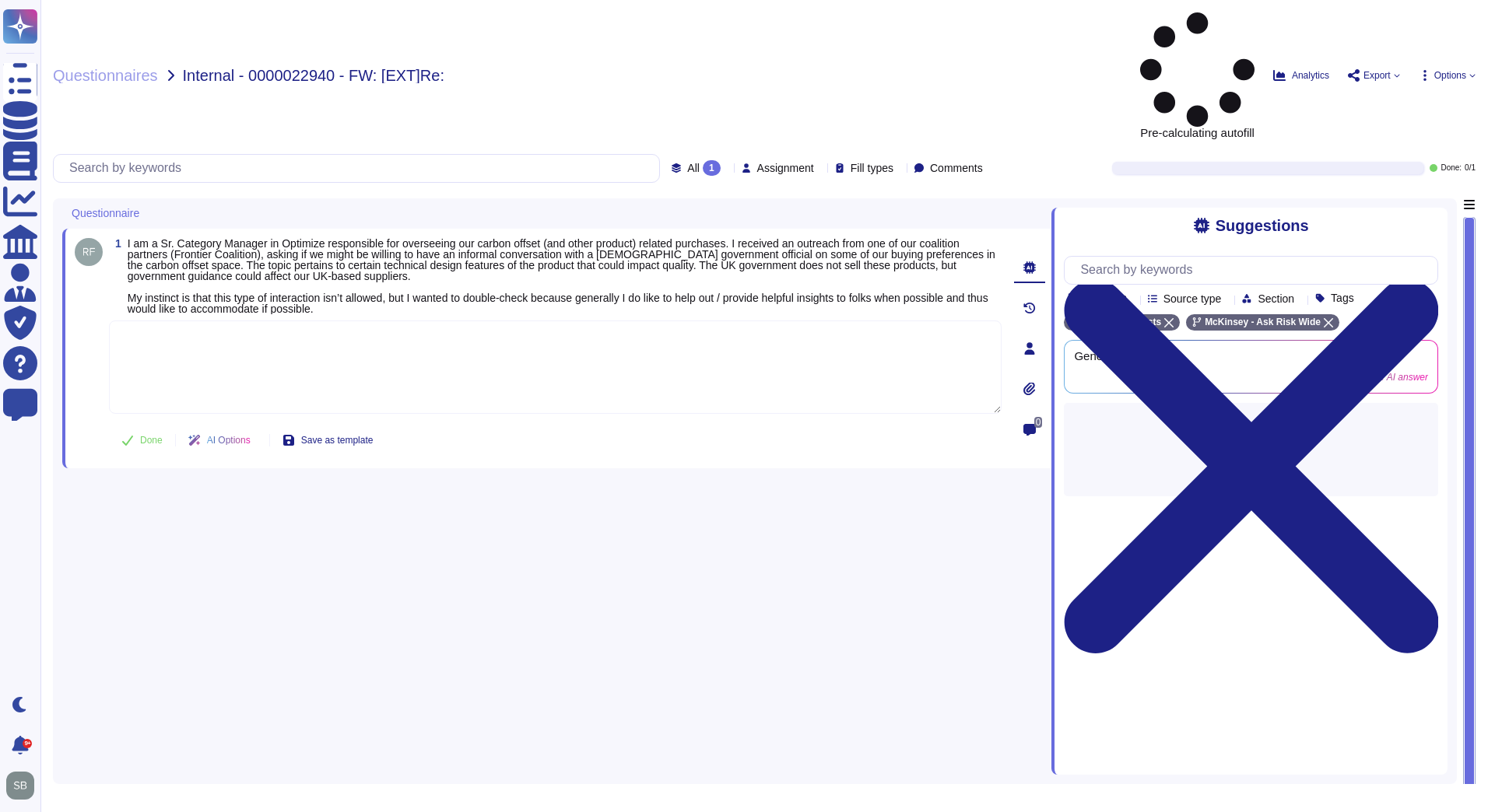
paste textarea "our Interactions with Government Officials and Lobbying Policy references that …"
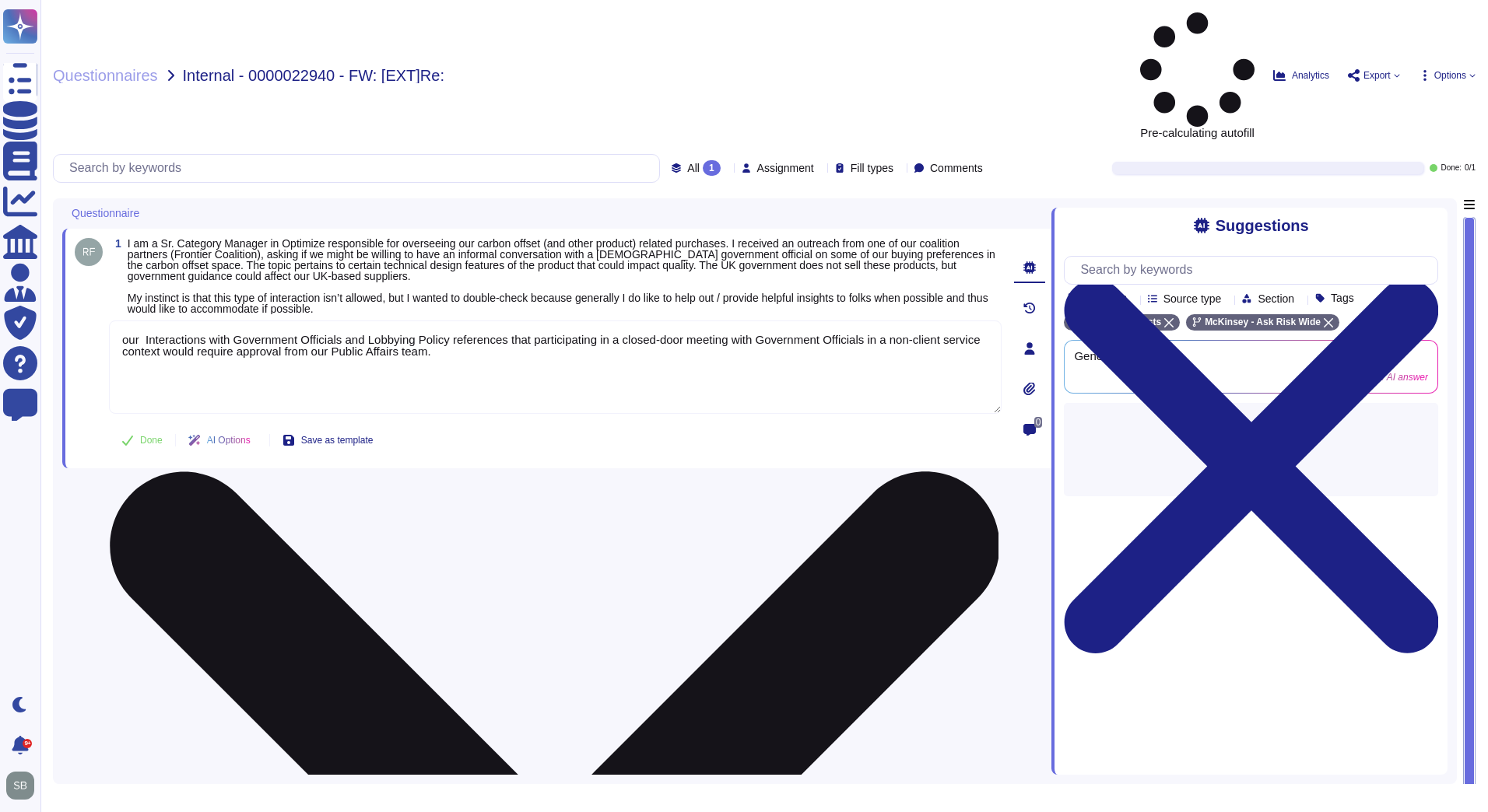
type textarea "our Interactions with Government Officials and Lobbying Policy references that …"
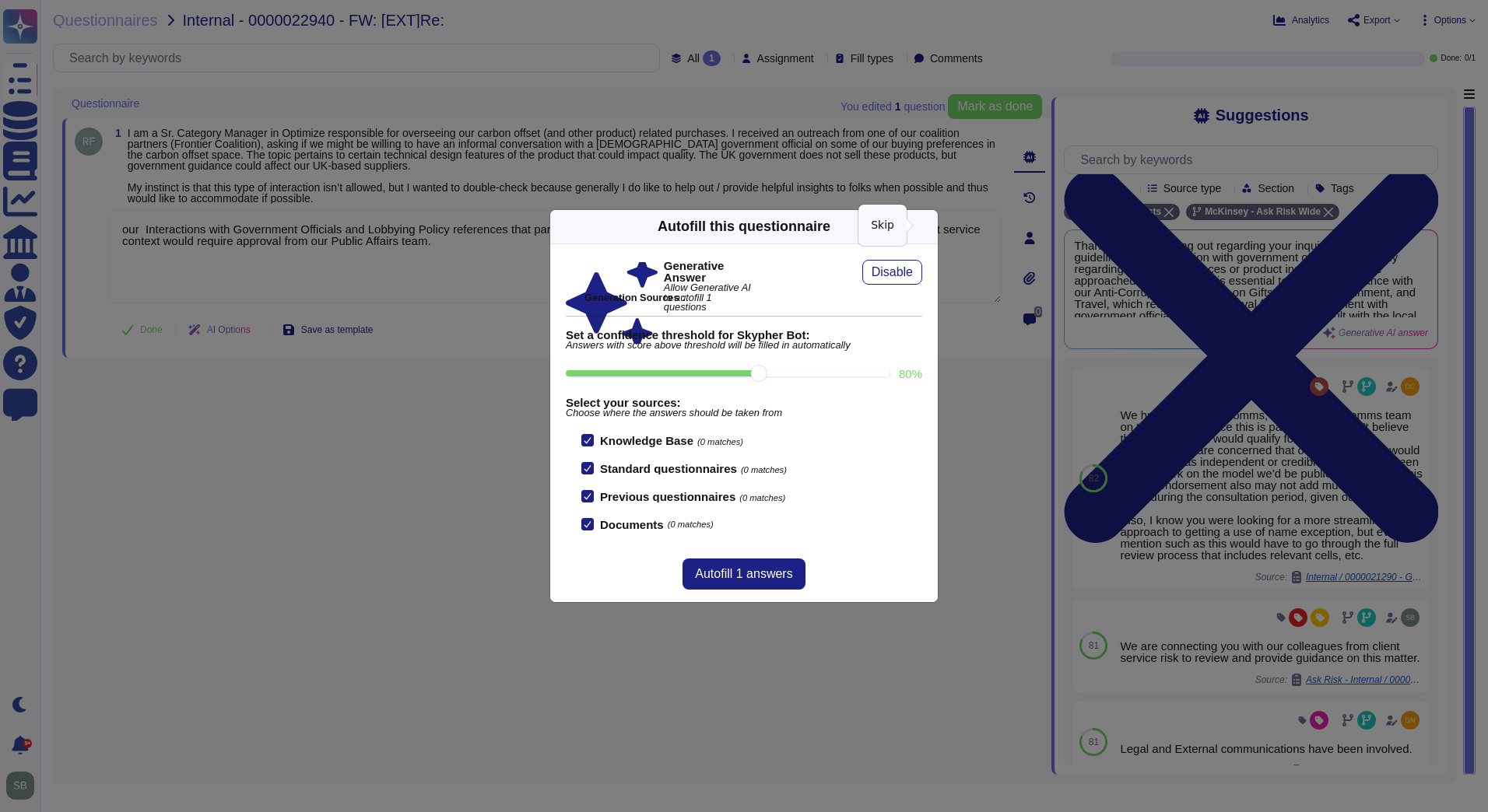
click at [928, 227] on icon at bounding box center [928, 227] width 0 height 0
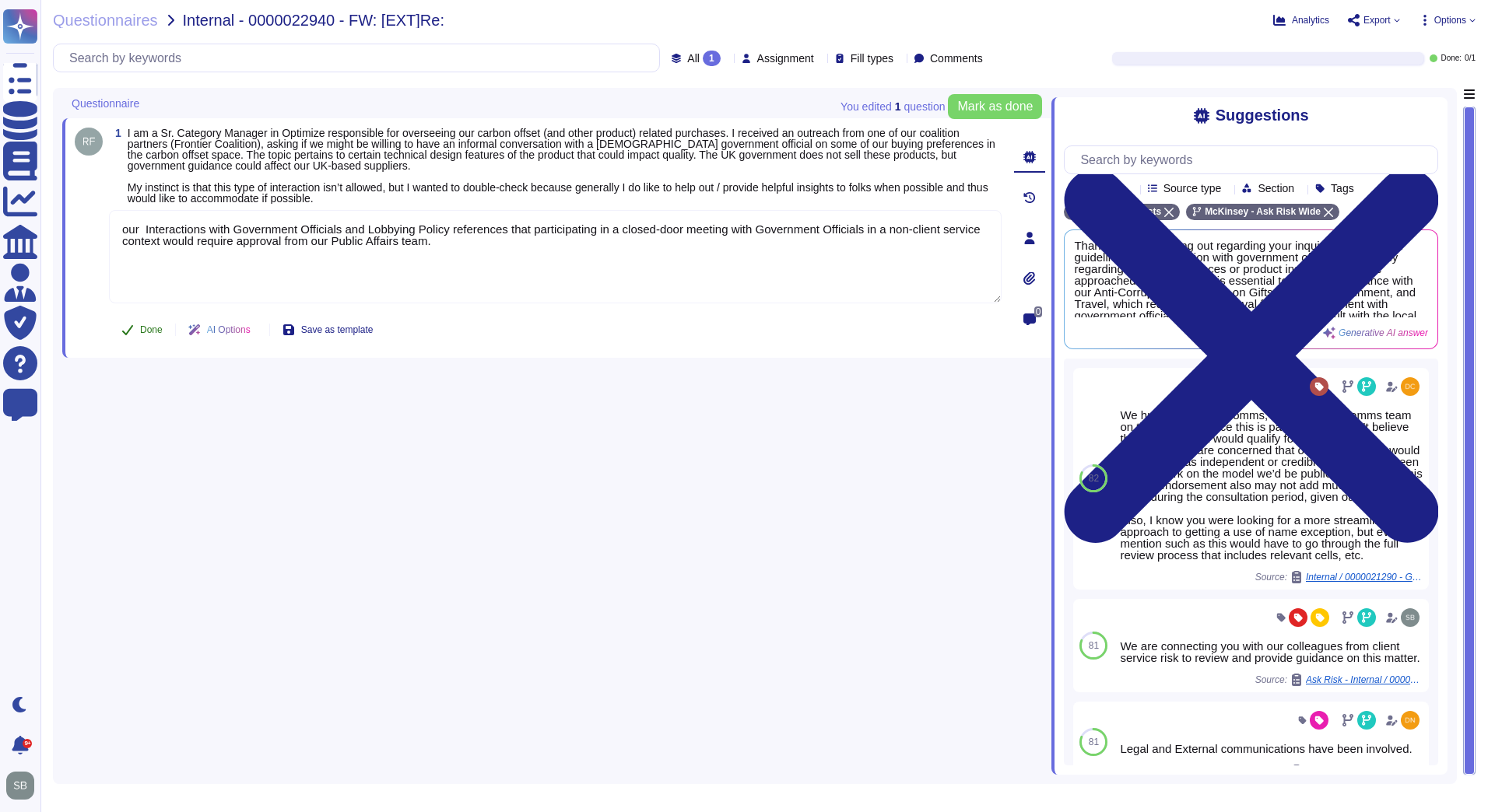
click at [147, 323] on button "Done" at bounding box center [142, 330] width 66 height 32
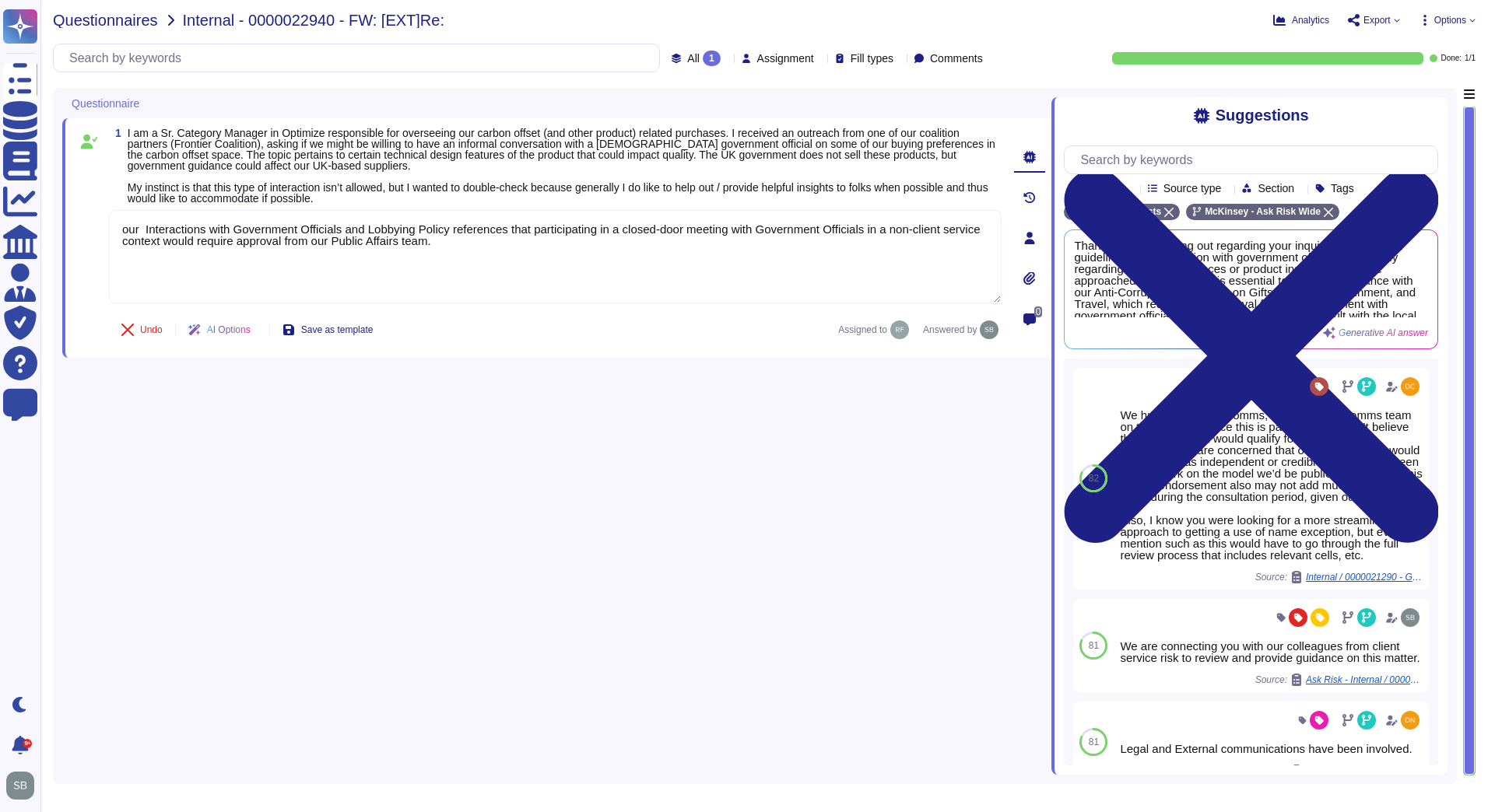
click at [100, 19] on span "Questionnaires" at bounding box center [105, 20] width 105 height 15
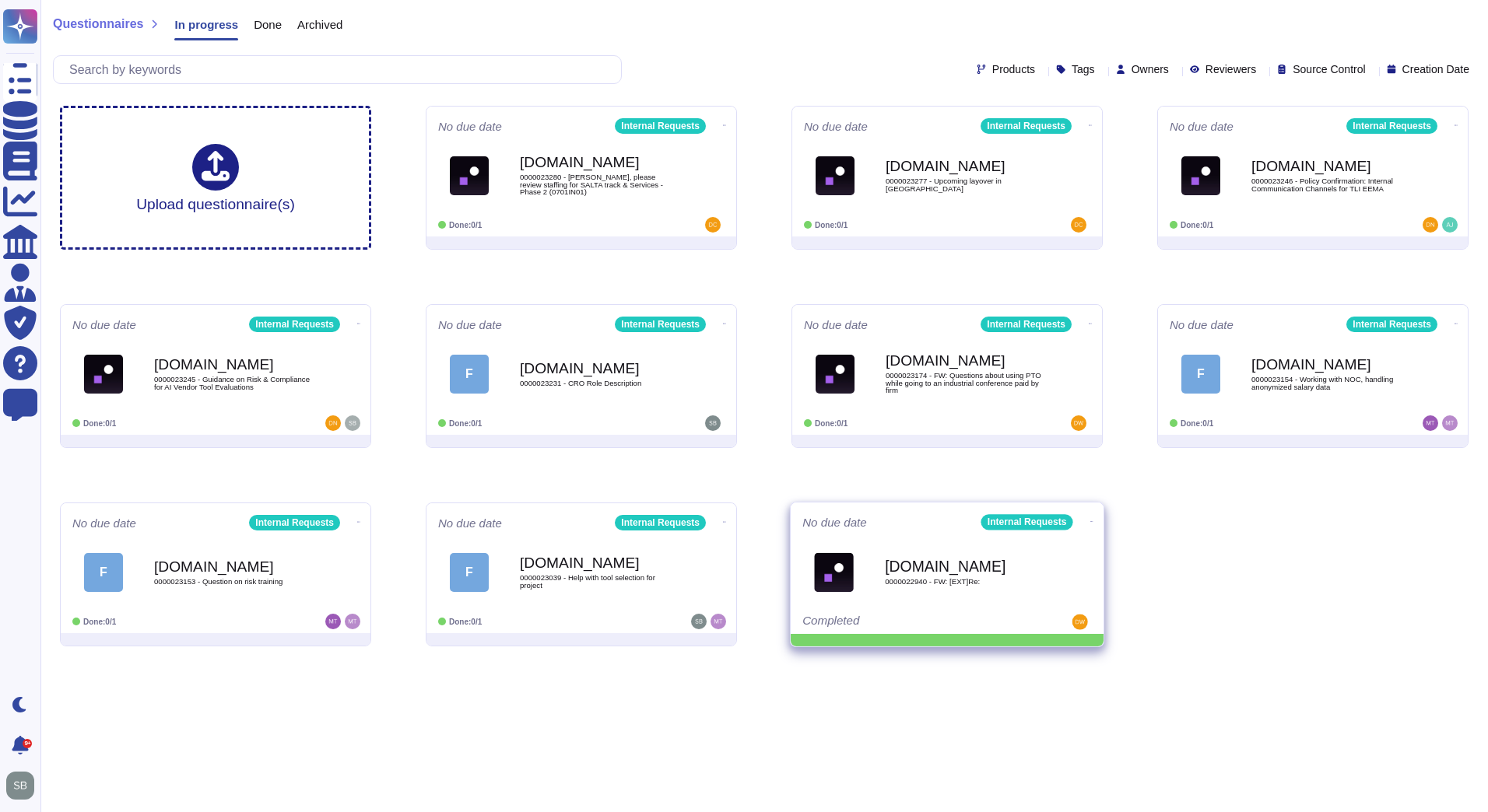
click at [1090, 521] on icon at bounding box center [1091, 521] width 3 height 1
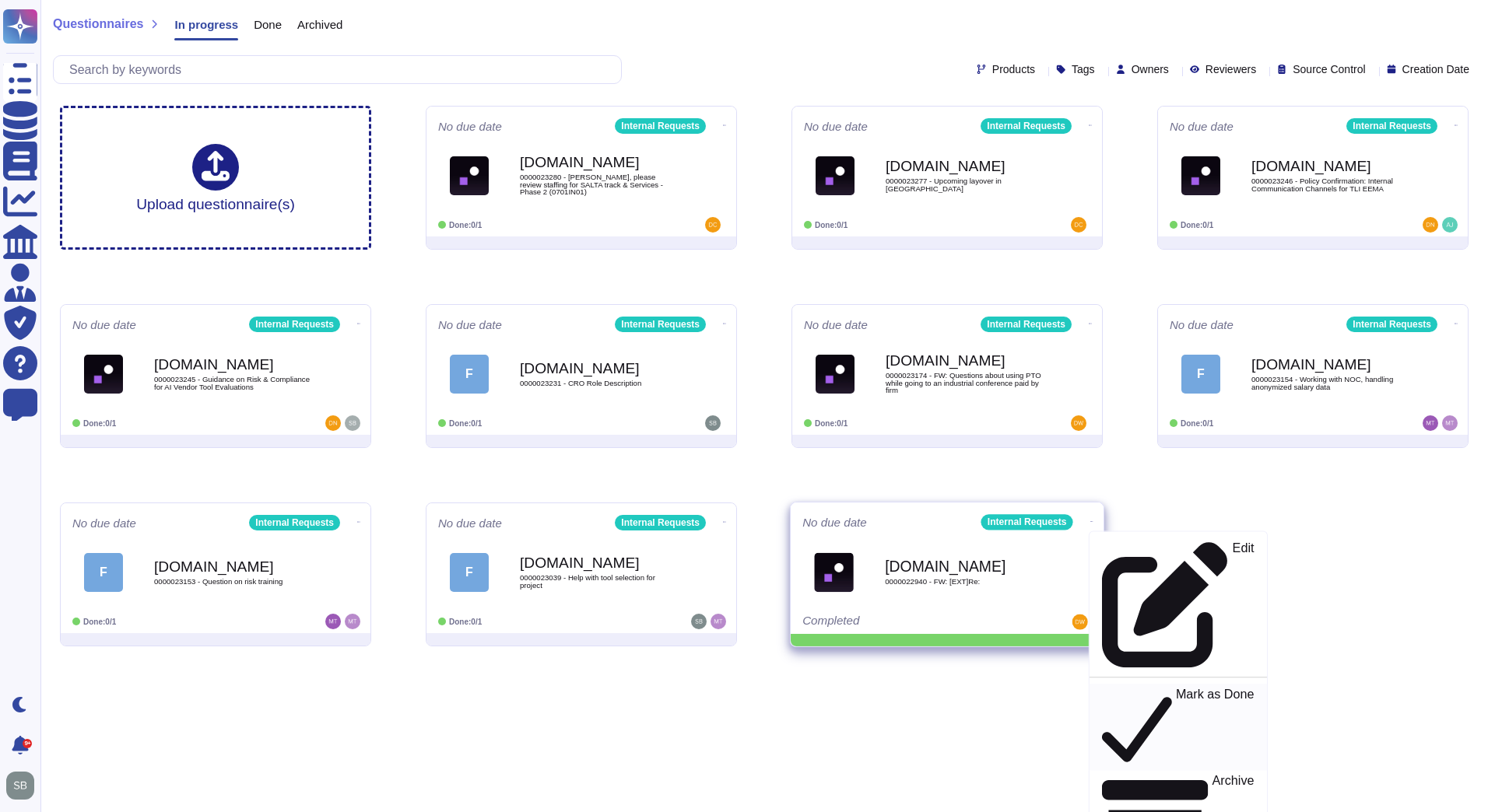
click at [1176, 688] on p "Mark as Done" at bounding box center [1215, 727] width 78 height 79
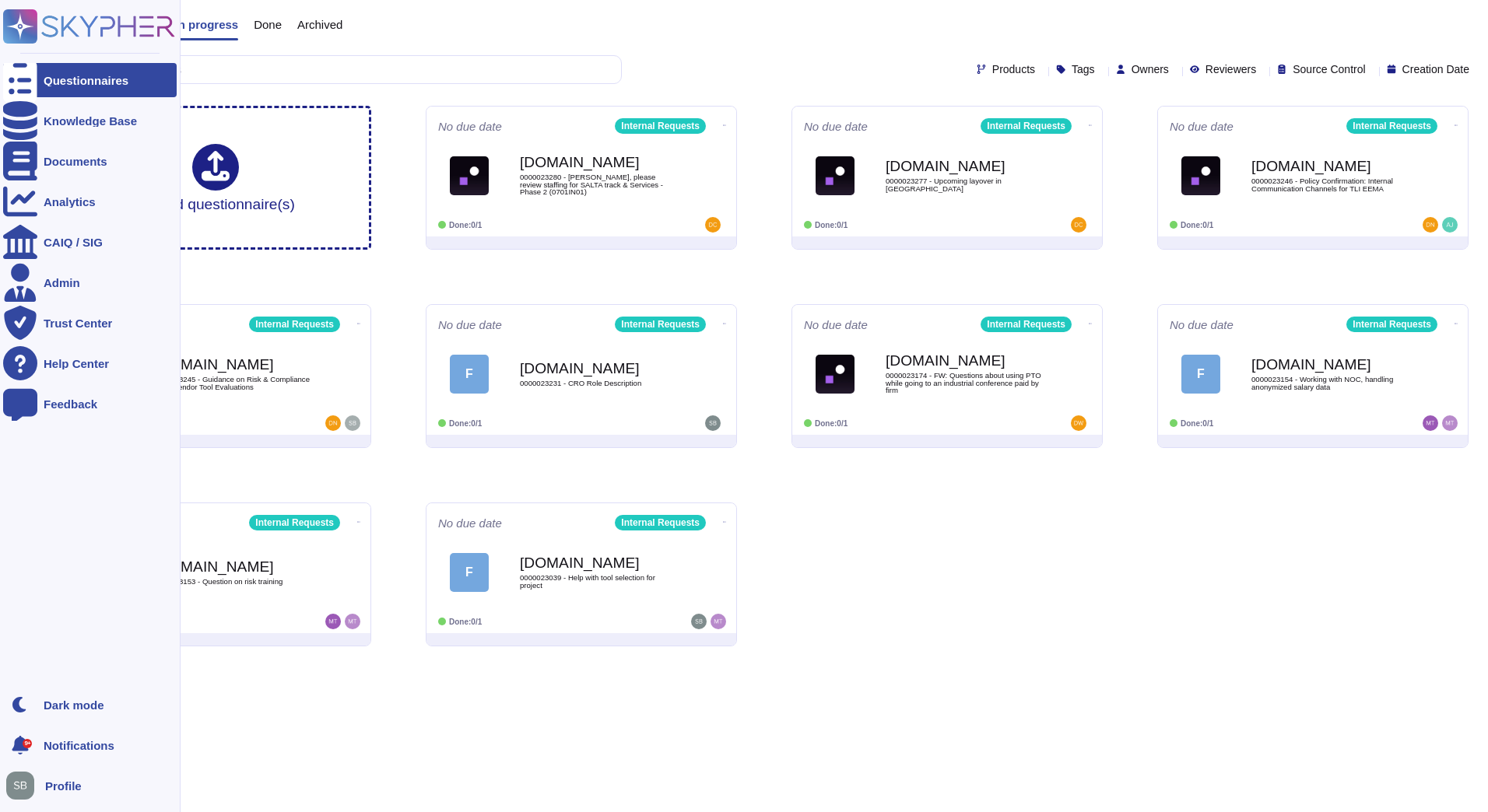
click at [34, 65] on div at bounding box center [20, 80] width 34 height 34
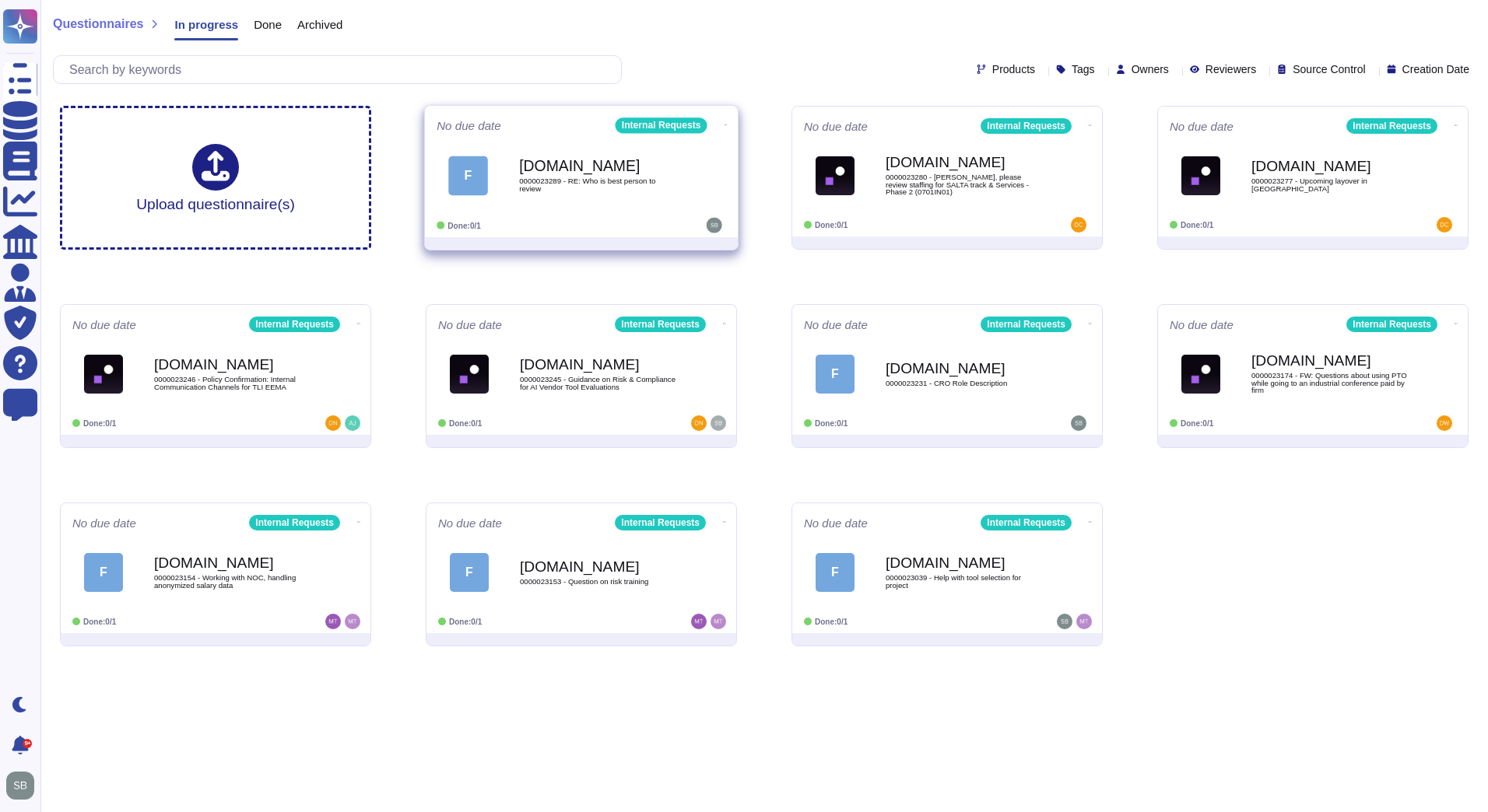
click at [589, 173] on b "[DOMAIN_NAME]" at bounding box center [597, 165] width 157 height 14
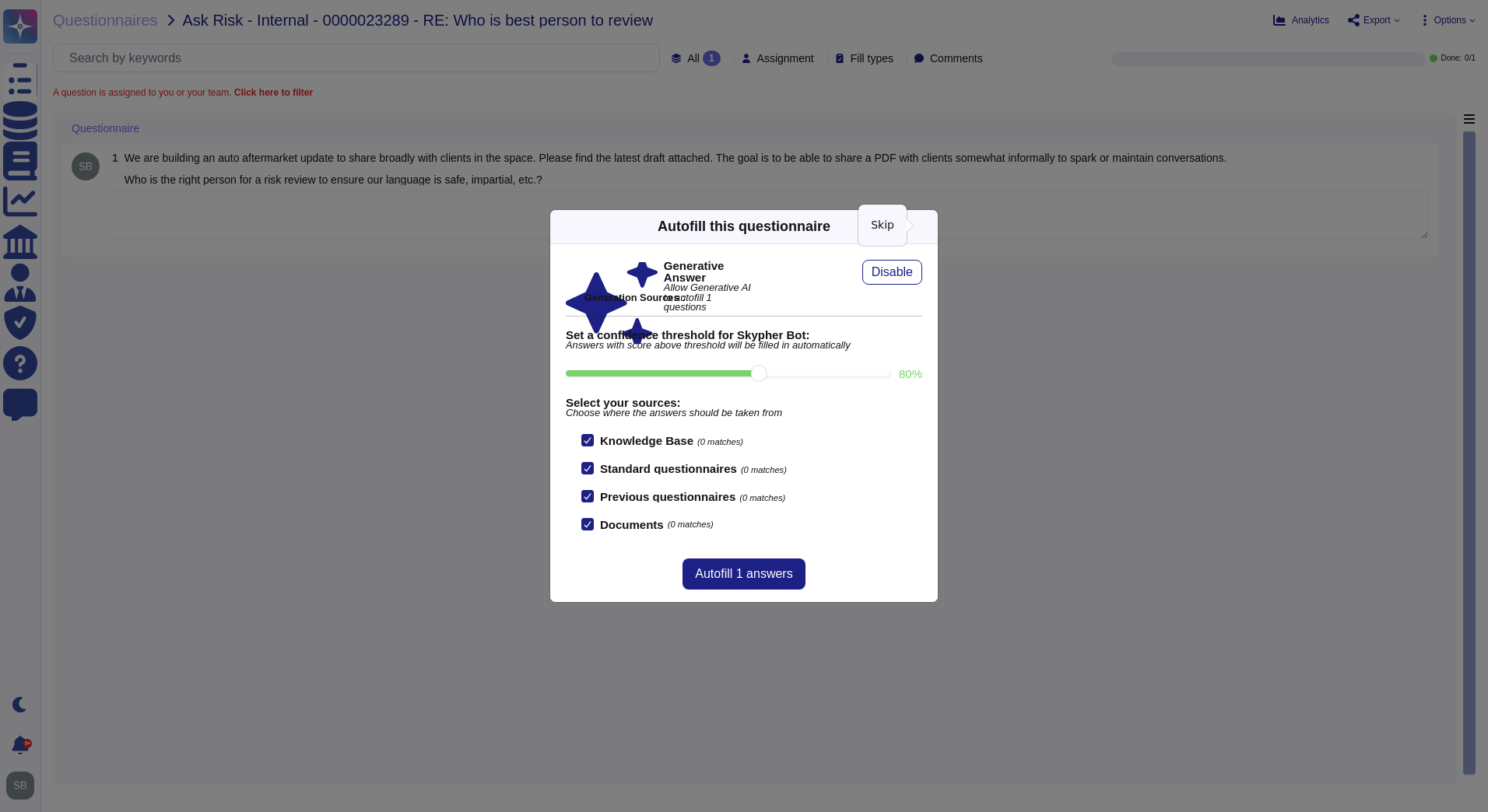
click at [928, 227] on icon at bounding box center [928, 227] width 0 height 0
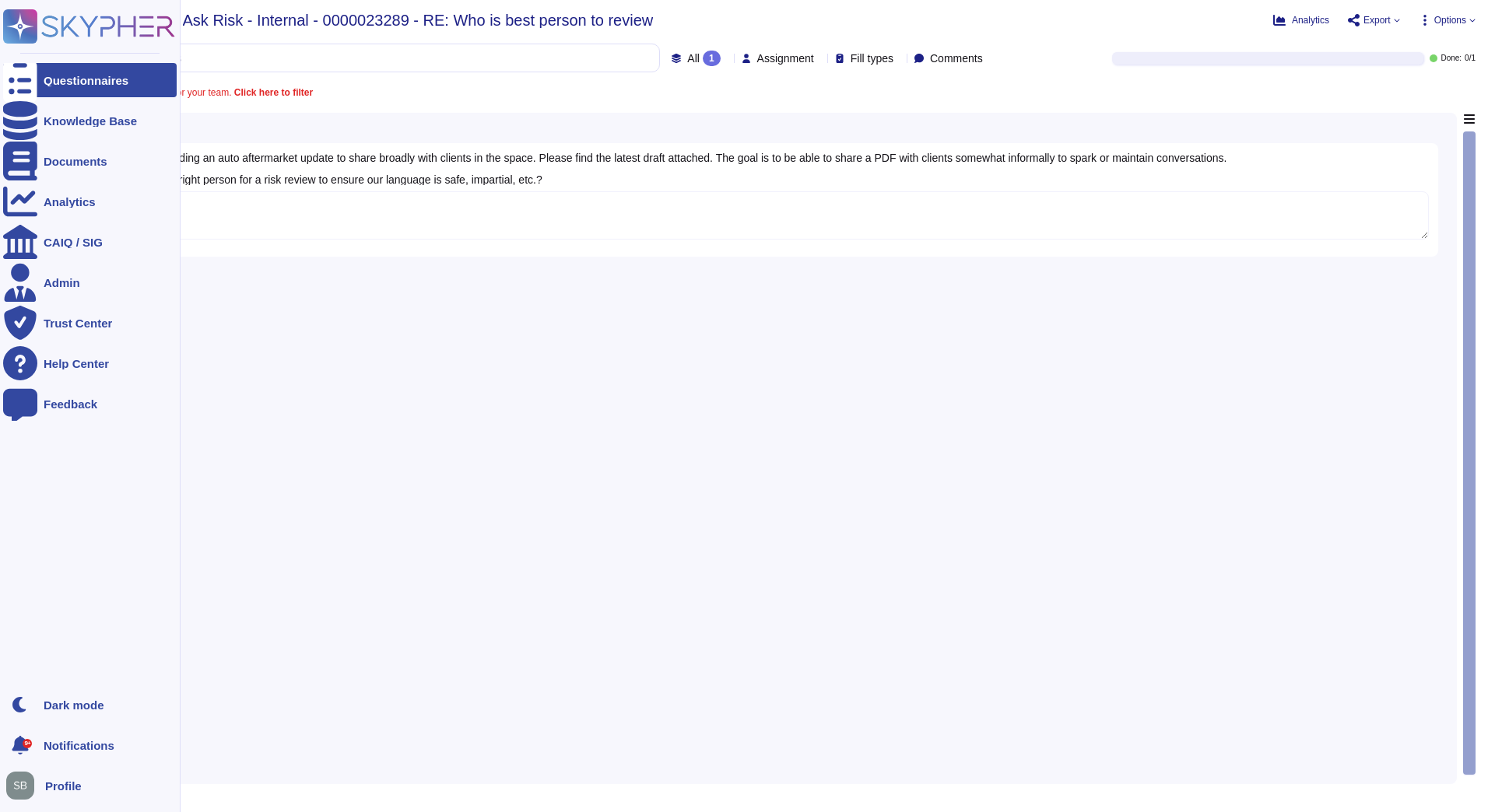
click at [45, 80] on div "Questionnaires" at bounding box center [86, 80] width 85 height 11
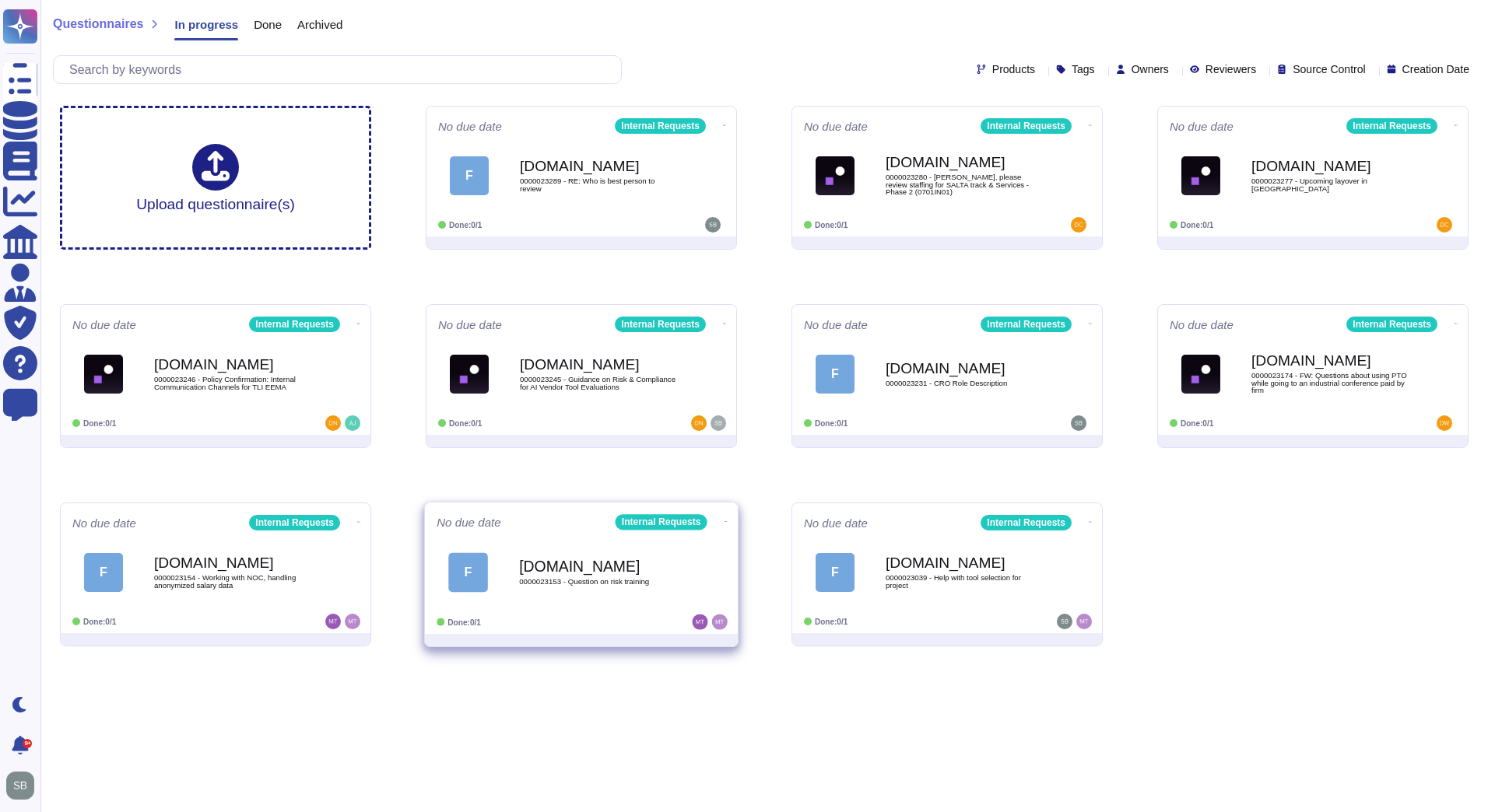
click at [724, 519] on icon at bounding box center [725, 521] width 3 height 4
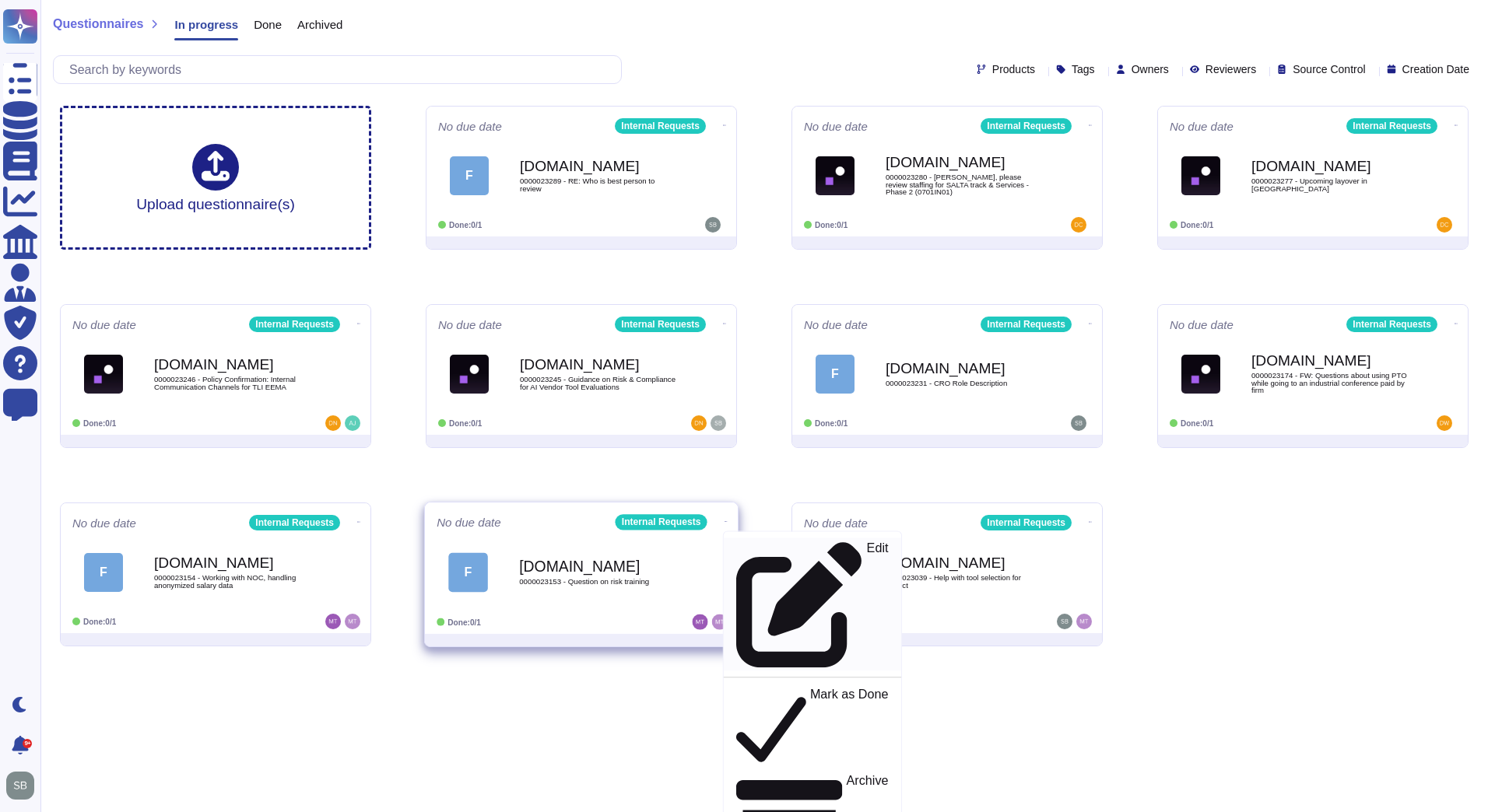
click at [786, 551] on div "Edit" at bounding box center [811, 604] width 152 height 127
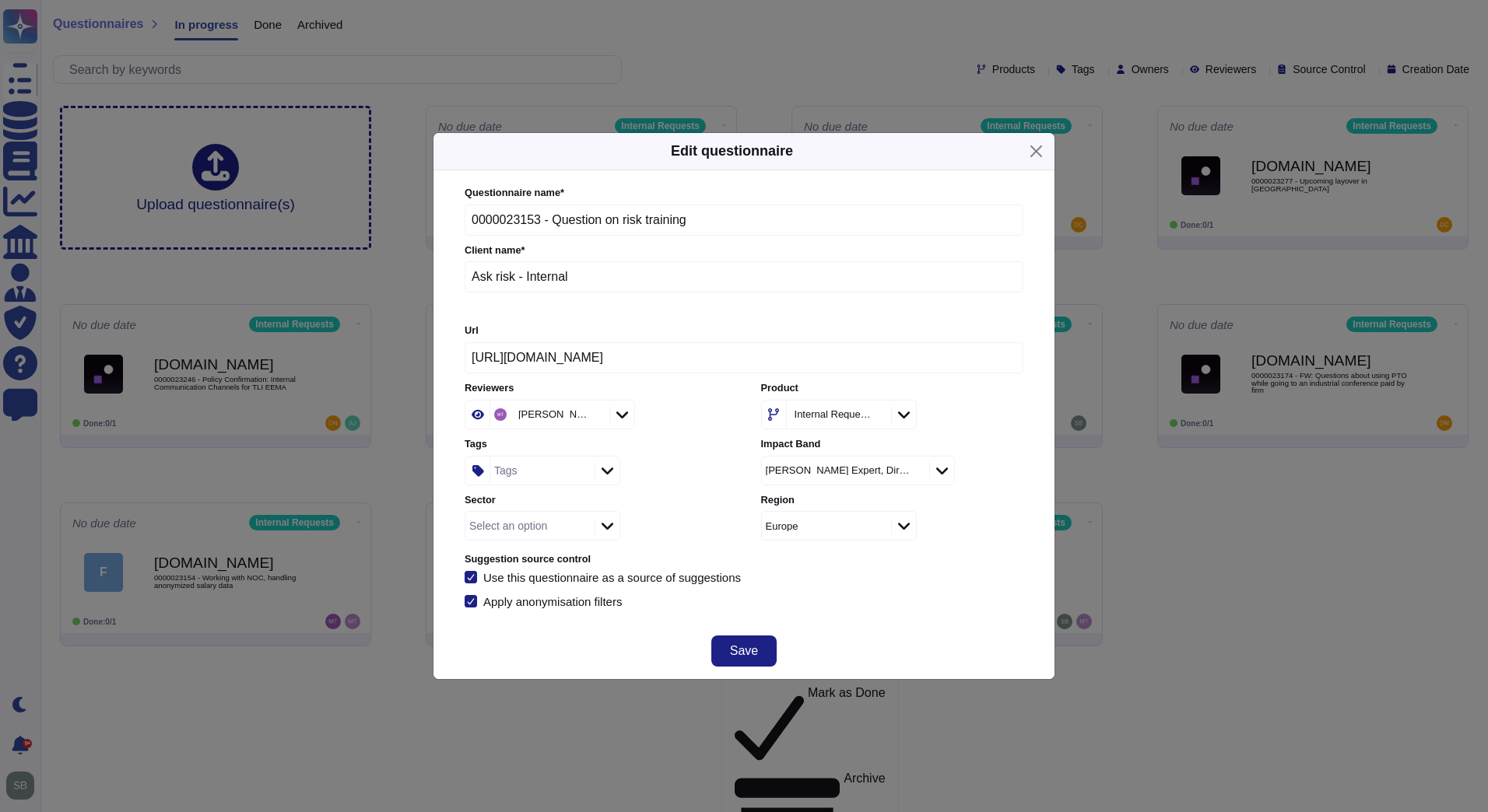
click at [545, 479] on div "Tags" at bounding box center [540, 470] width 100 height 28
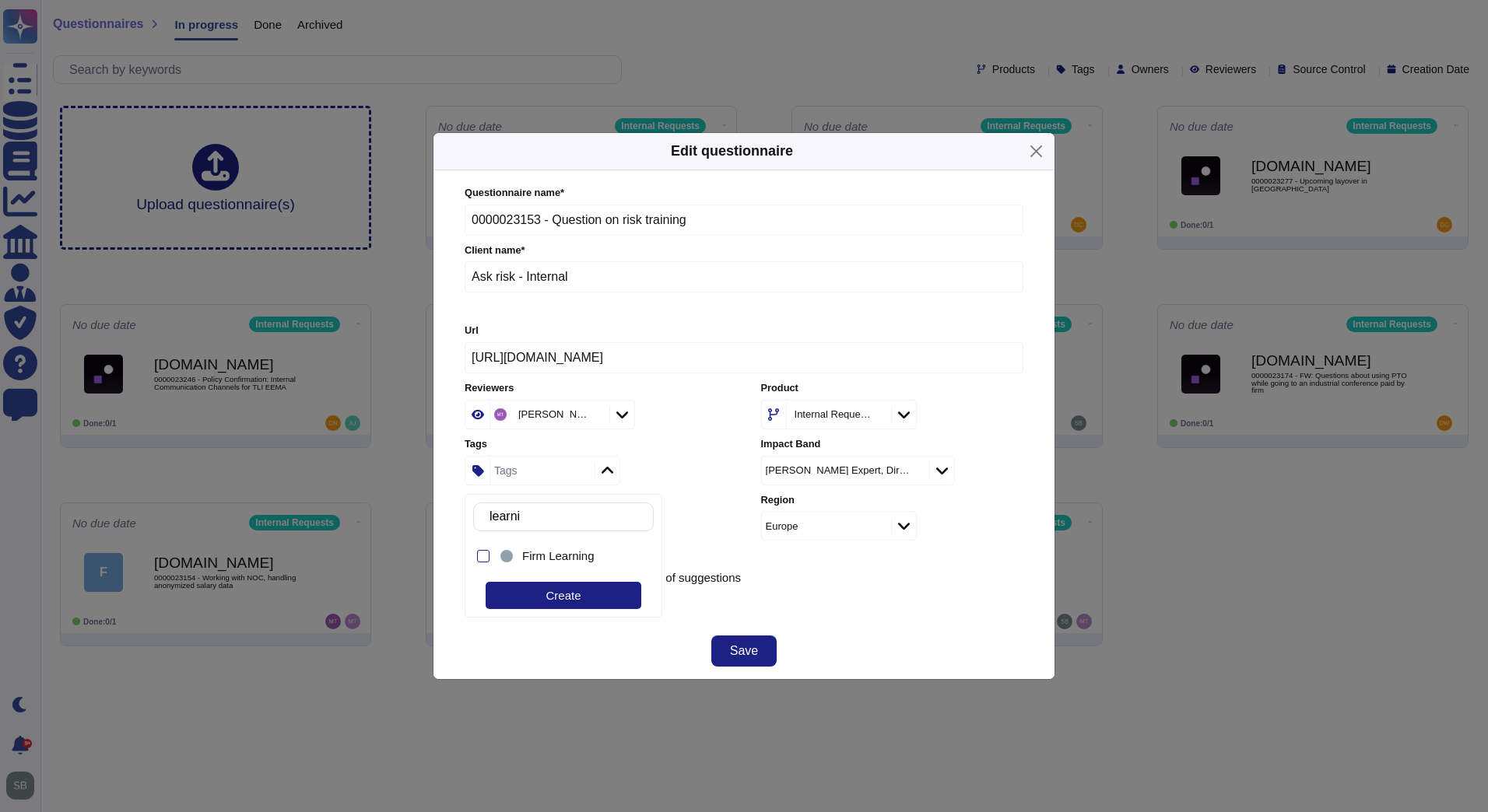
type input "learnin"
click at [532, 552] on span "Firm Learning" at bounding box center [559, 556] width 73 height 14
click at [883, 588] on div "Questionnaire name * 0000023153 - Question on risk training Client name * Ask r…" at bounding box center [744, 397] width 559 height 423
click at [512, 523] on div "Select an option" at bounding box center [507, 525] width 78 height 11
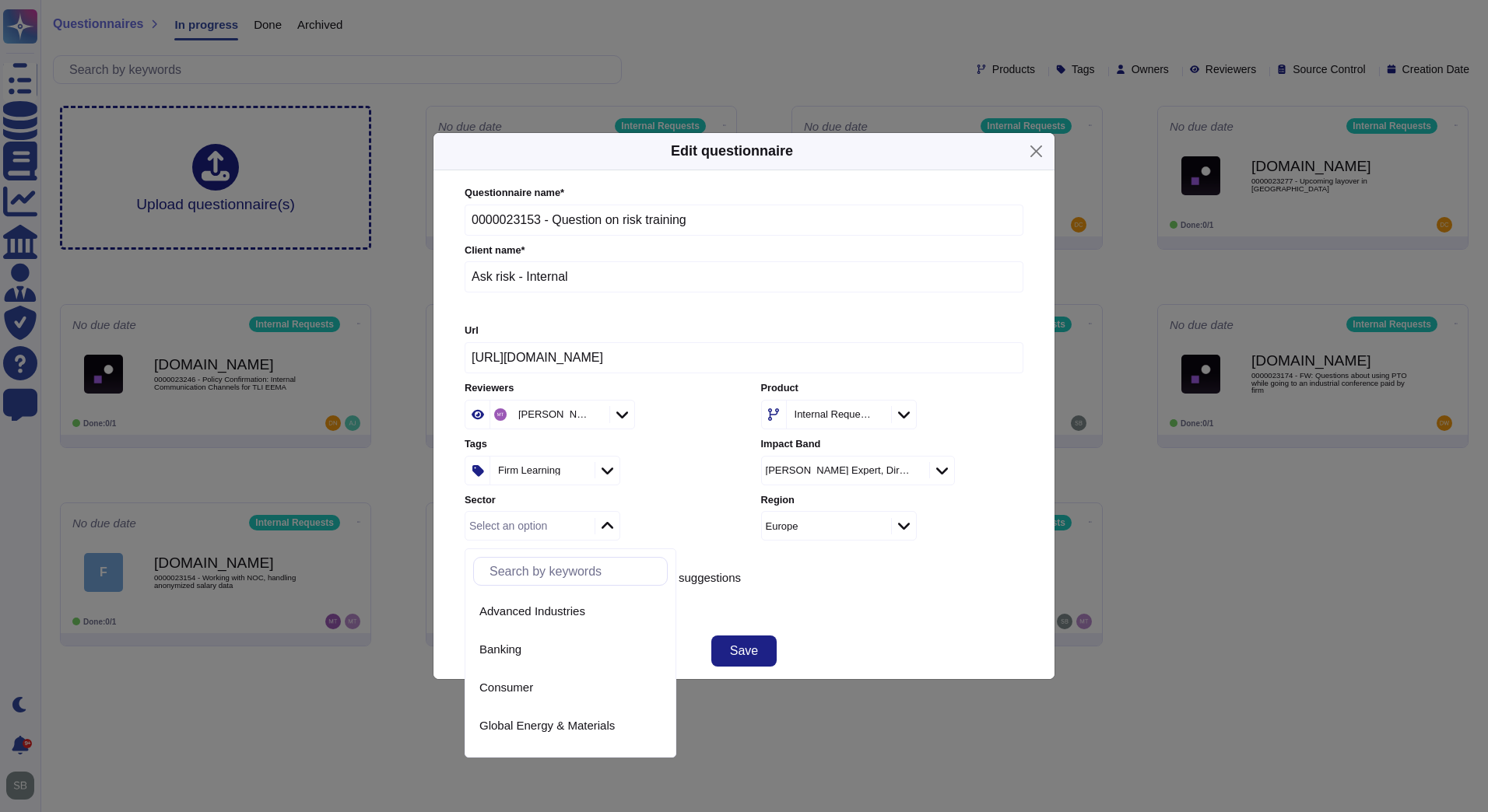
click at [594, 415] on icon at bounding box center [594, 415] width 0 height 0
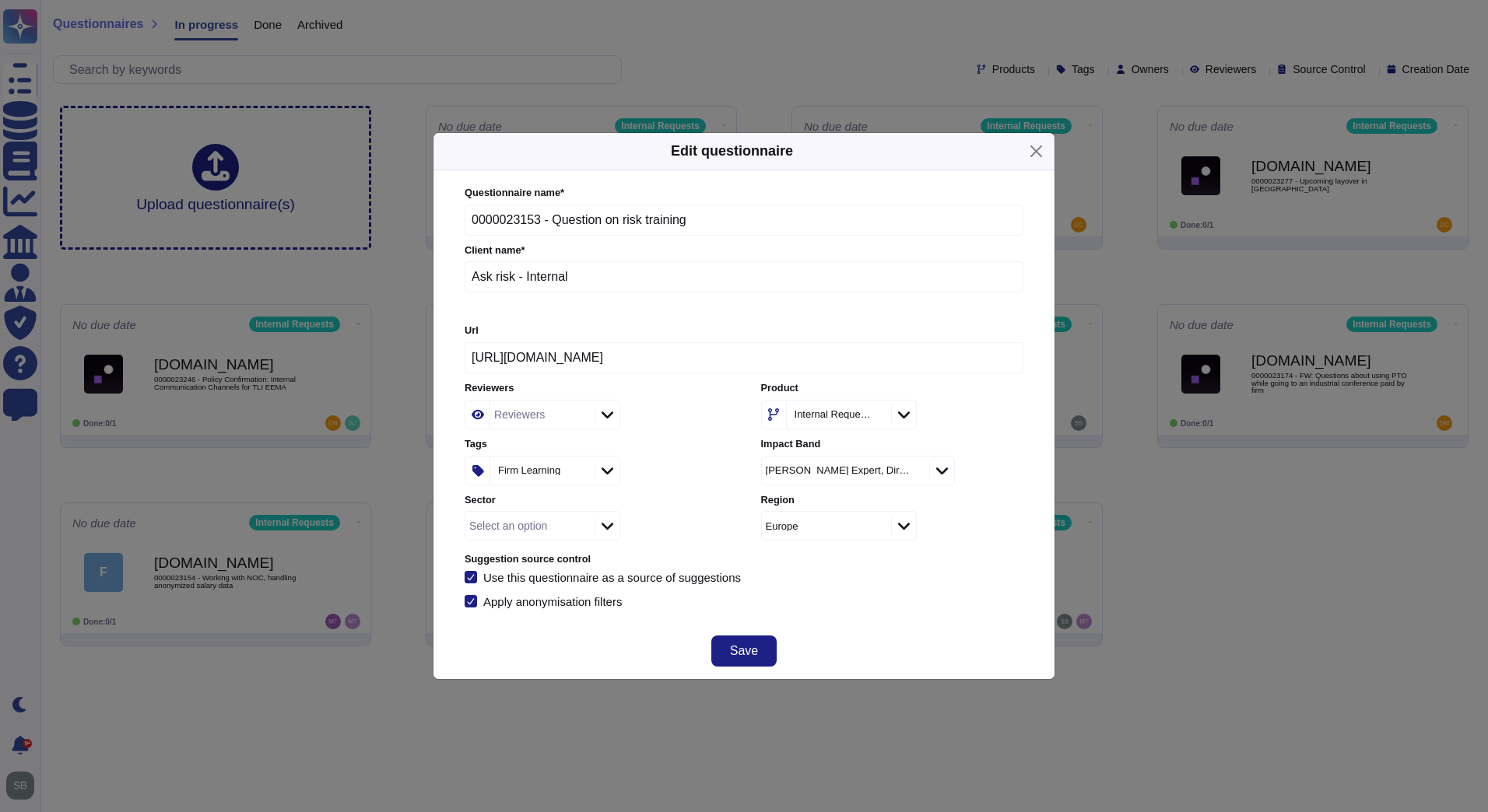
click at [739, 651] on span "Save" at bounding box center [744, 650] width 28 height 12
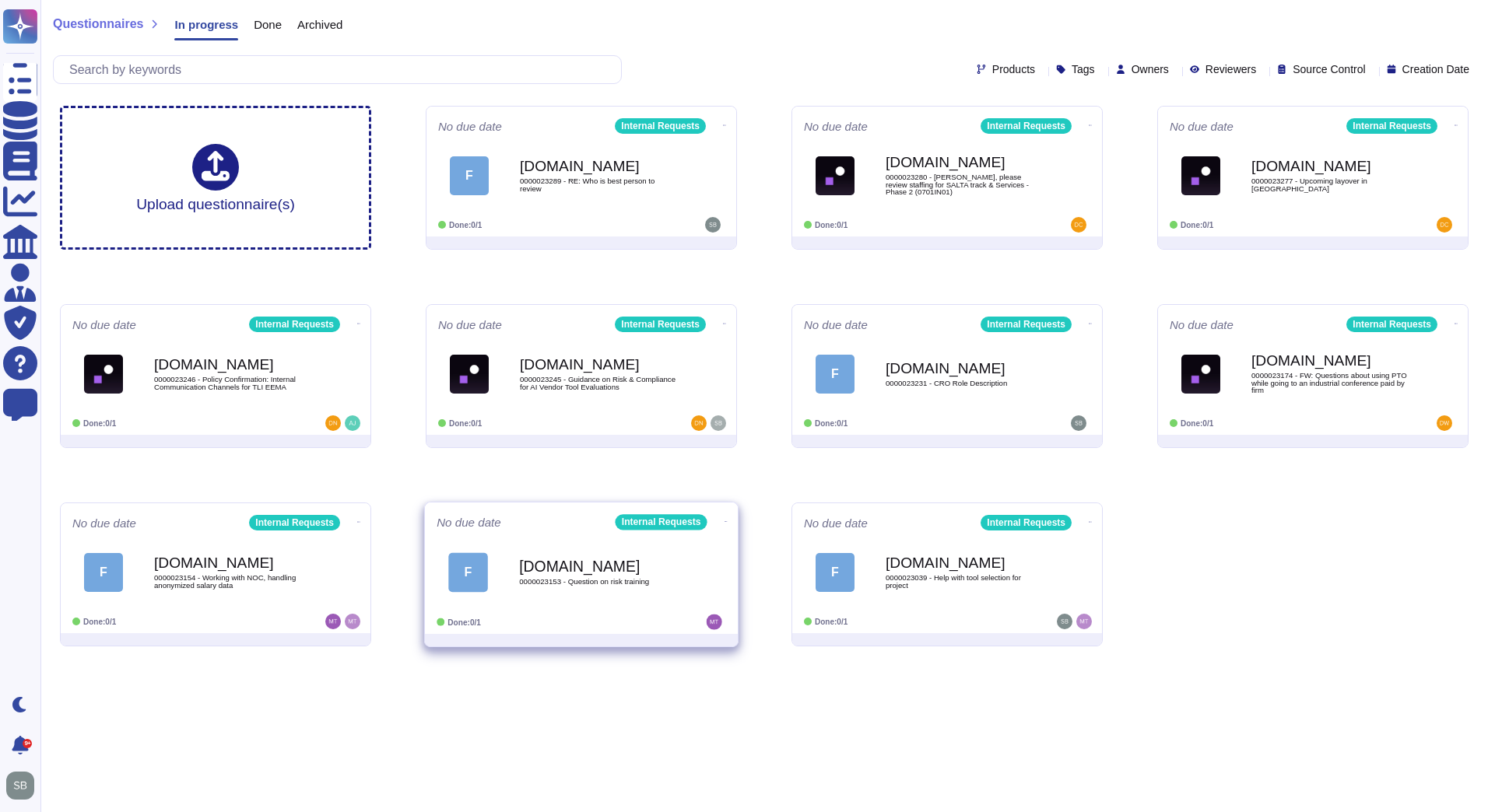
click at [542, 573] on b "[DOMAIN_NAME]" at bounding box center [597, 565] width 157 height 14
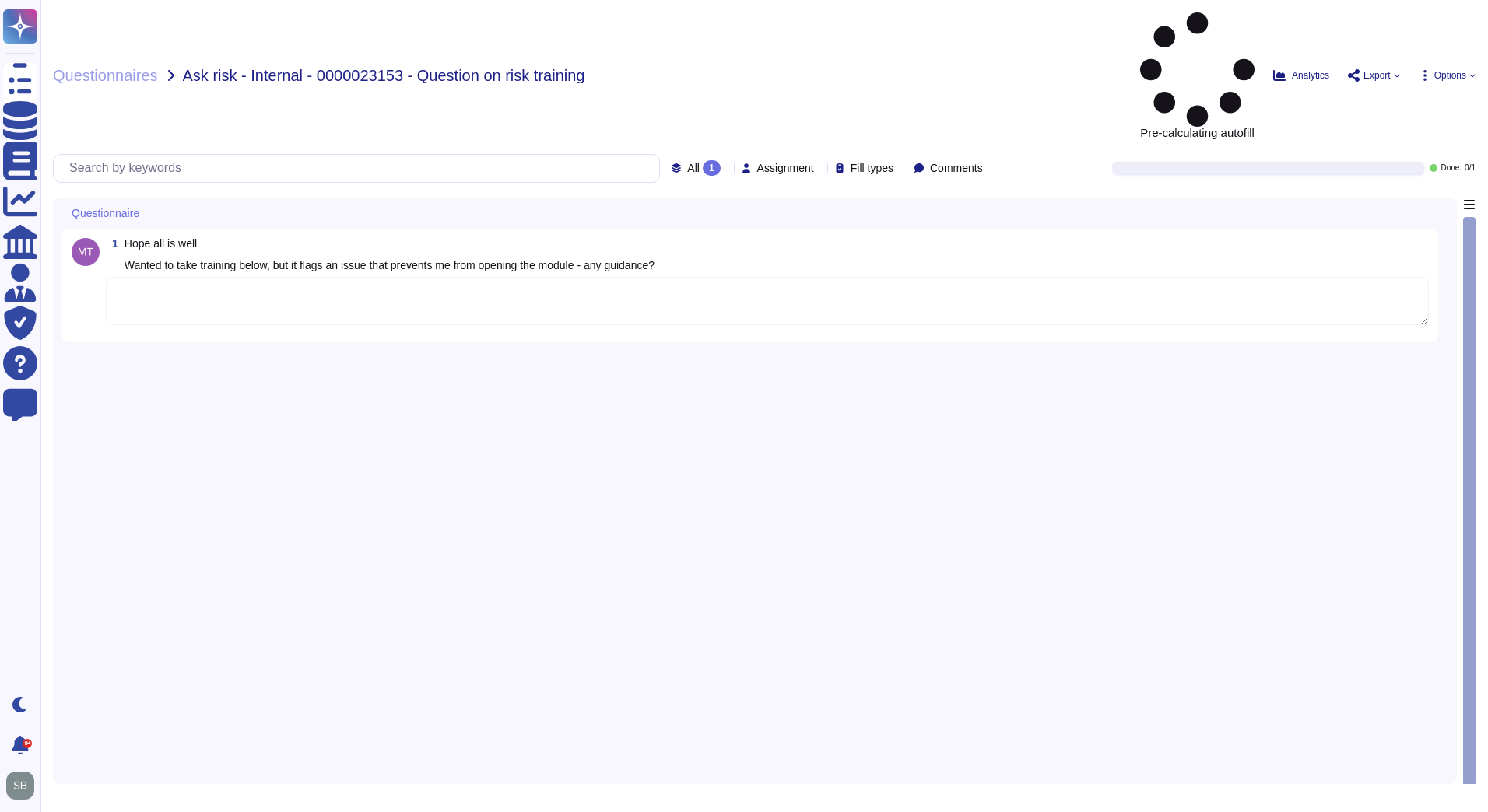
click at [197, 277] on textarea at bounding box center [767, 301] width 1323 height 48
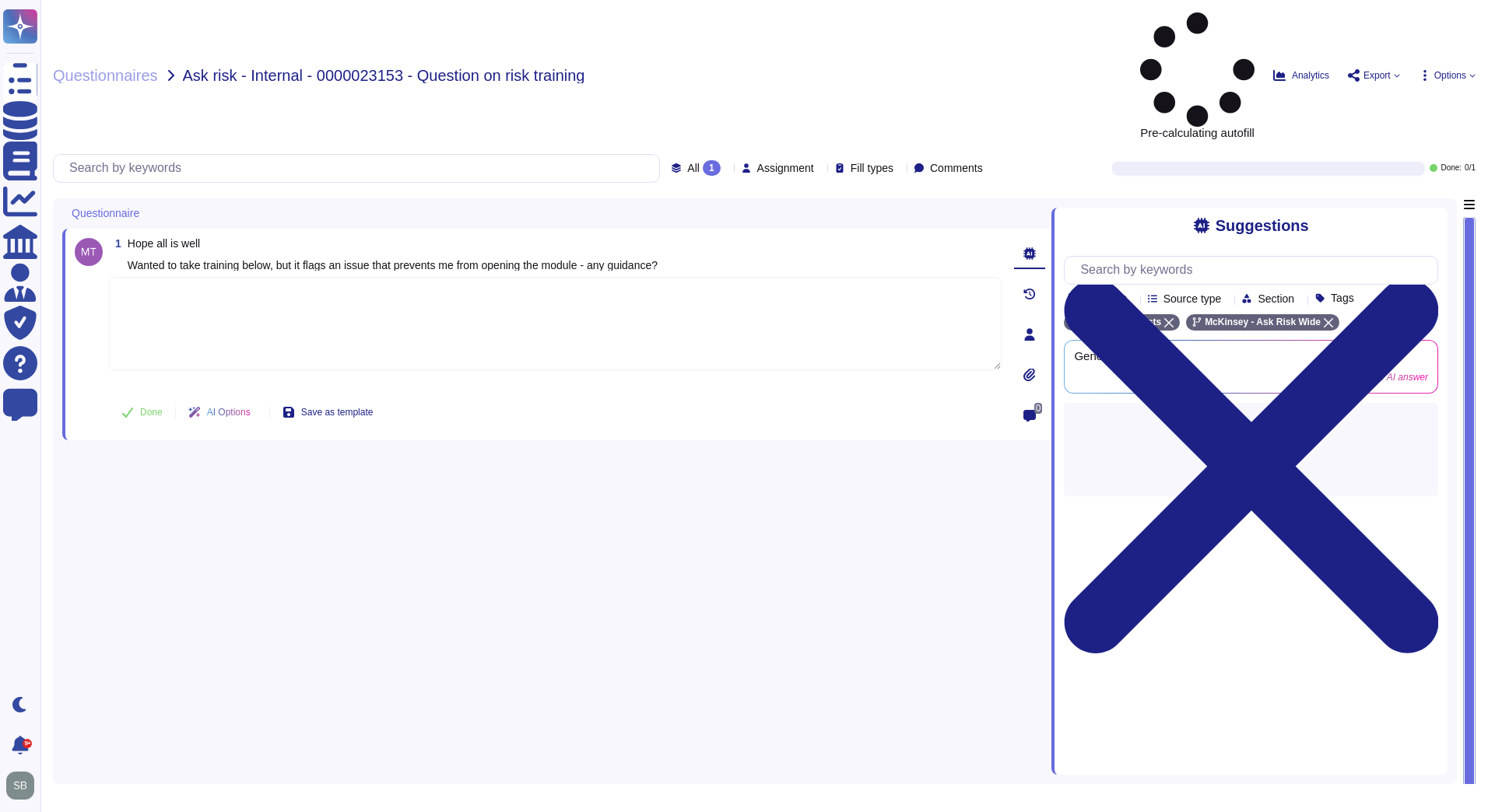
paste textarea "We are connecting you with @Professional Standards Learning team to provide ass…"
click at [157, 407] on span "Done" at bounding box center [151, 412] width 23 height 10
type textarea "We are connecting you with @Professional Standards Learning team to provide ass…"
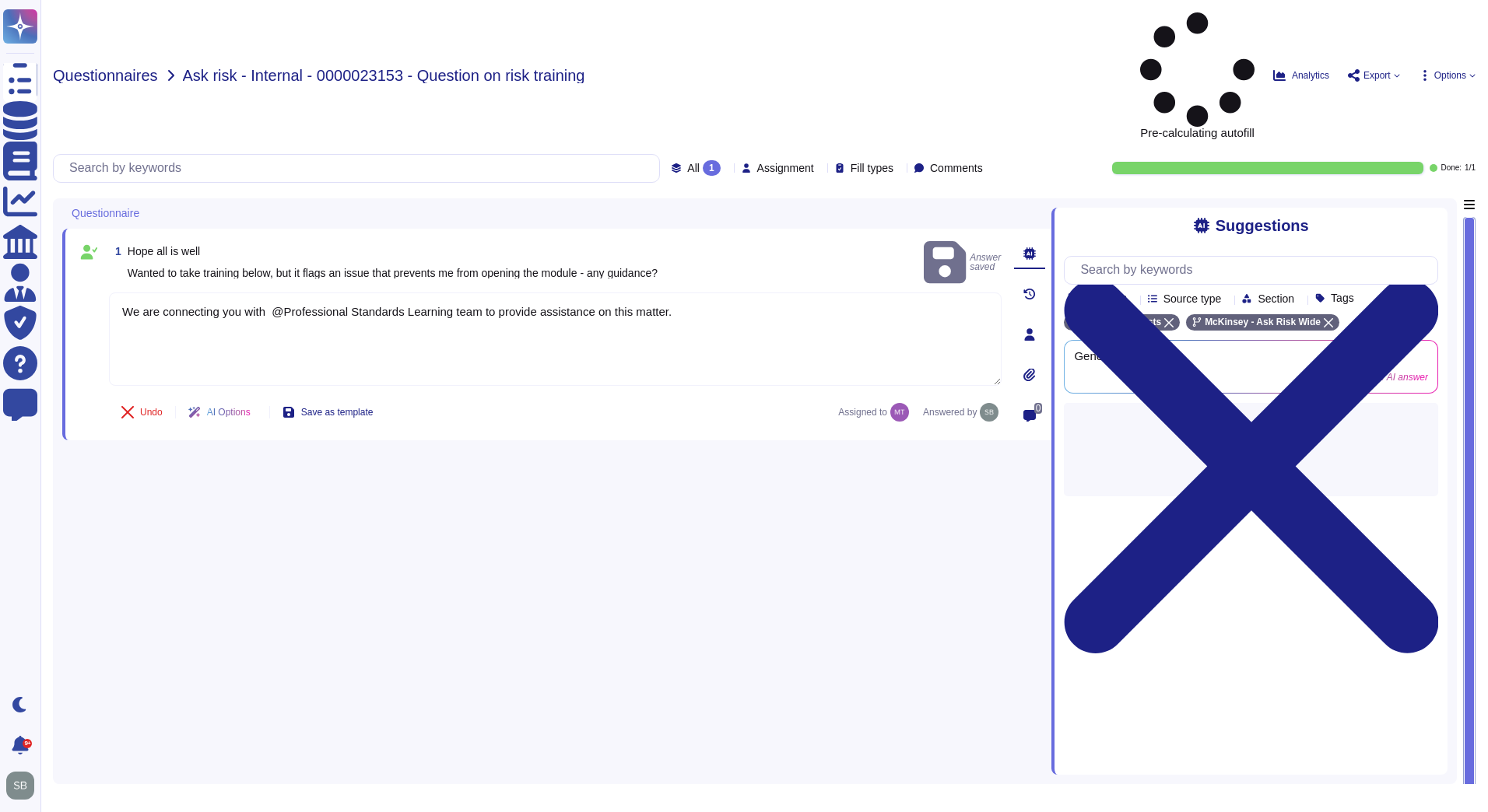
click at [103, 68] on span "Questionnaires" at bounding box center [105, 76] width 105 height 15
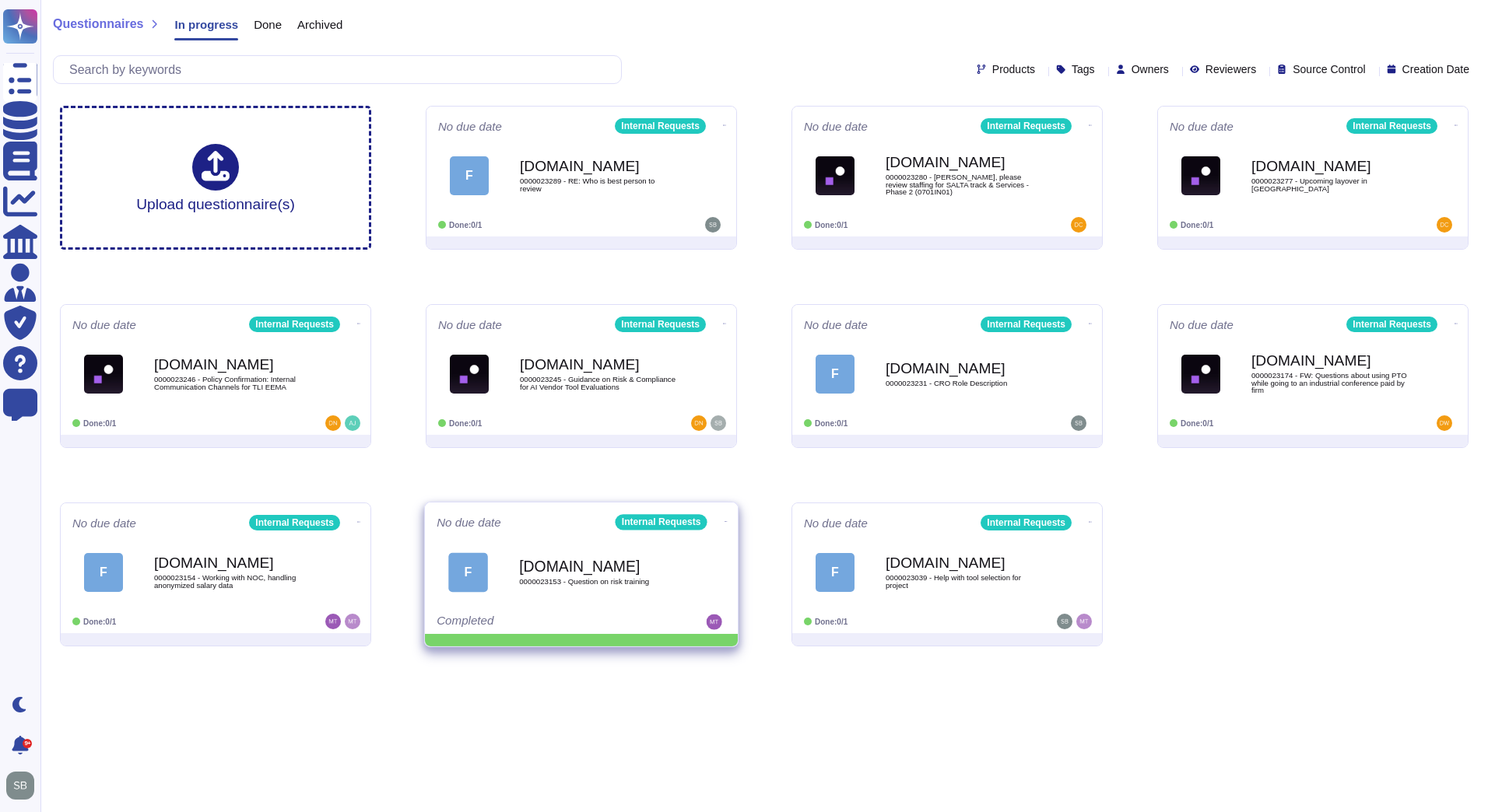
click at [724, 519] on icon at bounding box center [725, 521] width 3 height 4
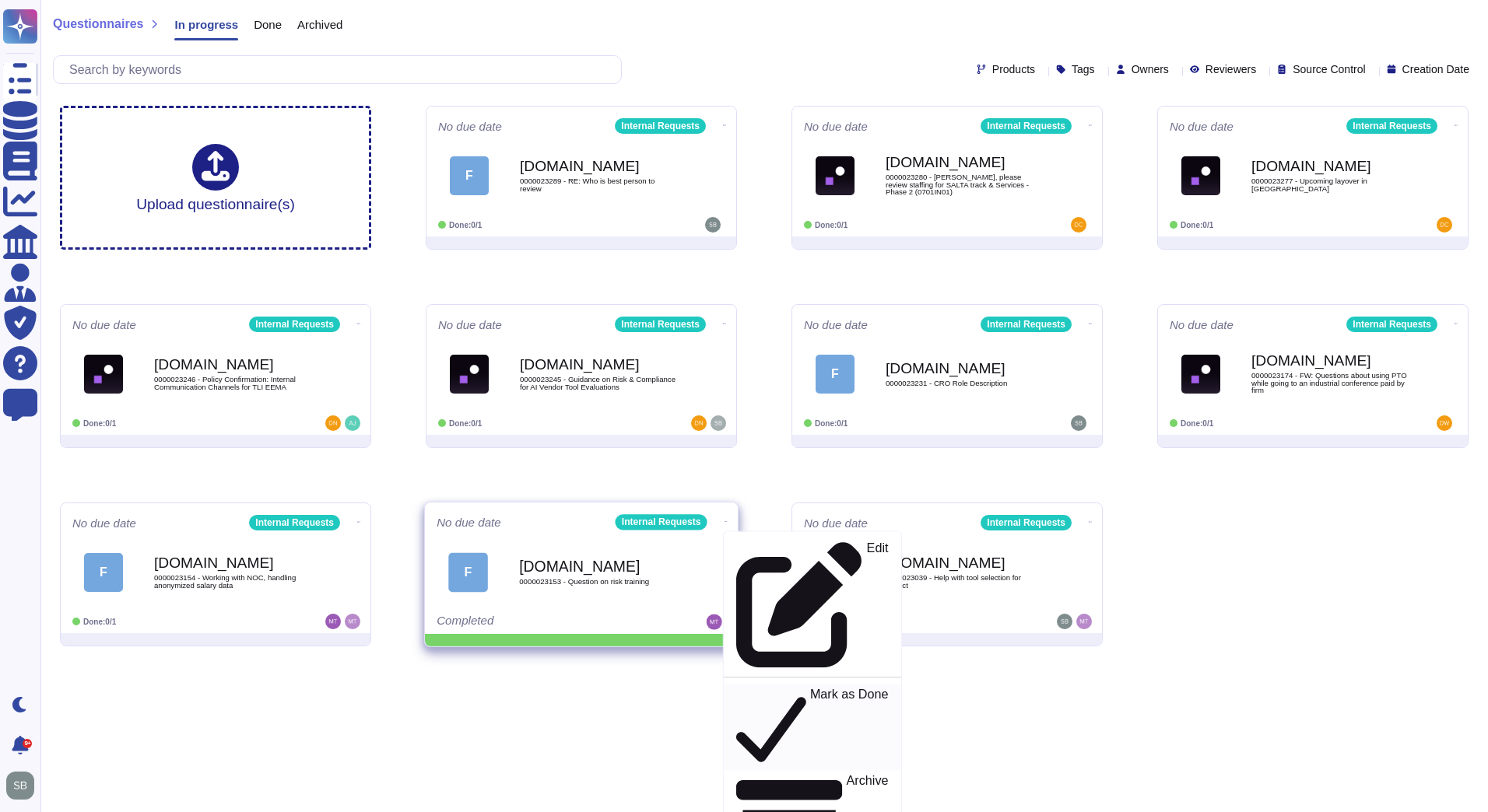
click at [811, 688] on p "Mark as Done" at bounding box center [850, 727] width 78 height 79
